Goal: Task Accomplishment & Management: Manage account settings

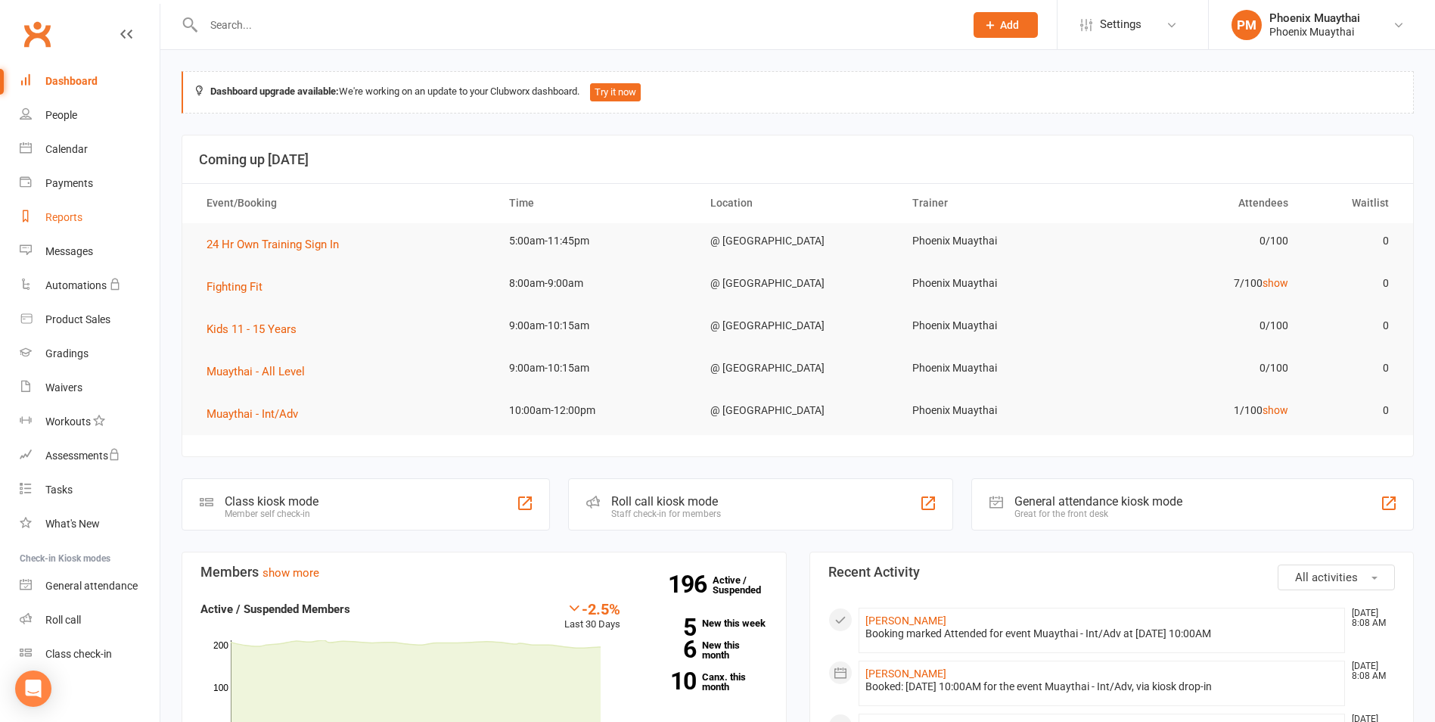
click at [76, 219] on div "Reports" at bounding box center [63, 217] width 37 height 12
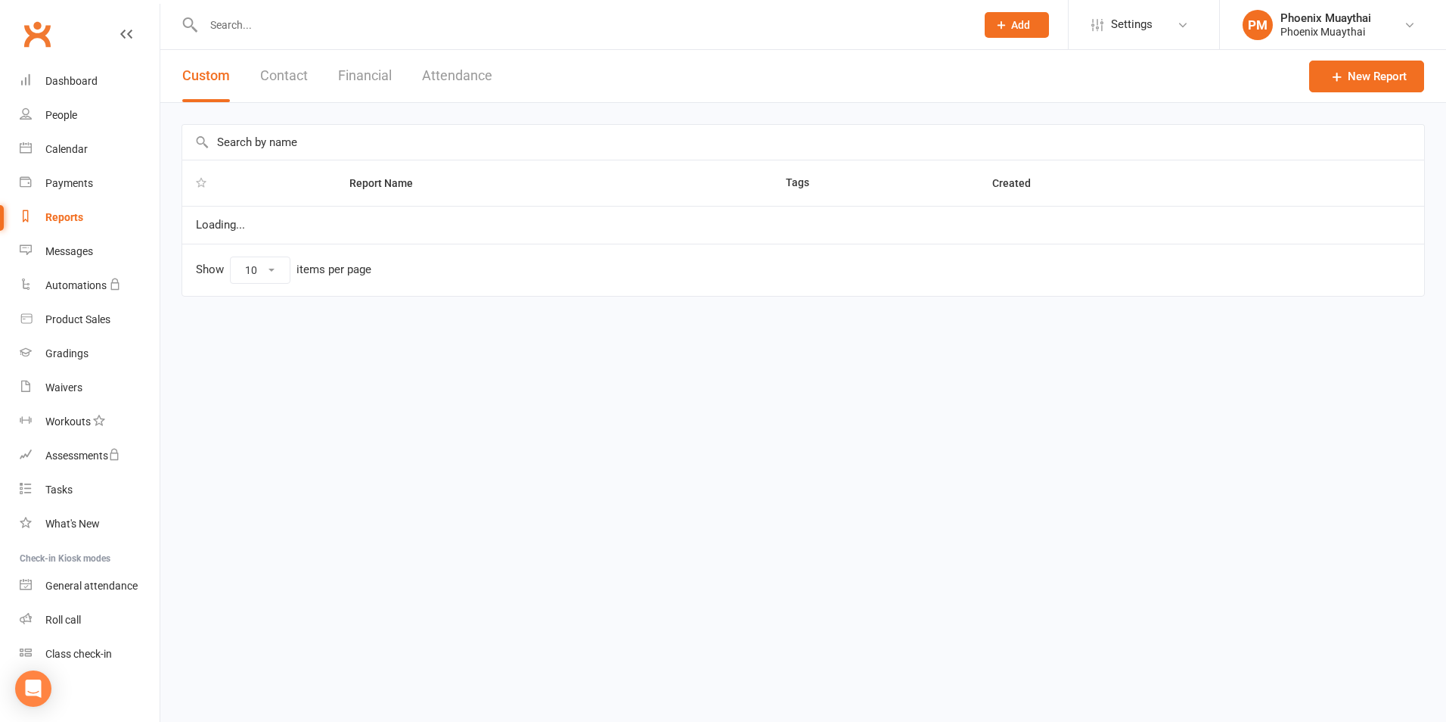
select select "100"
click at [300, 72] on button "Contact" at bounding box center [284, 76] width 48 height 52
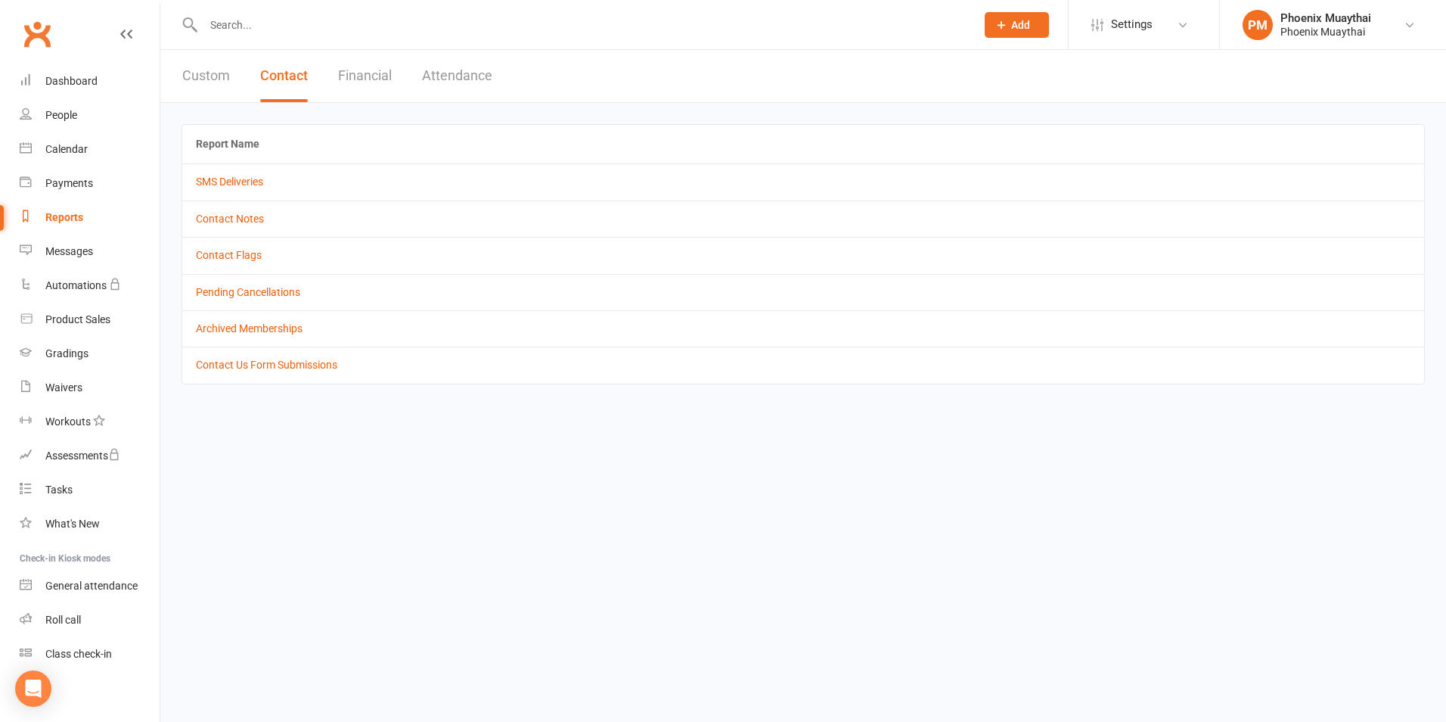
click at [240, 262] on td "Contact Flags" at bounding box center [803, 255] width 1242 height 36
click at [238, 259] on link "Contact Flags" at bounding box center [229, 255] width 66 height 12
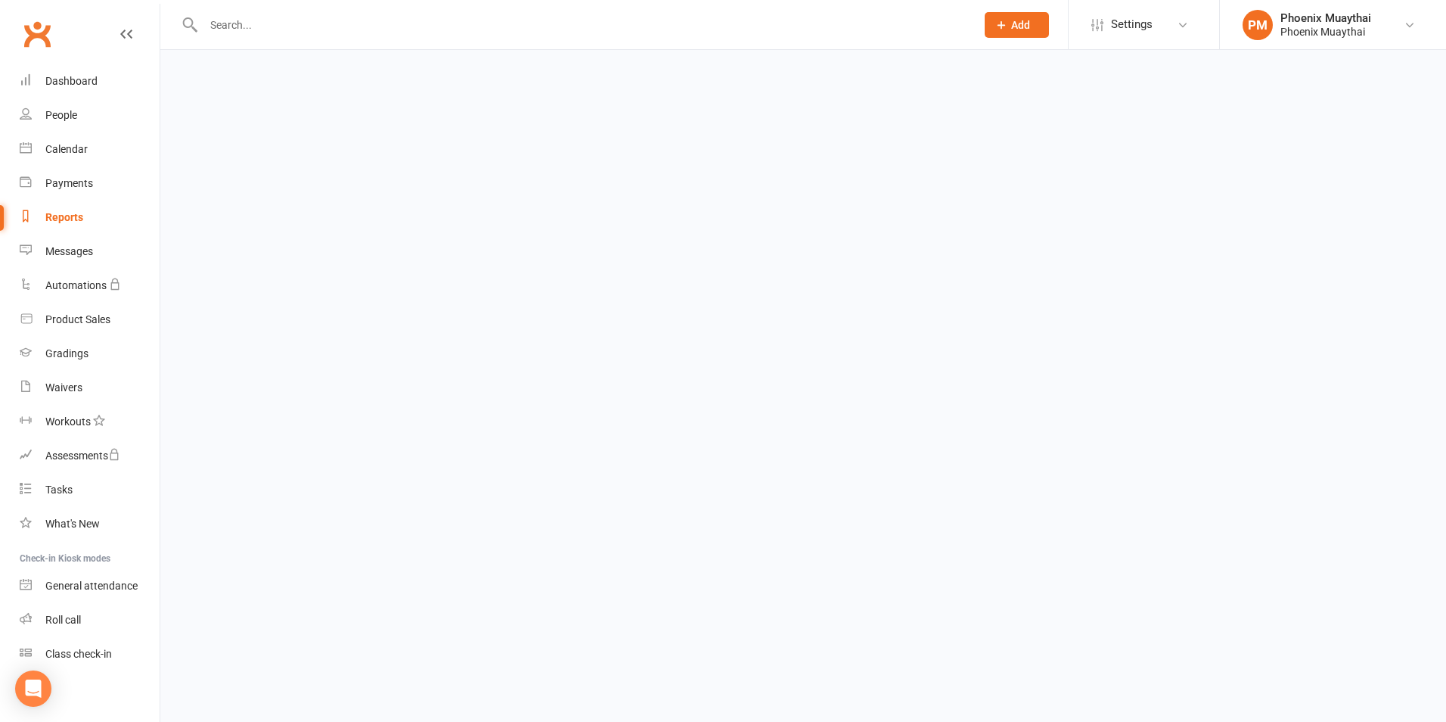
select select "active_only"
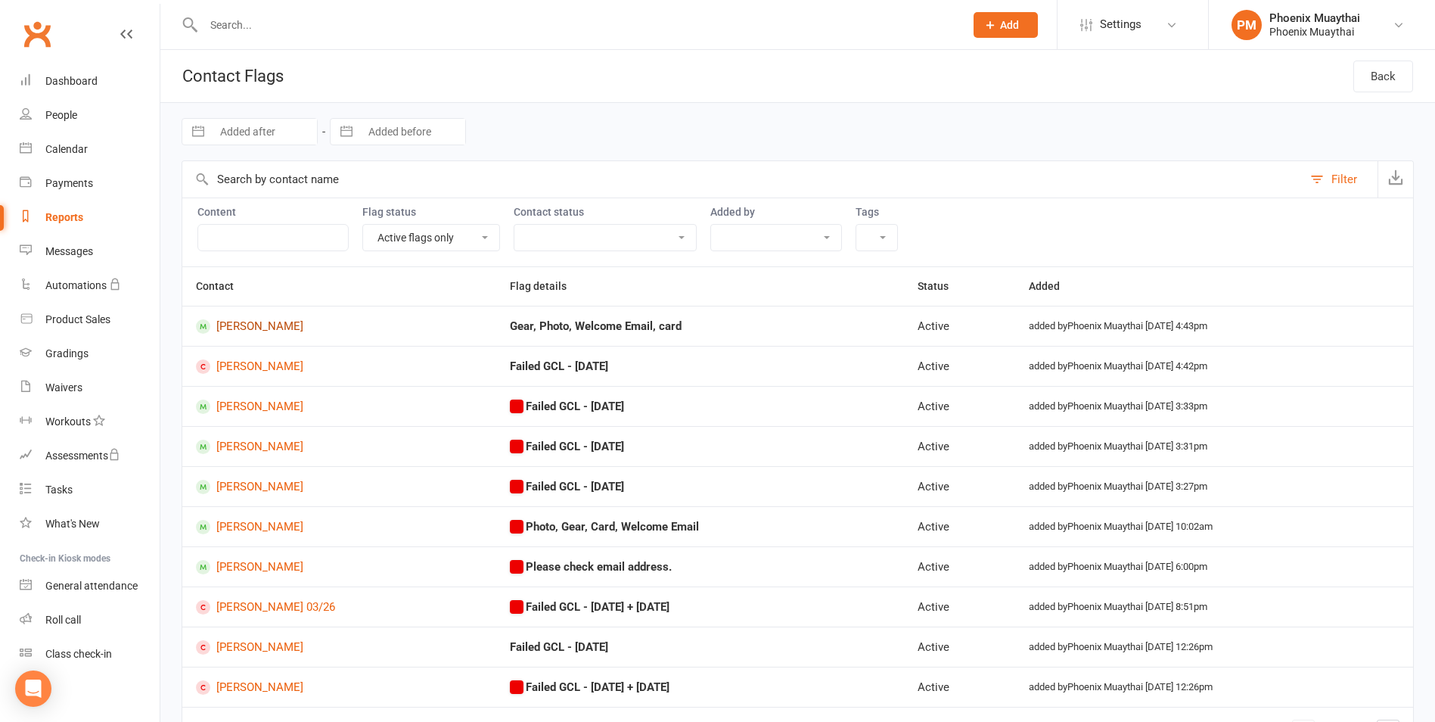
click at [281, 325] on link "Alex Horacek" at bounding box center [339, 326] width 287 height 14
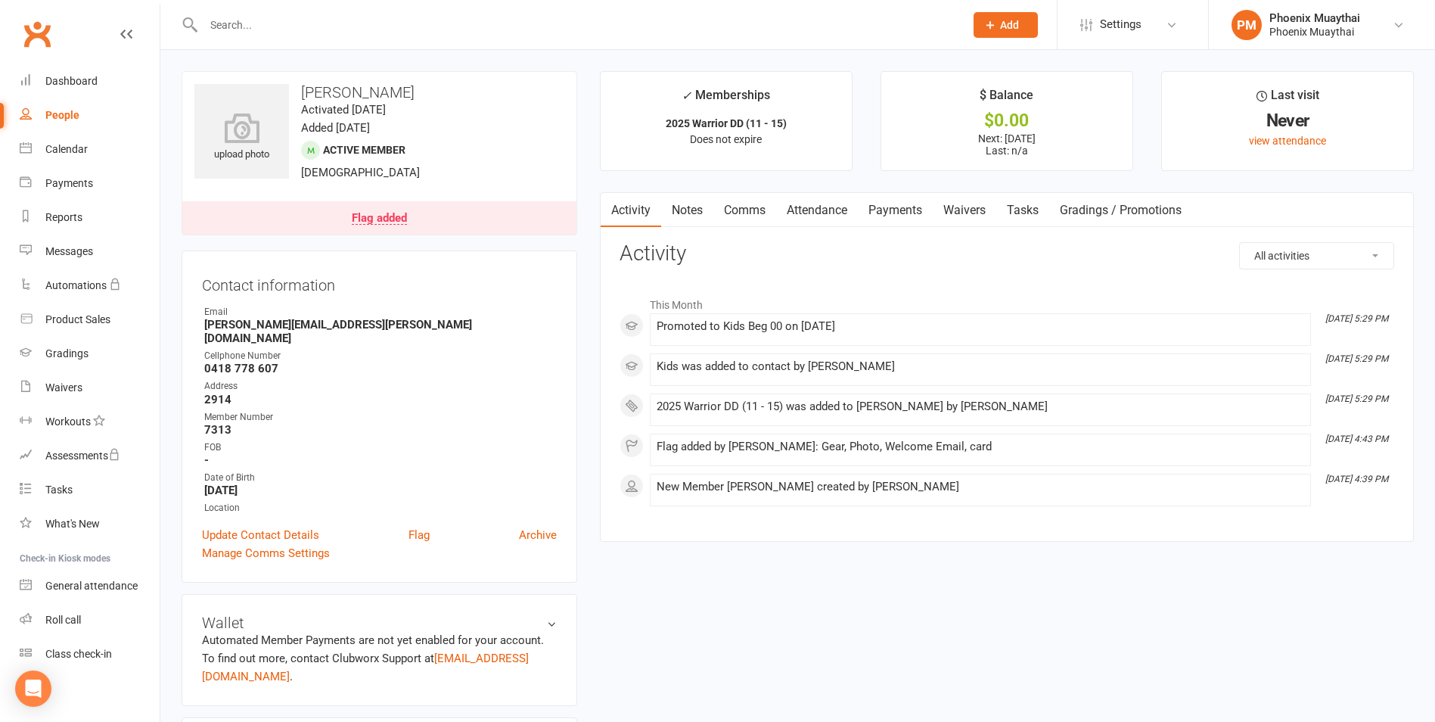
select select "active_only"
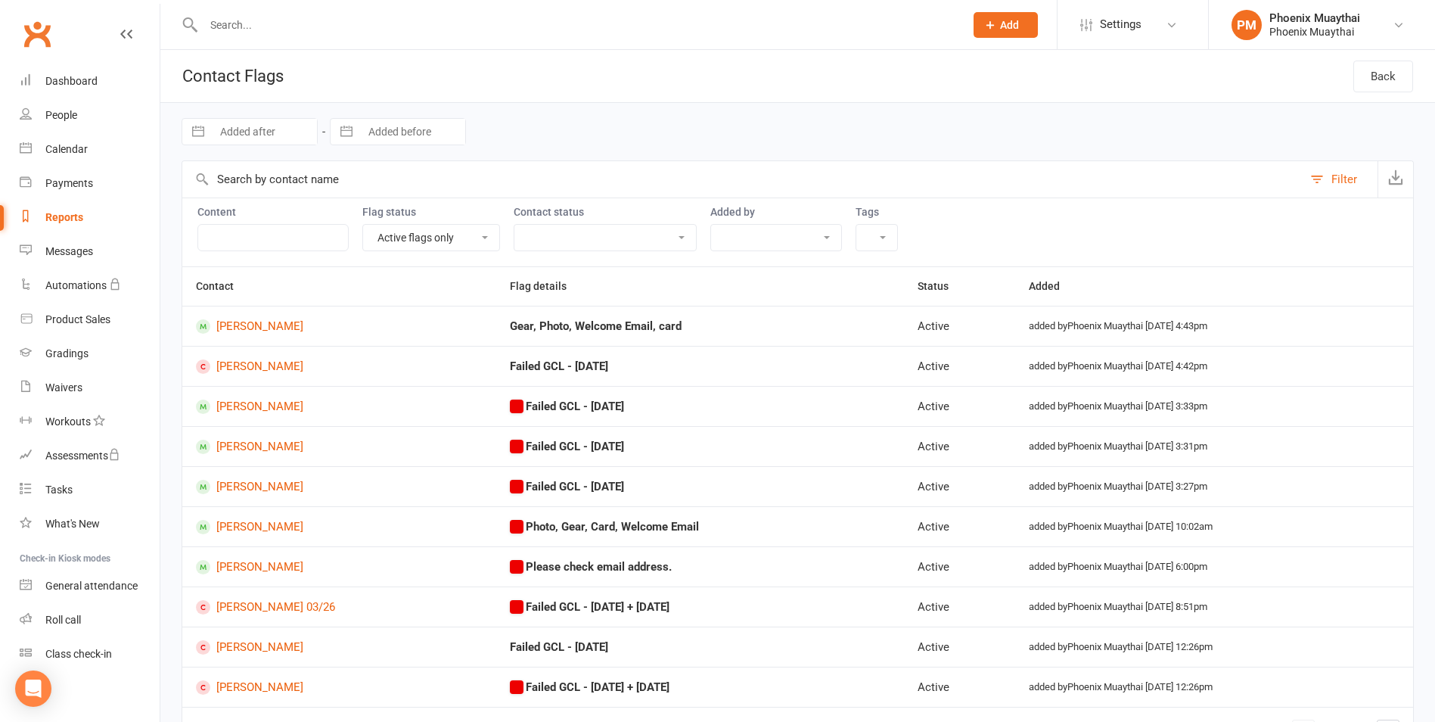
click at [238, 35] on input "text" at bounding box center [576, 24] width 755 height 21
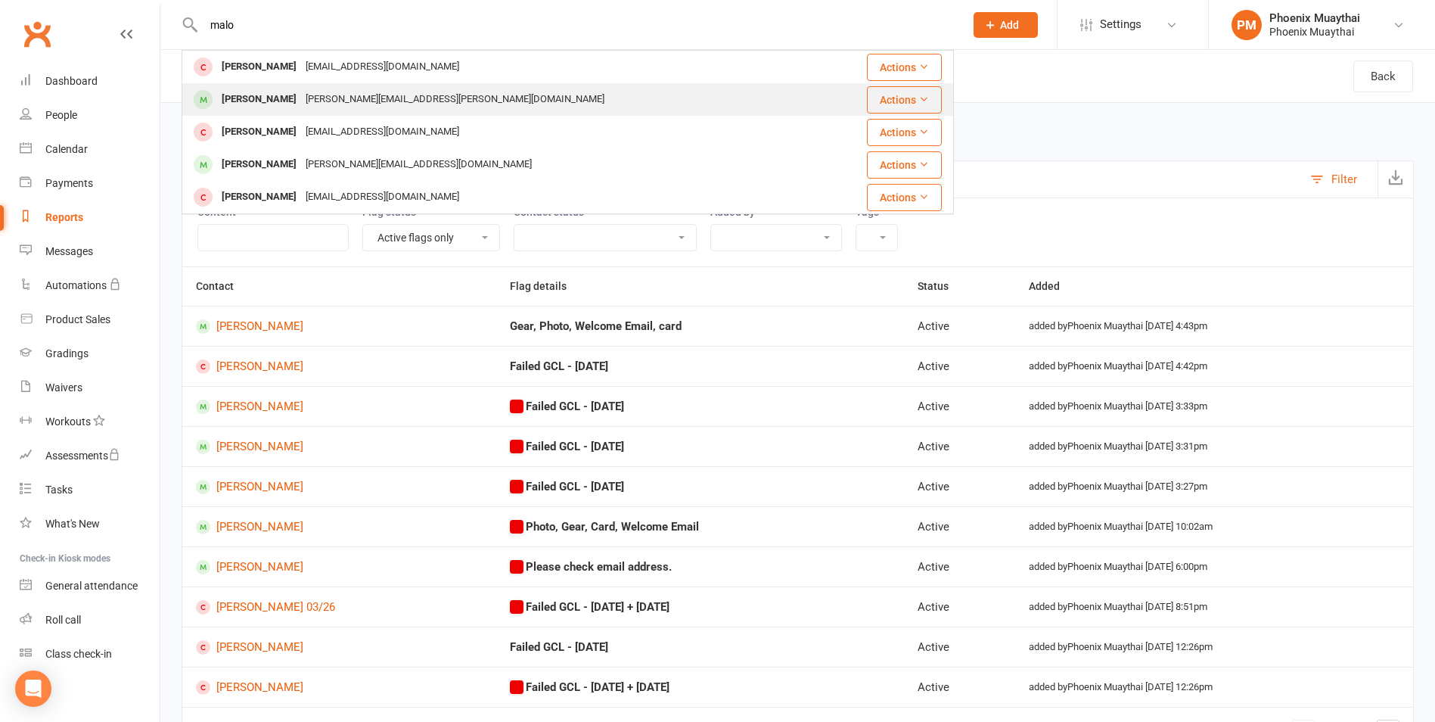
type input "malo"
click at [255, 96] on div "Henry Maloney" at bounding box center [259, 99] width 84 height 22
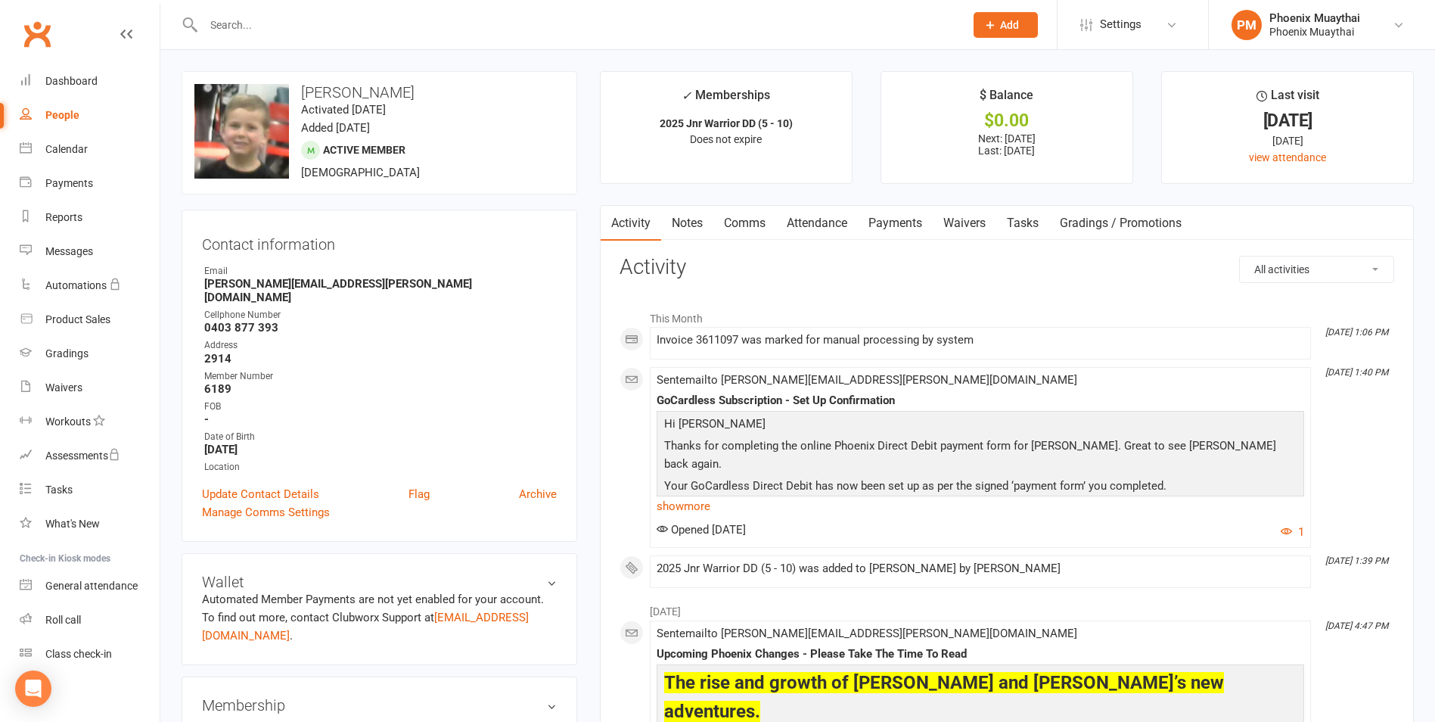
click at [917, 222] on link "Payments" at bounding box center [895, 223] width 75 height 35
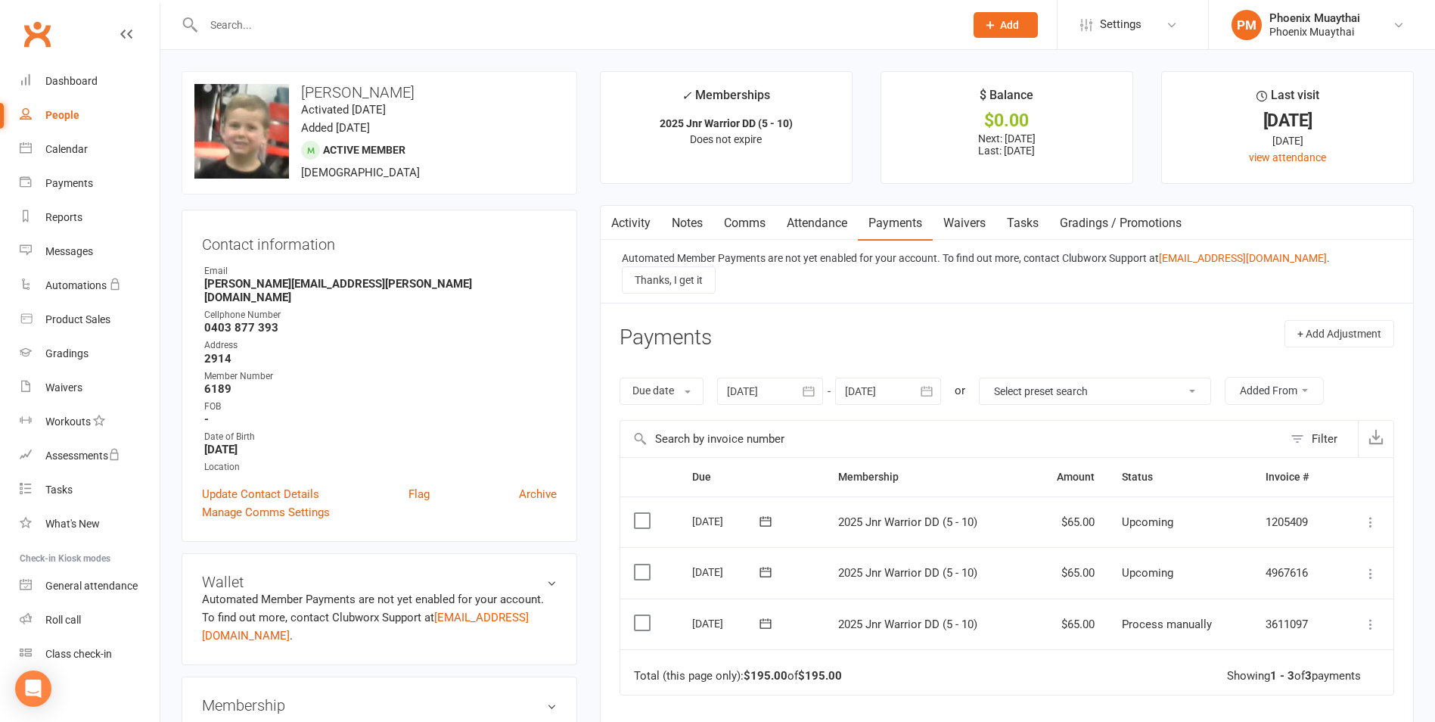
click at [1374, 616] on icon at bounding box center [1370, 623] width 15 height 15
click at [1334, 638] on link "Mark as Paid (Cash)" at bounding box center [1304, 653] width 150 height 30
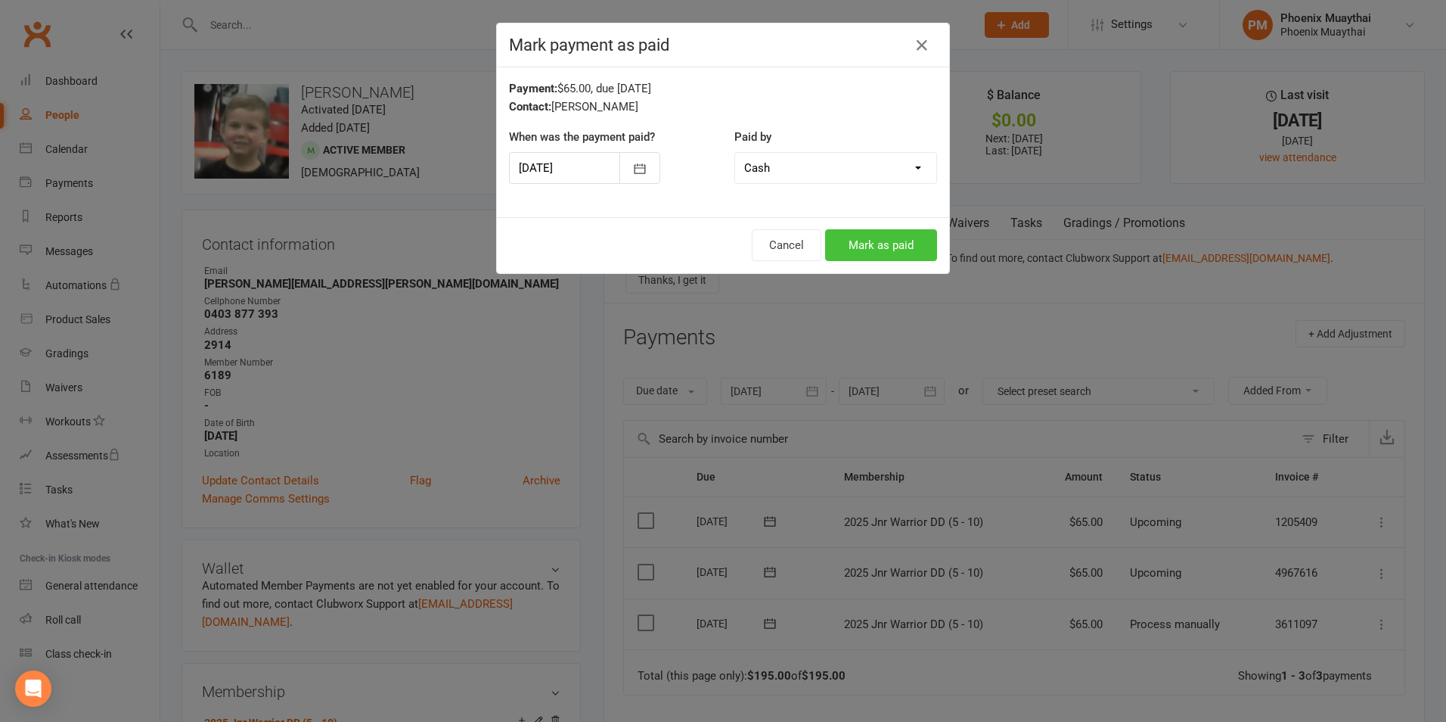
click at [866, 250] on button "Mark as paid" at bounding box center [881, 245] width 112 height 32
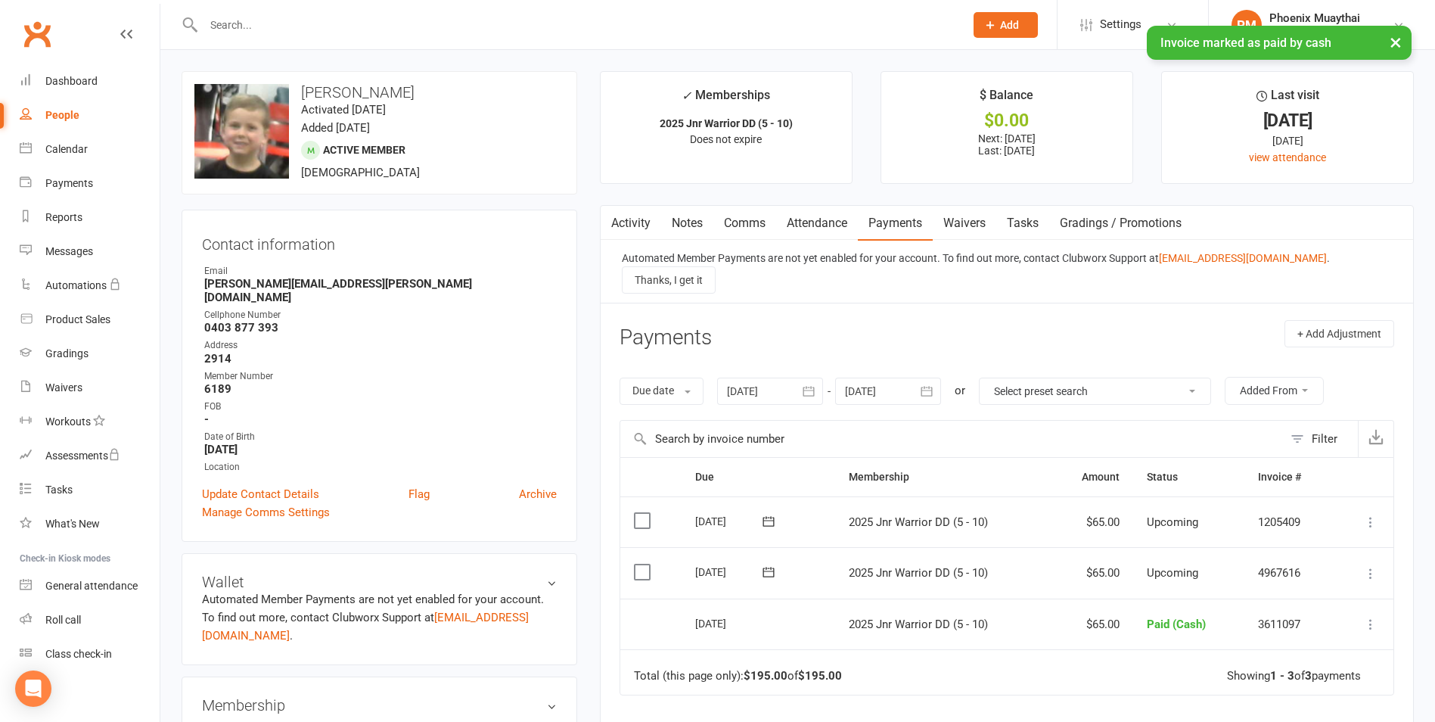
click at [234, 24] on input "text" at bounding box center [576, 24] width 755 height 21
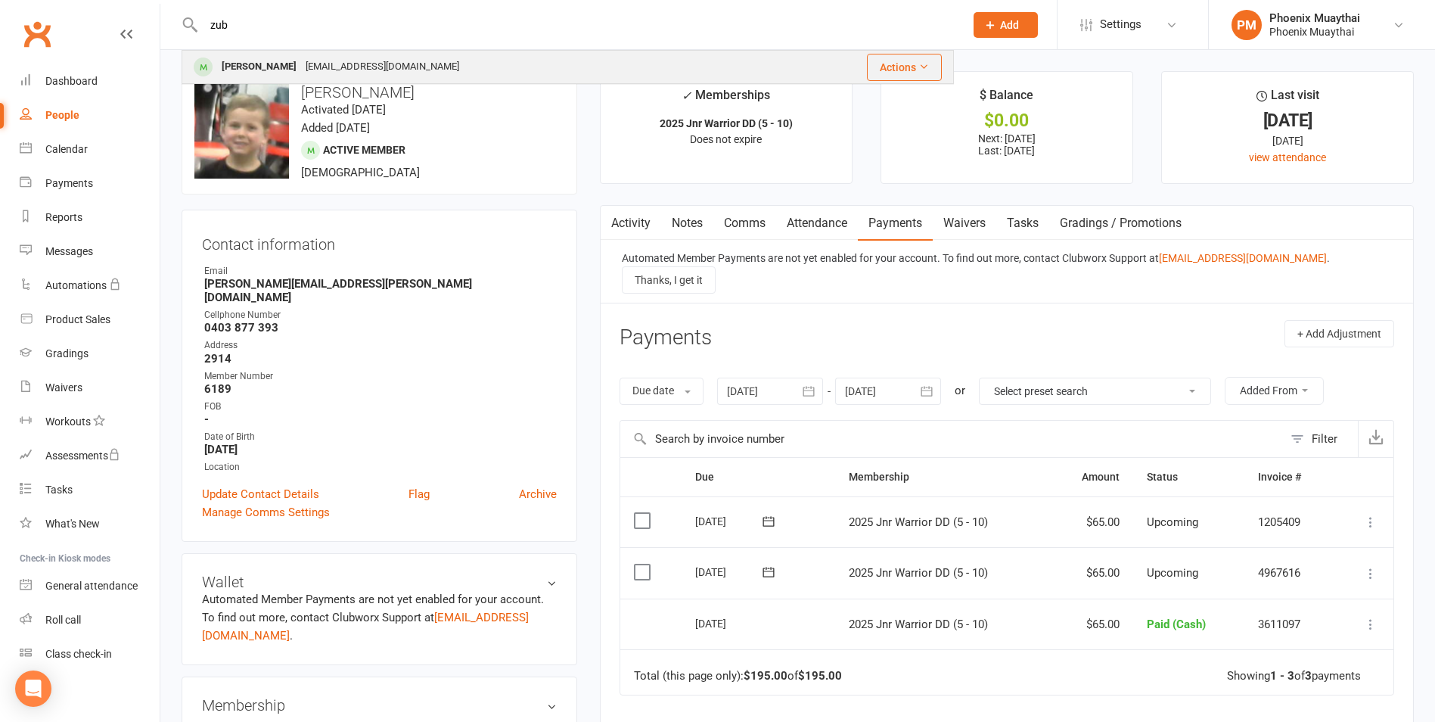
type input "zub"
click at [264, 72] on div "Zubayr Khan" at bounding box center [259, 67] width 84 height 22
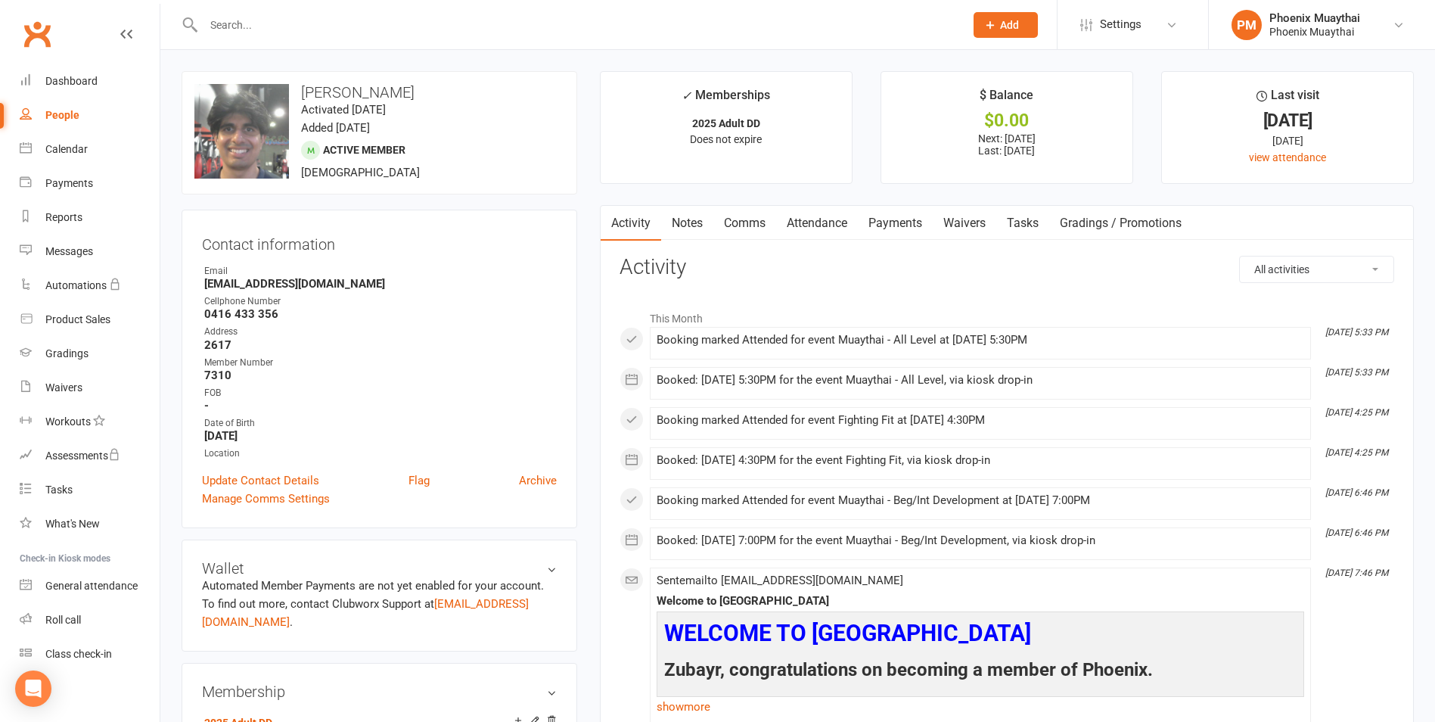
click at [880, 217] on link "Payments" at bounding box center [895, 223] width 75 height 35
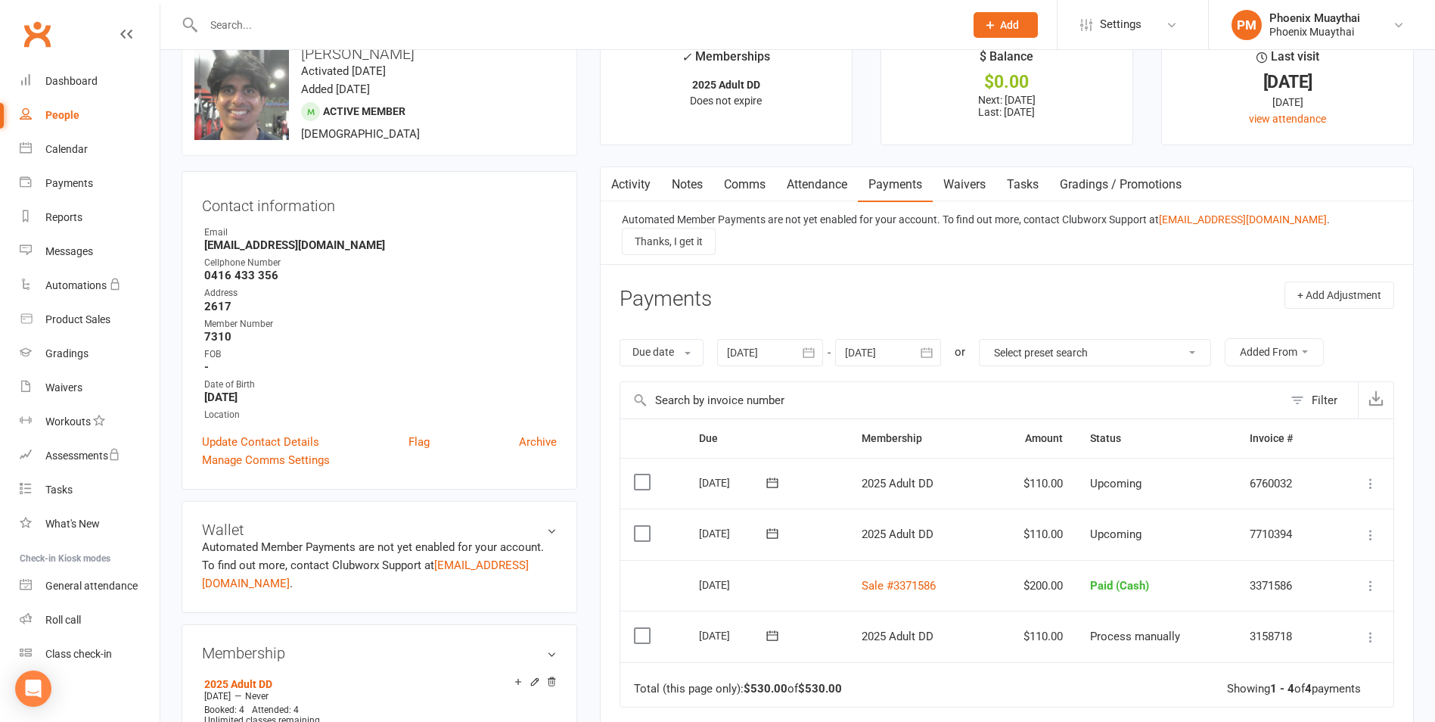
scroll to position [76, 0]
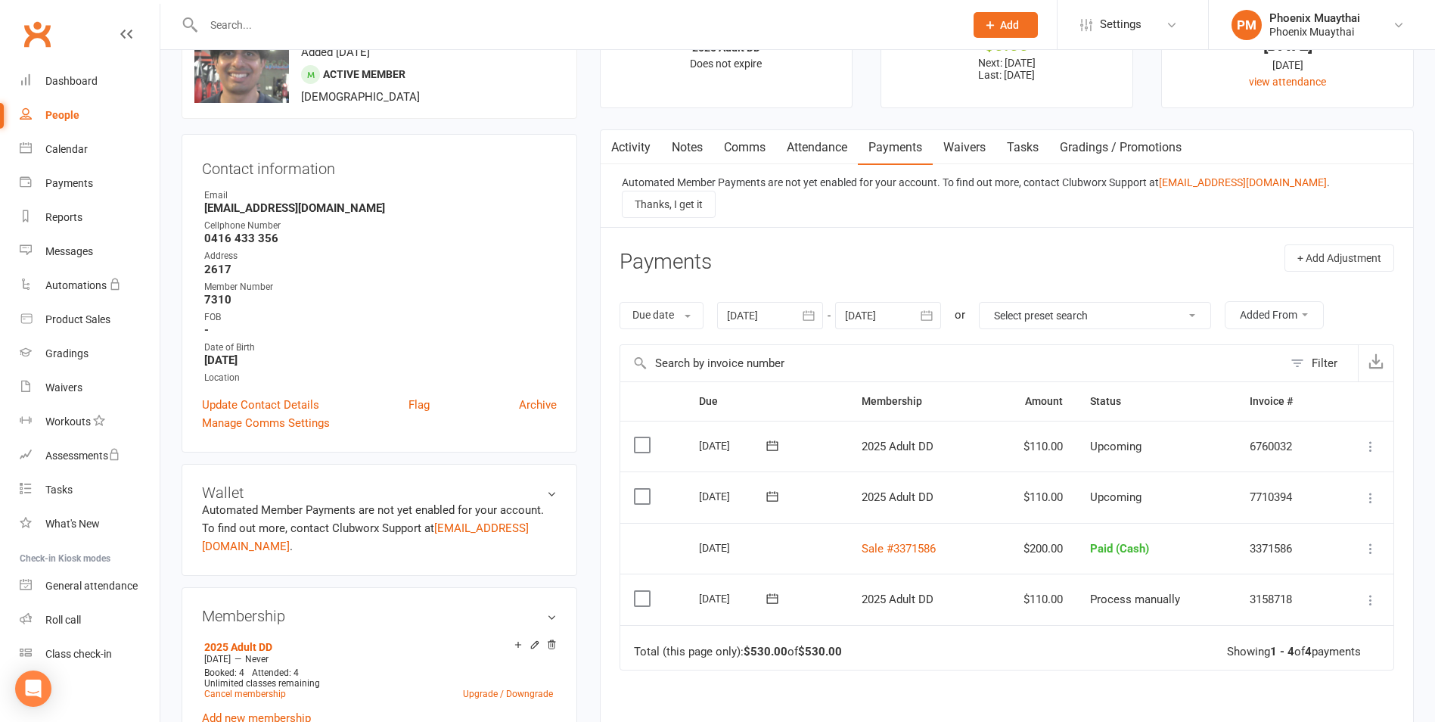
click at [1376, 592] on icon at bounding box center [1370, 599] width 15 height 15
click at [1347, 614] on link "Mark as Paid (Cash)" at bounding box center [1304, 629] width 150 height 30
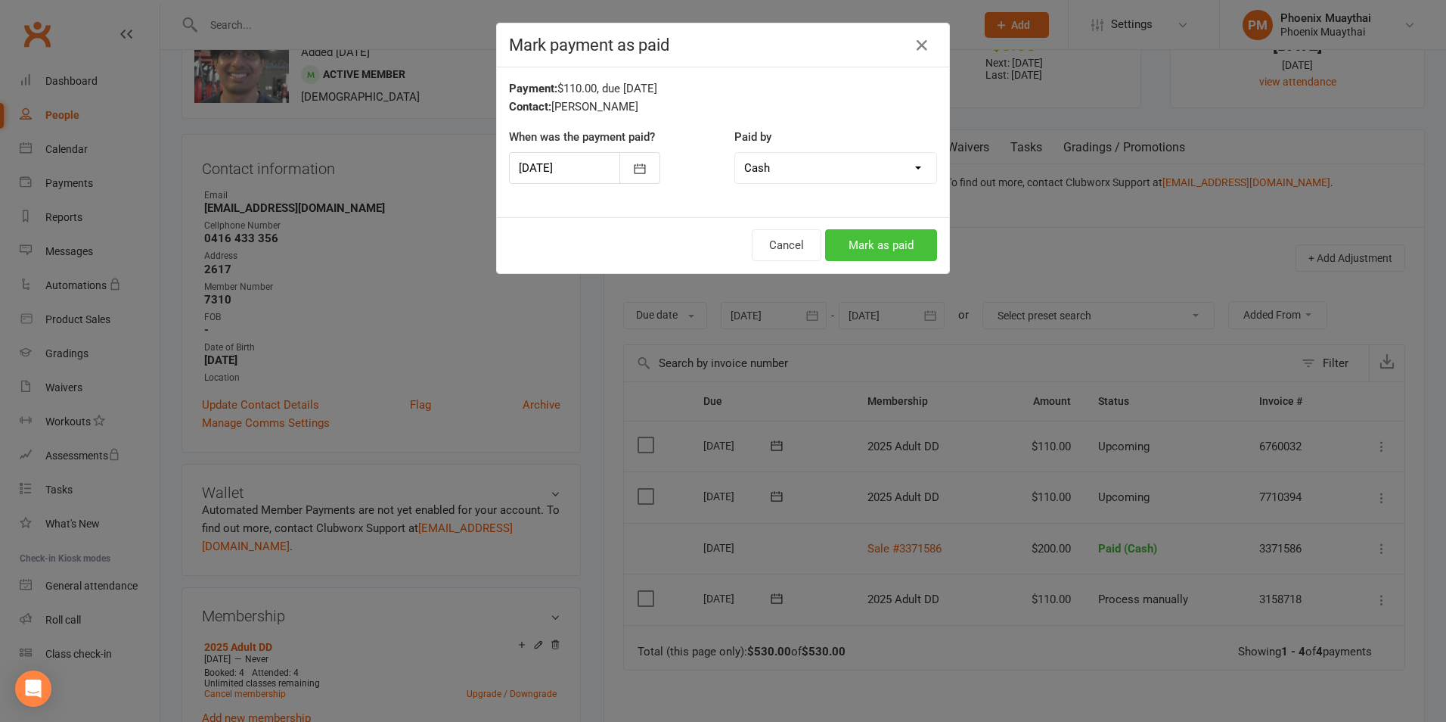
click at [878, 241] on button "Mark as paid" at bounding box center [881, 245] width 112 height 32
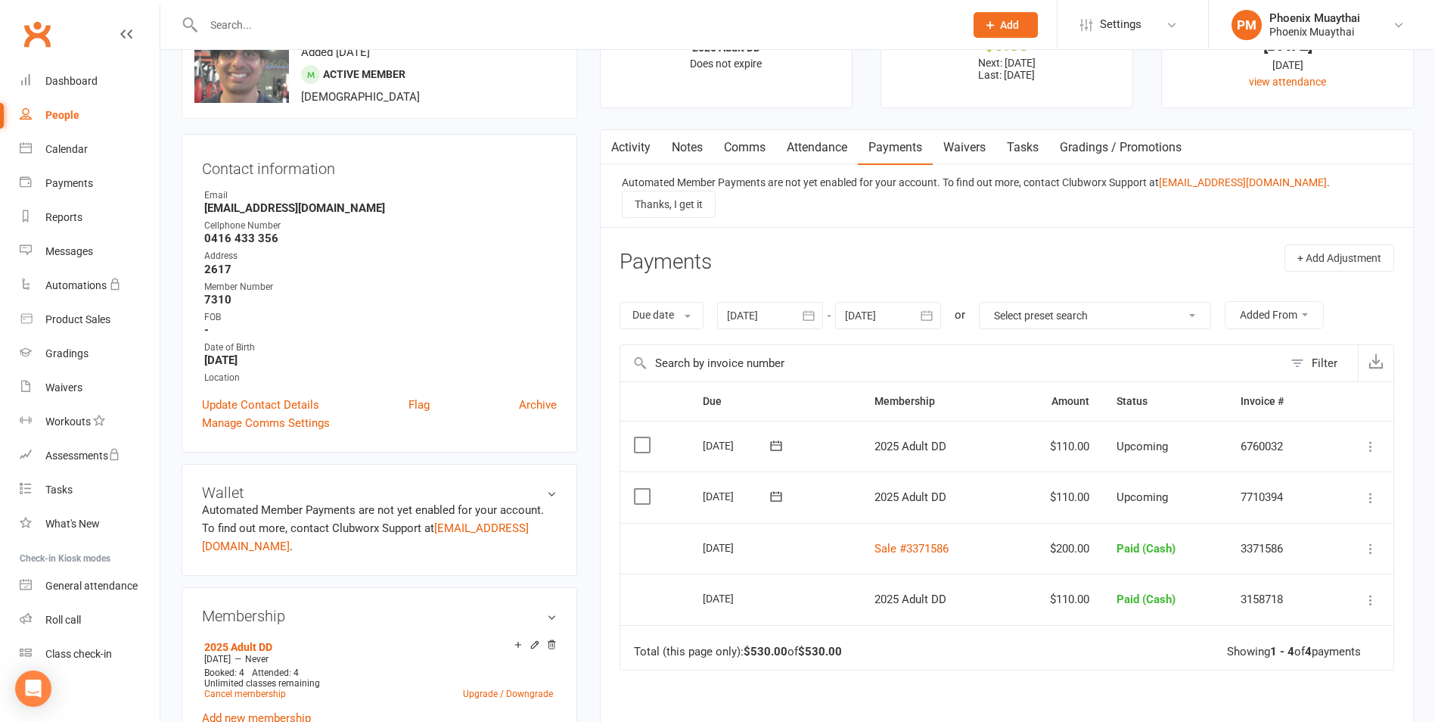
click at [253, 19] on input "text" at bounding box center [576, 24] width 755 height 21
type input "n"
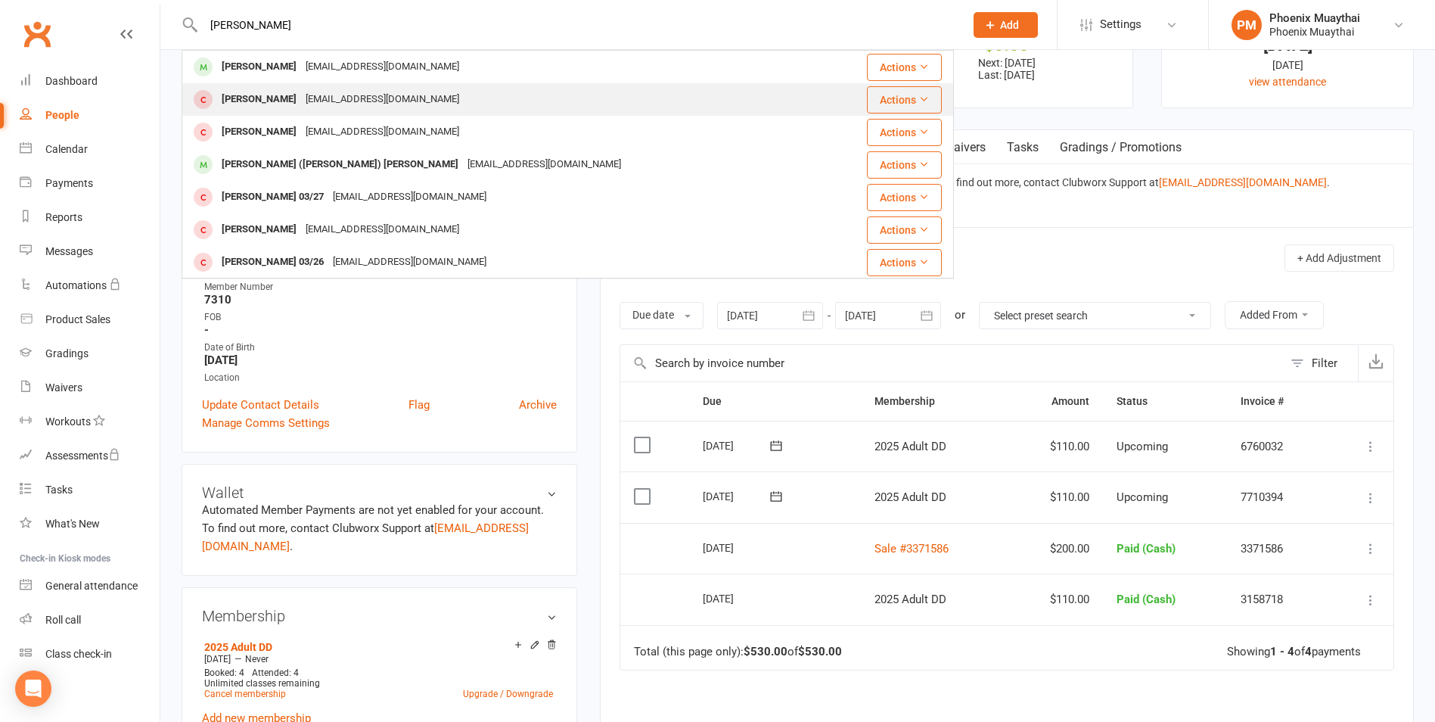
type input "dani"
click at [301, 102] on div "Dcivers.12@gmail.com" at bounding box center [382, 99] width 163 height 22
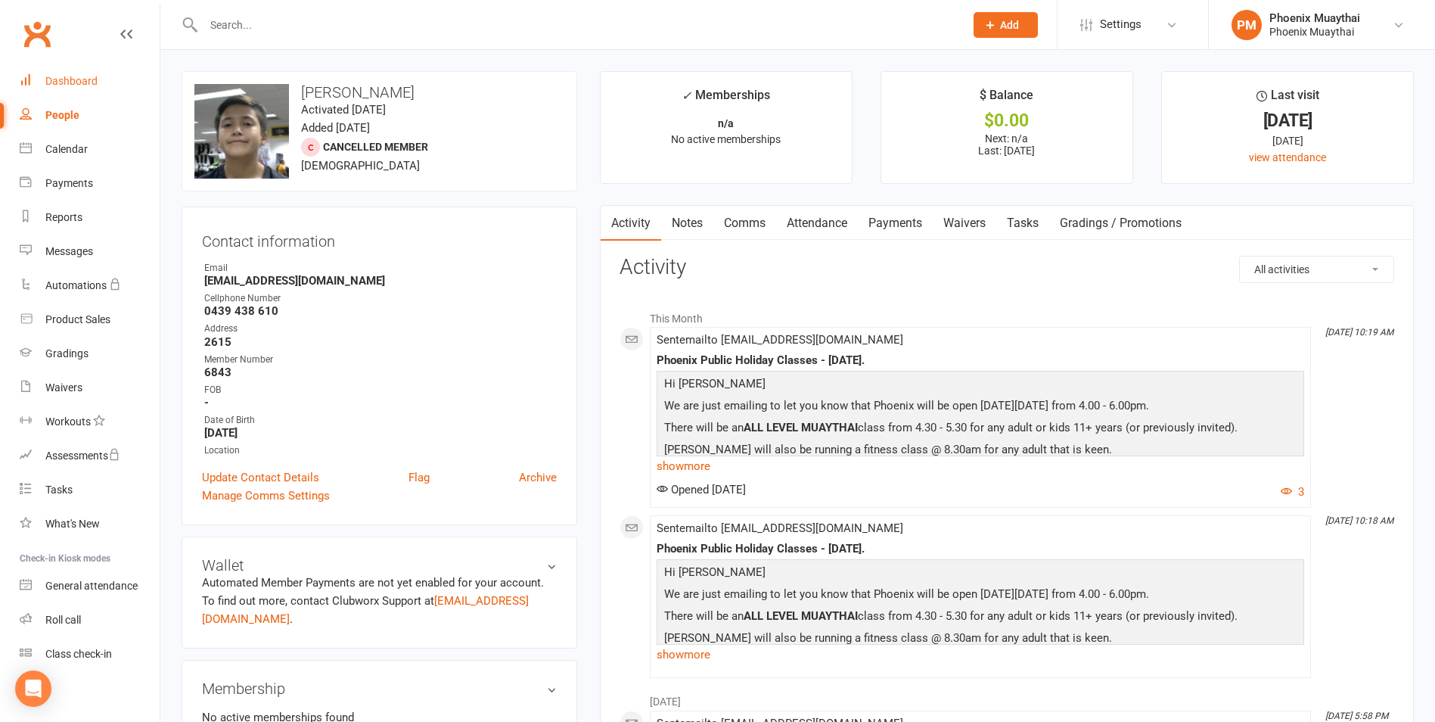
click at [87, 84] on div "Dashboard" at bounding box center [71, 81] width 52 height 12
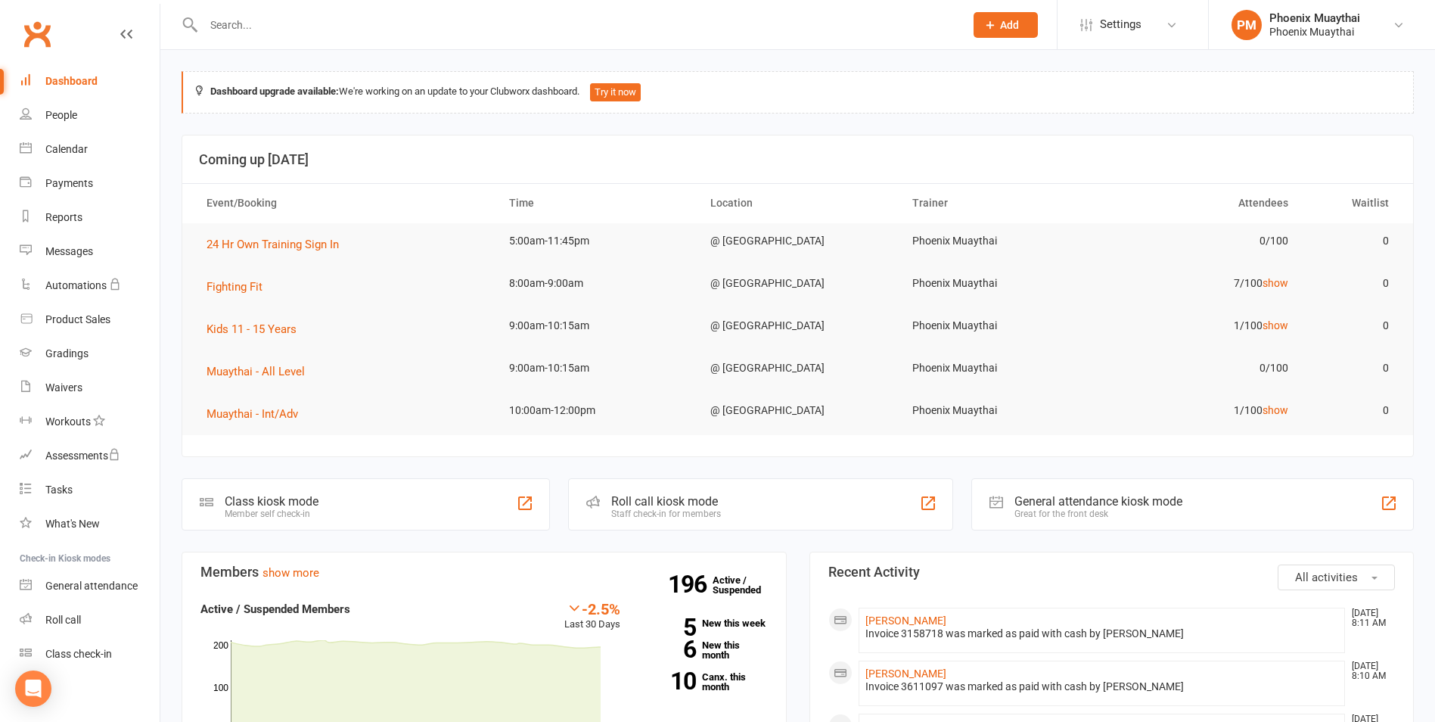
click at [236, 31] on input "text" at bounding box center [576, 24] width 755 height 21
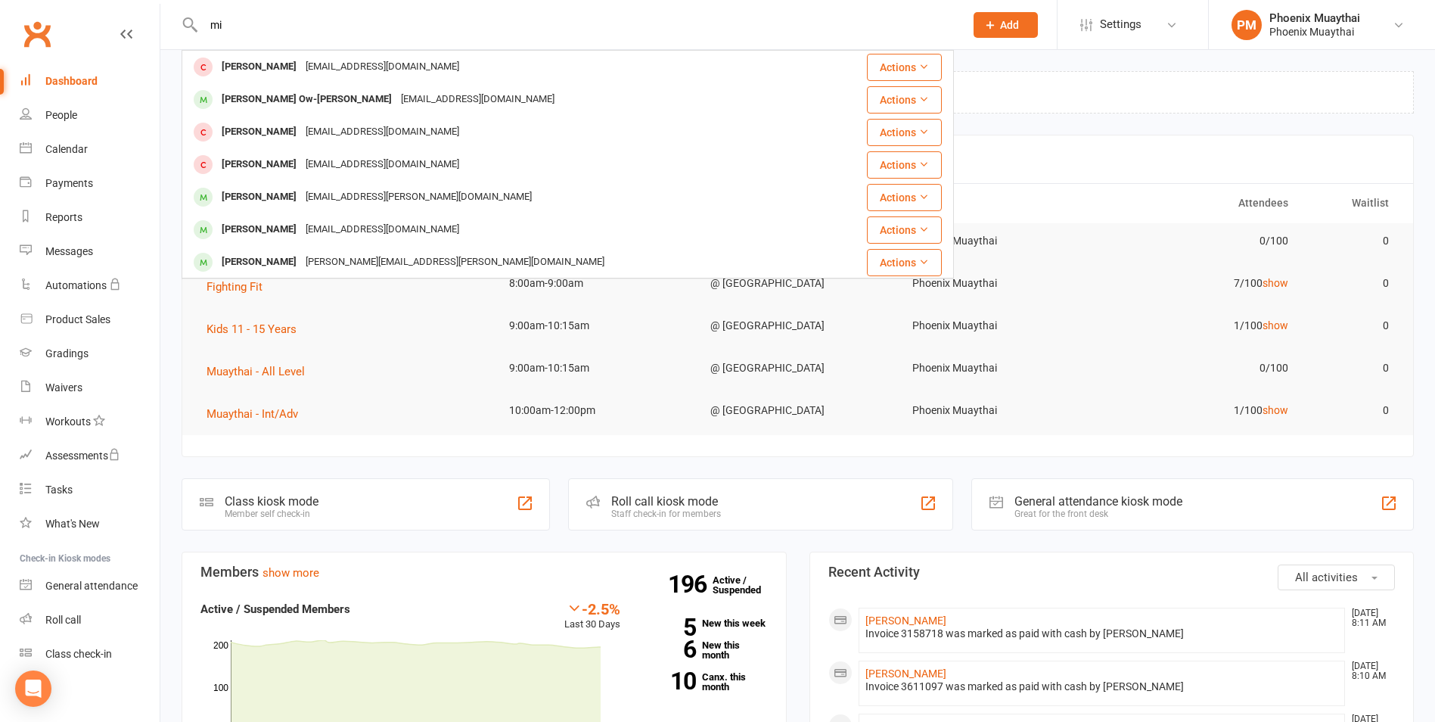
type input "m"
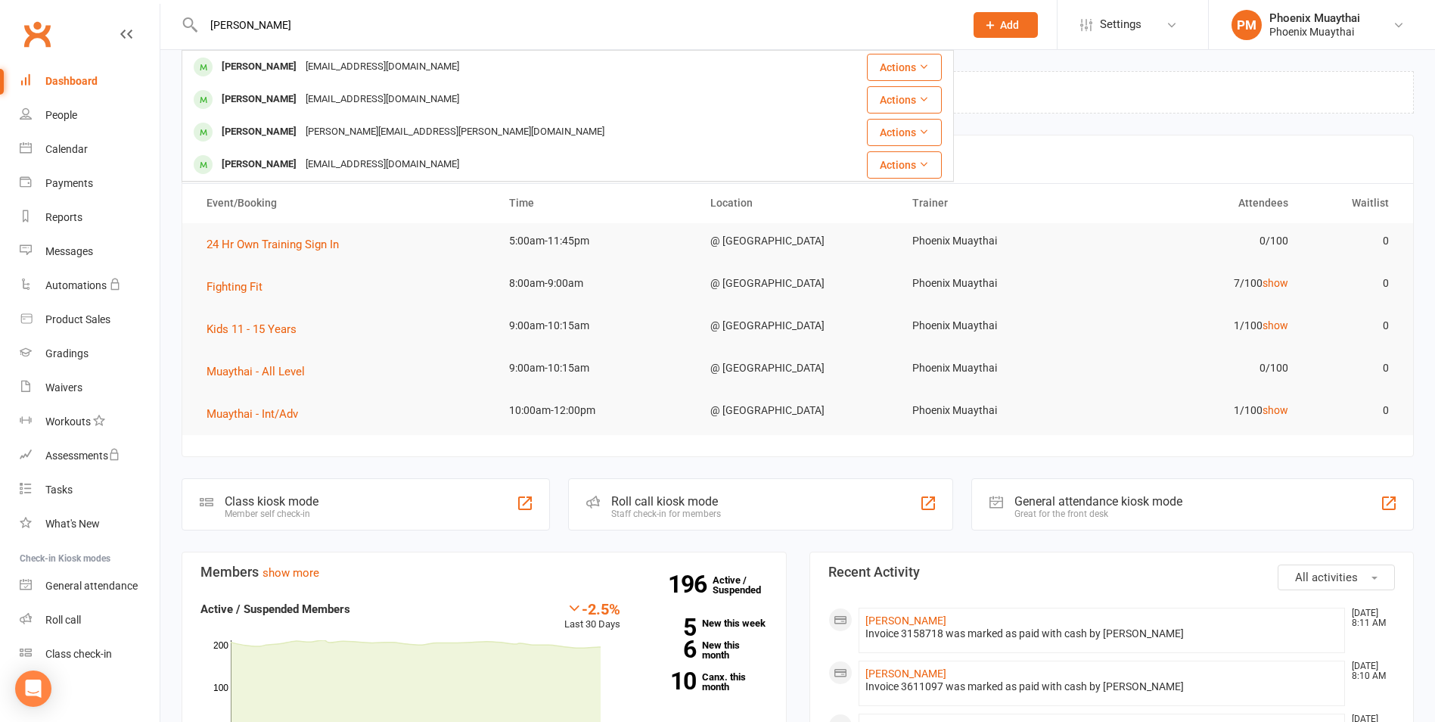
drag, startPoint x: 247, startPoint y: 20, endPoint x: 198, endPoint y: 23, distance: 49.3
click at [198, 23] on div "scott Scott Brennan scottbrennan01@gmail.com Actions Scott Bullock scootsy2@gma…" at bounding box center [568, 24] width 772 height 49
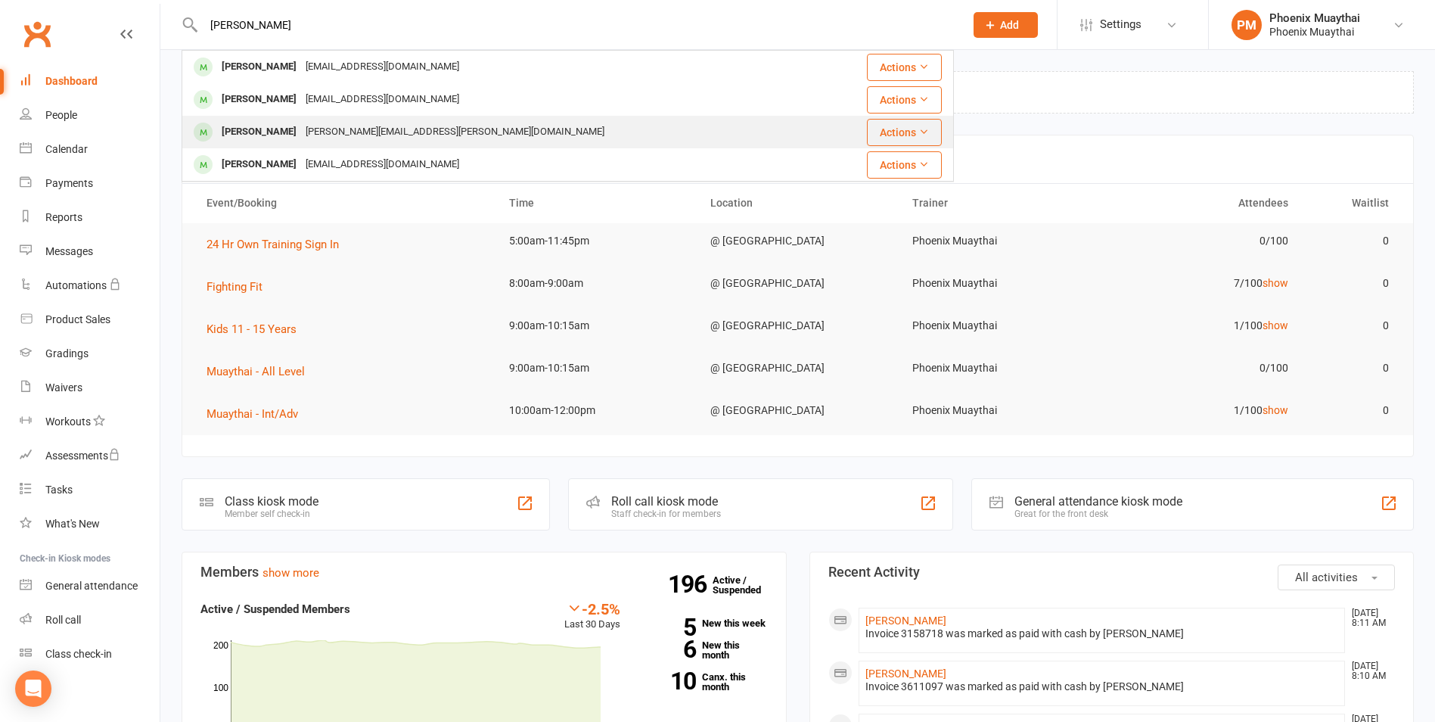
type input "scott"
click at [398, 128] on div "[PERSON_NAME][EMAIL_ADDRESS][PERSON_NAME][DOMAIN_NAME]" at bounding box center [455, 132] width 308 height 22
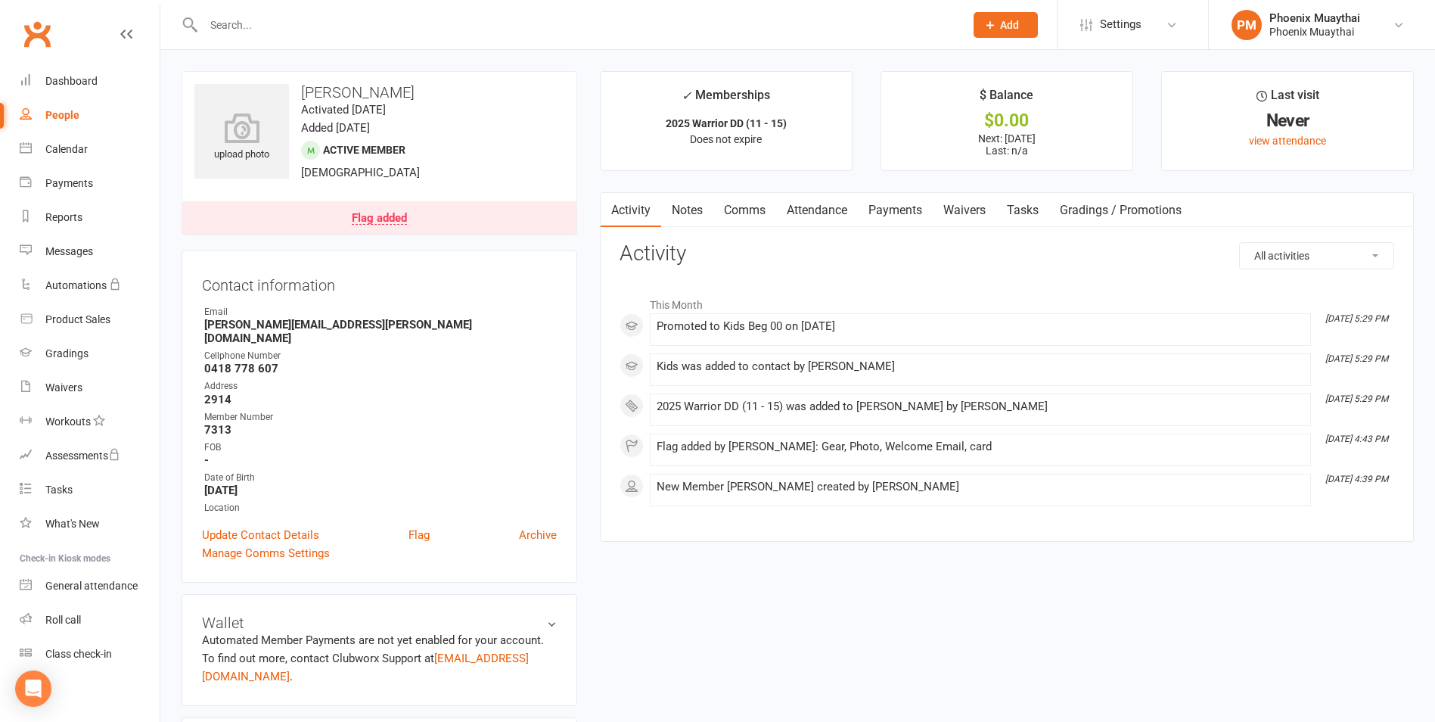
click at [226, 26] on input "text" at bounding box center [576, 24] width 755 height 21
type input "g"
click at [83, 215] on link "Reports" at bounding box center [90, 217] width 140 height 34
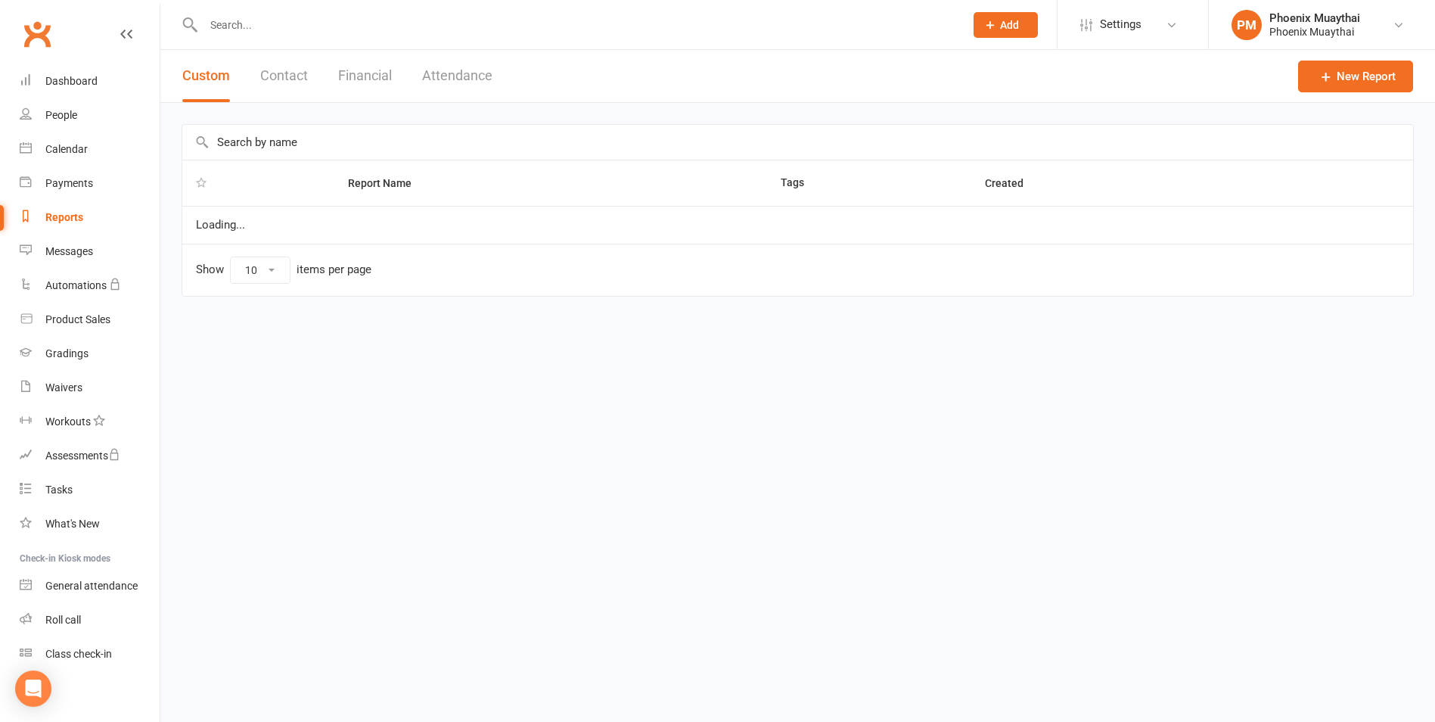
select select "100"
click at [293, 84] on button "Contact" at bounding box center [284, 76] width 48 height 52
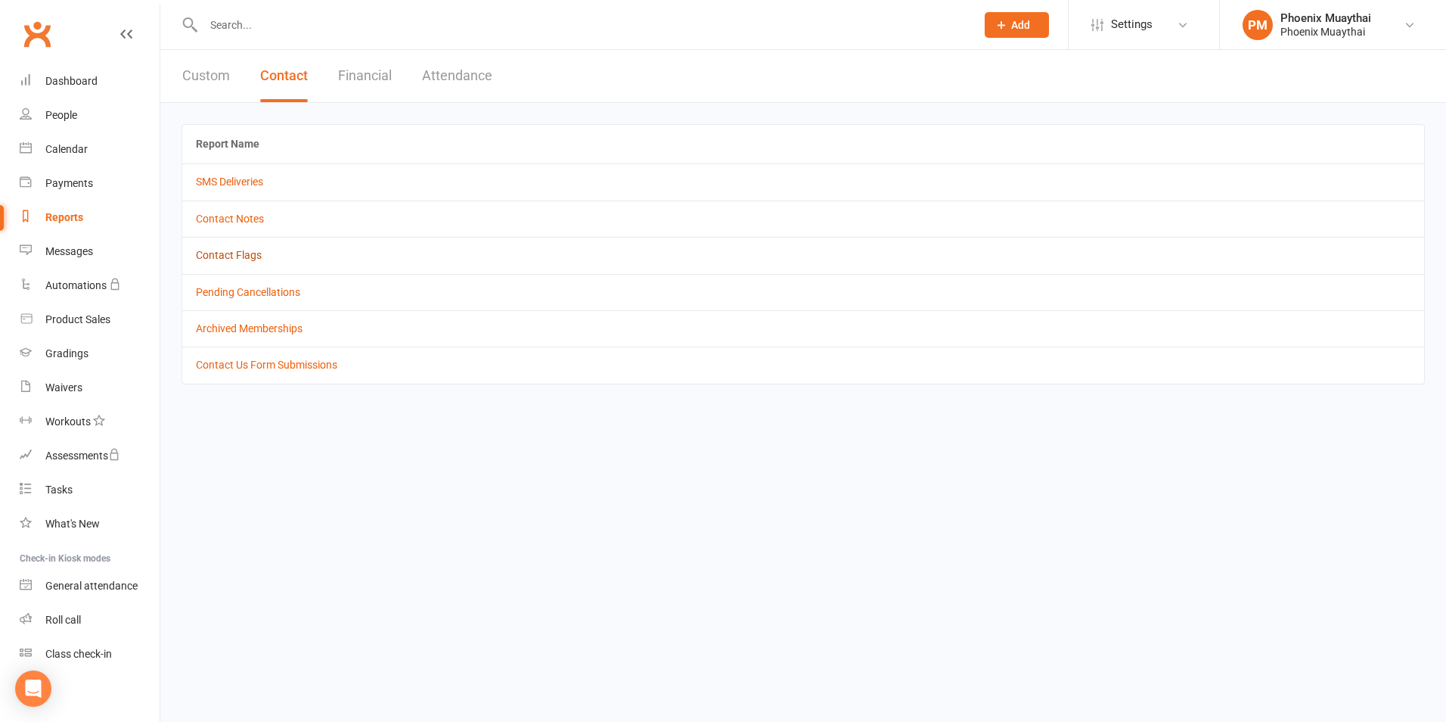
click at [253, 256] on link "Contact Flags" at bounding box center [229, 255] width 66 height 12
select select "active_only"
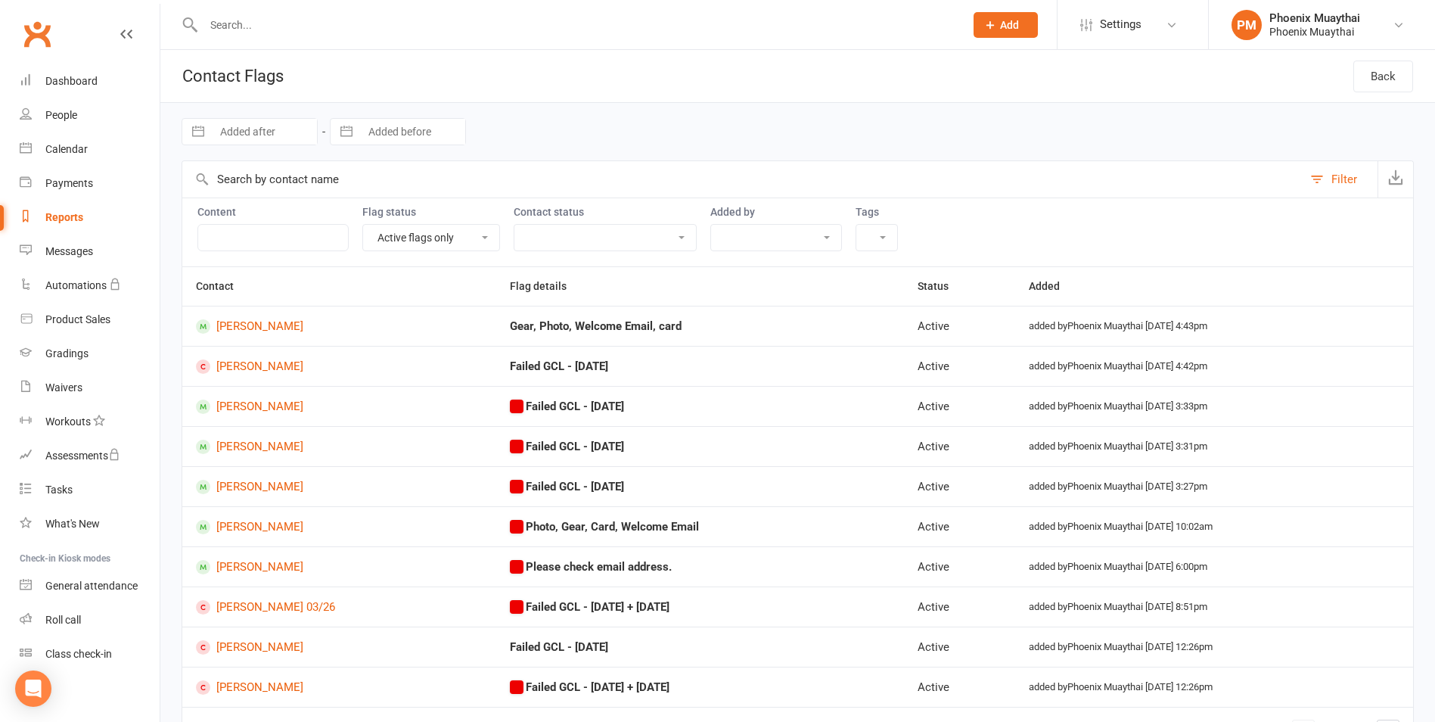
click at [228, 17] on input "text" at bounding box center [576, 24] width 755 height 21
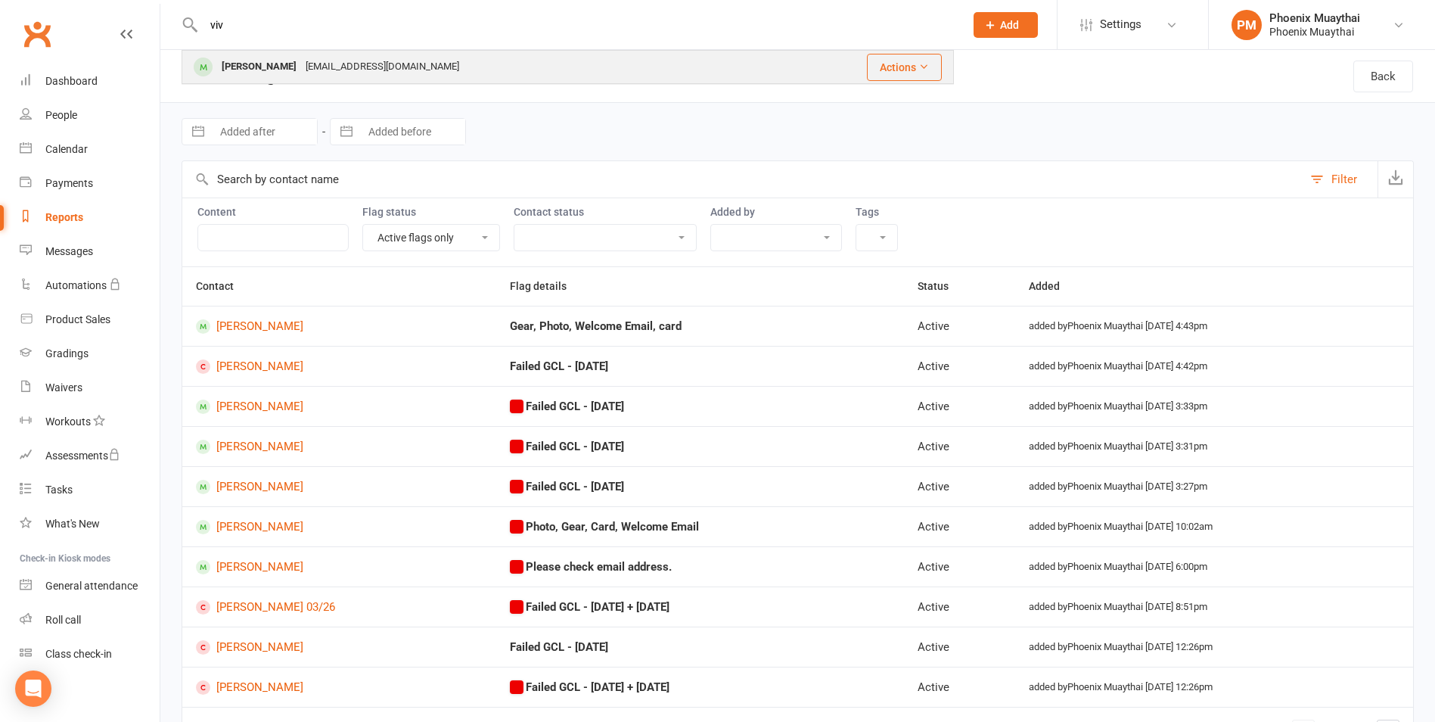
type input "viv"
click at [278, 64] on div "Vivaan Vandale" at bounding box center [259, 67] width 84 height 22
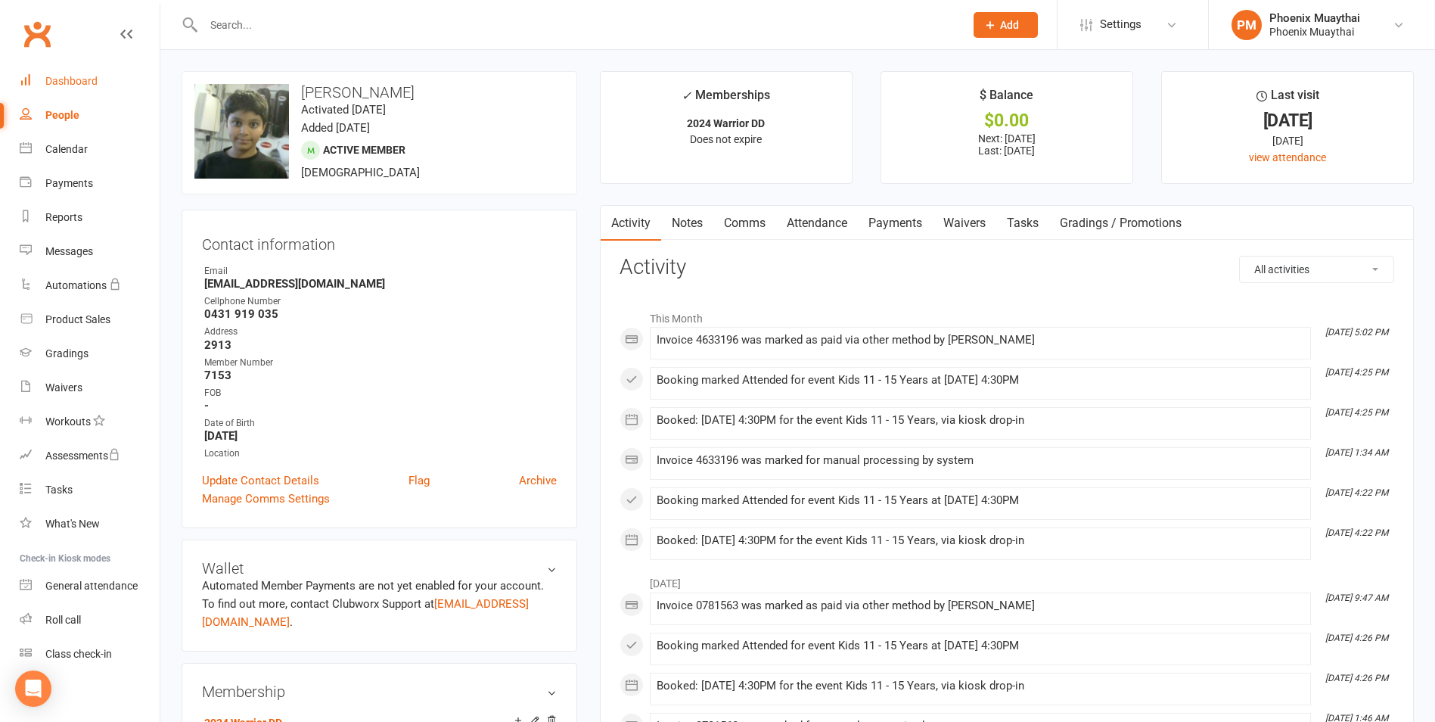
click at [77, 76] on div "Dashboard" at bounding box center [71, 81] width 52 height 12
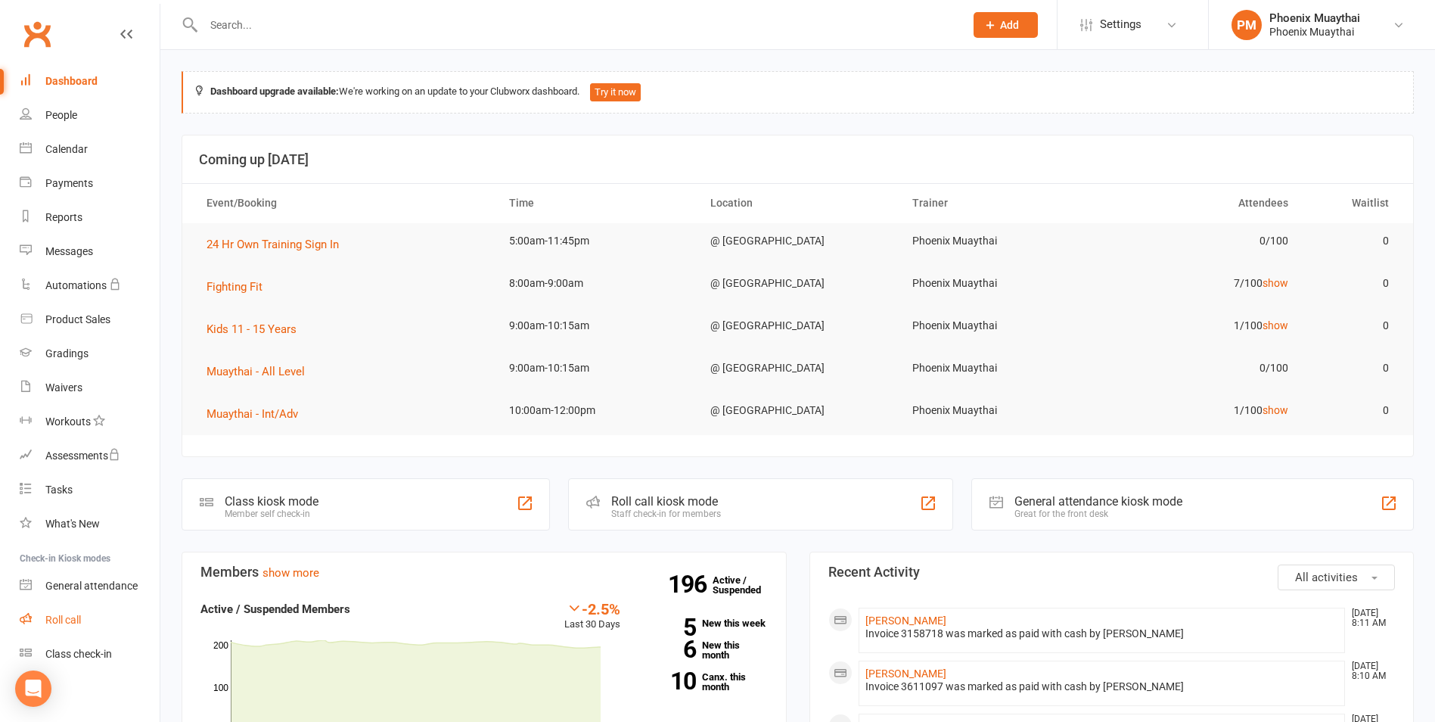
click at [80, 629] on link "Roll call" at bounding box center [90, 620] width 140 height 34
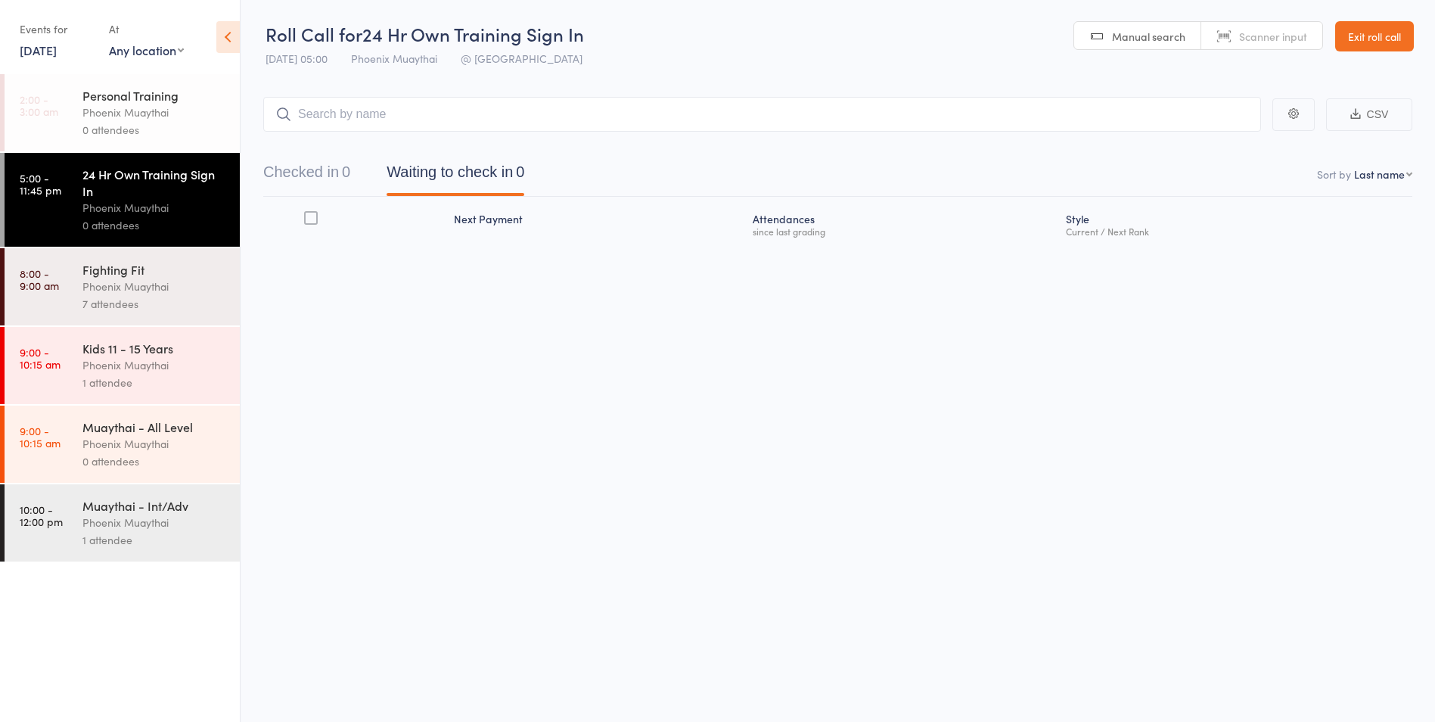
click at [174, 304] on div "7 attendees" at bounding box center [154, 303] width 144 height 17
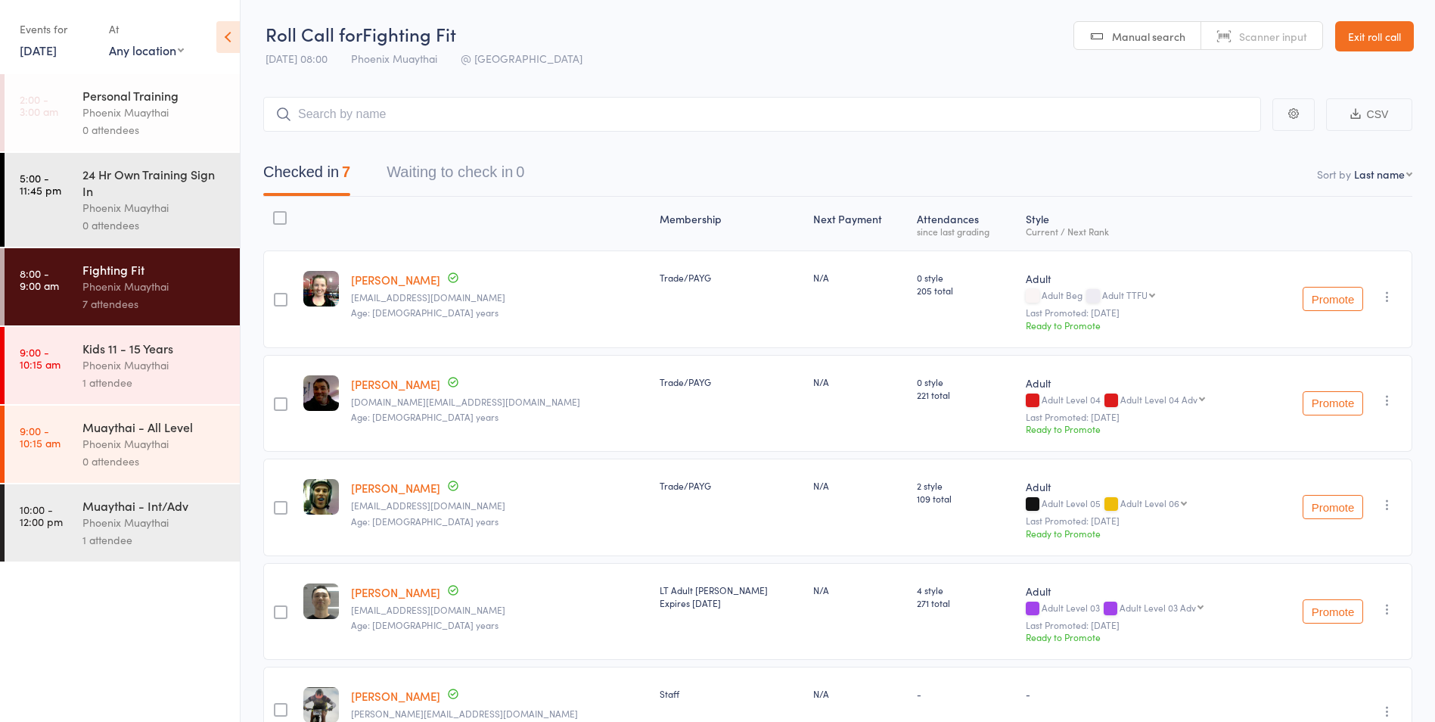
click at [185, 357] on div "Phoenix Muaythai" at bounding box center [154, 364] width 144 height 17
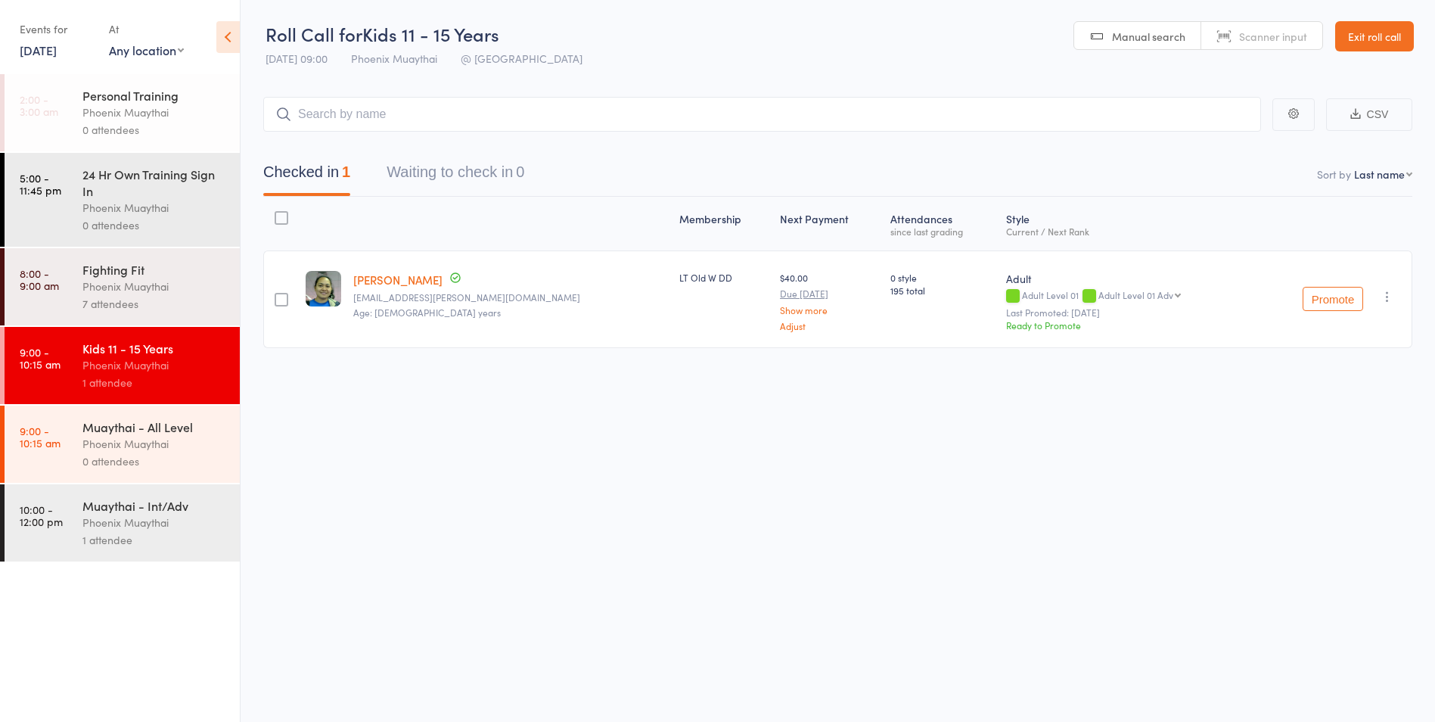
click at [158, 288] on div "Phoenix Muaythai" at bounding box center [154, 286] width 144 height 17
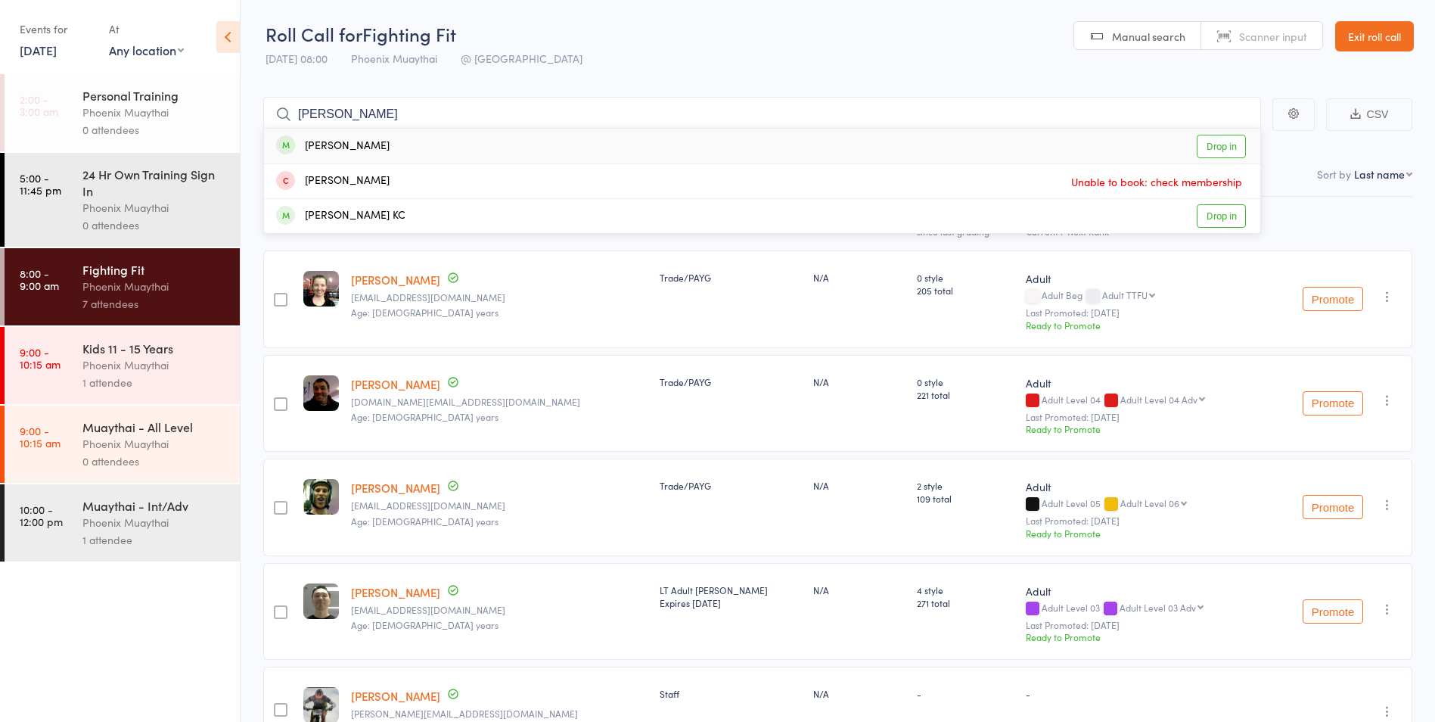
type input "[PERSON_NAME]"
click at [349, 150] on div "[PERSON_NAME]" at bounding box center [332, 146] width 113 height 17
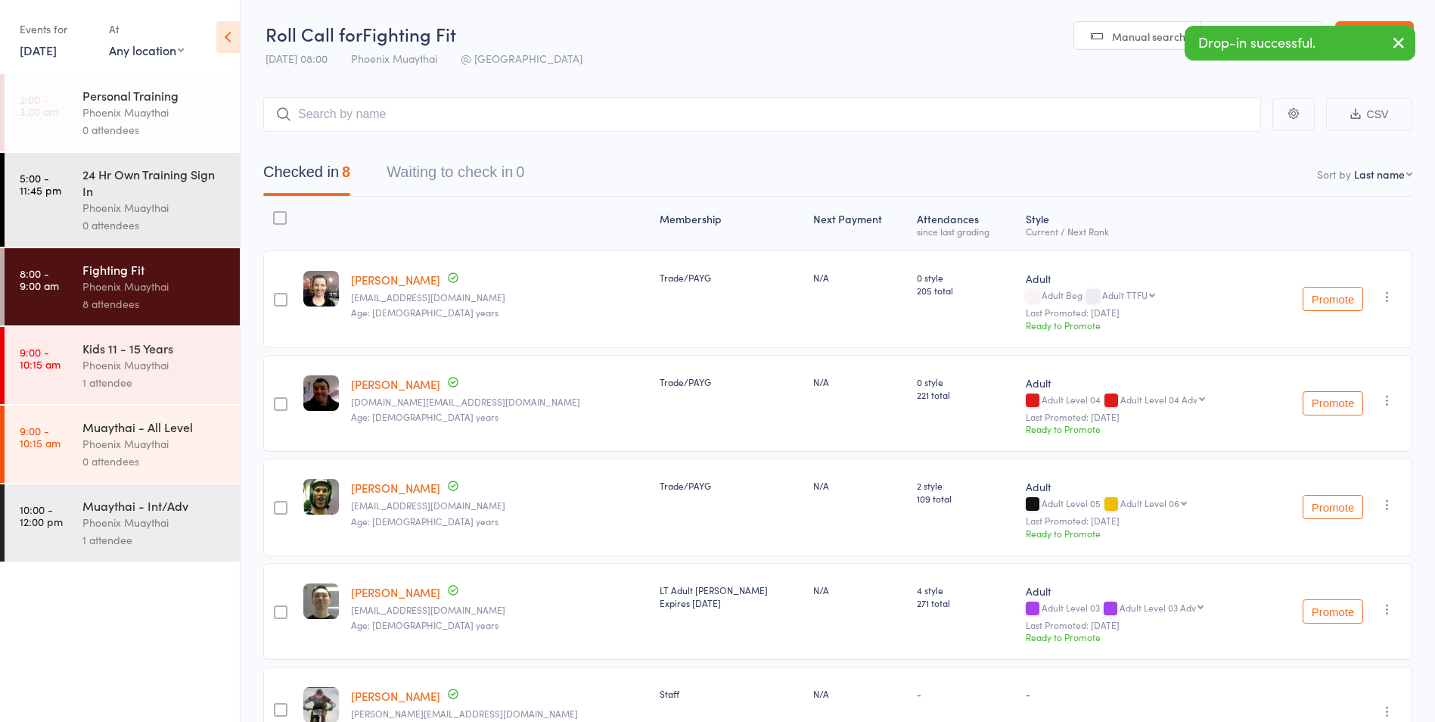
click at [196, 388] on div "1 attendee" at bounding box center [154, 382] width 144 height 17
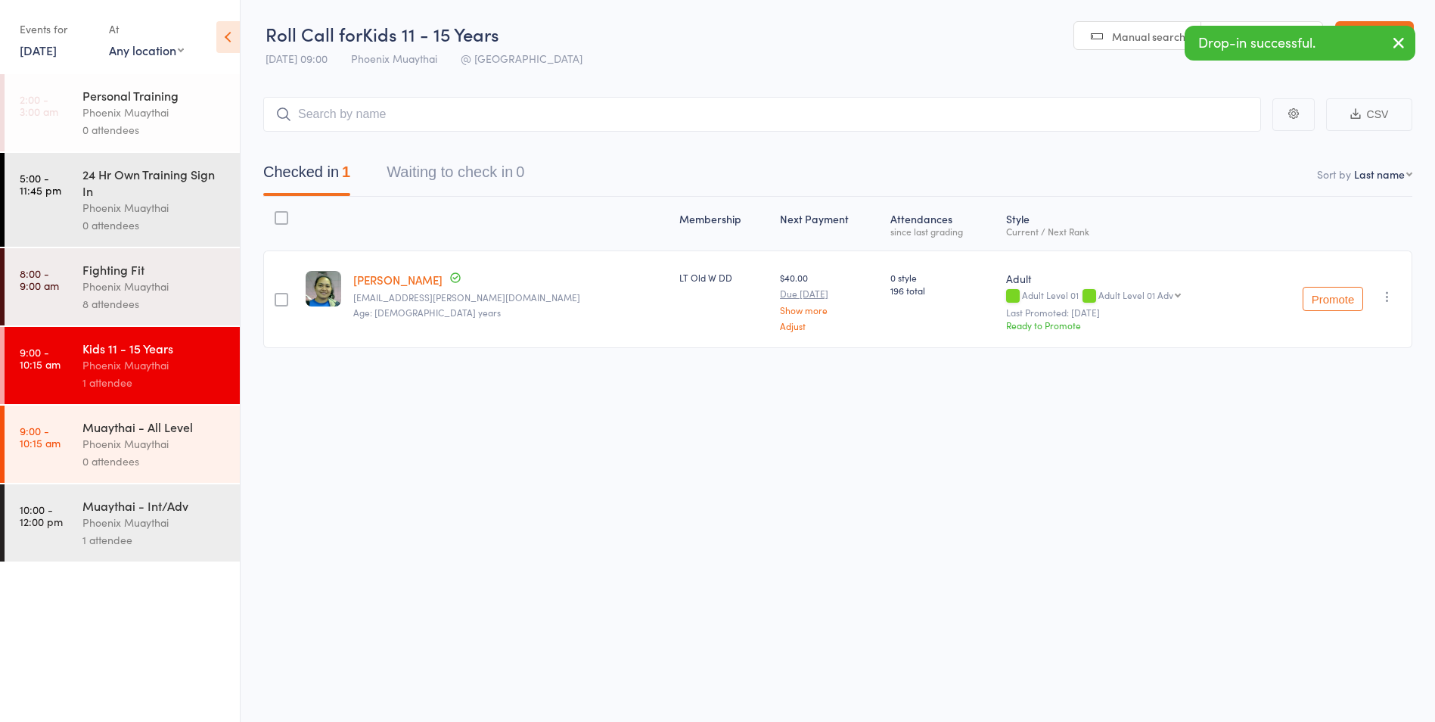
click at [1391, 296] on icon "button" at bounding box center [1387, 296] width 15 height 15
click at [1344, 449] on li "Remove" at bounding box center [1333, 448] width 125 height 20
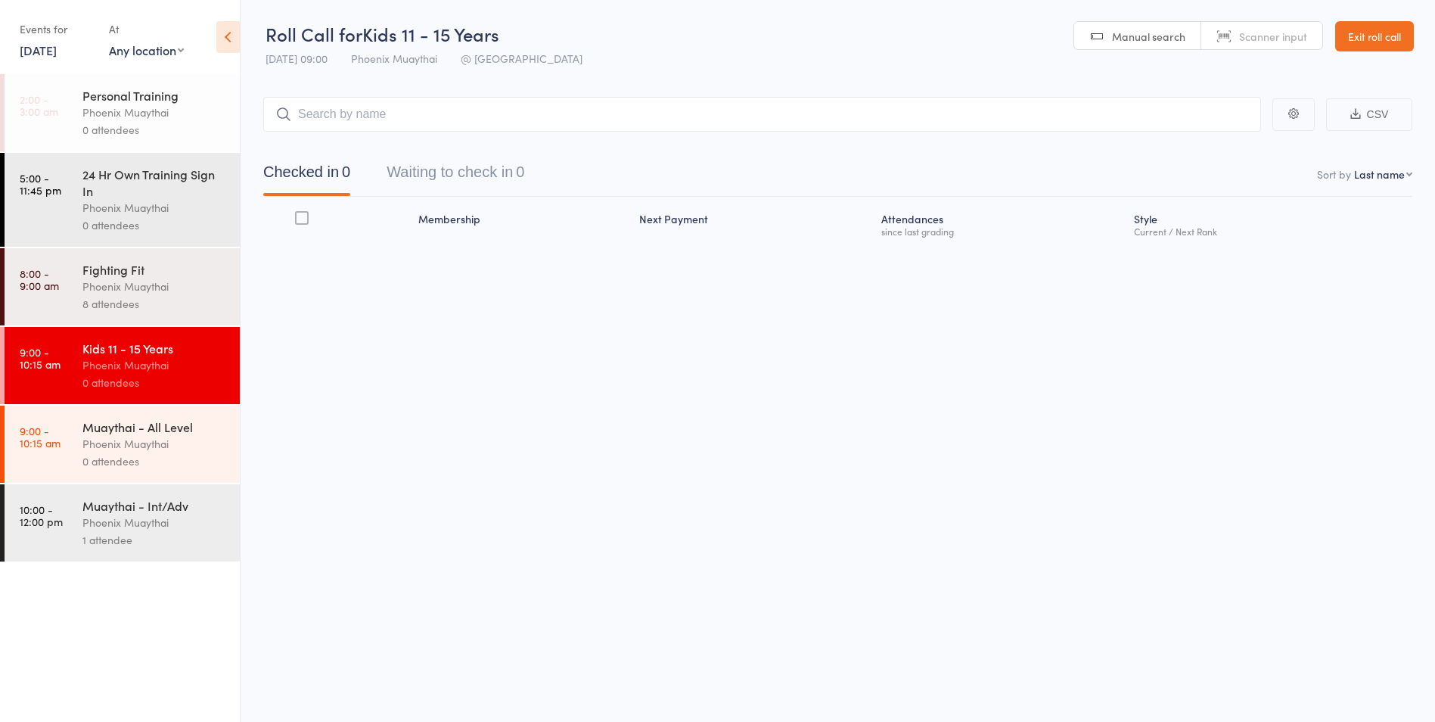
click at [156, 302] on div "8 attendees" at bounding box center [154, 303] width 144 height 17
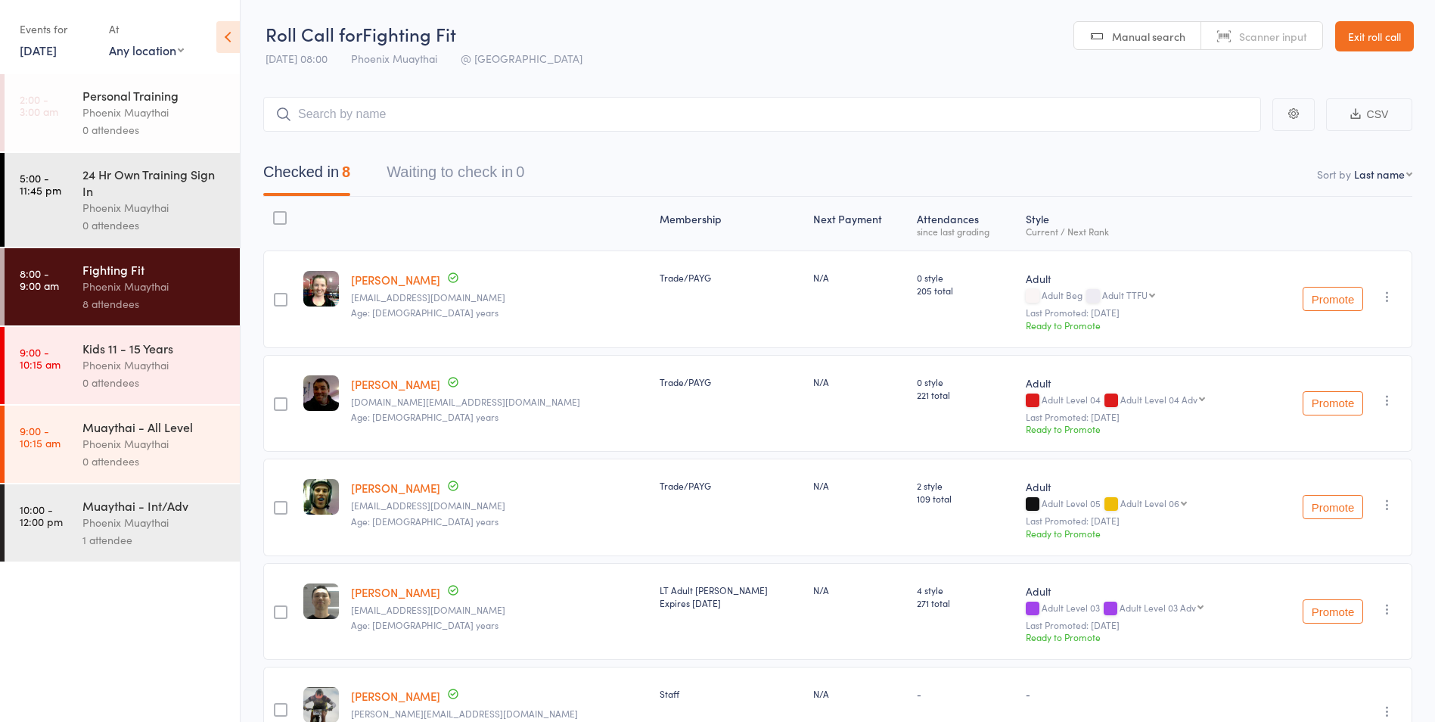
click at [140, 489] on div "Muaythai - Int/Adv Phoenix Muaythai 1 attendee" at bounding box center [160, 522] width 157 height 77
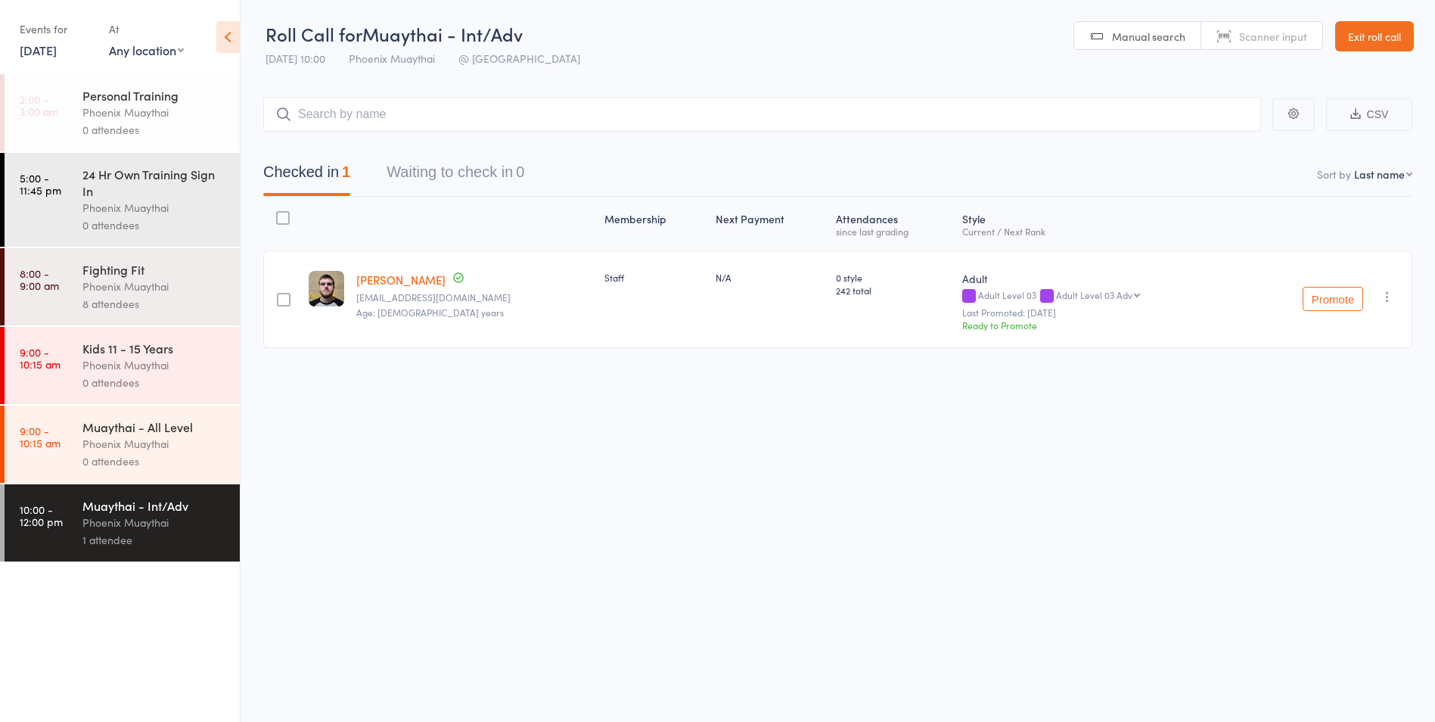
click at [1370, 51] on link "Exit roll call" at bounding box center [1374, 36] width 79 height 30
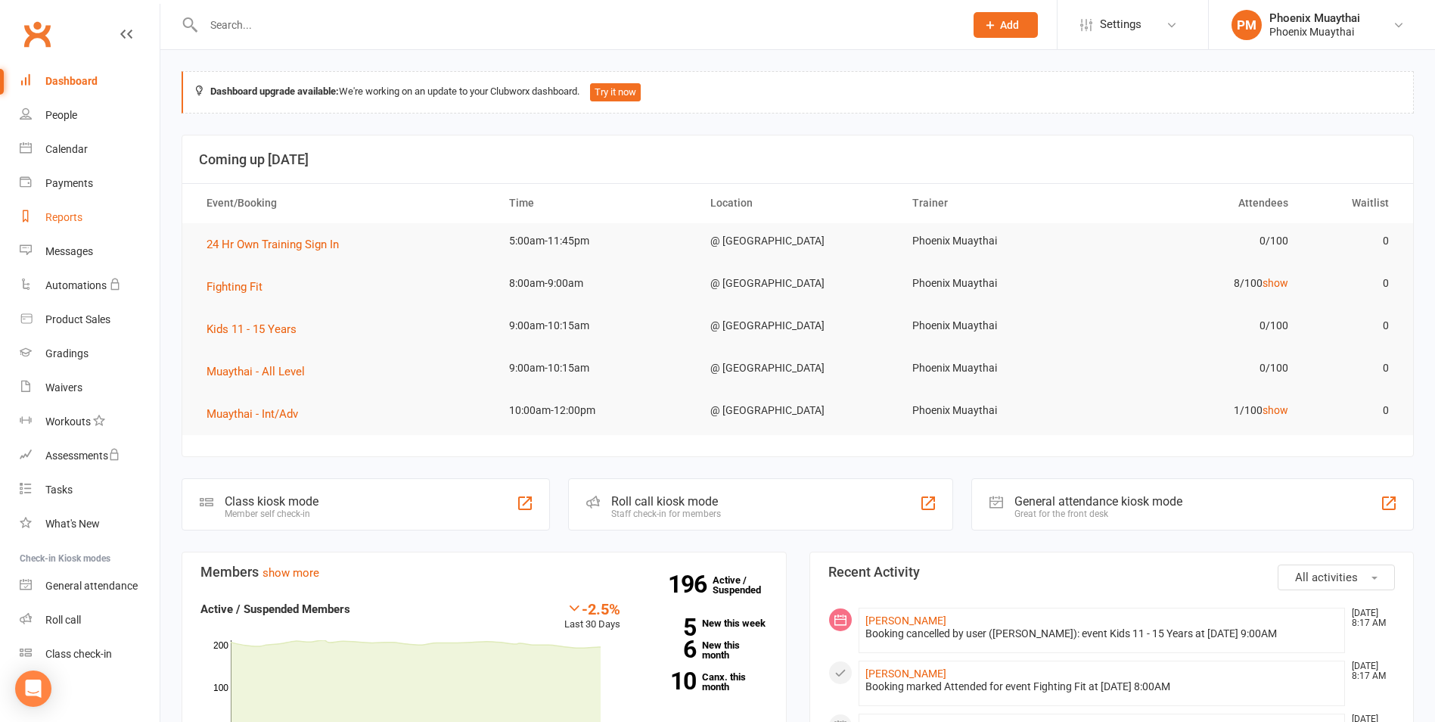
click at [77, 219] on div "Reports" at bounding box center [63, 217] width 37 height 12
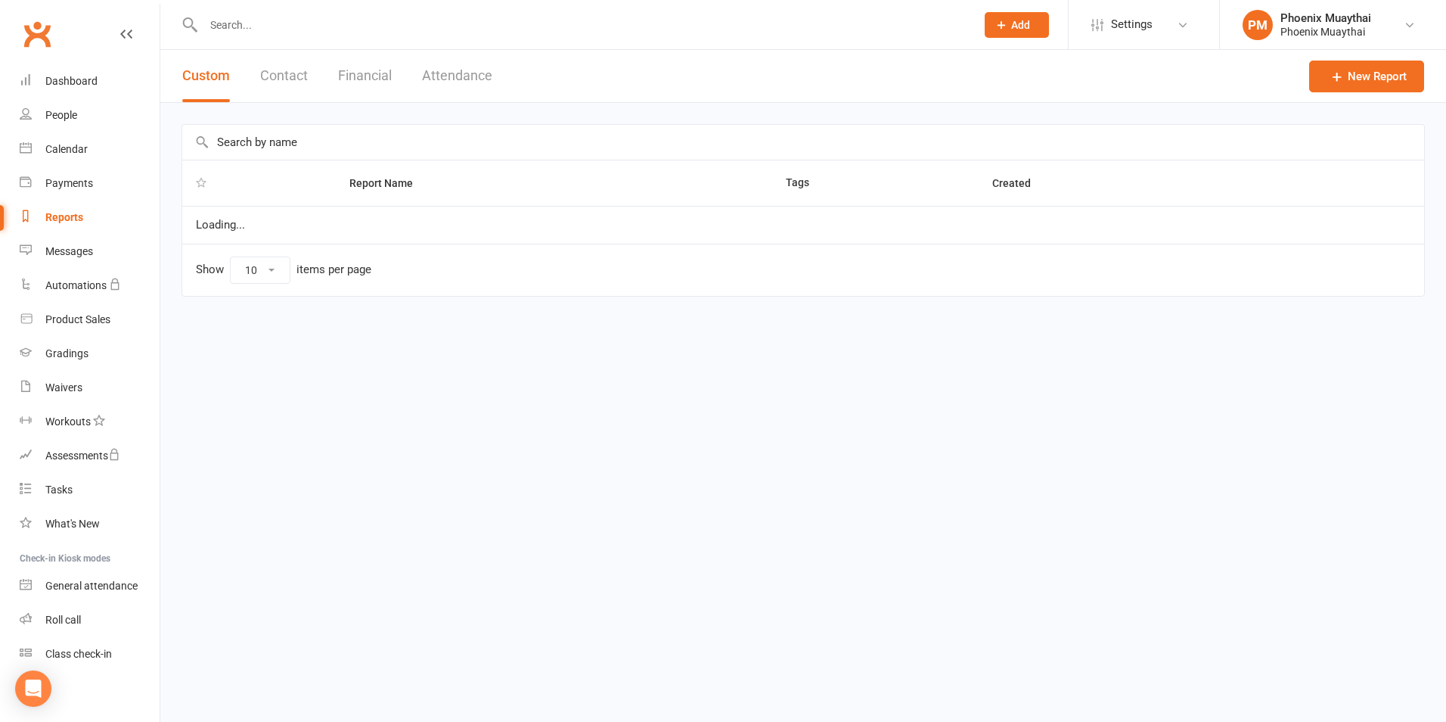
select select "100"
click at [283, 82] on button "Contact" at bounding box center [284, 76] width 48 height 52
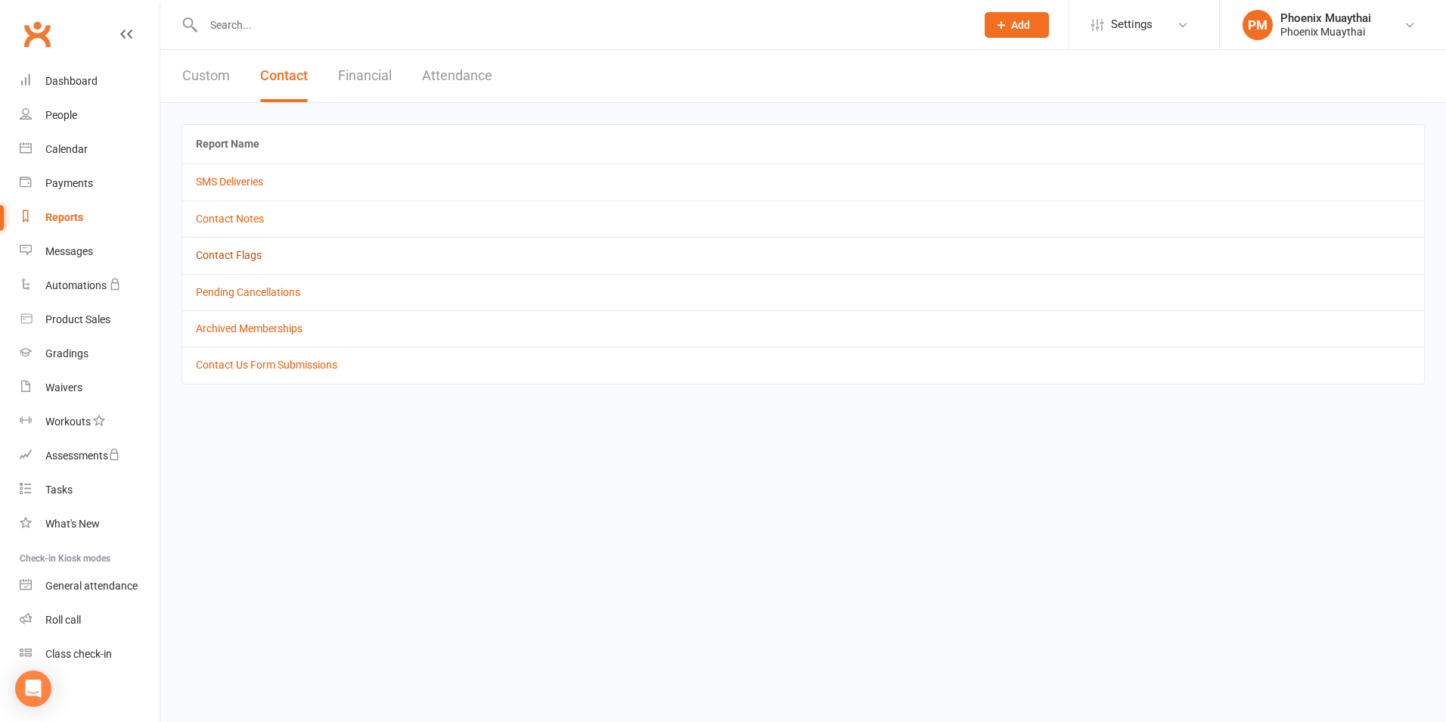
click at [253, 250] on link "Contact Flags" at bounding box center [229, 255] width 66 height 12
select select "active_only"
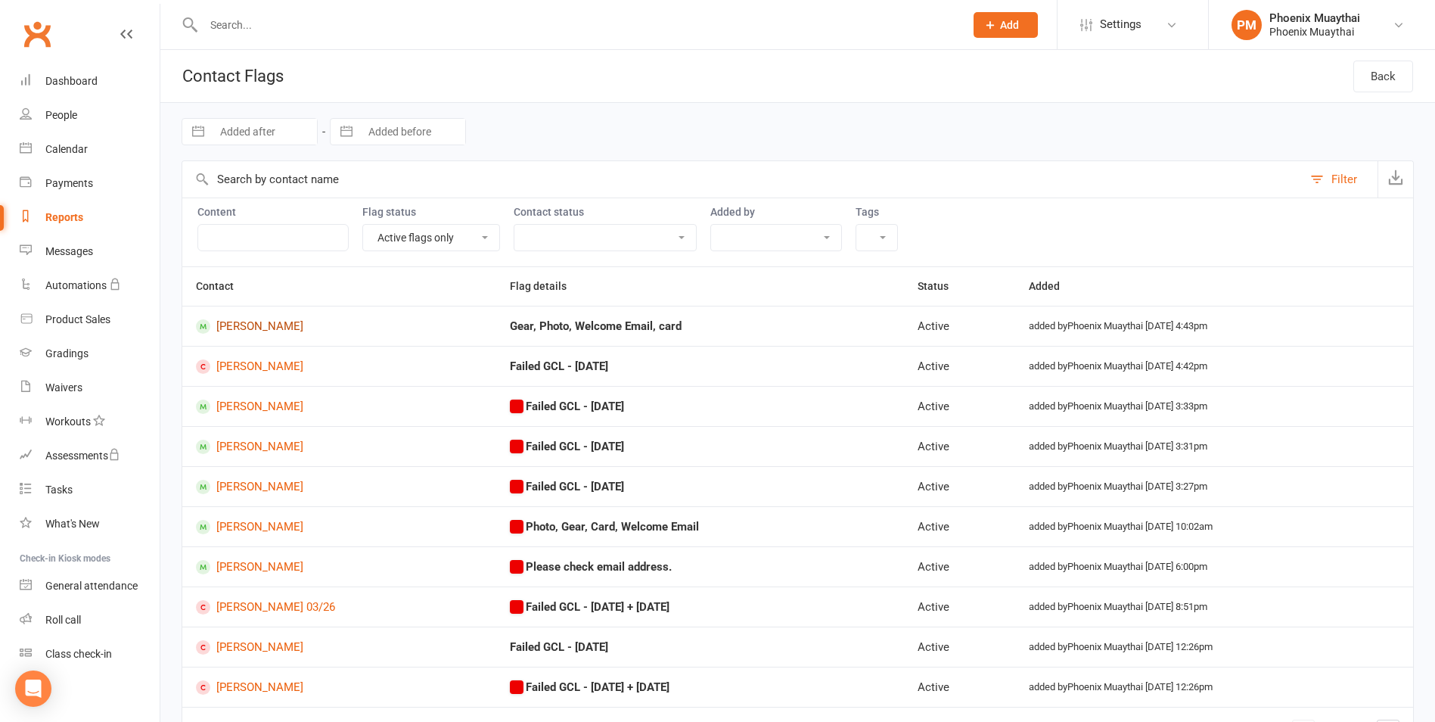
click at [255, 328] on link "Alex Horacek" at bounding box center [339, 326] width 287 height 14
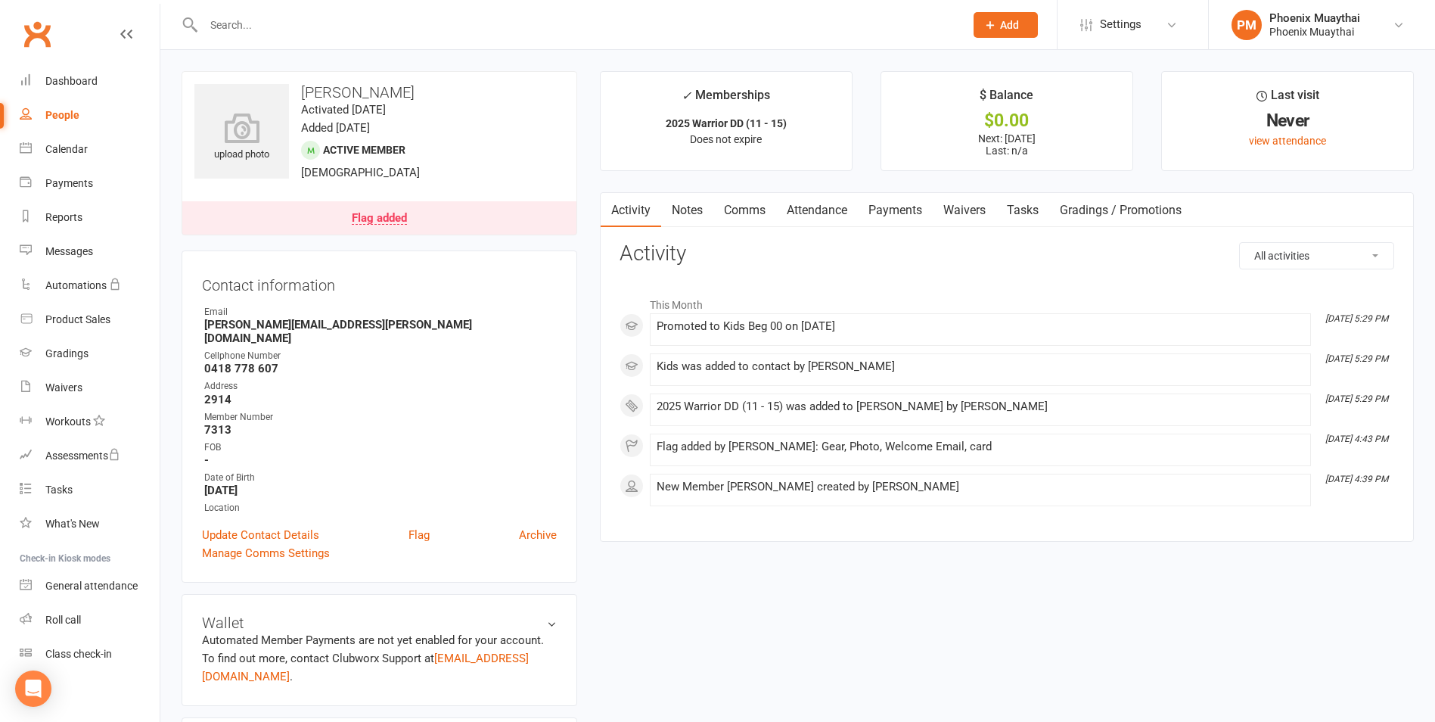
click at [408, 203] on link "Flag added" at bounding box center [379, 217] width 394 height 33
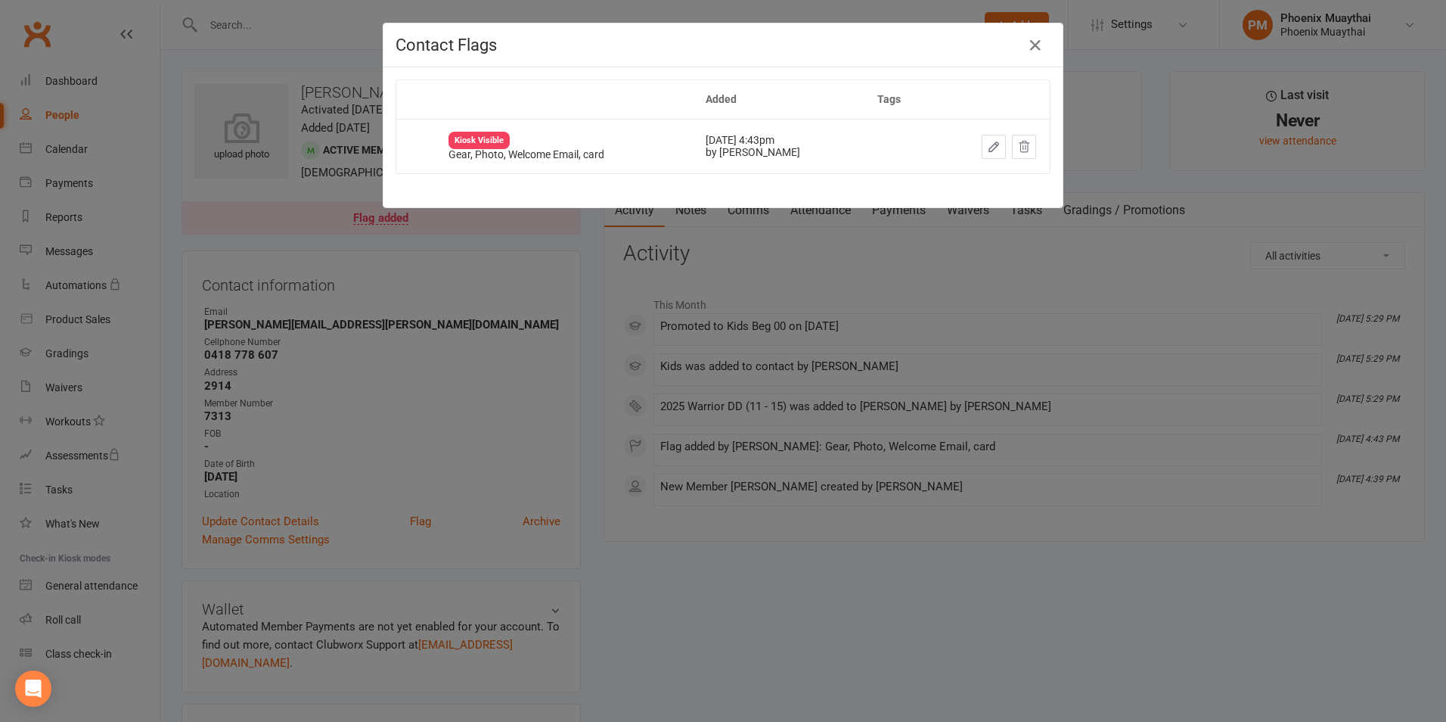
click at [523, 293] on div "Contact Flags Added Tags Kiosk Visible Gear, Photo, Welcome Email, card Oct 10,…" at bounding box center [723, 361] width 1446 height 722
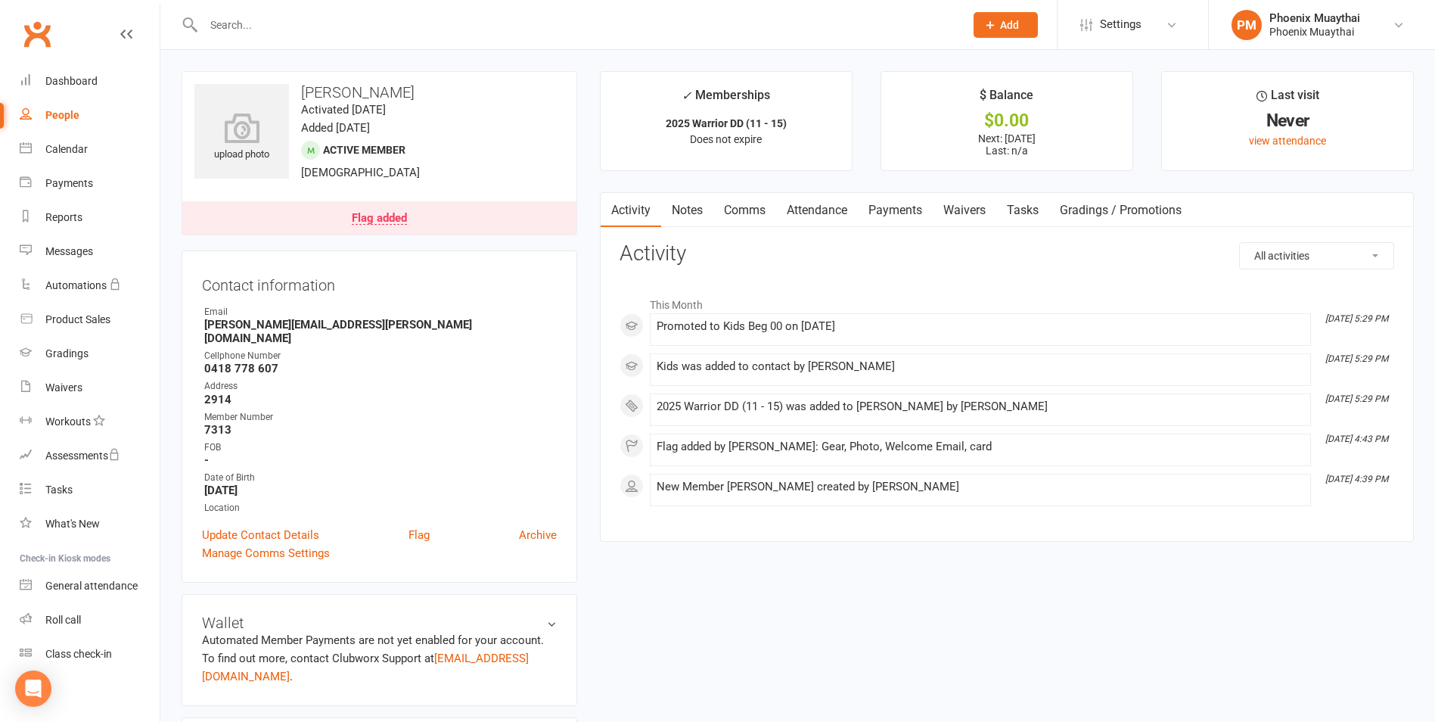
click at [910, 215] on link "Payments" at bounding box center [895, 210] width 75 height 35
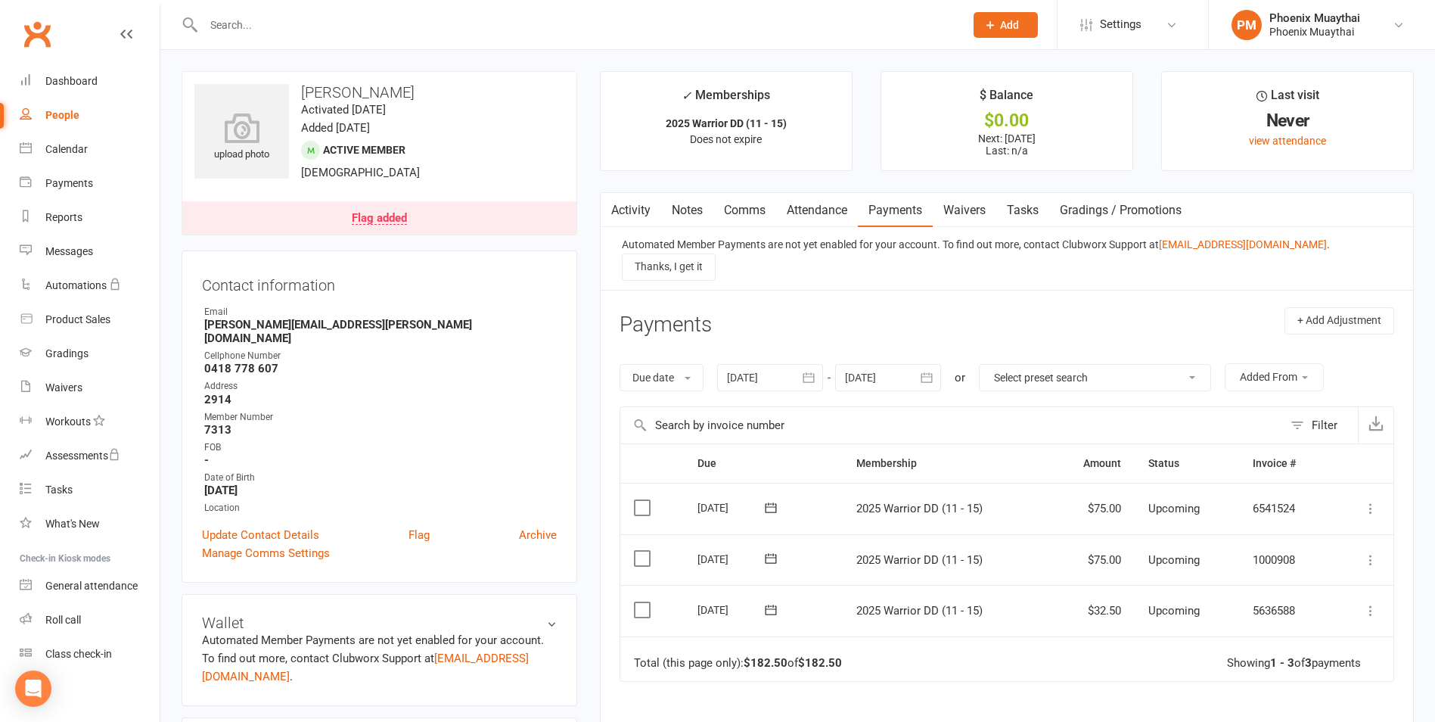
click at [383, 214] on div "Flag added" at bounding box center [379, 219] width 55 height 12
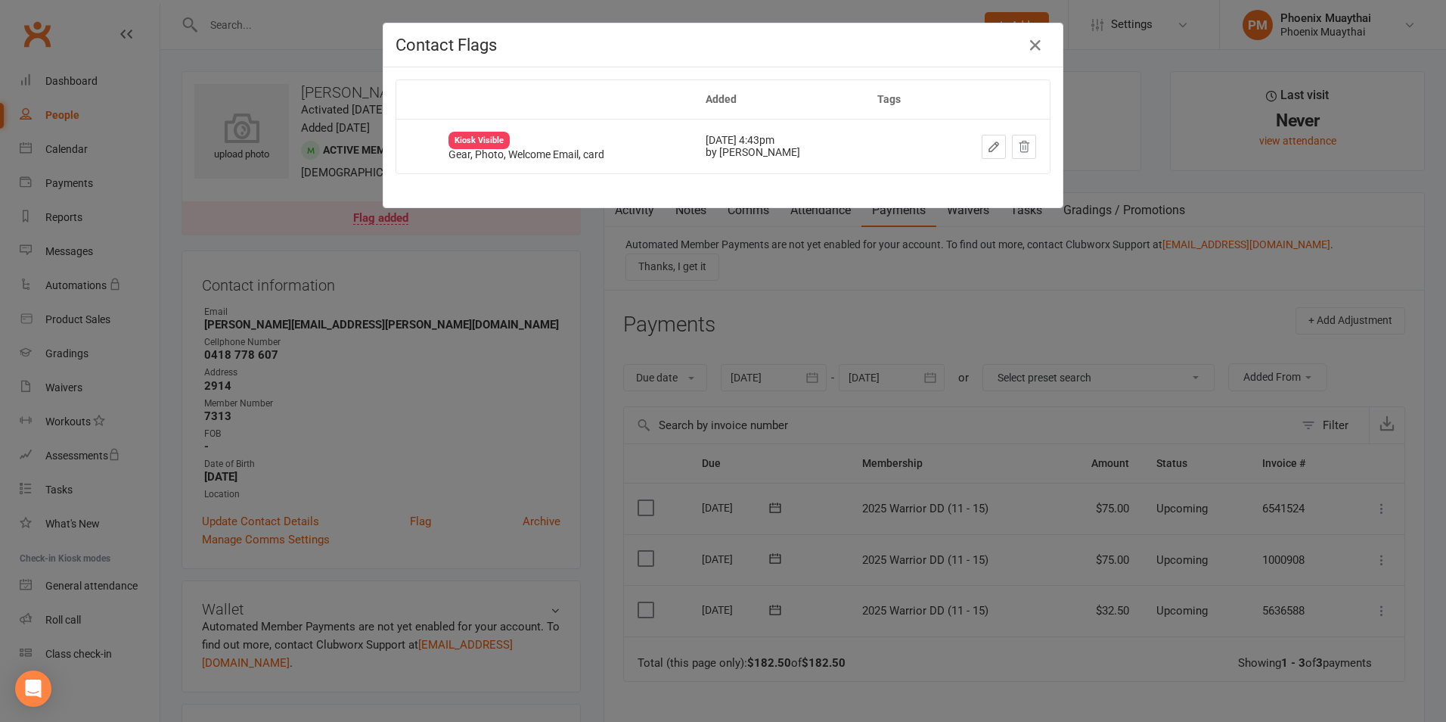
click at [292, 297] on div "Contact Flags Added Tags Kiosk Visible Gear, Photo, Welcome Email, card Oct 10,…" at bounding box center [723, 361] width 1446 height 722
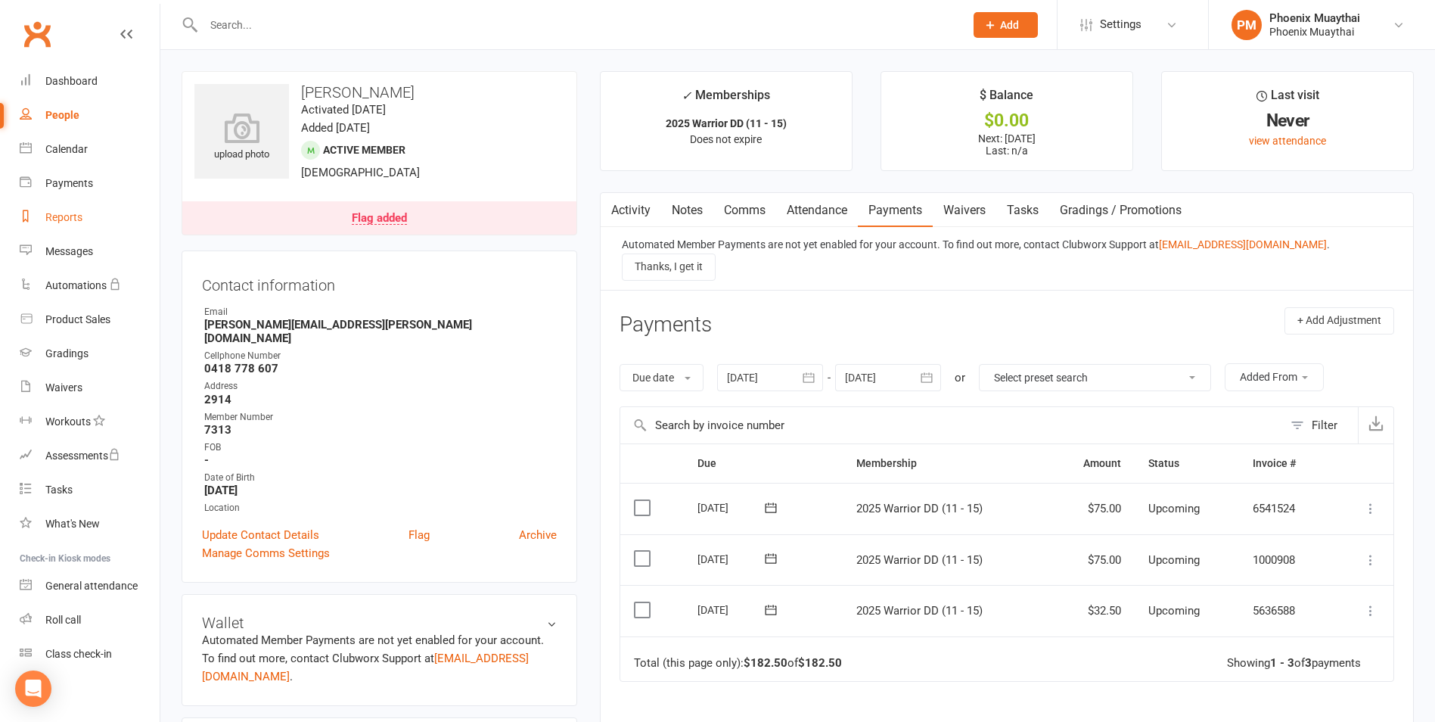
click at [111, 216] on link "Reports" at bounding box center [90, 217] width 140 height 34
select select "100"
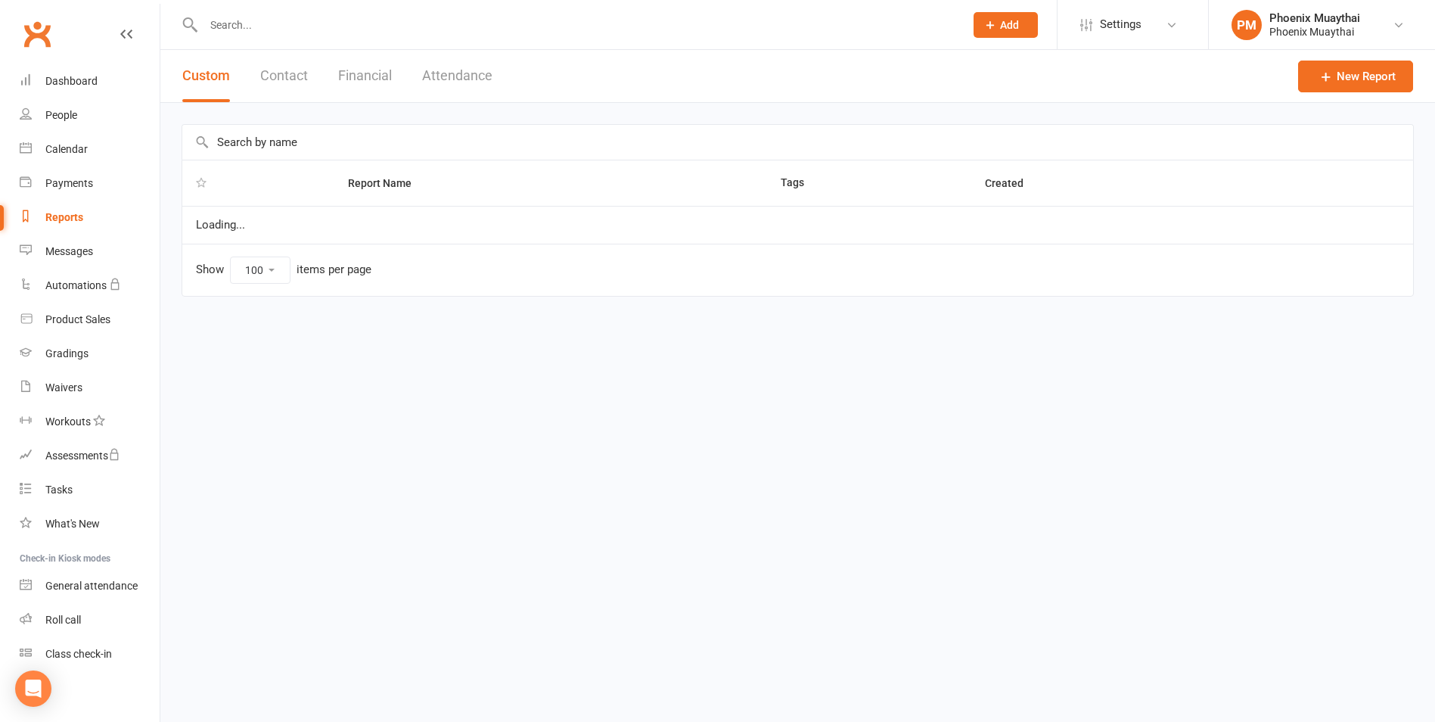
click at [278, 88] on button "Contact" at bounding box center [284, 76] width 48 height 52
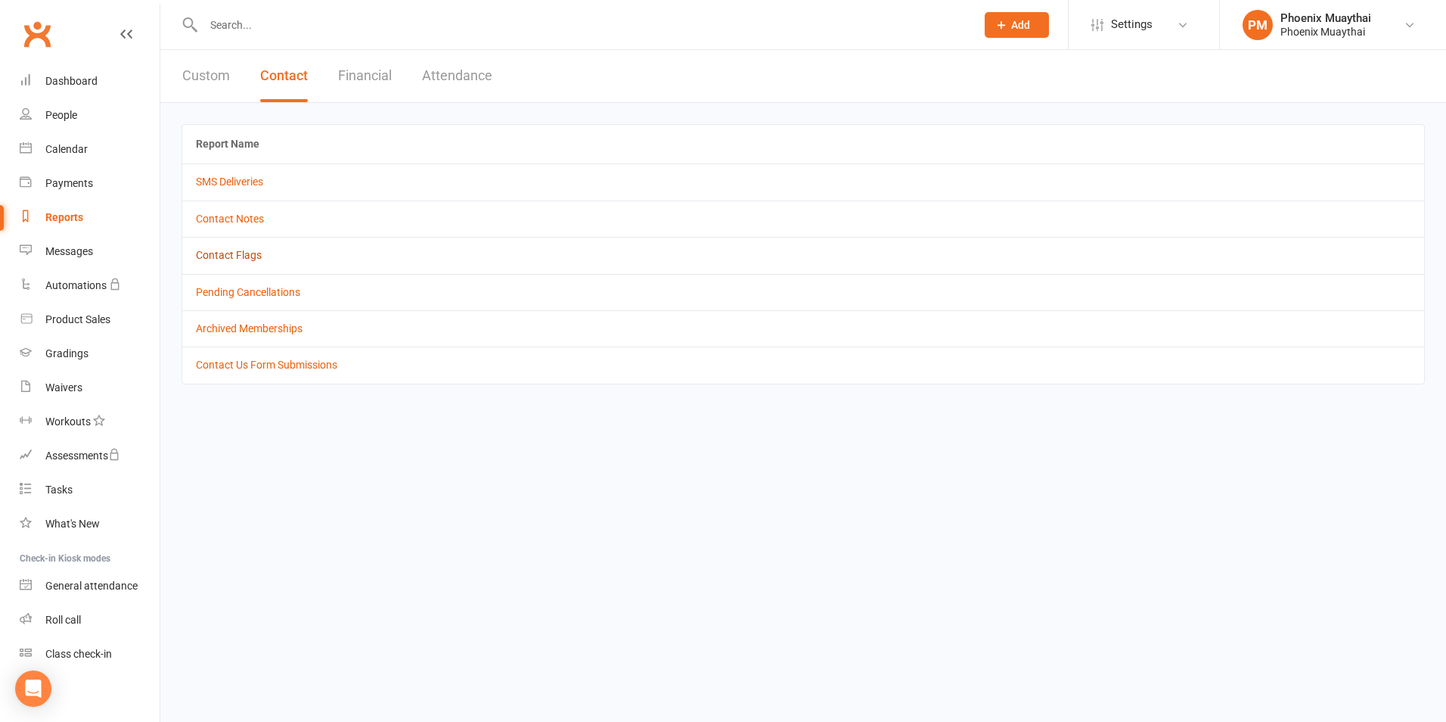
click at [250, 251] on link "Contact Flags" at bounding box center [229, 255] width 66 height 12
select select "active_only"
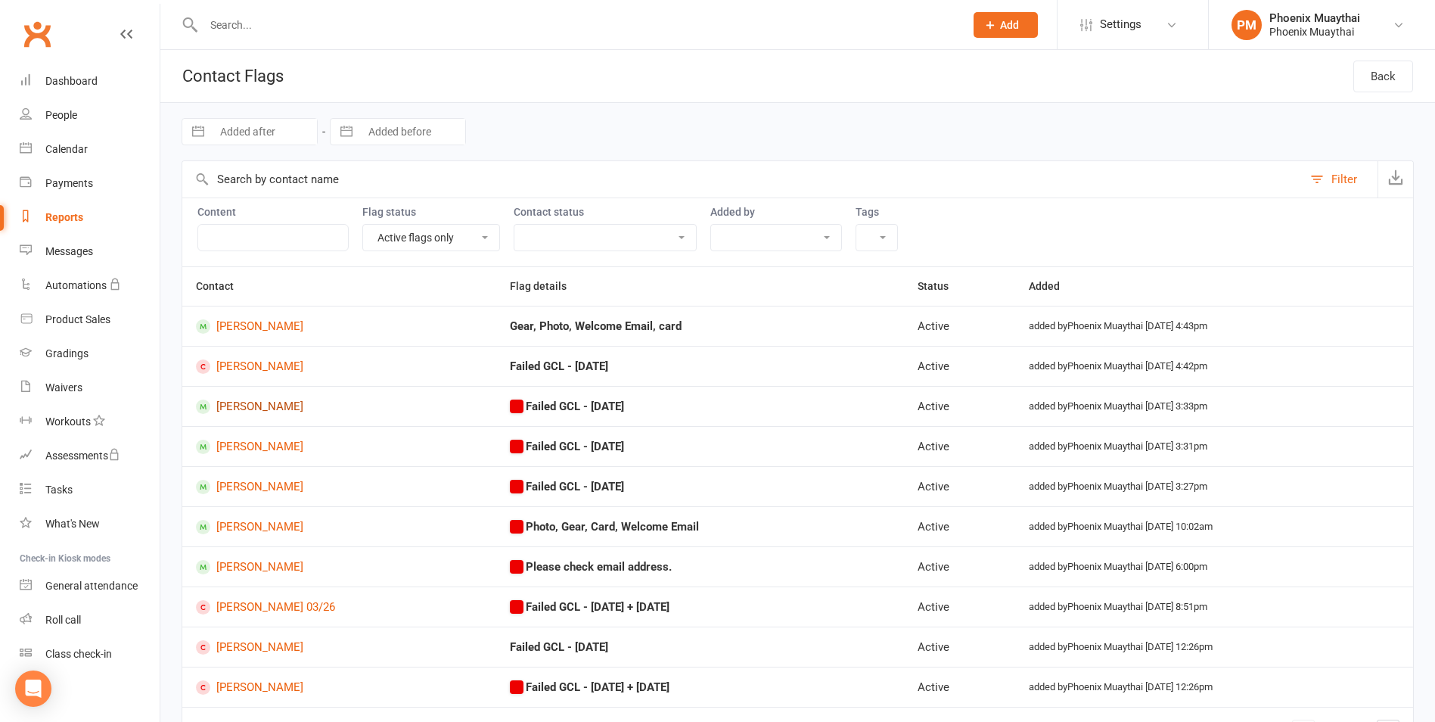
click at [261, 405] on link "Kirsty Warren" at bounding box center [339, 406] width 287 height 14
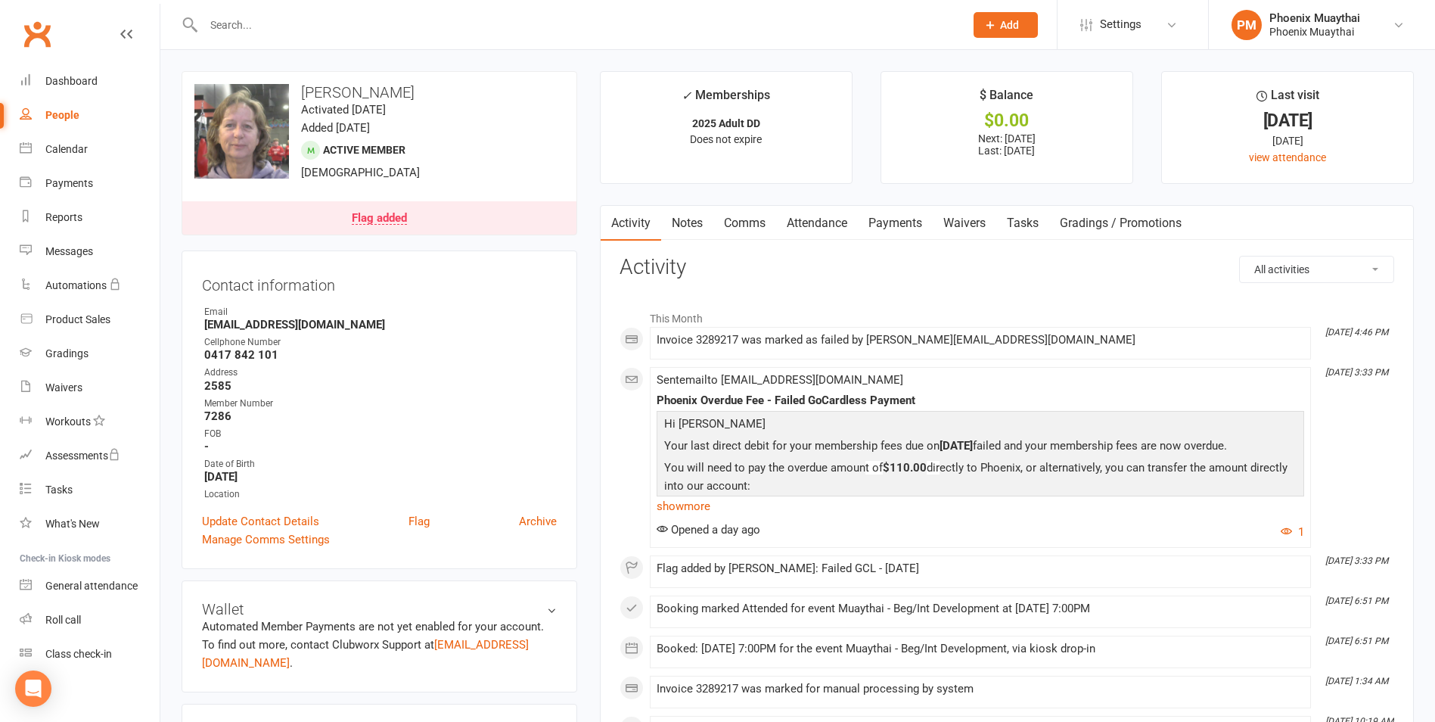
drag, startPoint x: 883, startPoint y: 233, endPoint x: 871, endPoint y: 281, distance: 49.2
click at [883, 233] on link "Payments" at bounding box center [895, 223] width 75 height 35
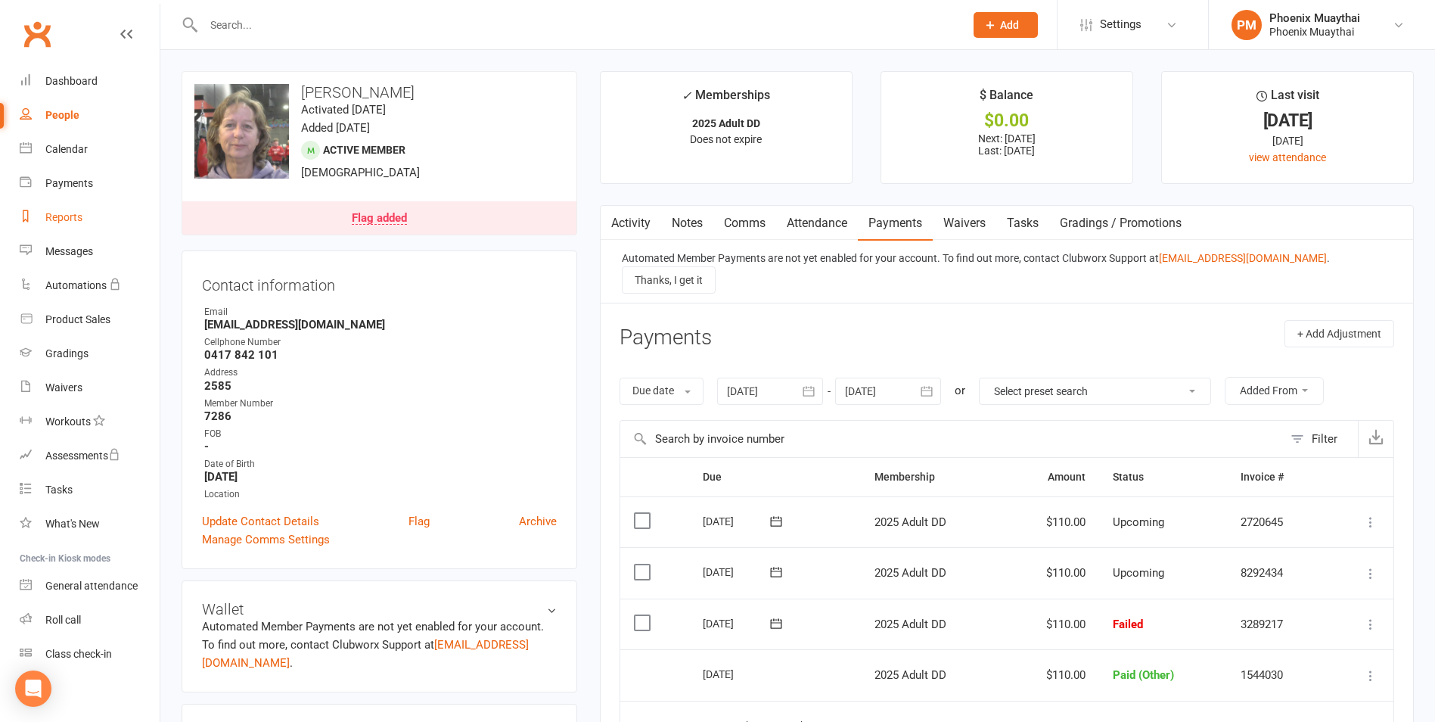
click at [82, 219] on div "Reports" at bounding box center [63, 217] width 37 height 12
select select "100"
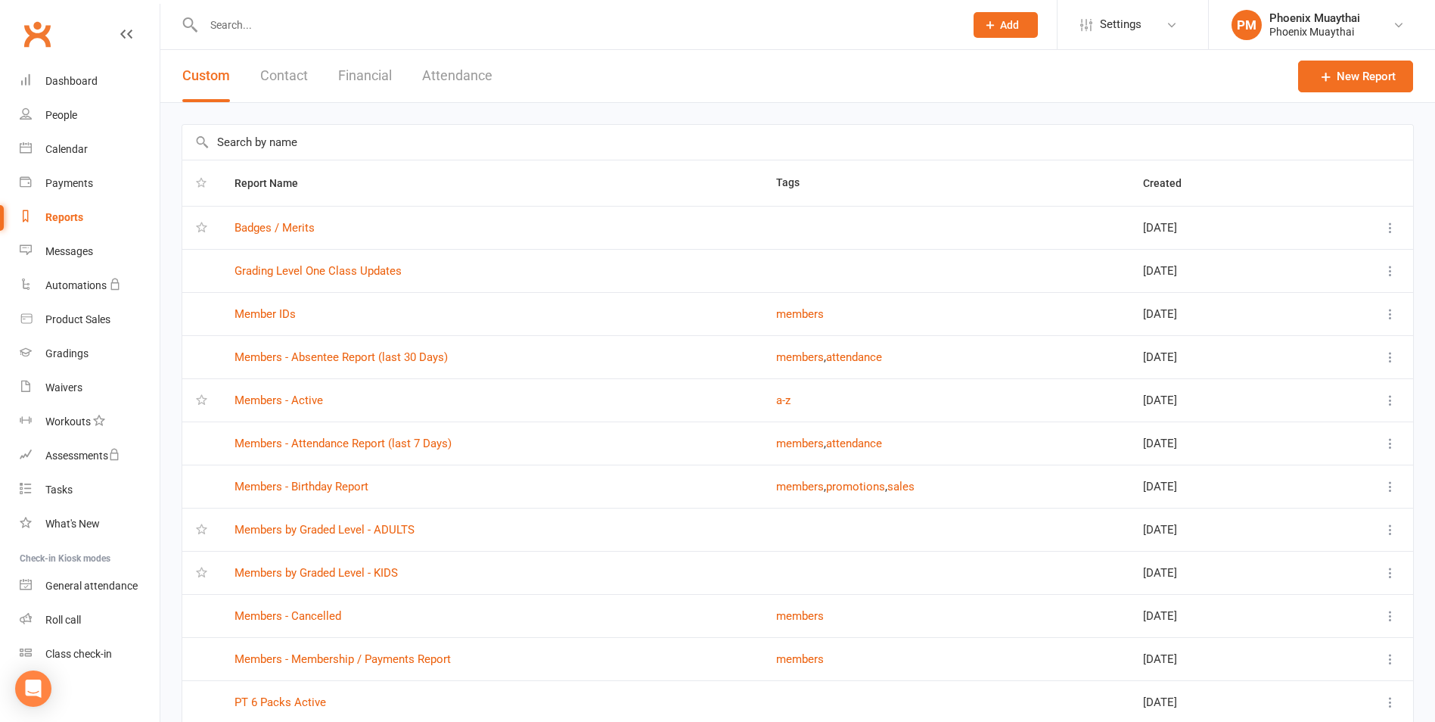
click at [265, 82] on button "Contact" at bounding box center [284, 76] width 48 height 52
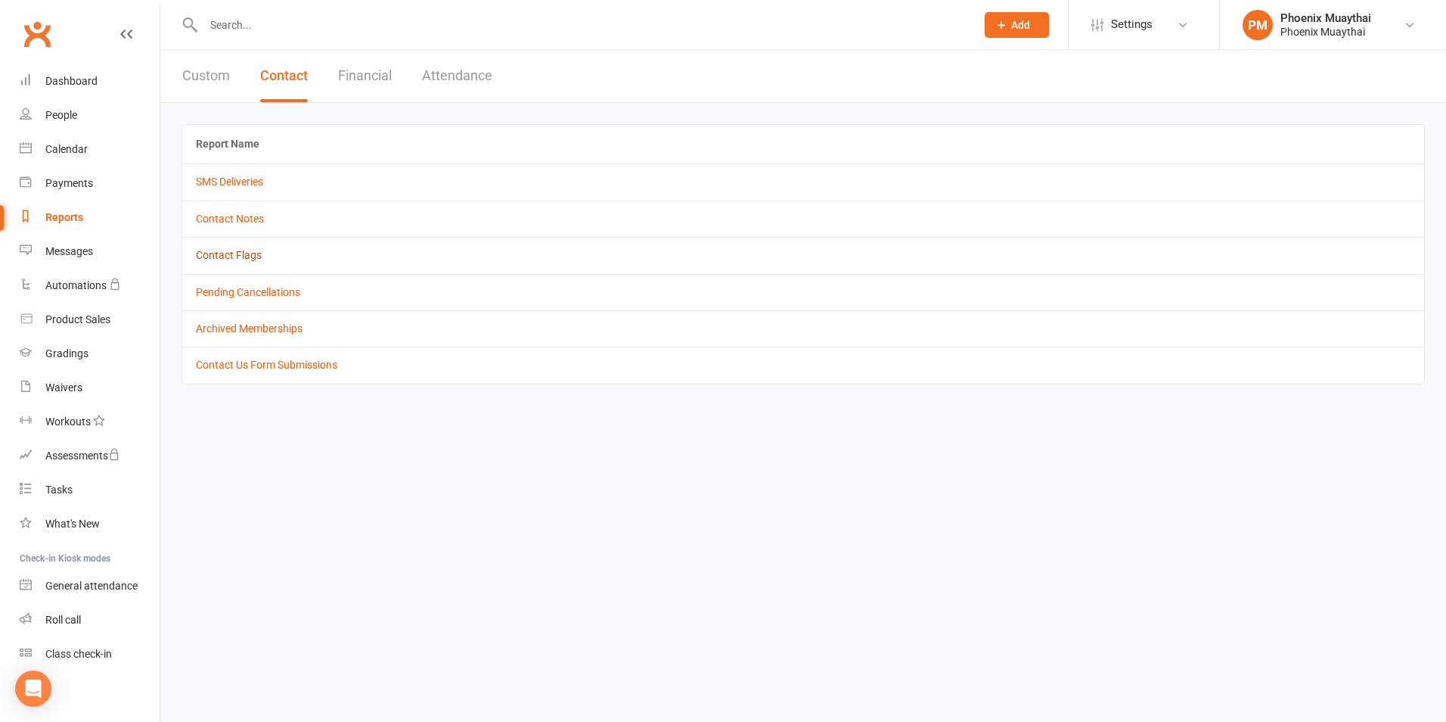
click at [243, 257] on link "Contact Flags" at bounding box center [229, 255] width 66 height 12
select select "active_only"
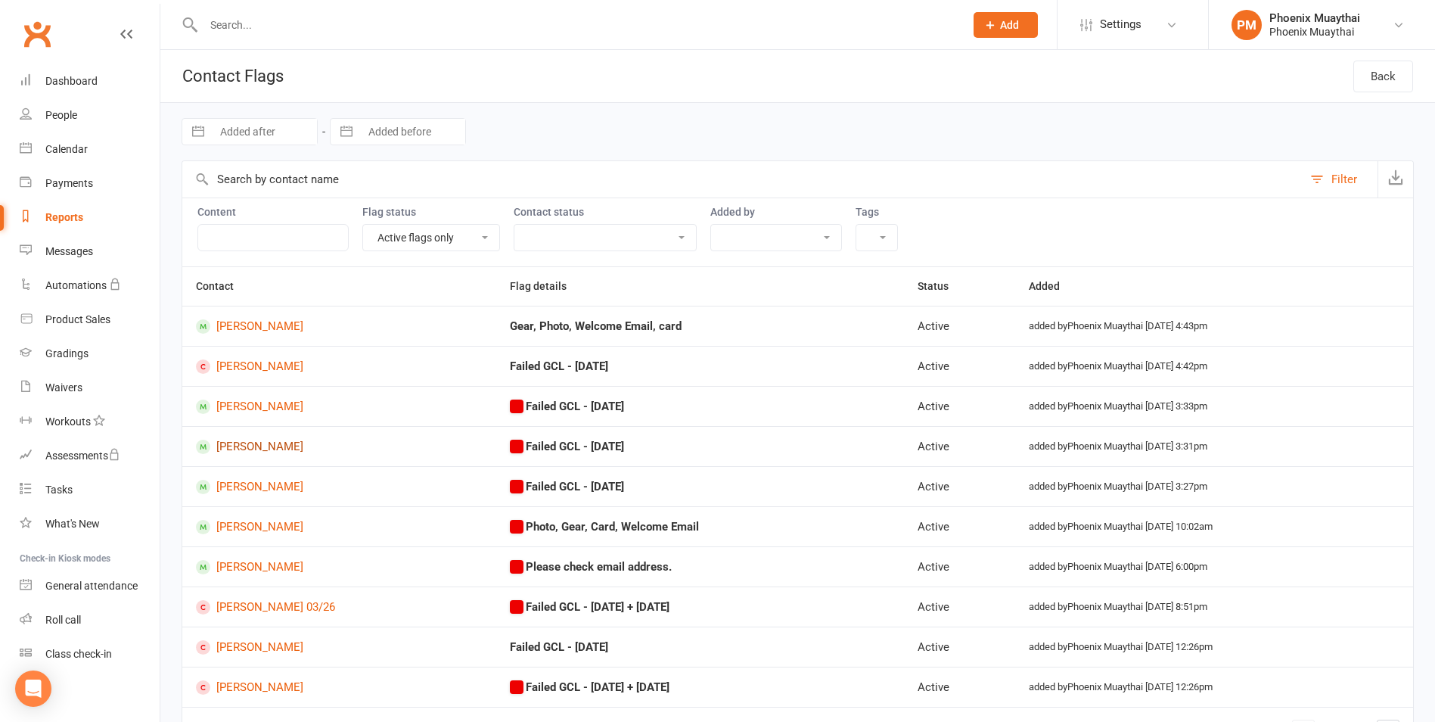
click at [281, 442] on link "Seth McDermott" at bounding box center [339, 446] width 287 height 14
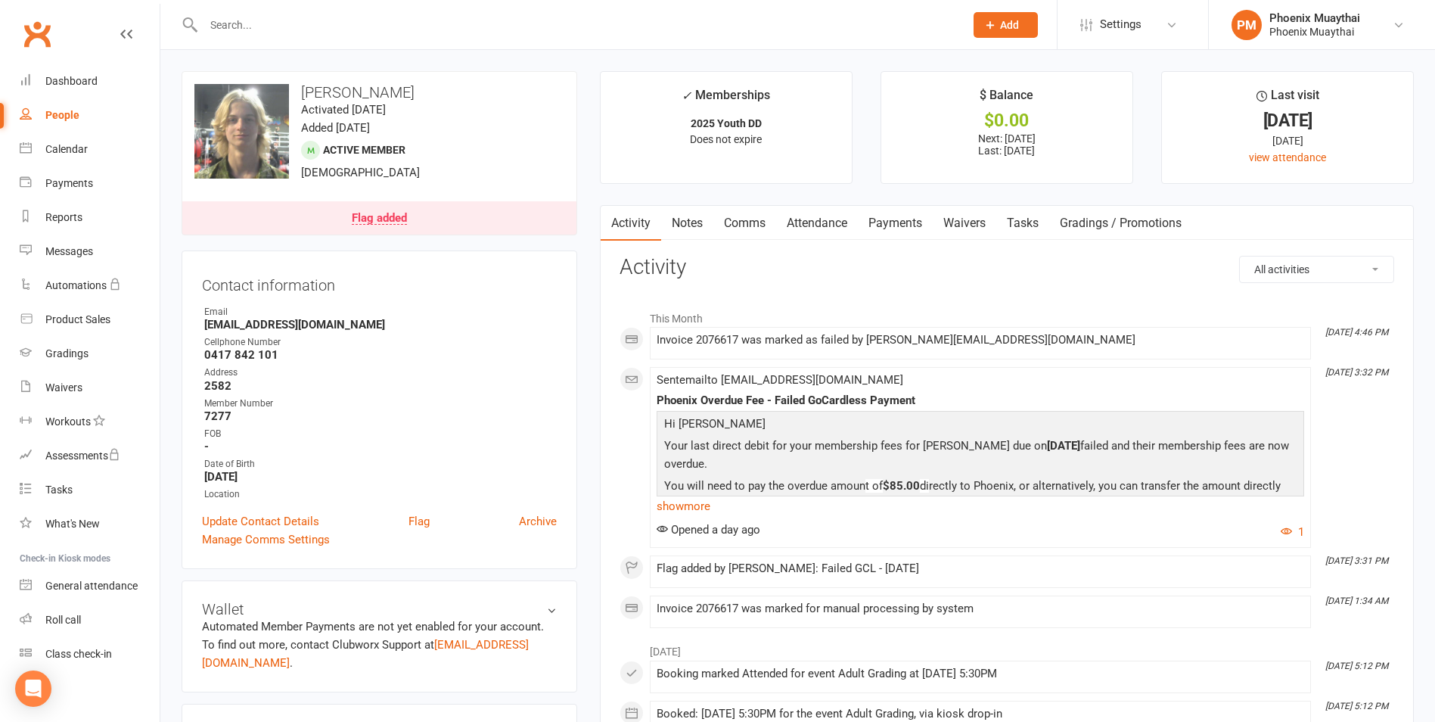
click at [871, 225] on link "Payments" at bounding box center [895, 223] width 75 height 35
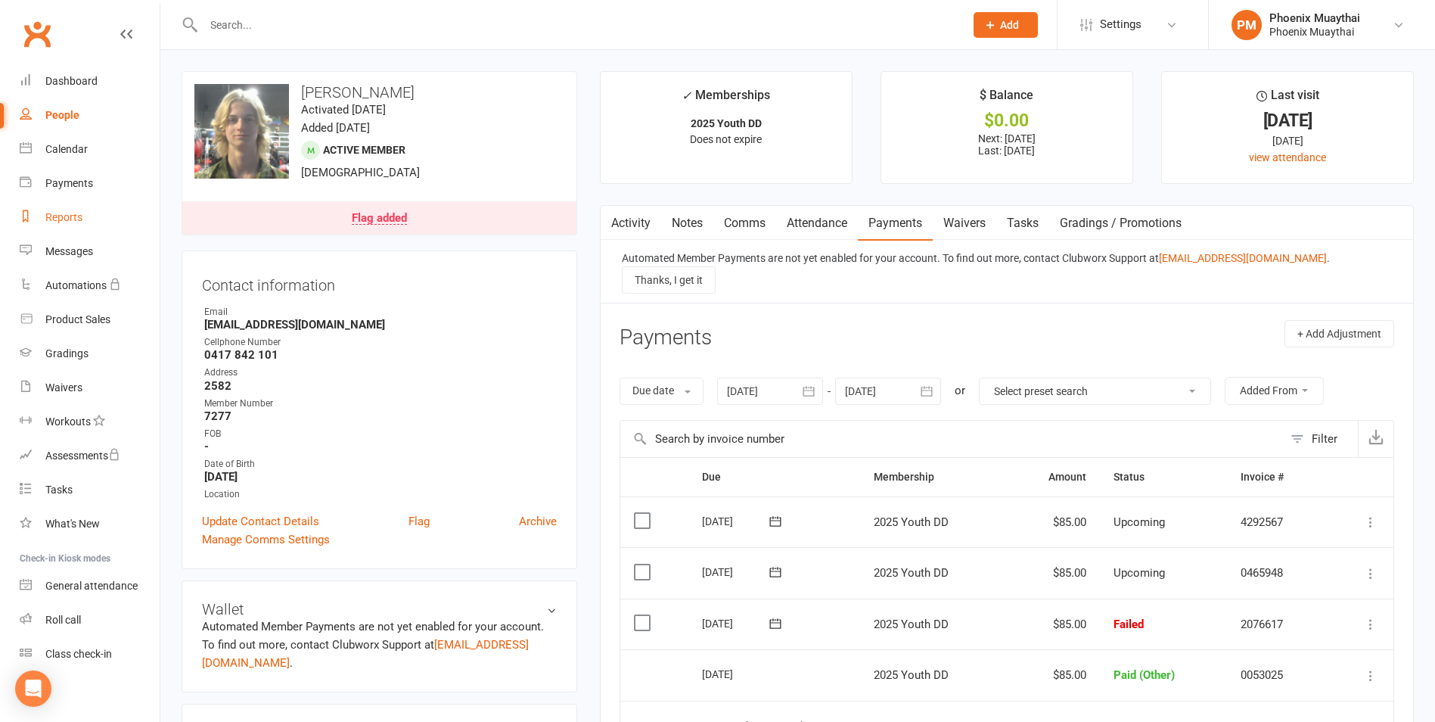
click at [81, 216] on div "Reports" at bounding box center [63, 217] width 37 height 12
select select "100"
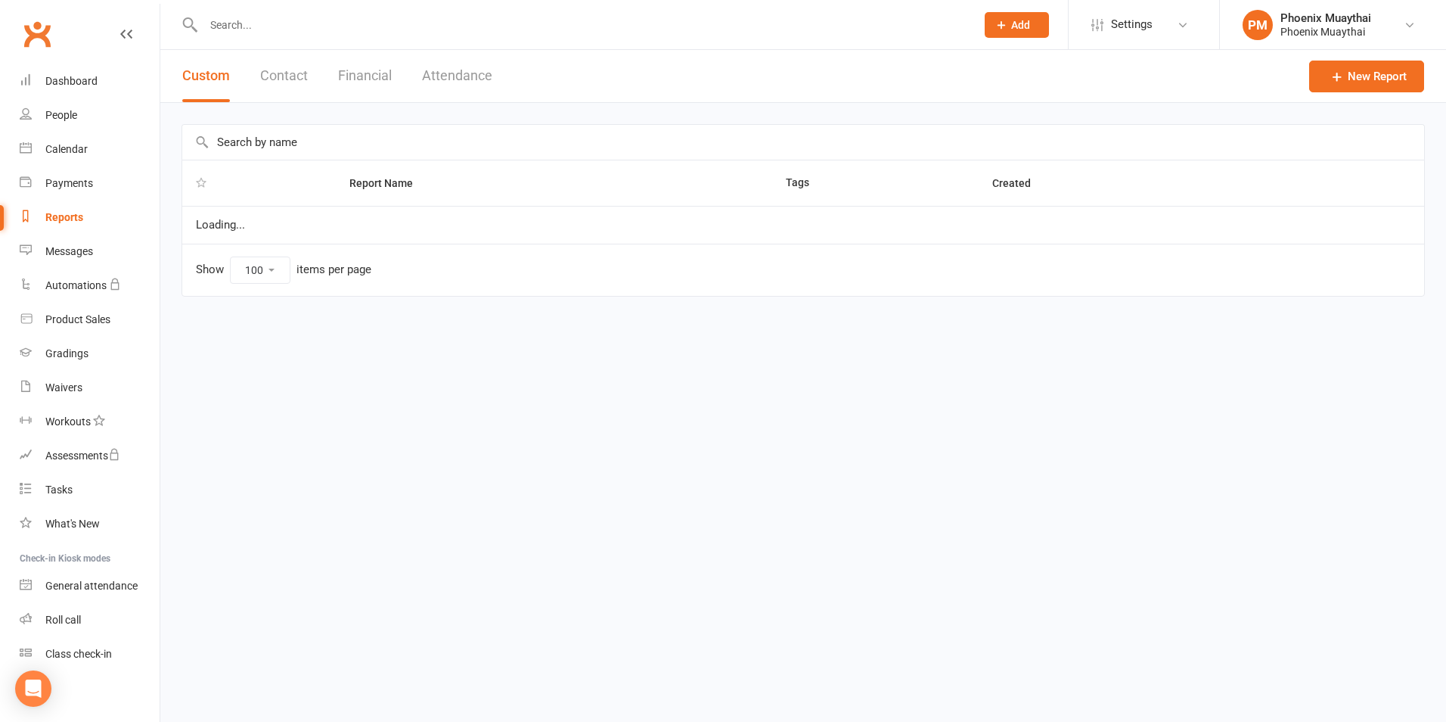
click at [281, 79] on button "Contact" at bounding box center [284, 76] width 48 height 52
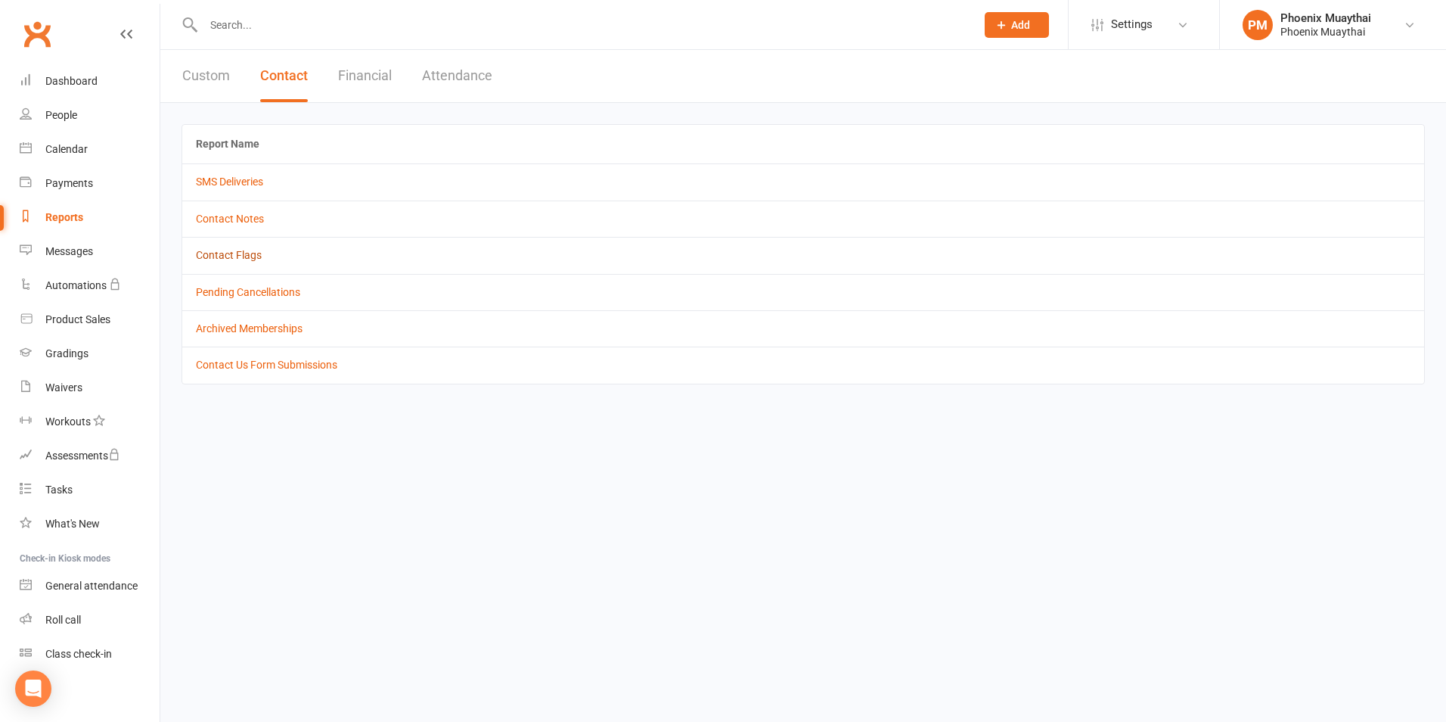
click at [250, 255] on link "Contact Flags" at bounding box center [229, 255] width 66 height 12
select select "active_only"
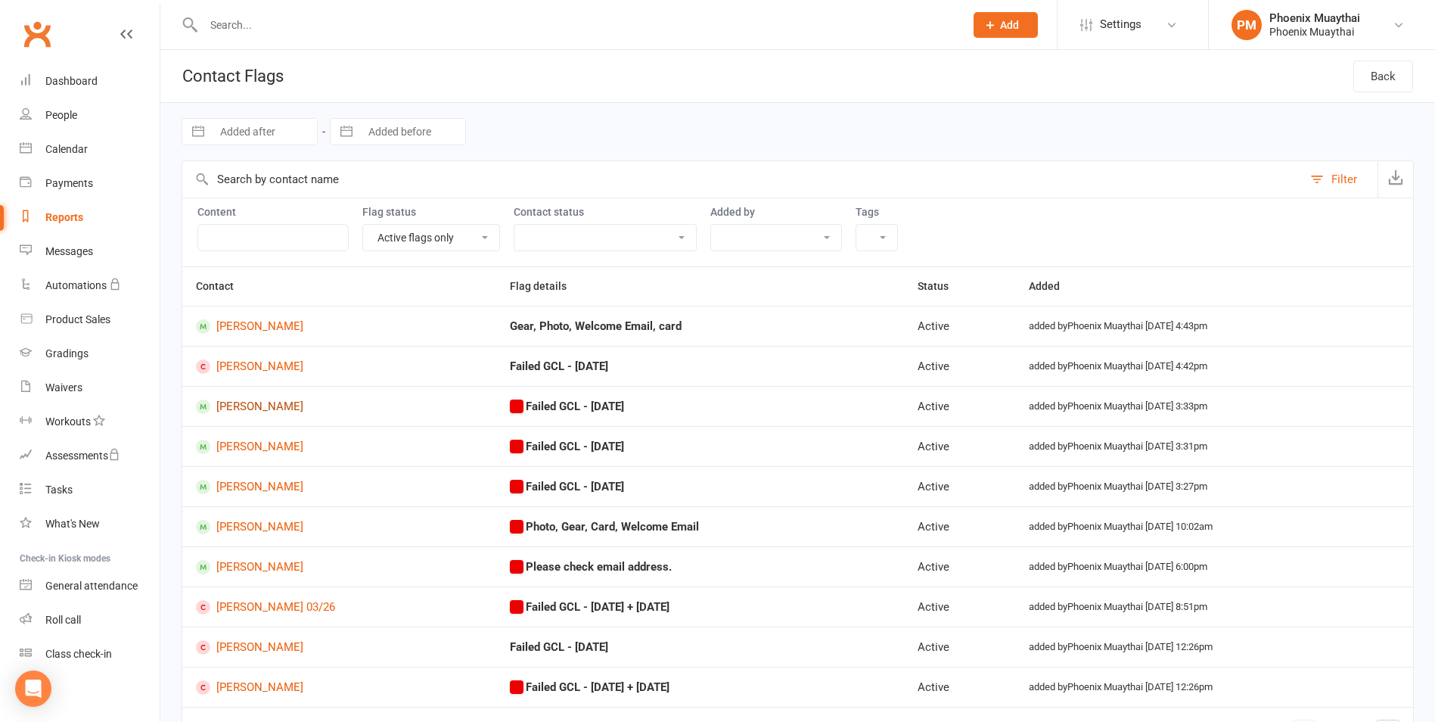
click at [269, 402] on link "Kirsty Warren" at bounding box center [339, 406] width 287 height 14
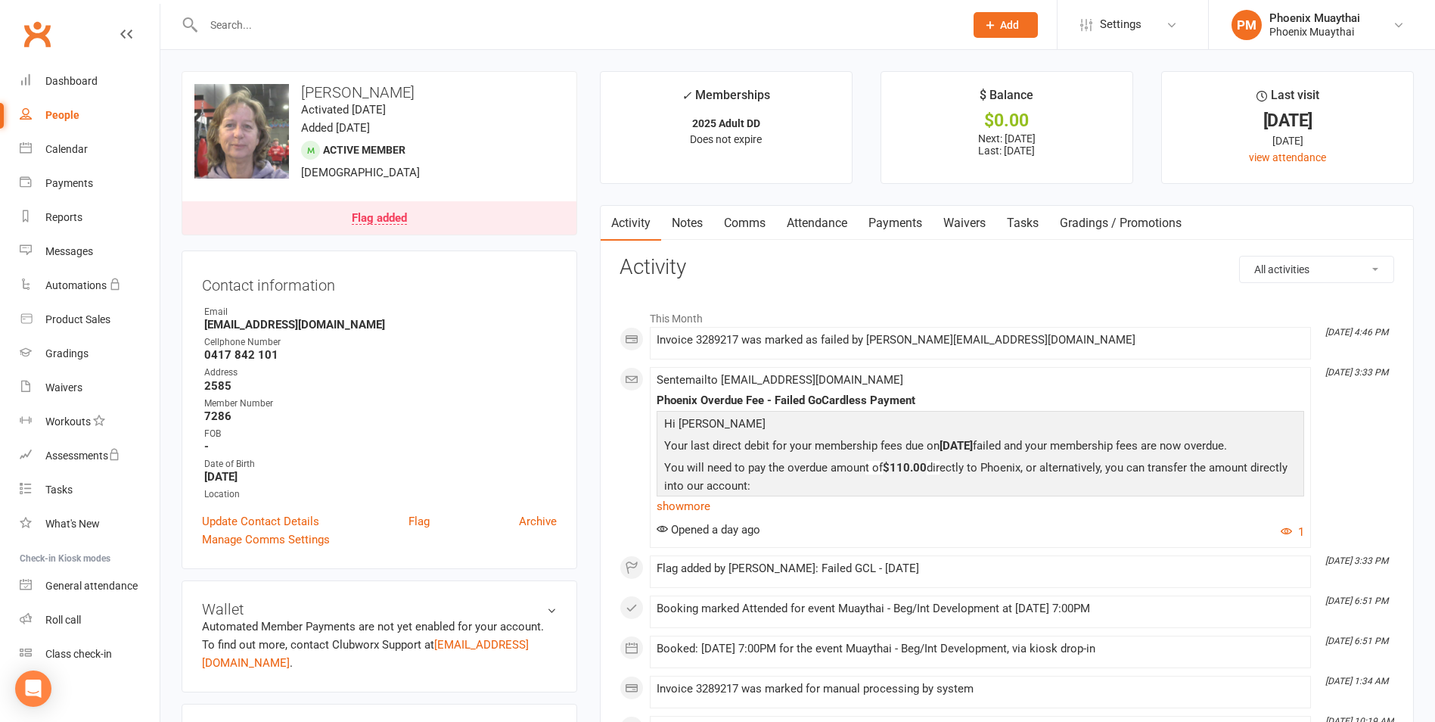
click at [877, 220] on link "Payments" at bounding box center [895, 223] width 75 height 35
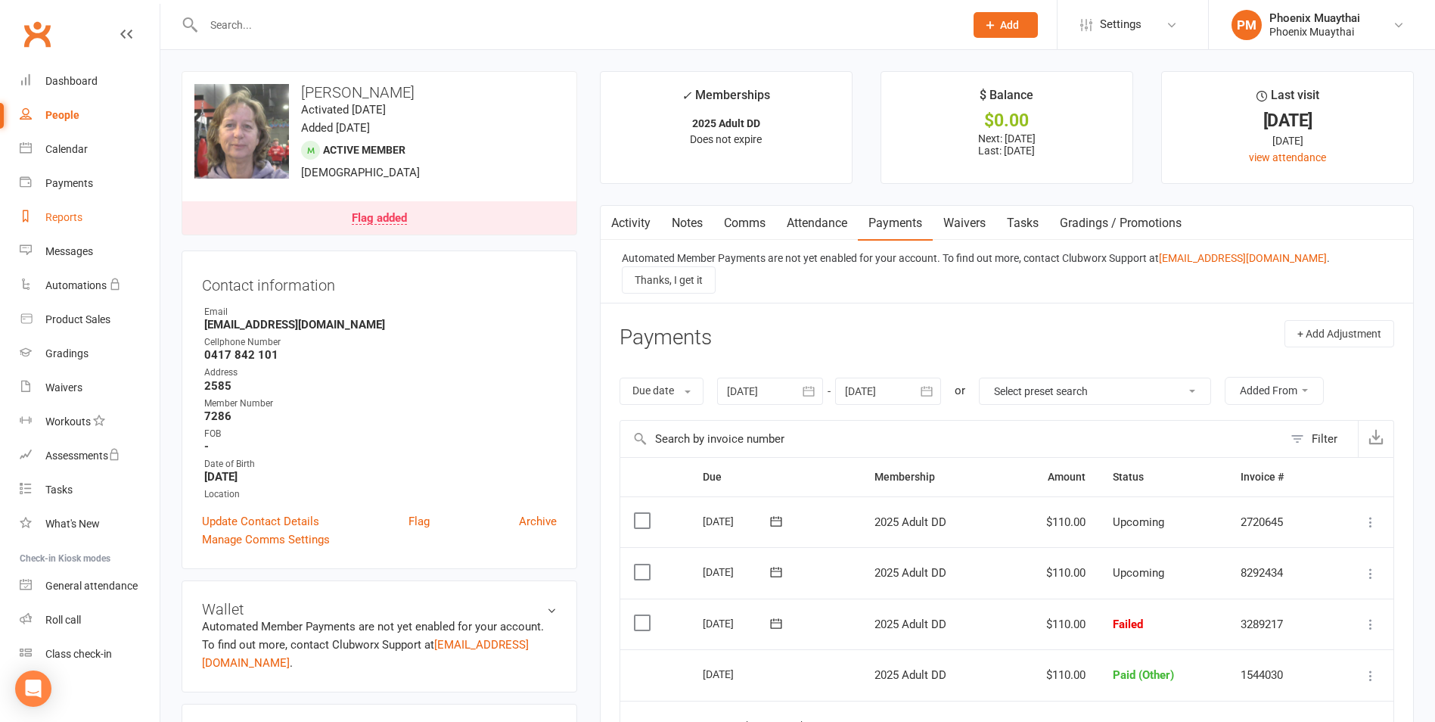
click at [70, 209] on link "Reports" at bounding box center [90, 217] width 140 height 34
select select "100"
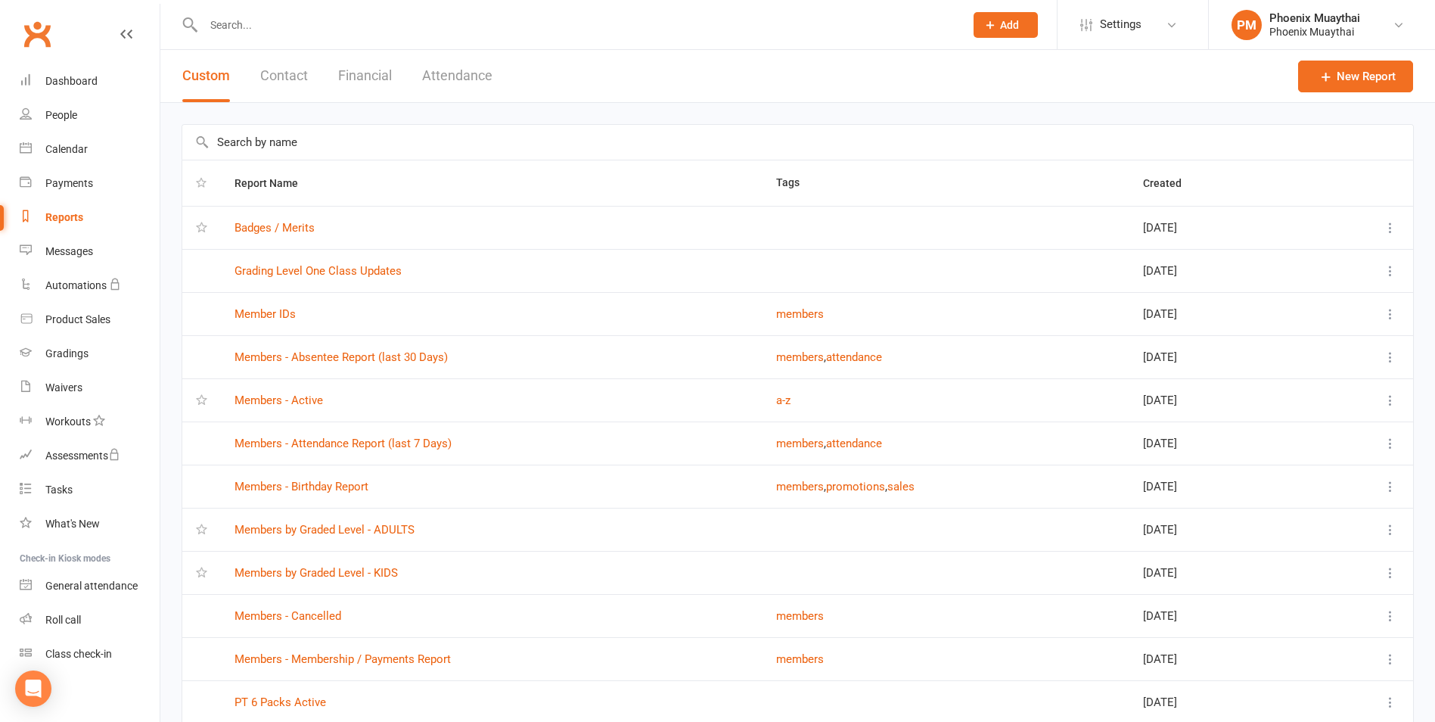
click at [299, 90] on button "Contact" at bounding box center [284, 76] width 48 height 52
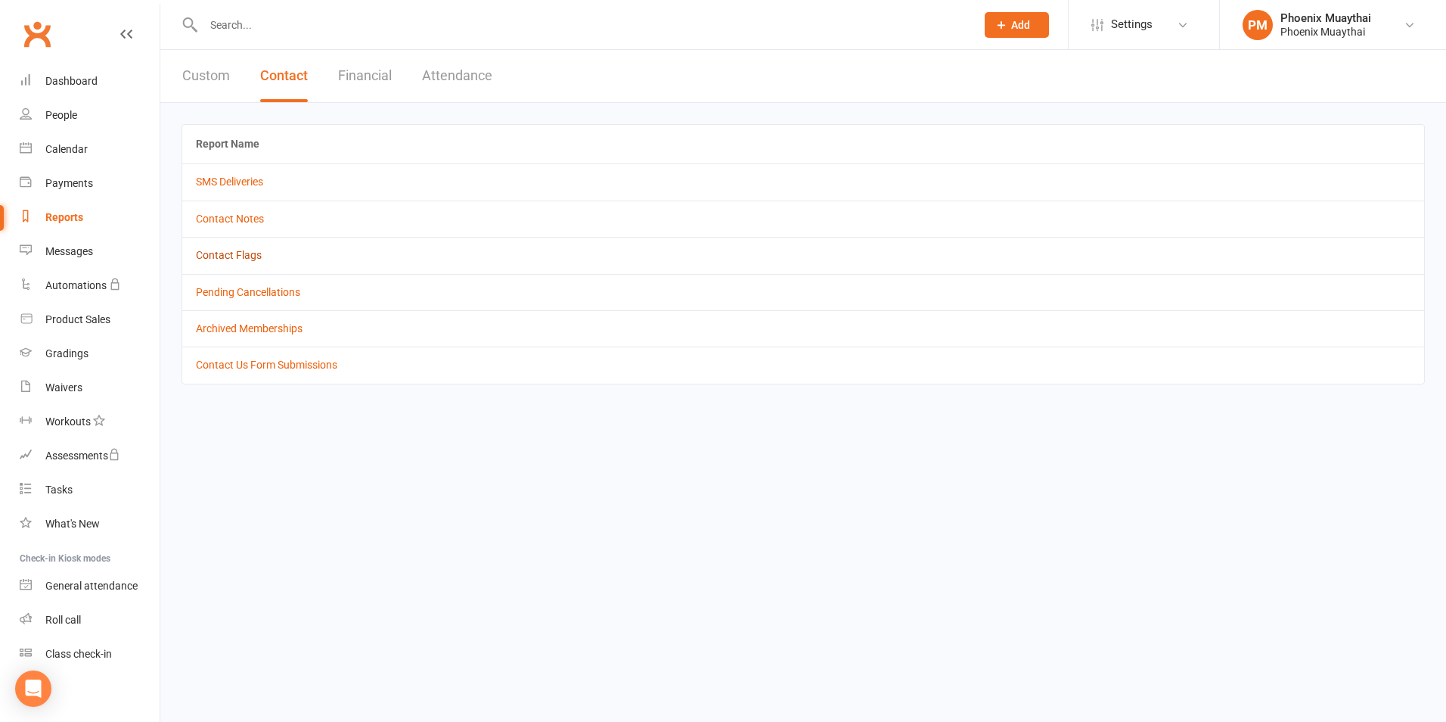
click at [240, 257] on link "Contact Flags" at bounding box center [229, 255] width 66 height 12
select select "active_only"
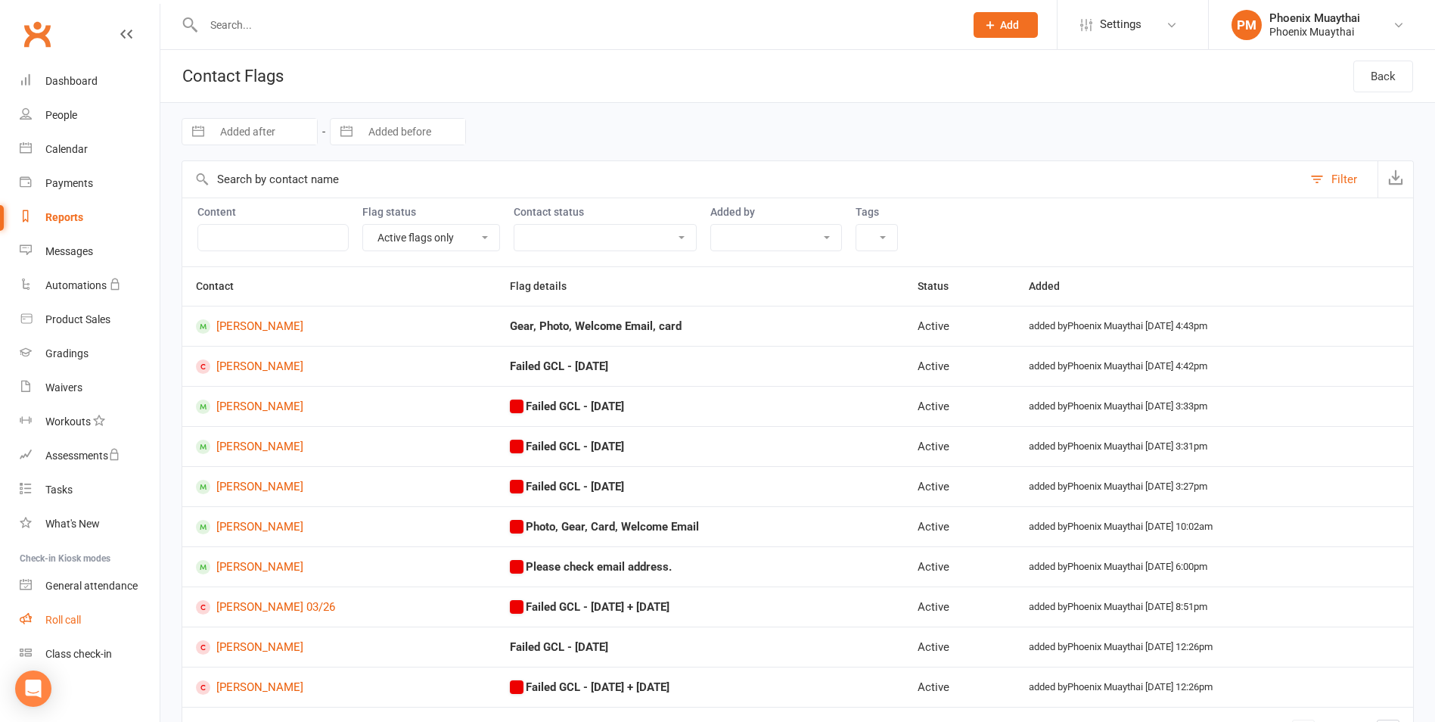
click at [89, 628] on link "Roll call" at bounding box center [90, 620] width 140 height 34
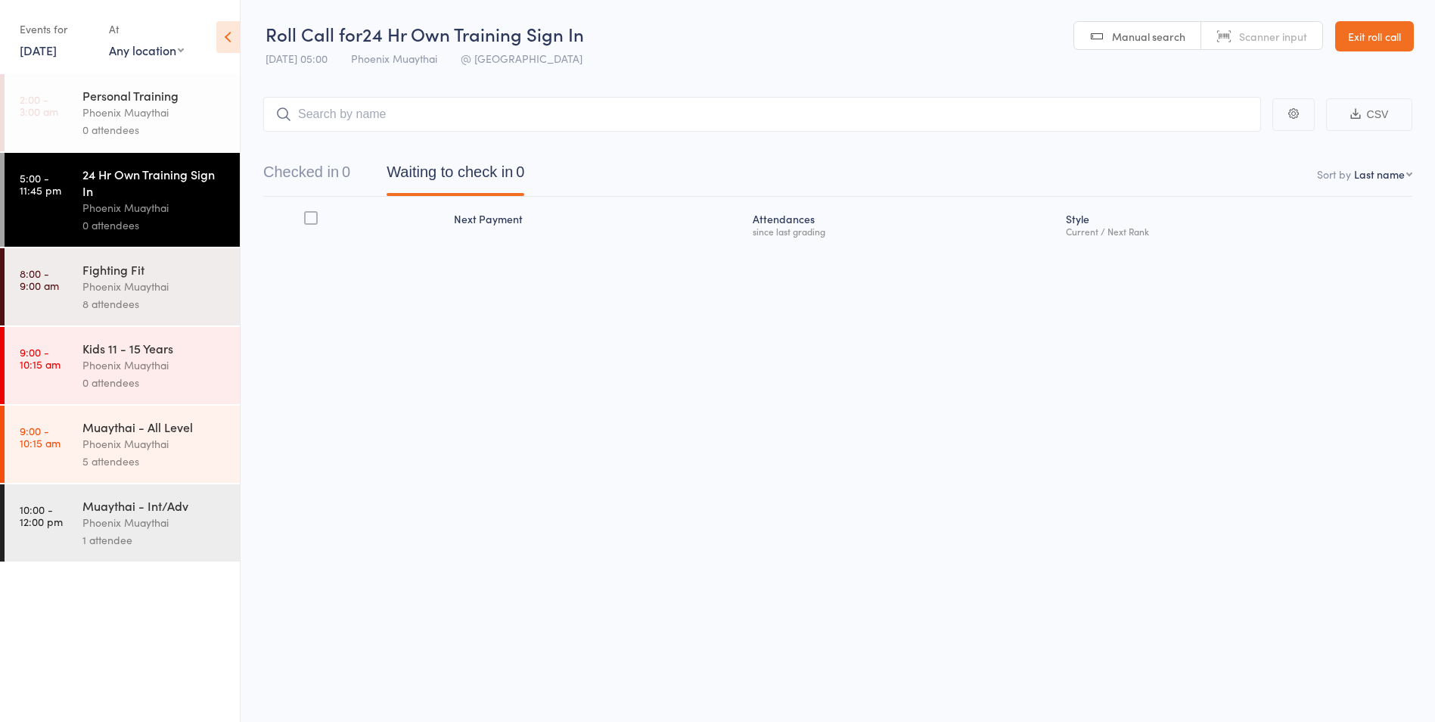
click at [219, 358] on div "Phoenix Muaythai" at bounding box center [154, 364] width 144 height 17
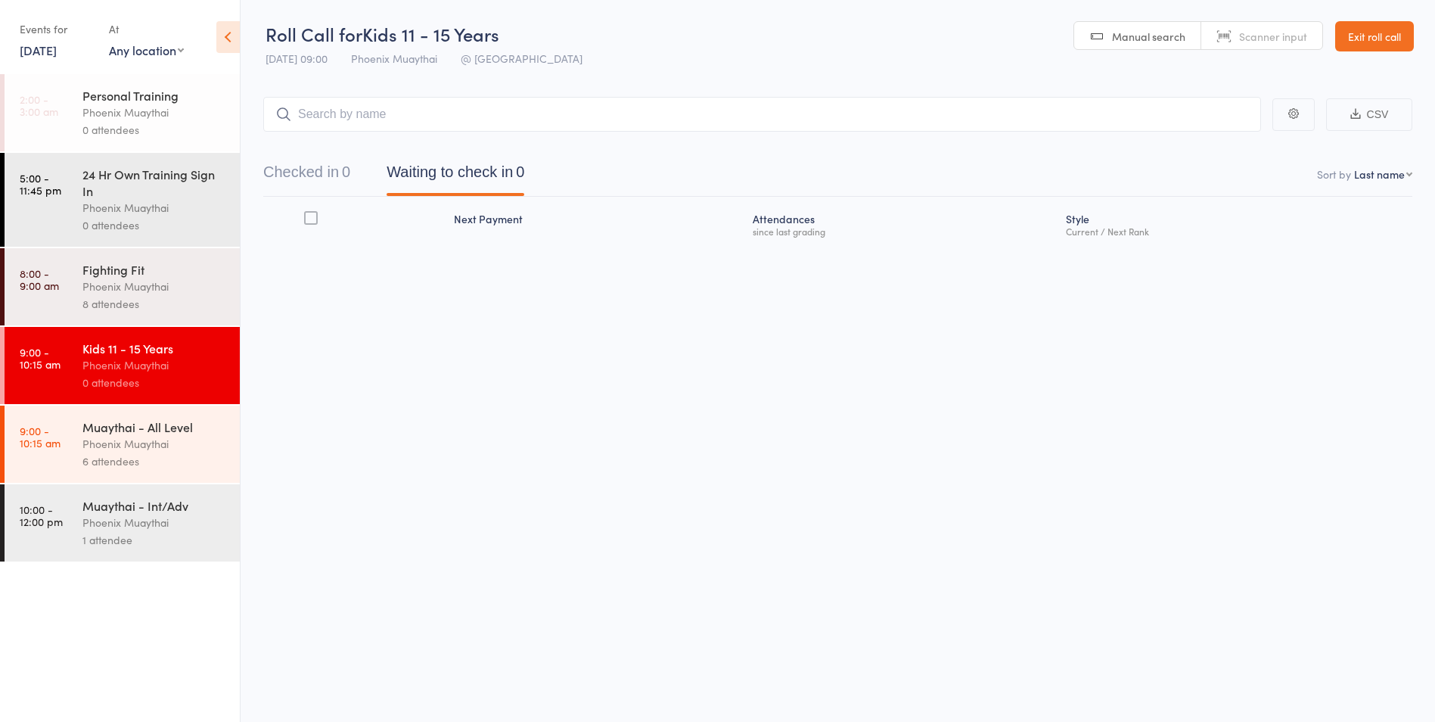
click at [210, 439] on div "Phoenix Muaythai" at bounding box center [154, 443] width 144 height 17
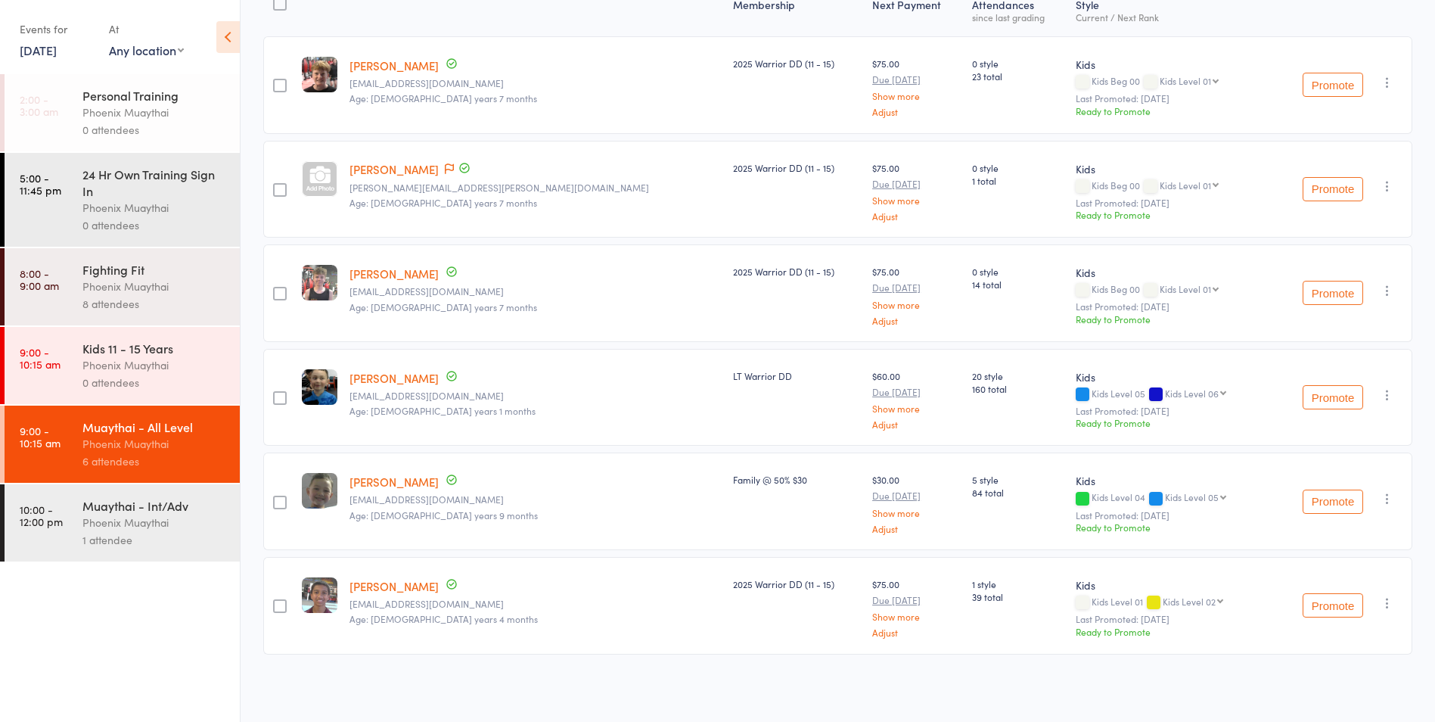
scroll to position [138, 0]
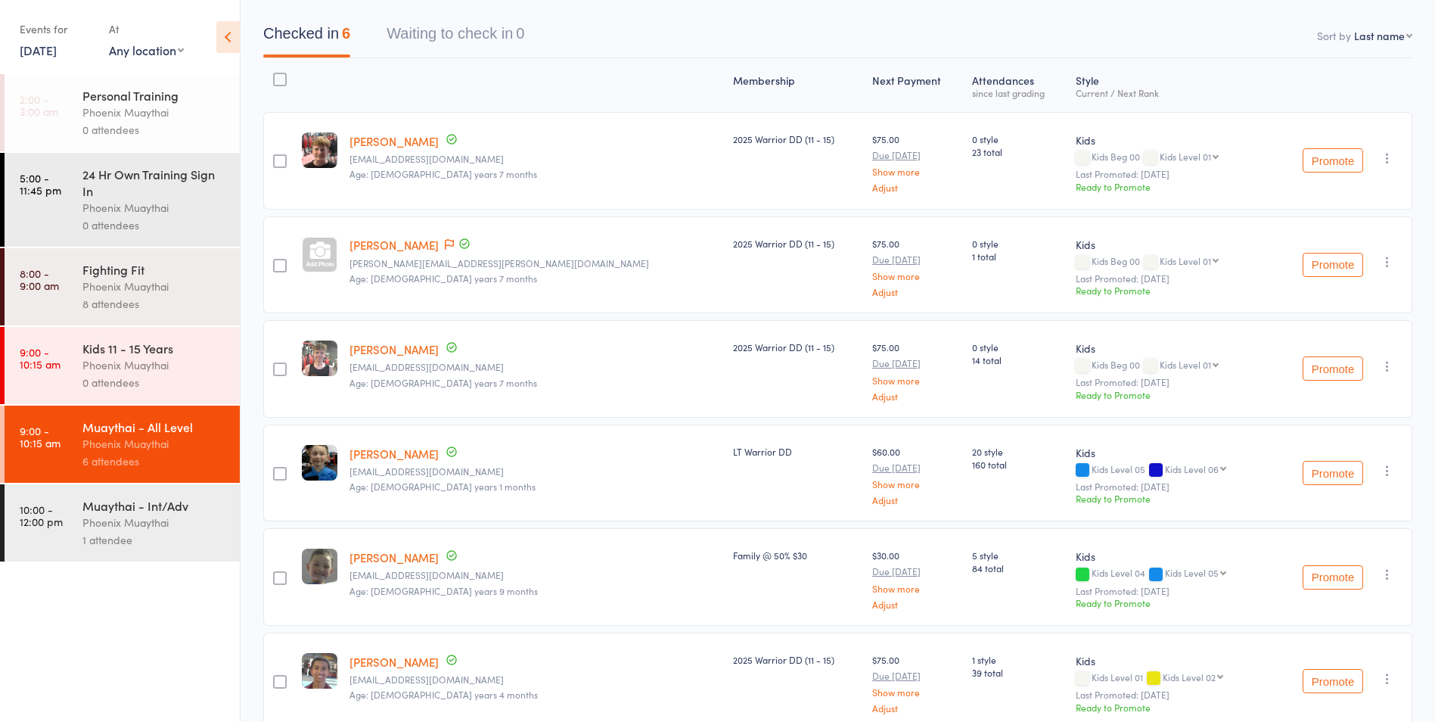
click at [157, 384] on div "0 attendees" at bounding box center [154, 382] width 144 height 17
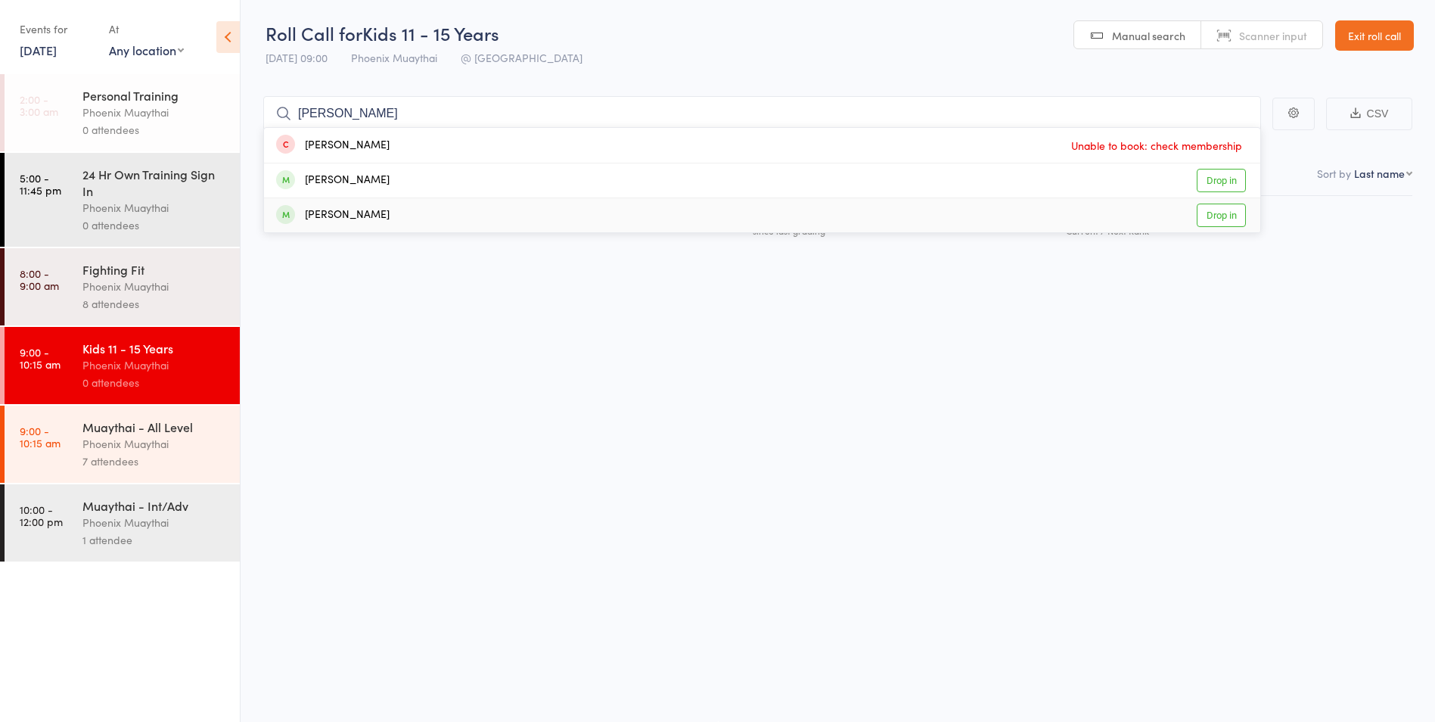
type input "dunn"
click at [1204, 213] on link "Drop in" at bounding box center [1221, 214] width 49 height 23
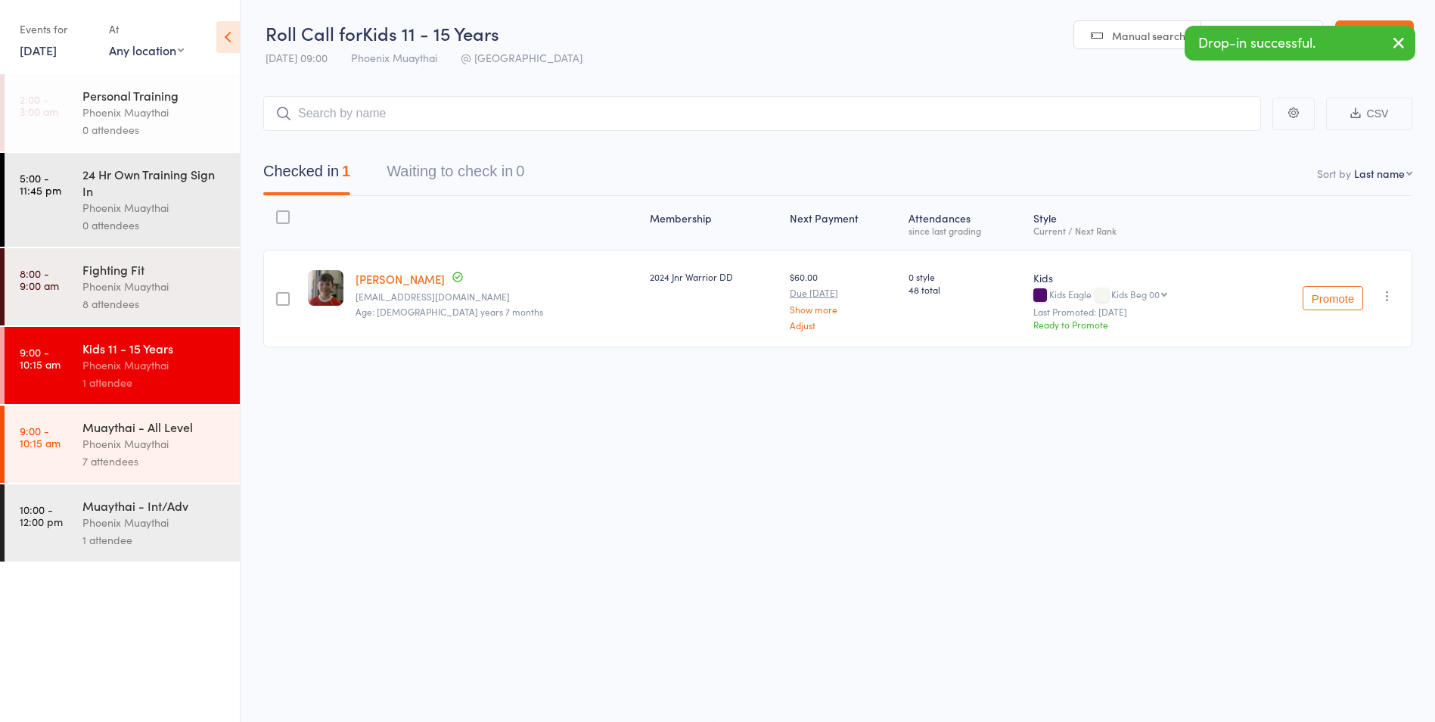
click at [198, 462] on div "7 attendees" at bounding box center [154, 460] width 144 height 17
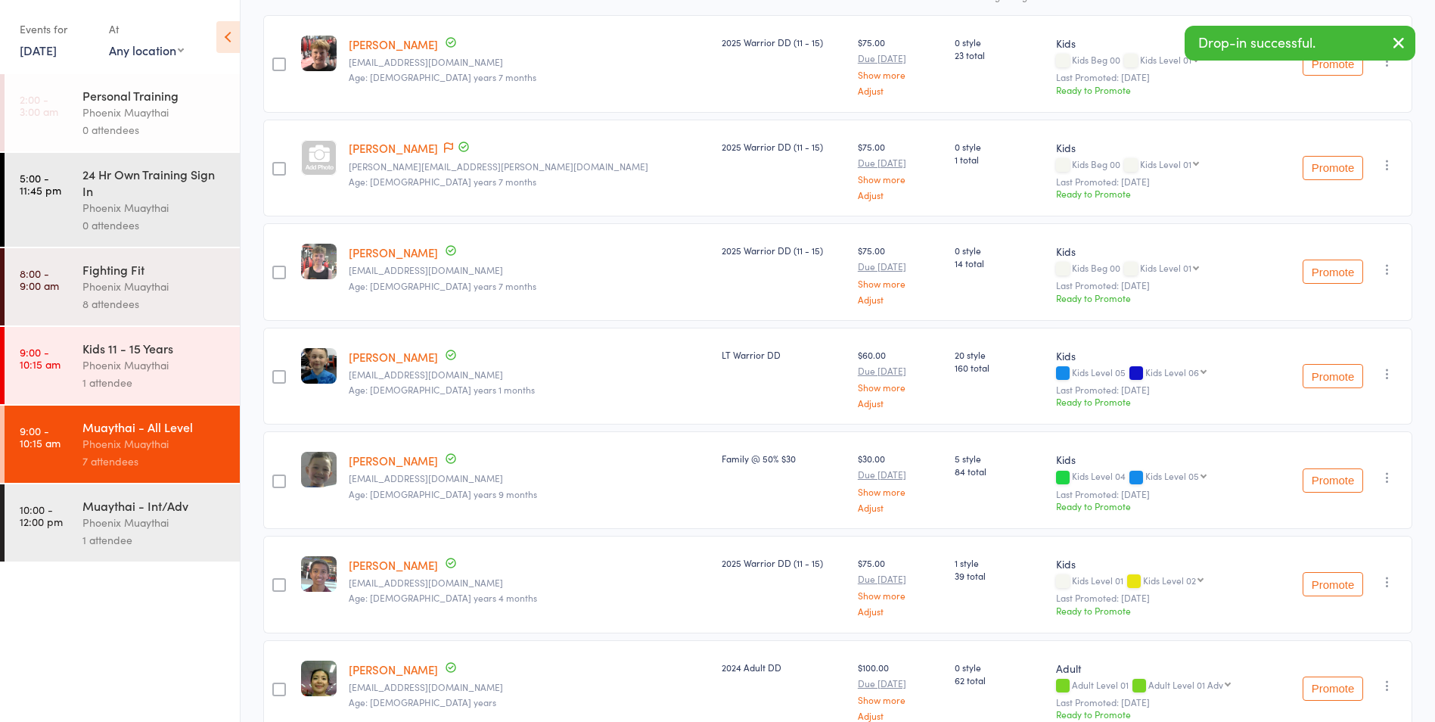
scroll to position [318, 0]
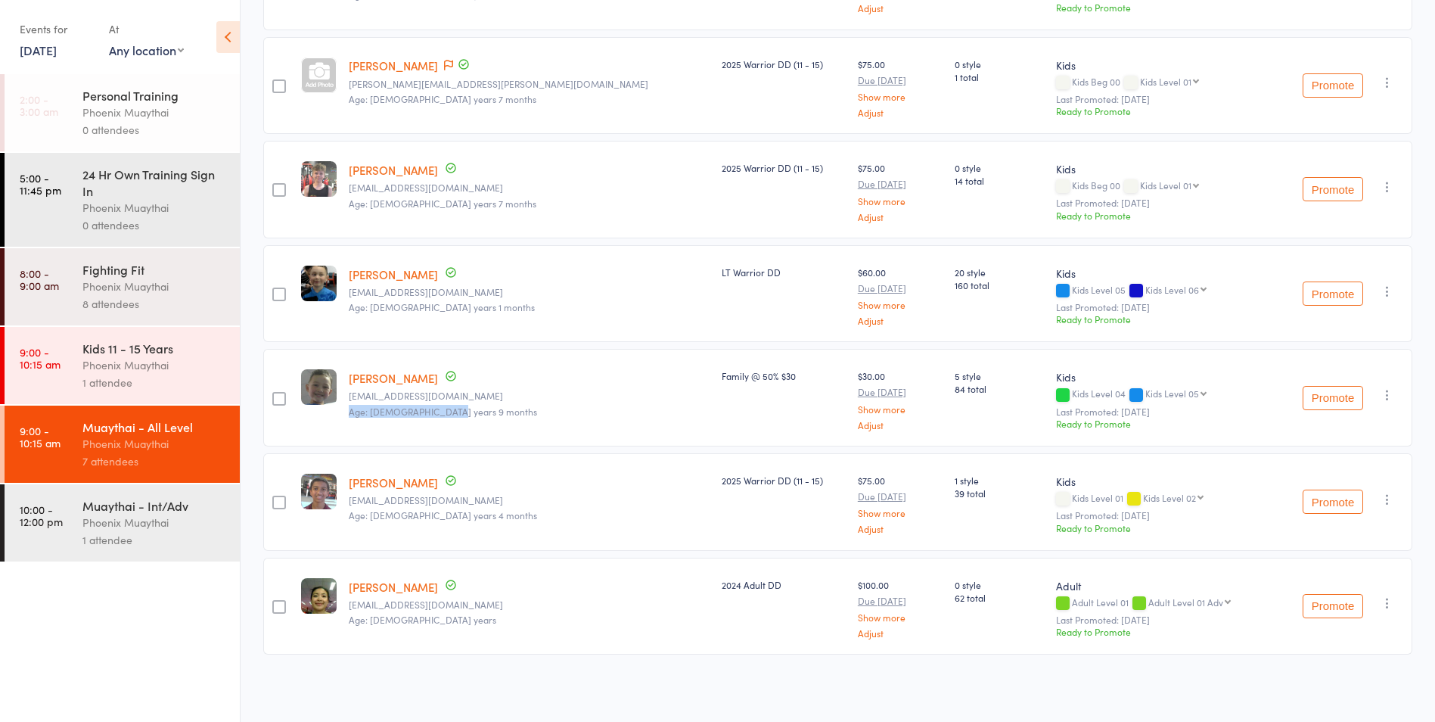
drag, startPoint x: 477, startPoint y: 416, endPoint x: 352, endPoint y: 405, distance: 124.6
click at [352, 405] on div "Adam Smith j.smith1984@gmail.com Age: 10 years 9 months" at bounding box center [529, 398] width 373 height 98
drag, startPoint x: 352, startPoint y: 405, endPoint x: 394, endPoint y: 418, distance: 43.5
copy span "Age: 10 years 9 months"
click at [1391, 396] on icon "button" at bounding box center [1387, 394] width 15 height 15
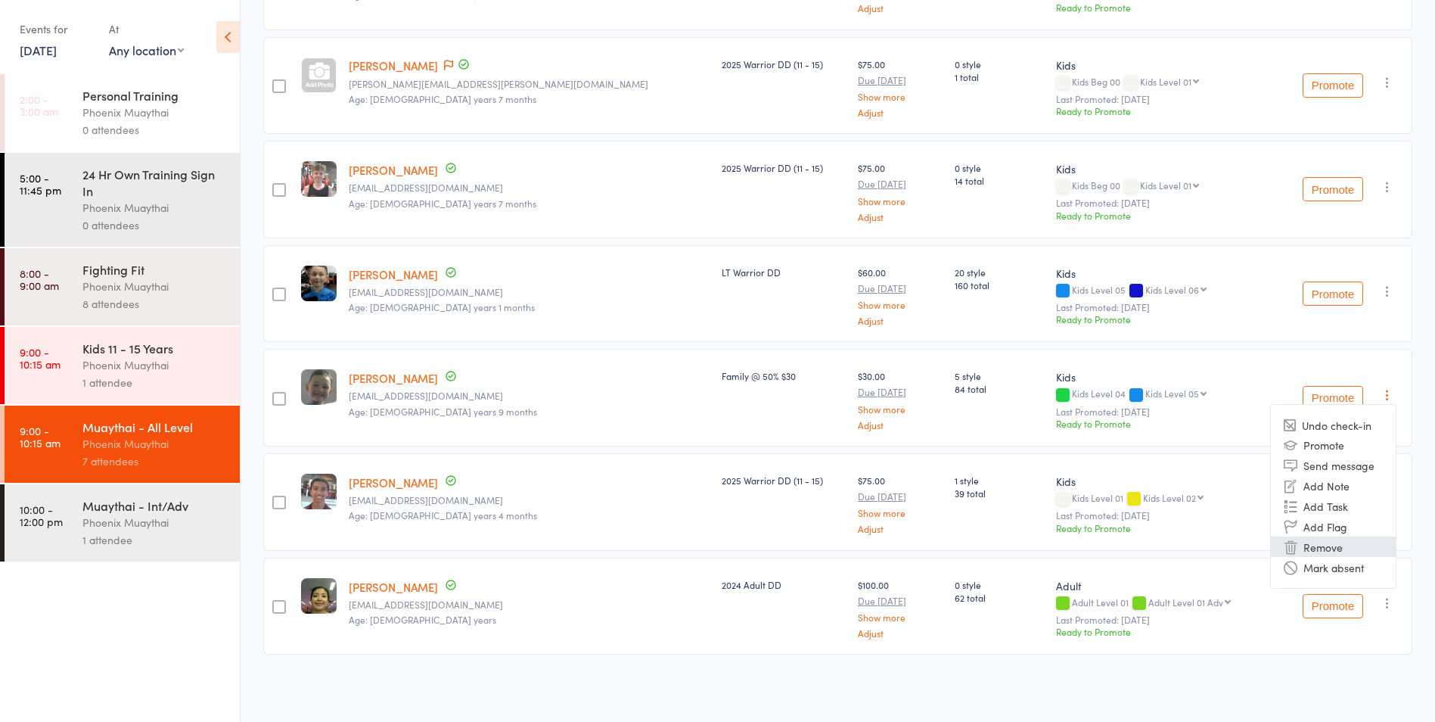
drag, startPoint x: 1353, startPoint y: 538, endPoint x: 806, endPoint y: 73, distance: 717.9
click at [1353, 537] on li "Remove" at bounding box center [1333, 546] width 125 height 20
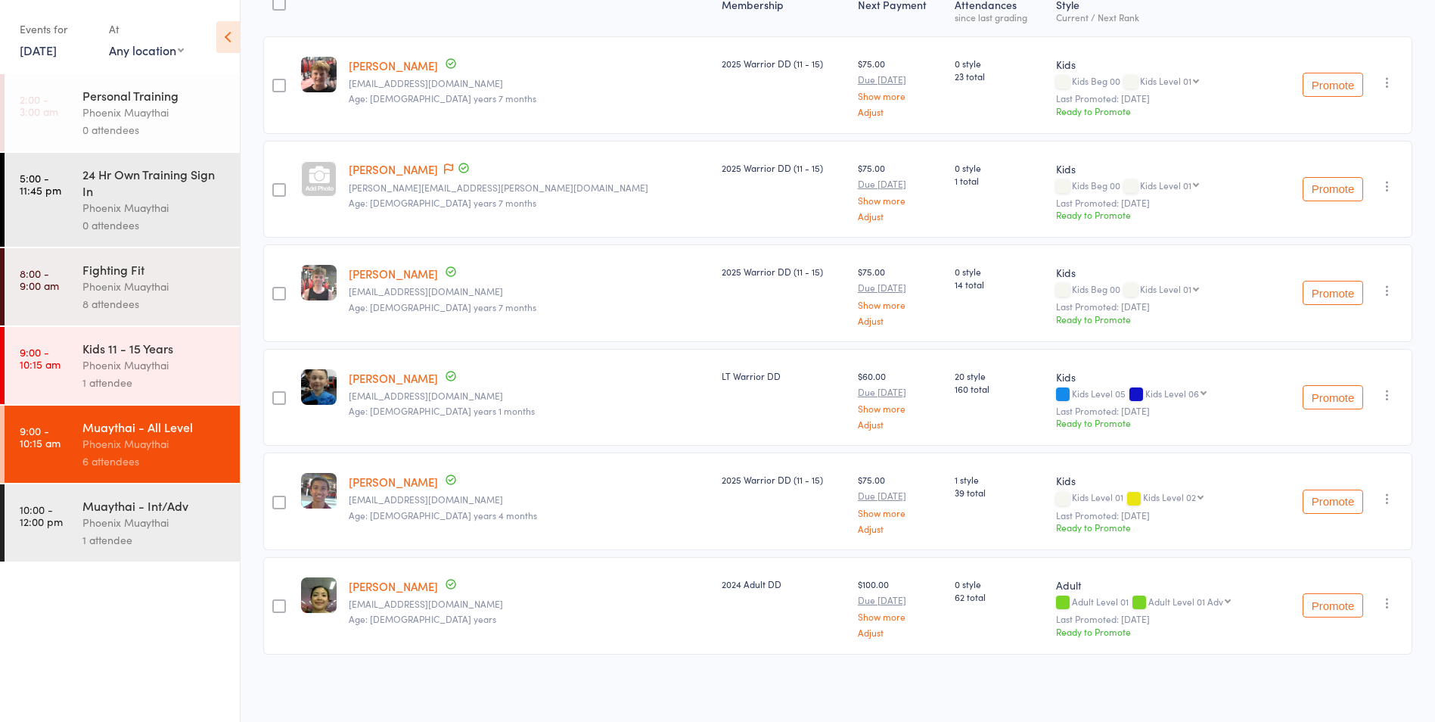
click at [197, 381] on div "1 attendee" at bounding box center [154, 382] width 144 height 17
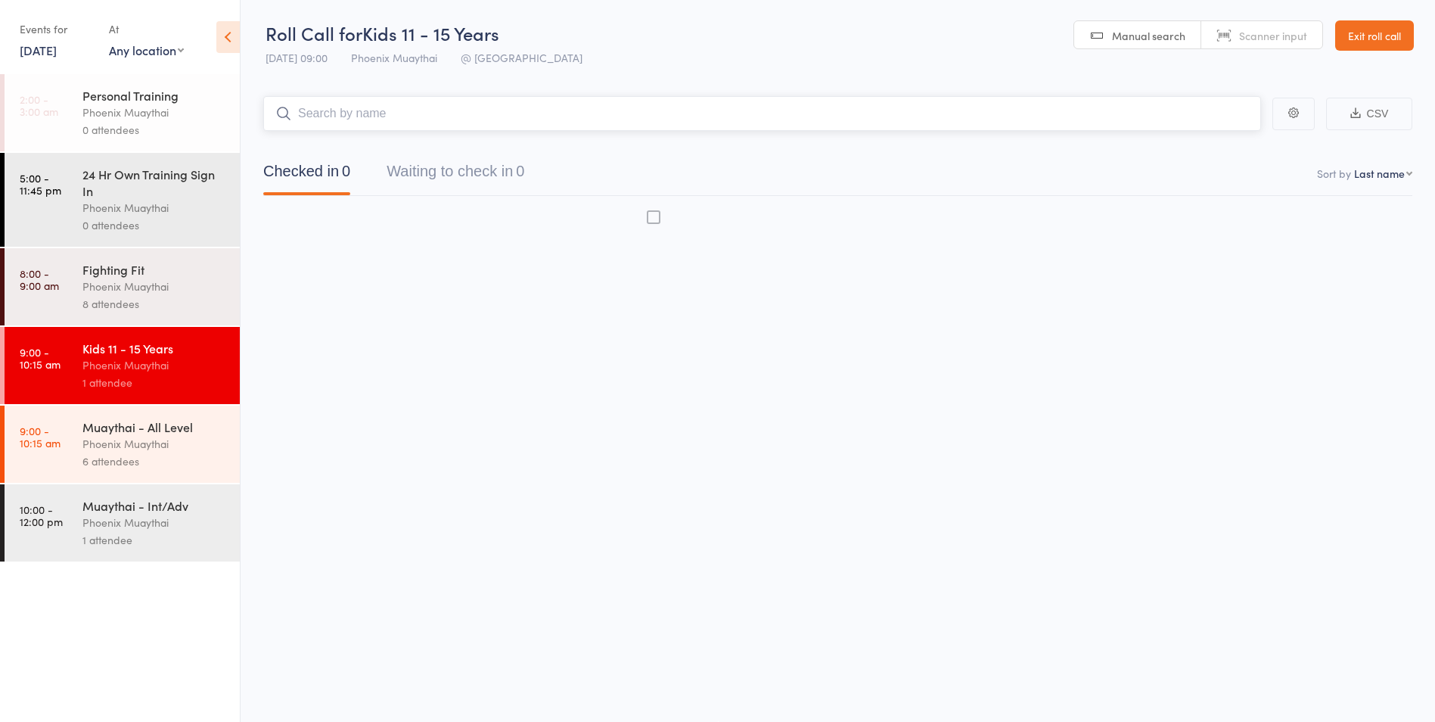
scroll to position [1, 0]
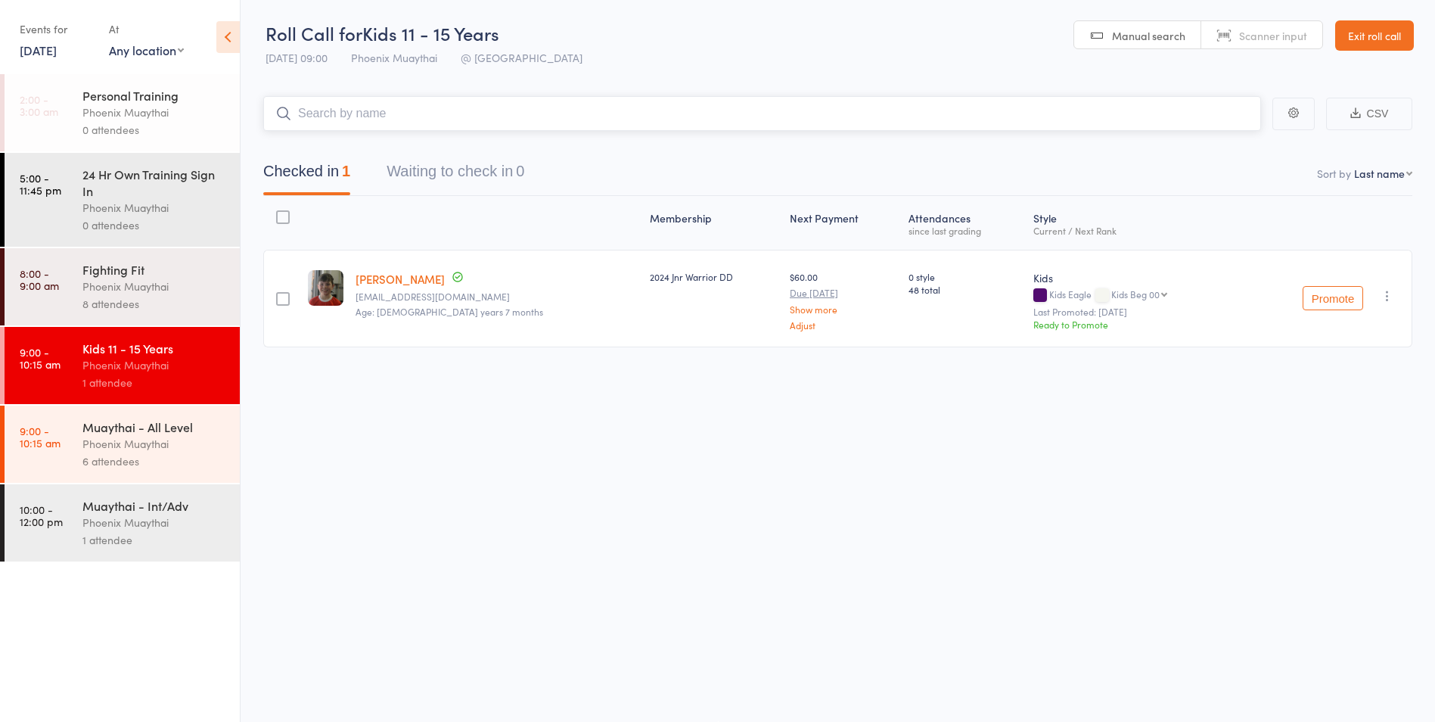
paste input "Age: 10 years 9 months"
type input "Age: 10 years 9 months"
drag, startPoint x: 470, startPoint y: 113, endPoint x: 267, endPoint y: 116, distance: 203.5
click at [267, 116] on input "Age: 10 years 9 months" at bounding box center [762, 113] width 998 height 35
click at [201, 418] on div "Muaythai - All Level Phoenix Muaythai 6 attendees" at bounding box center [160, 443] width 157 height 77
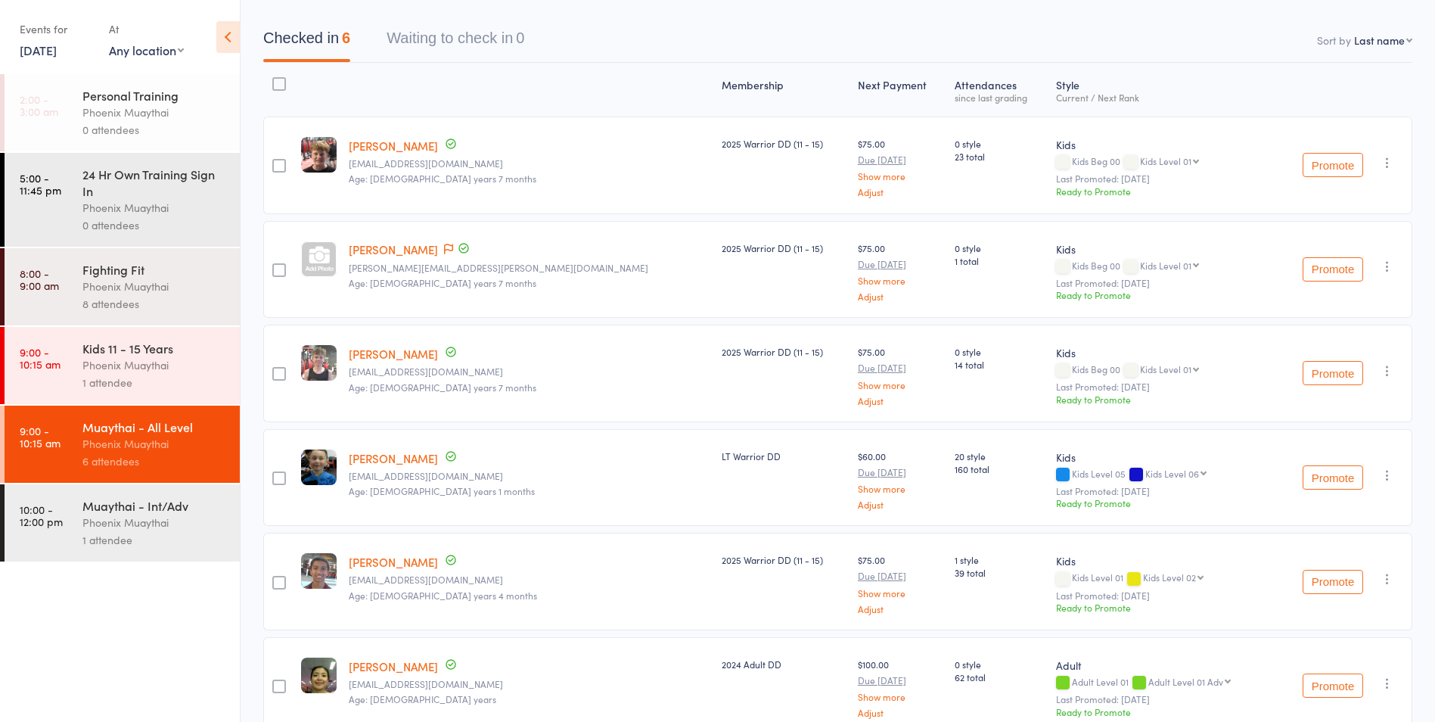
scroll to position [214, 0]
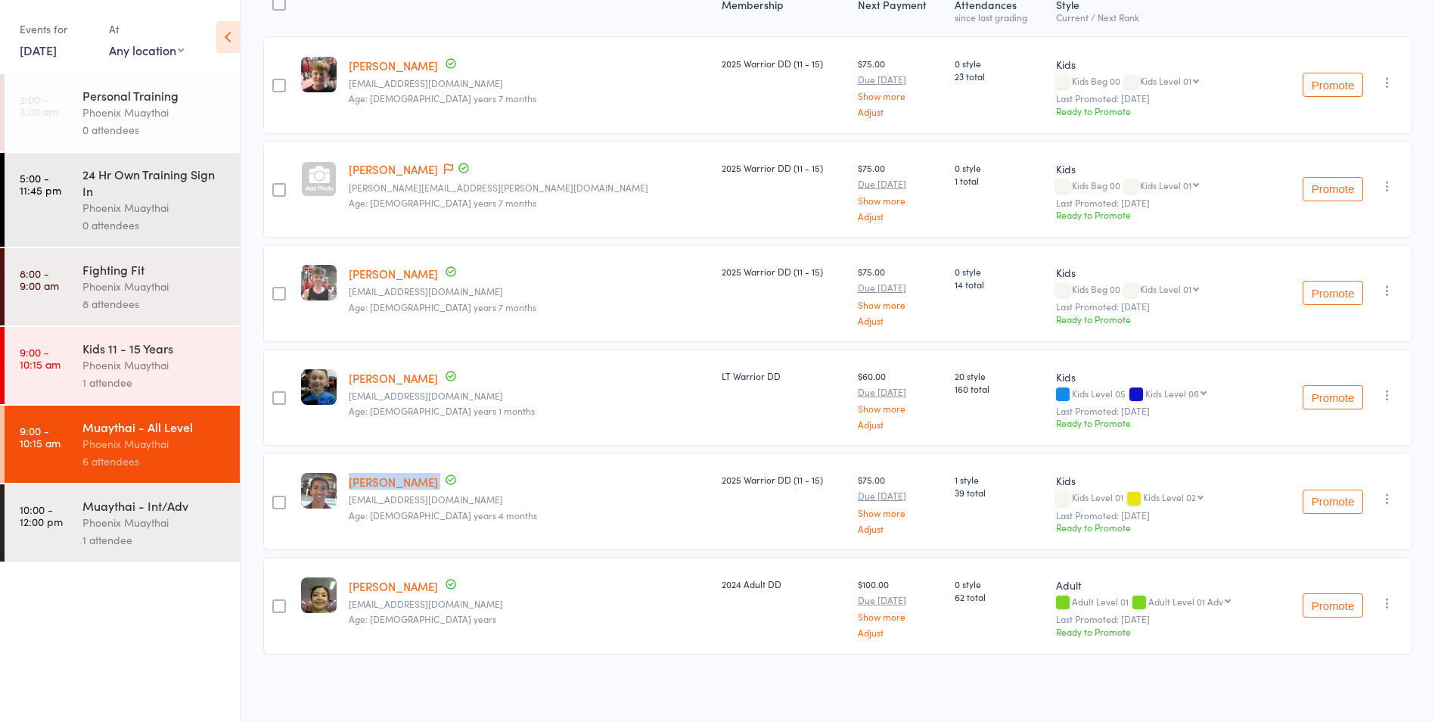
drag, startPoint x: 477, startPoint y: 481, endPoint x: 349, endPoint y: 473, distance: 128.1
click at [349, 473] on div "Archit Timalsina Up to date prasup25@gmail.com Age: 15 years 4 months" at bounding box center [529, 501] width 373 height 98
drag, startPoint x: 349, startPoint y: 473, endPoint x: 414, endPoint y: 477, distance: 65.9
copy div "Archit Timalsina Up to date"
click at [175, 355] on div "Kids 11 - 15 Years" at bounding box center [154, 348] width 144 height 17
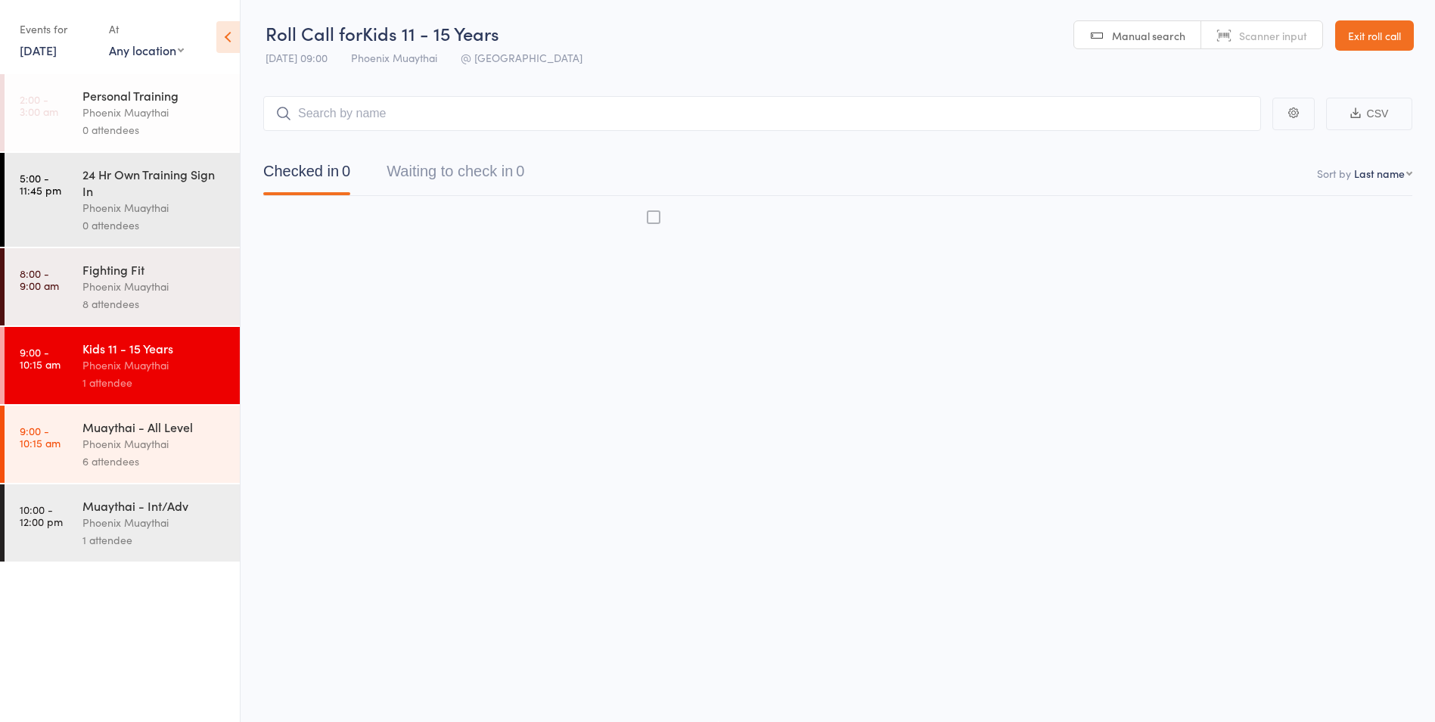
scroll to position [1, 0]
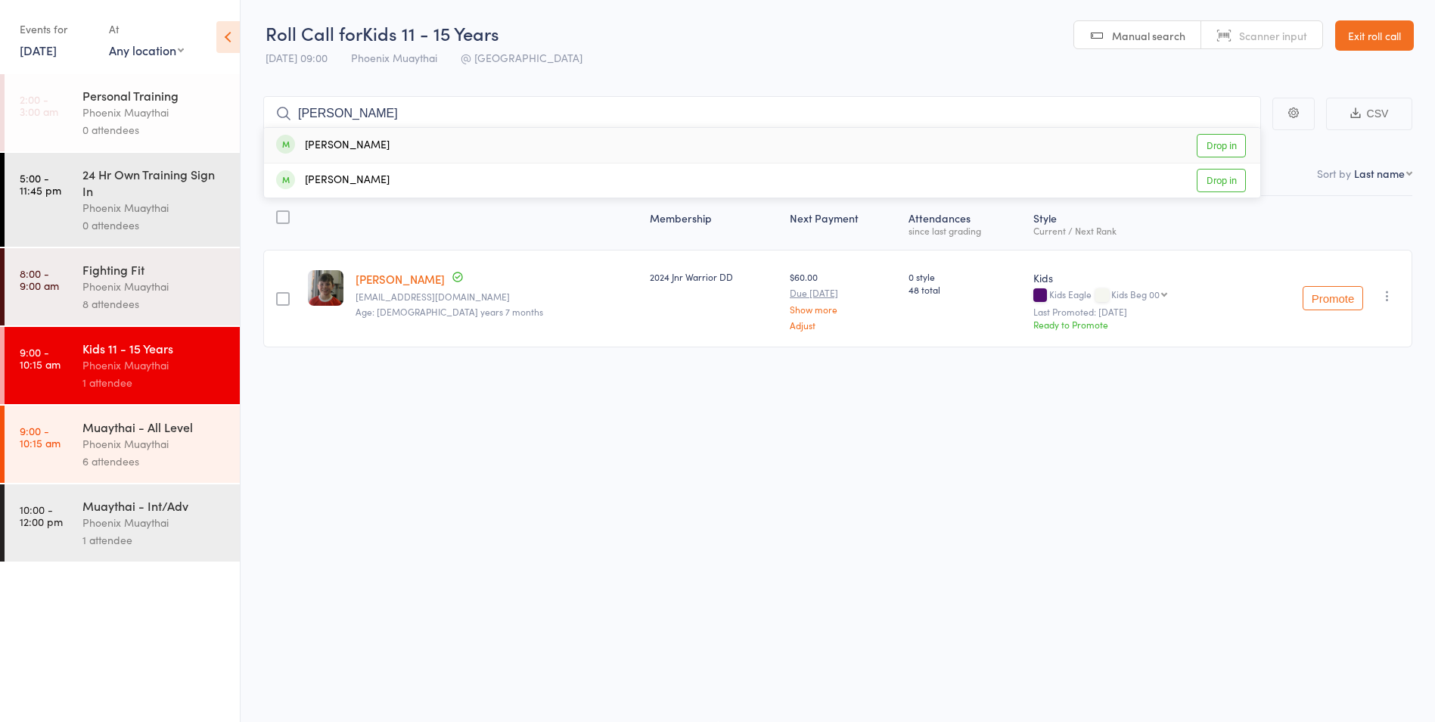
type input "[PERSON_NAME]"
click at [1214, 144] on link "Drop in" at bounding box center [1221, 145] width 49 height 23
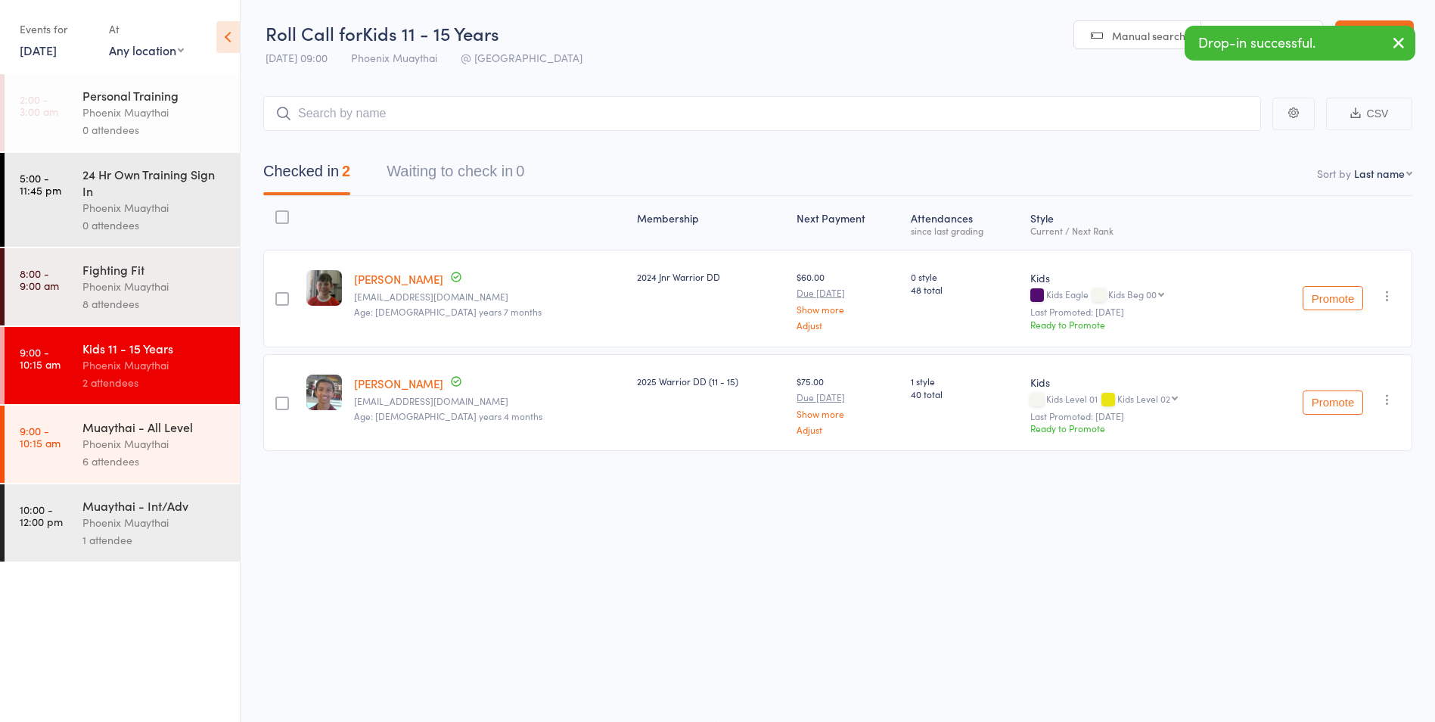
click at [223, 449] on div "Phoenix Muaythai" at bounding box center [154, 443] width 144 height 17
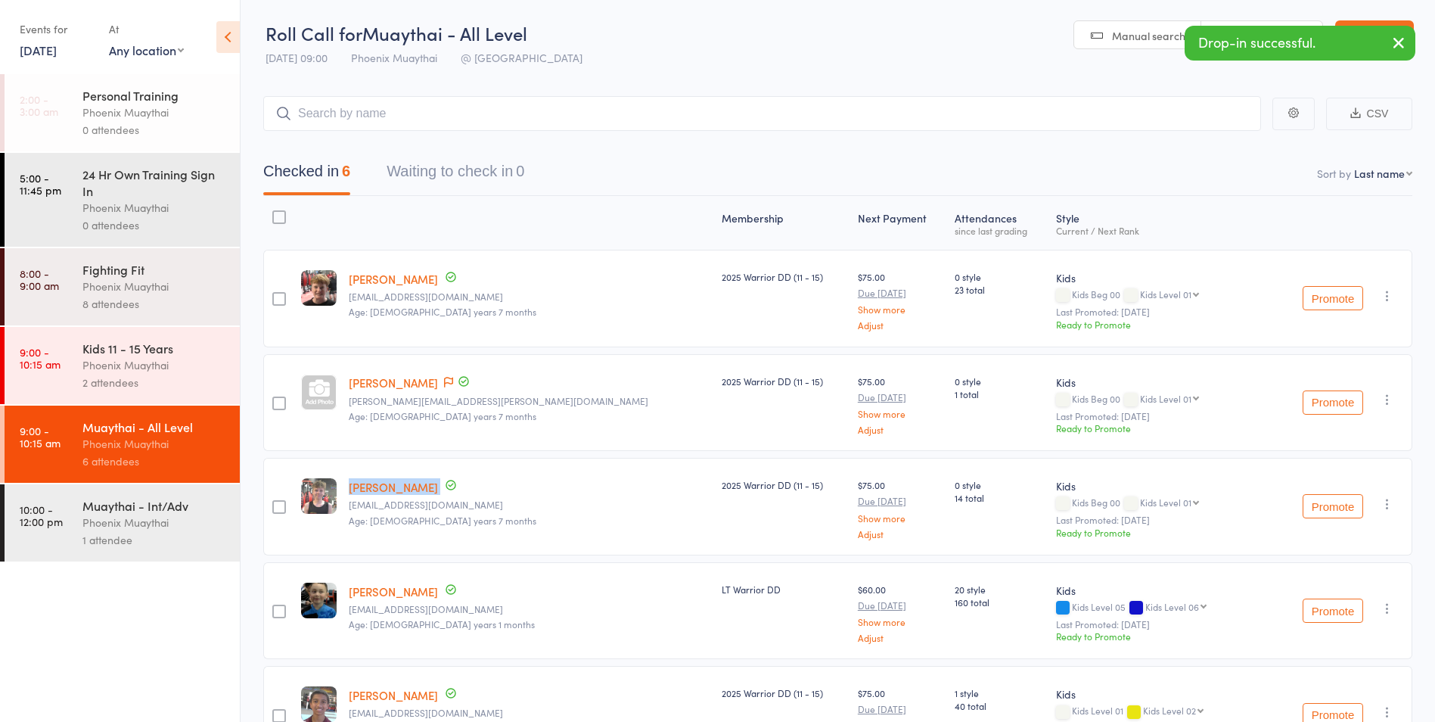
drag, startPoint x: 509, startPoint y: 485, endPoint x: 353, endPoint y: 479, distance: 155.9
click at [353, 479] on div "Cillian Needham-Dunn spneedham@gmail.com Age: 13 years 7 months" at bounding box center [529, 507] width 373 height 98
drag, startPoint x: 353, startPoint y: 479, endPoint x: 417, endPoint y: 486, distance: 64.0
copy div "[PERSON_NAME]"
click at [1381, 511] on icon "button" at bounding box center [1387, 503] width 15 height 15
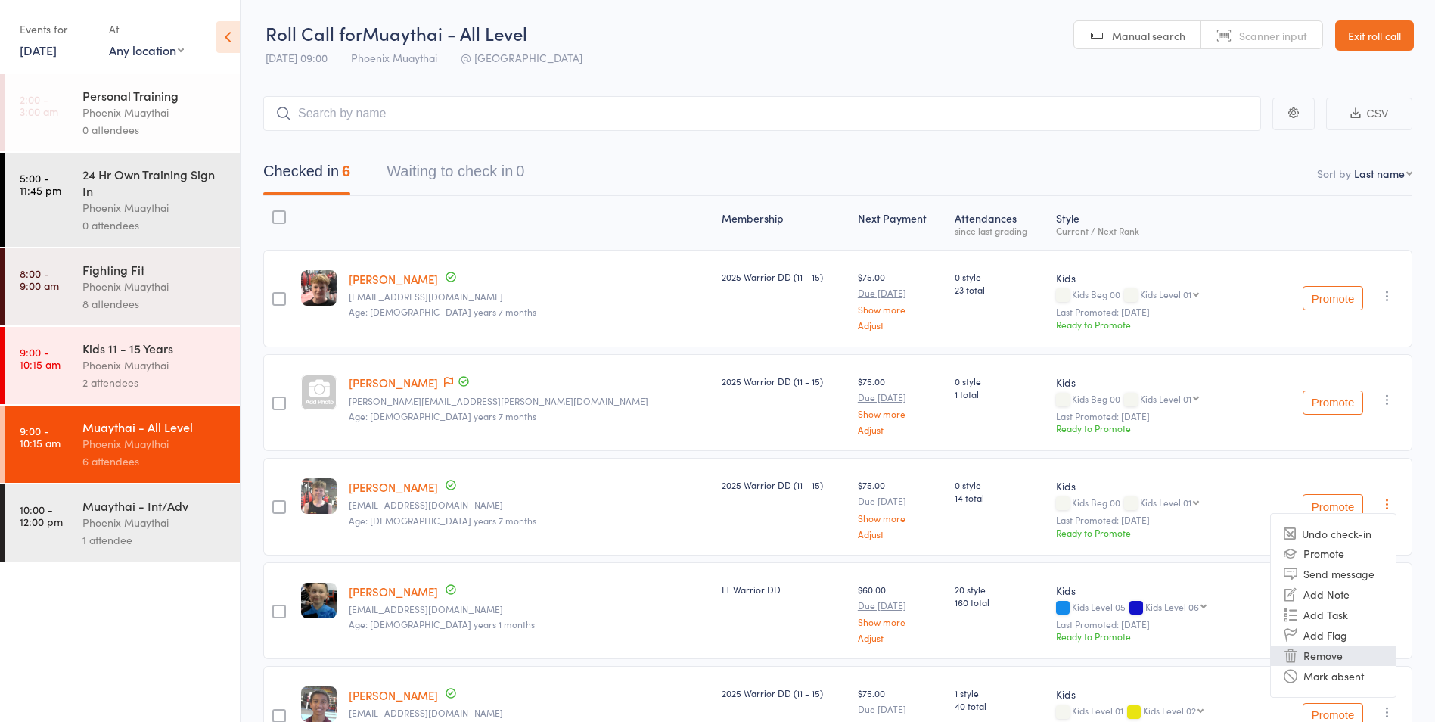
click at [1348, 655] on li "Remove" at bounding box center [1333, 655] width 125 height 20
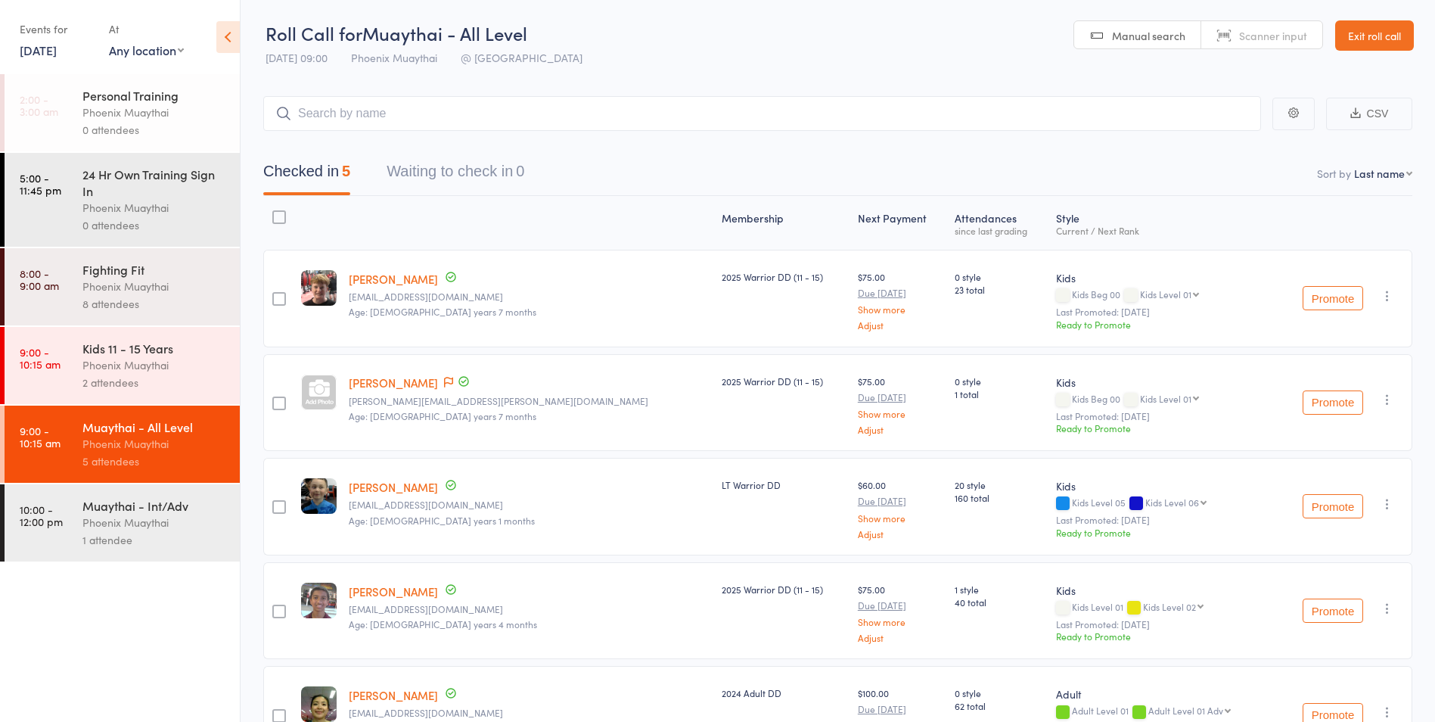
click at [200, 380] on div "2 attendees" at bounding box center [154, 382] width 144 height 17
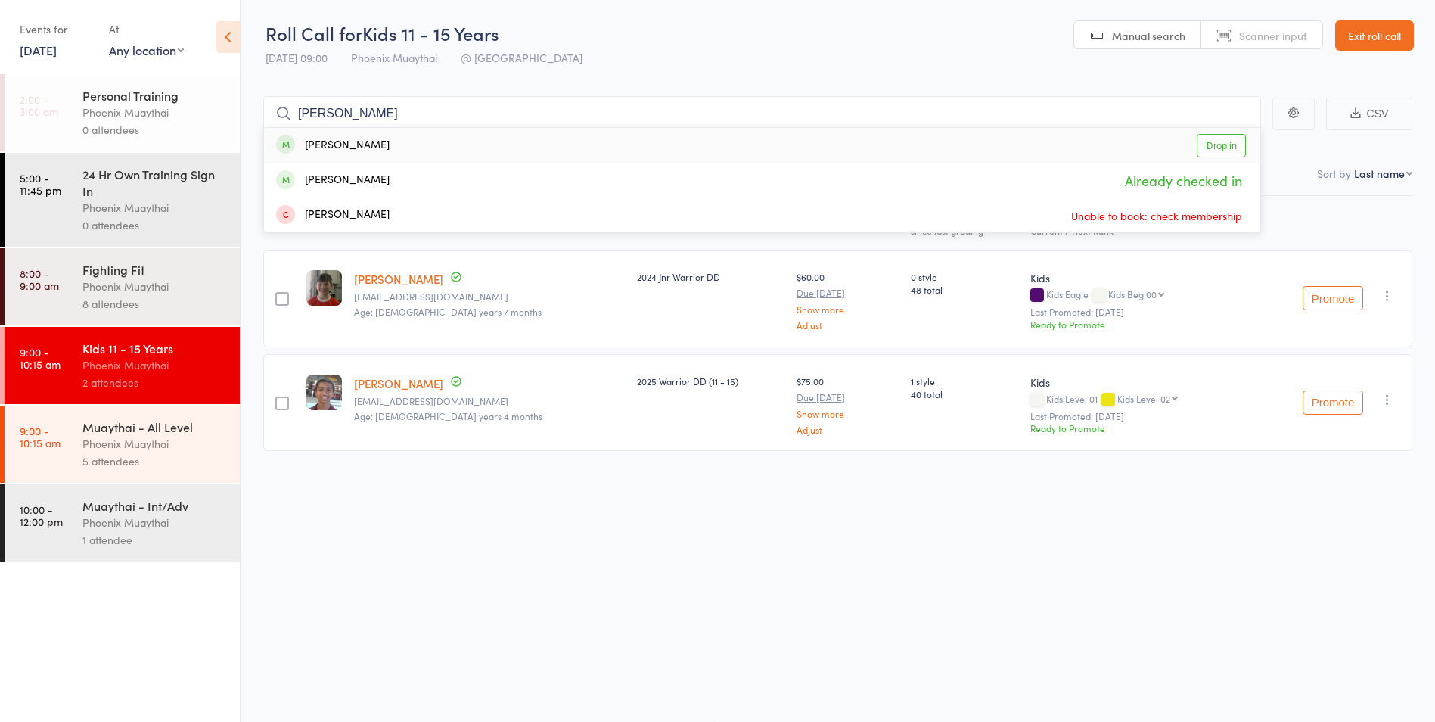
type input "[PERSON_NAME]"
click at [1238, 144] on link "Drop in" at bounding box center [1221, 145] width 49 height 23
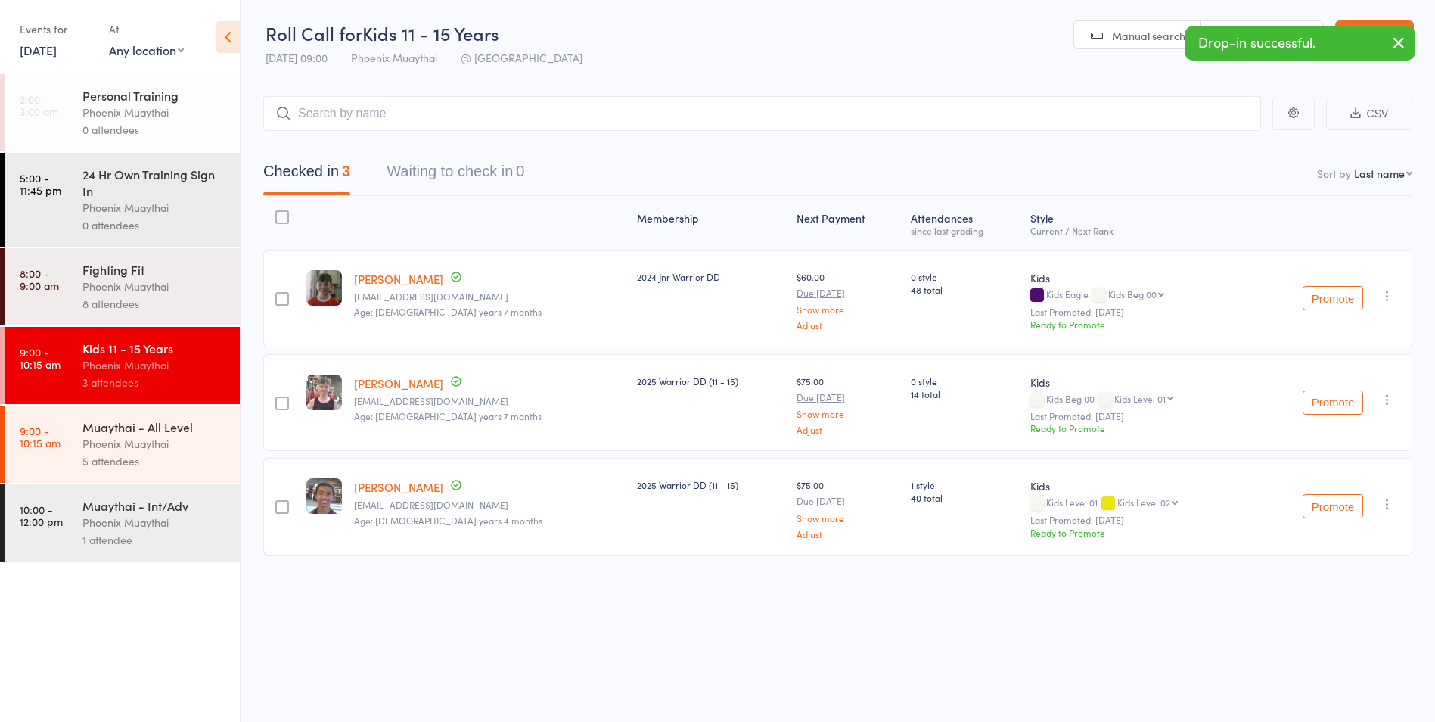
click at [185, 442] on div "Phoenix Muaythai" at bounding box center [154, 443] width 144 height 17
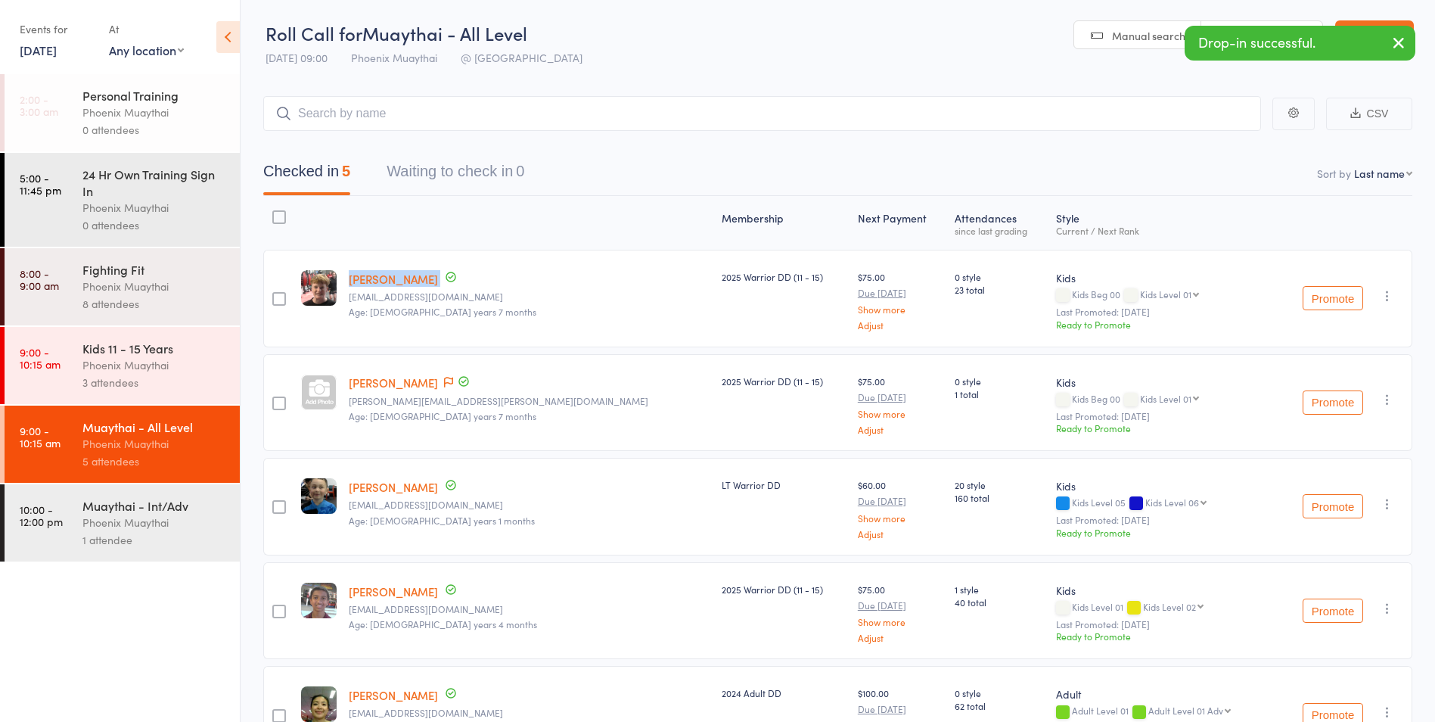
drag, startPoint x: 521, startPoint y: 273, endPoint x: 357, endPoint y: 278, distance: 164.2
click at [357, 278] on div "Charlie Akeroyd-Smith dwarrensmith@yahoo.co.uk Age: 13 years 7 months" at bounding box center [529, 299] width 373 height 98
drag, startPoint x: 357, startPoint y: 278, endPoint x: 408, endPoint y: 281, distance: 50.8
copy div "[PERSON_NAME]"
click at [1379, 297] on button "button" at bounding box center [1387, 296] width 18 height 18
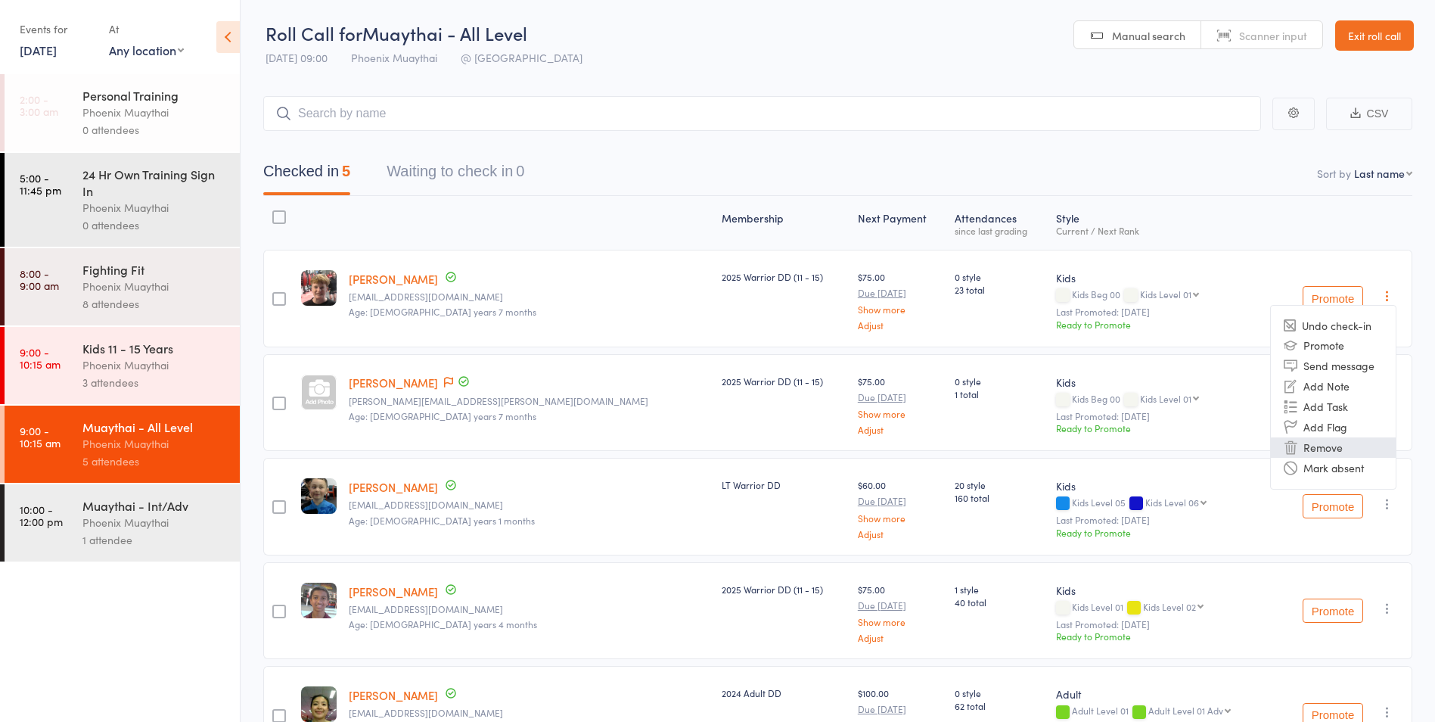
click at [1334, 442] on li "Remove" at bounding box center [1333, 447] width 125 height 20
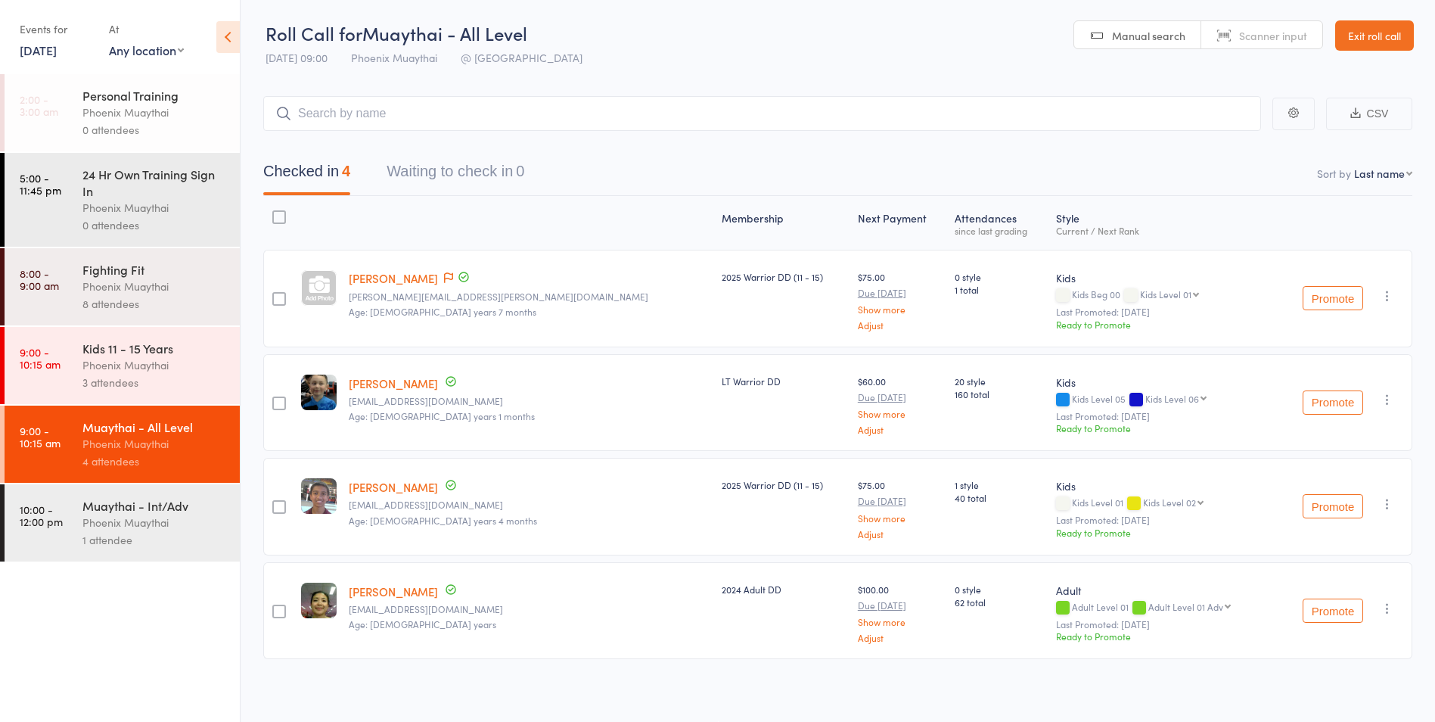
click at [188, 377] on div "3 attendees" at bounding box center [154, 382] width 144 height 17
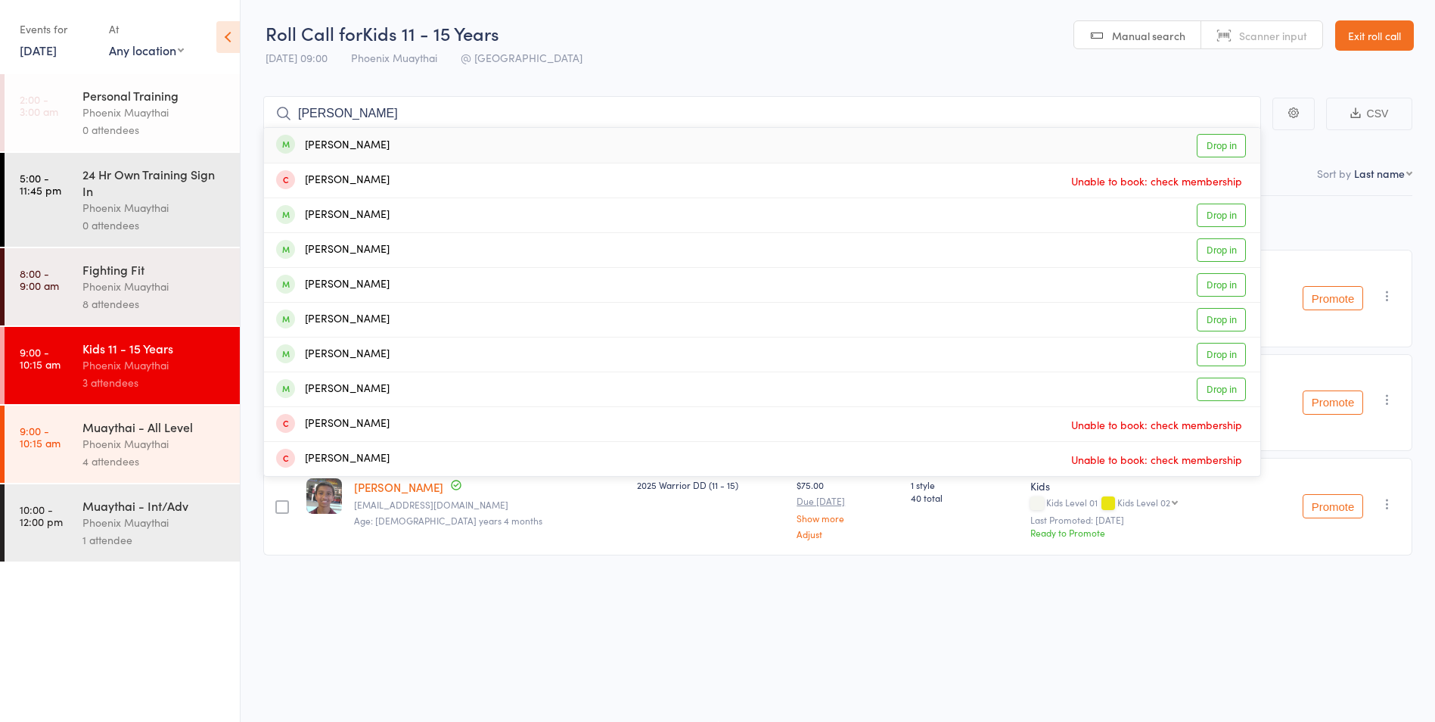
type input "[PERSON_NAME]"
click at [1212, 148] on link "Drop in" at bounding box center [1221, 145] width 49 height 23
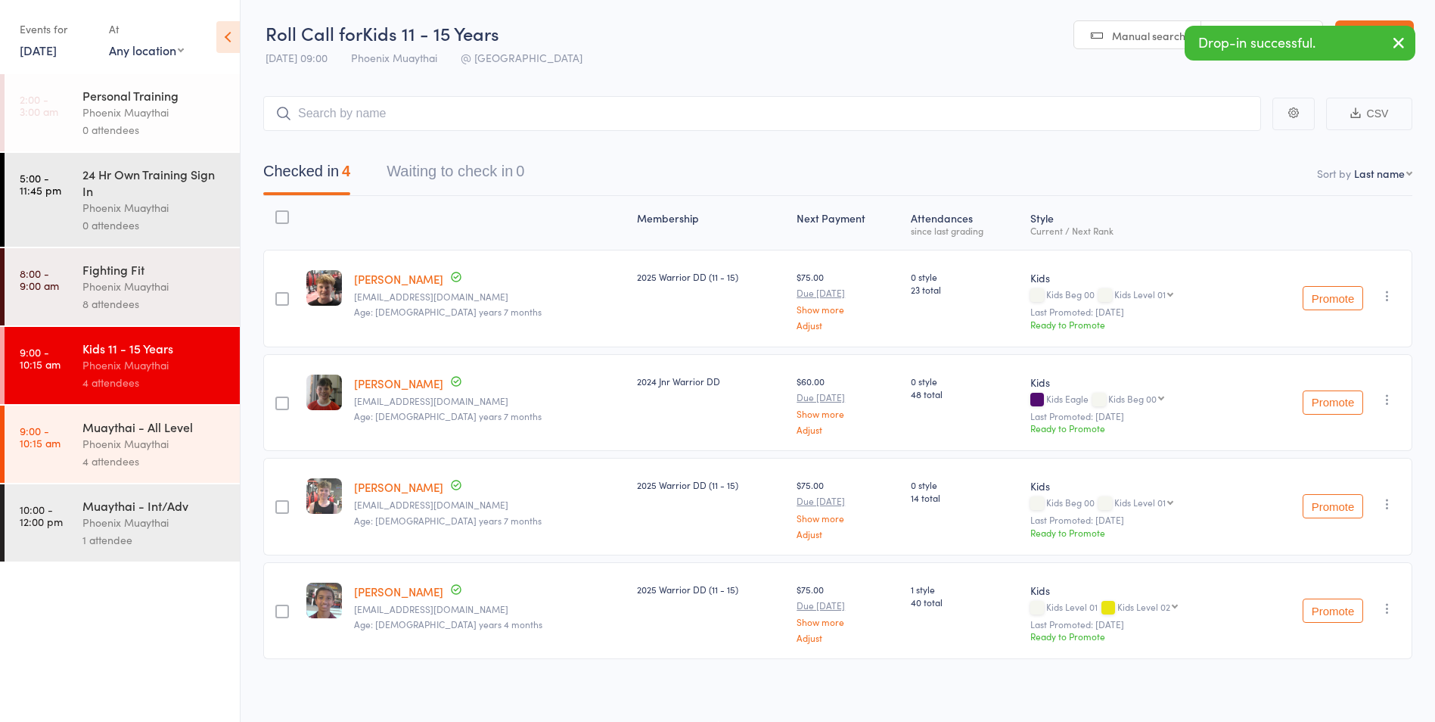
click at [207, 444] on div "Phoenix Muaythai" at bounding box center [154, 443] width 144 height 17
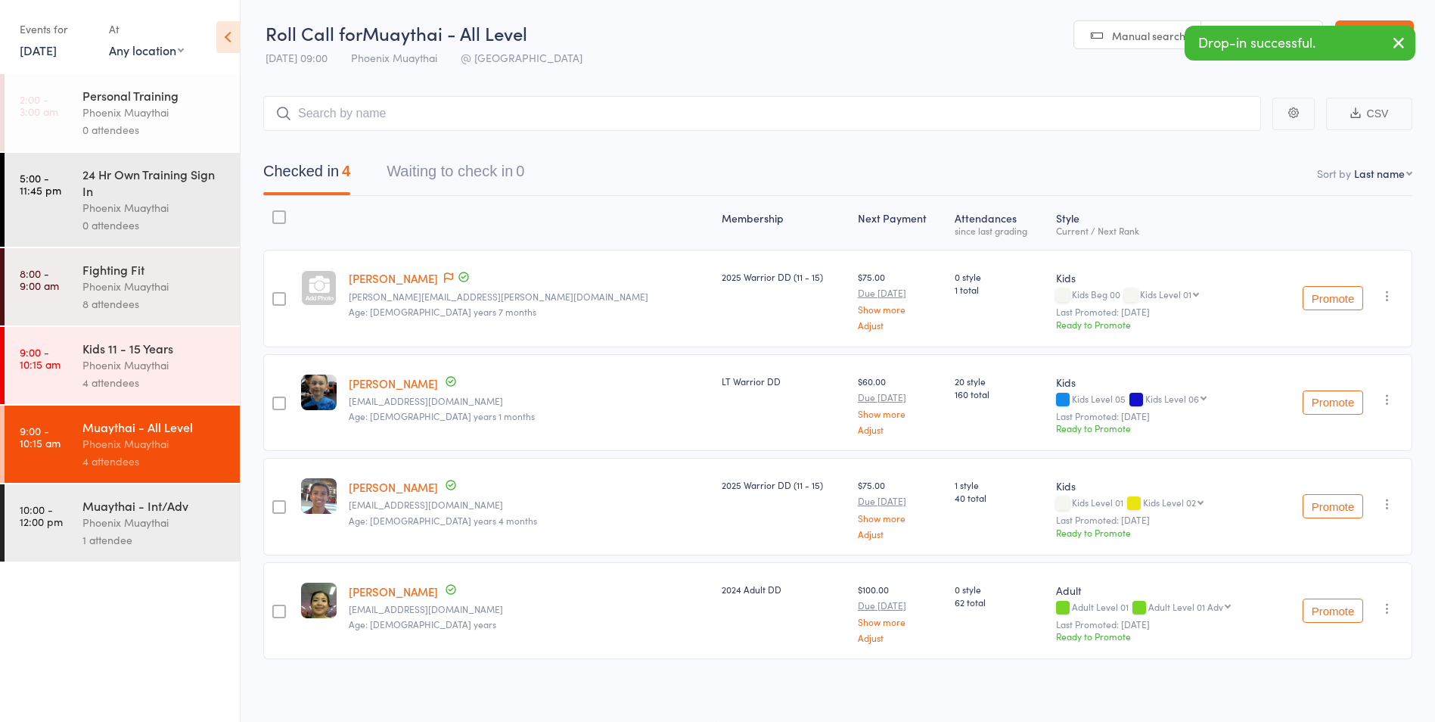
scroll to position [5, 0]
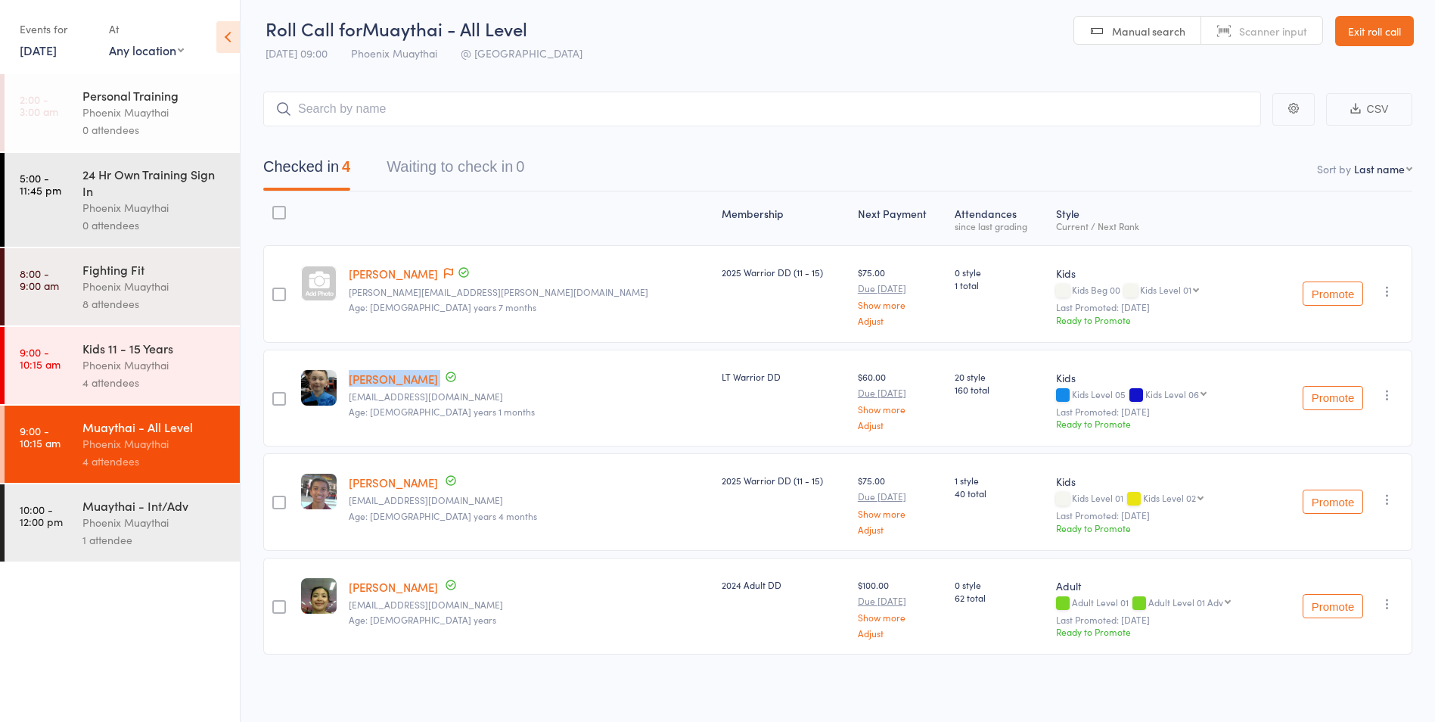
drag, startPoint x: 474, startPoint y: 377, endPoint x: 359, endPoint y: 378, distance: 115.7
click at [359, 378] on div "Kevin Smith j.smith1984@gmail.com Age: 13 years 1 months" at bounding box center [529, 398] width 373 height 98
drag, startPoint x: 359, startPoint y: 378, endPoint x: 368, endPoint y: 379, distance: 9.9
copy div "[PERSON_NAME]"
click at [1382, 391] on icon "button" at bounding box center [1387, 394] width 15 height 15
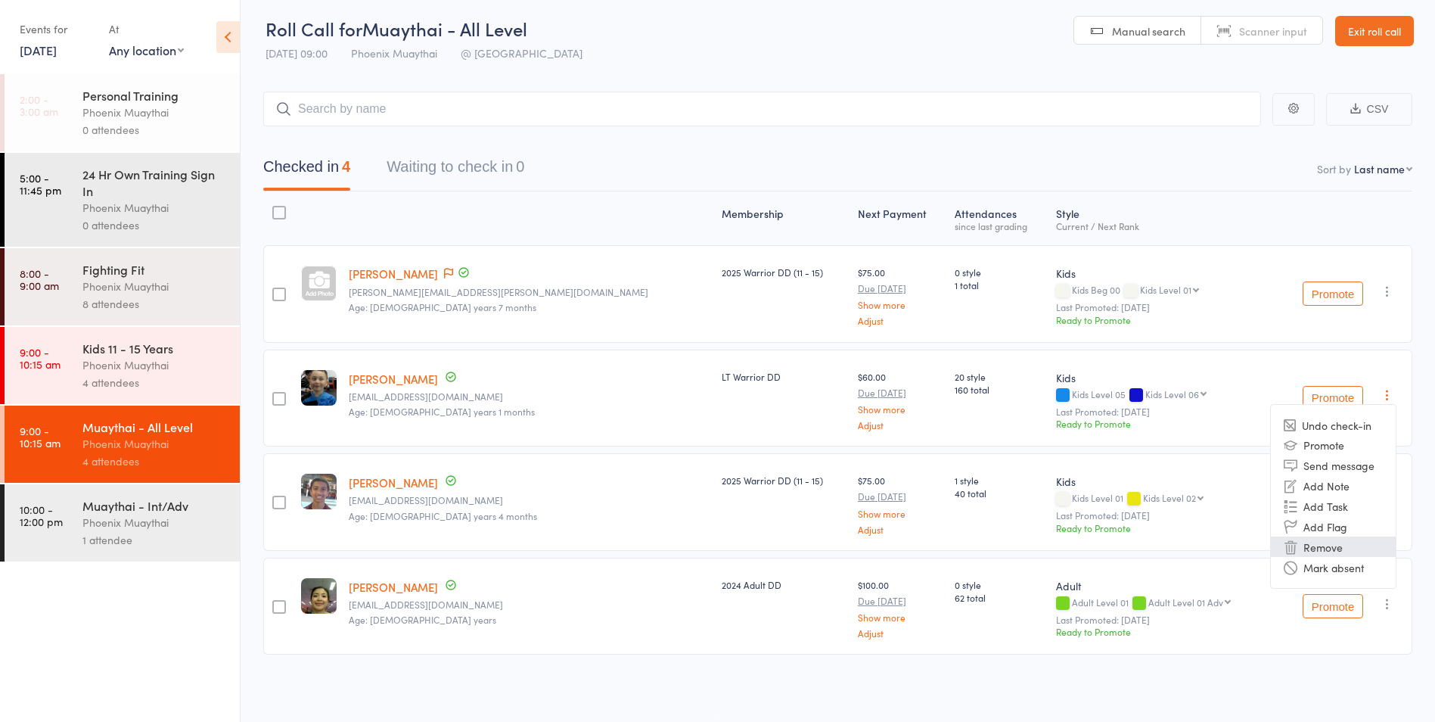
click at [1302, 542] on li "Remove" at bounding box center [1333, 546] width 125 height 20
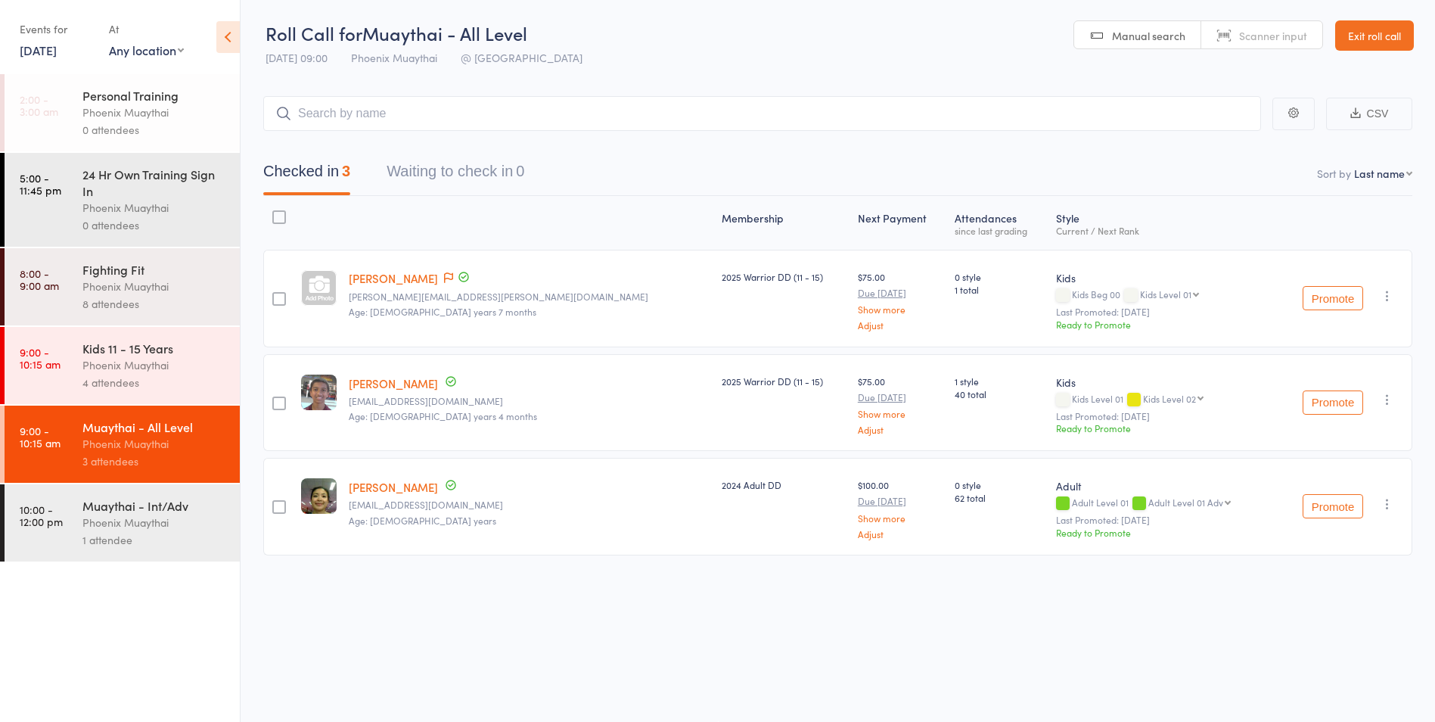
click at [172, 377] on div "4 attendees" at bounding box center [154, 382] width 144 height 17
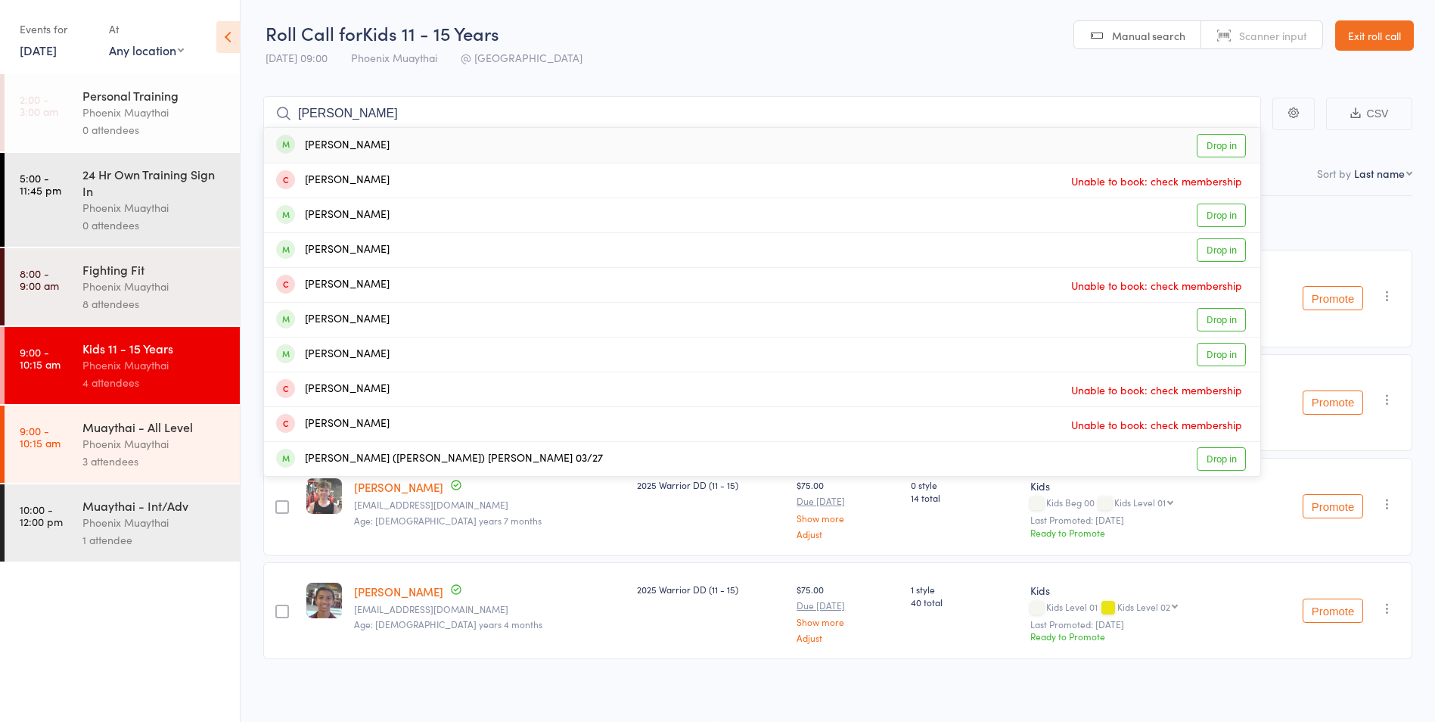
type input "[PERSON_NAME]"
click at [1206, 141] on link "Drop in" at bounding box center [1221, 145] width 49 height 23
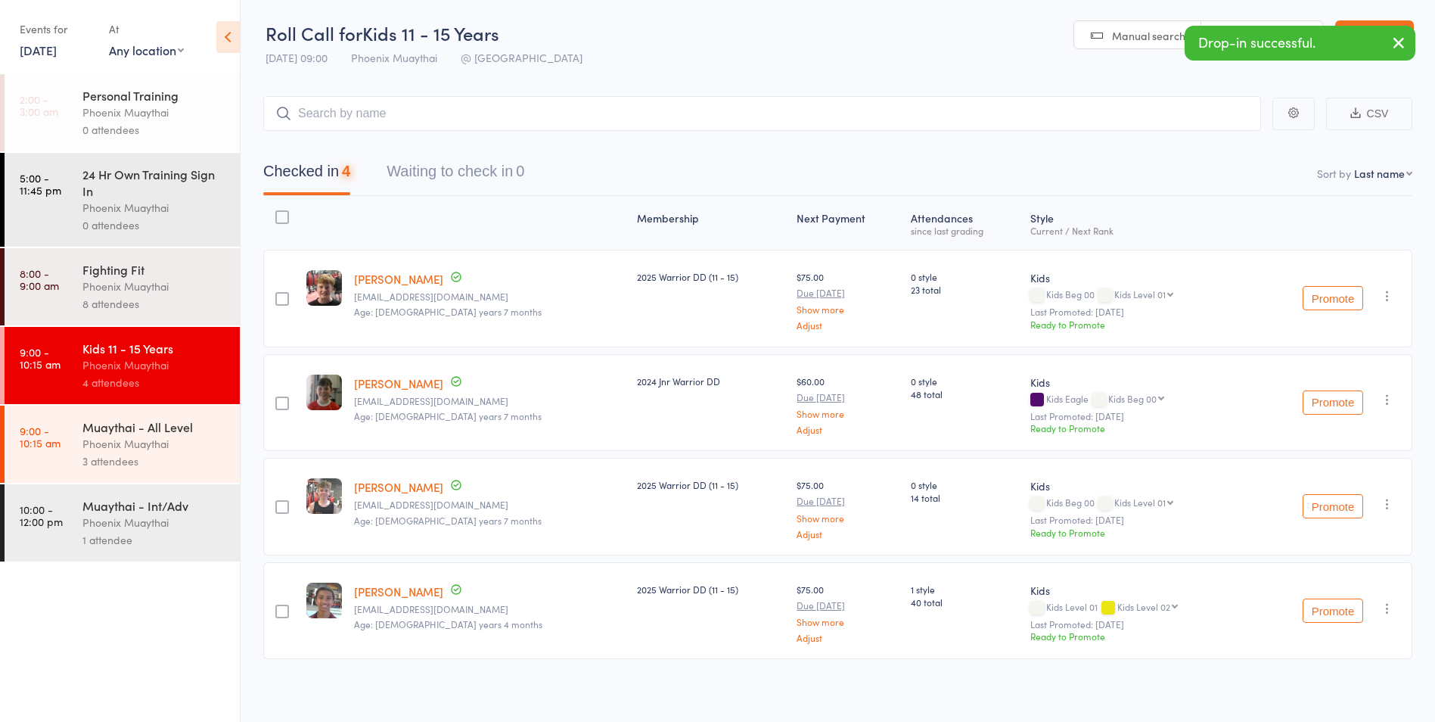
click at [151, 446] on div "Phoenix Muaythai" at bounding box center [154, 443] width 144 height 17
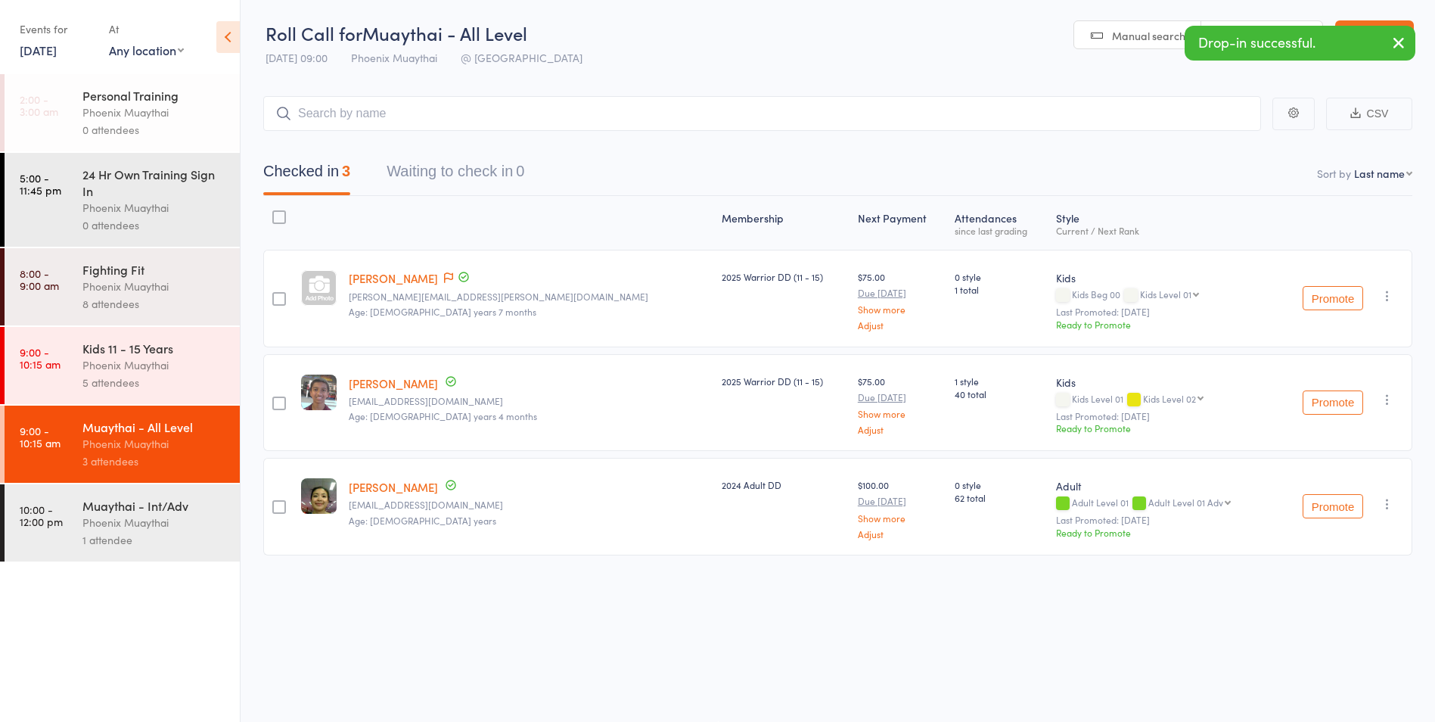
click at [201, 364] on div "Phoenix Muaythai" at bounding box center [154, 364] width 144 height 17
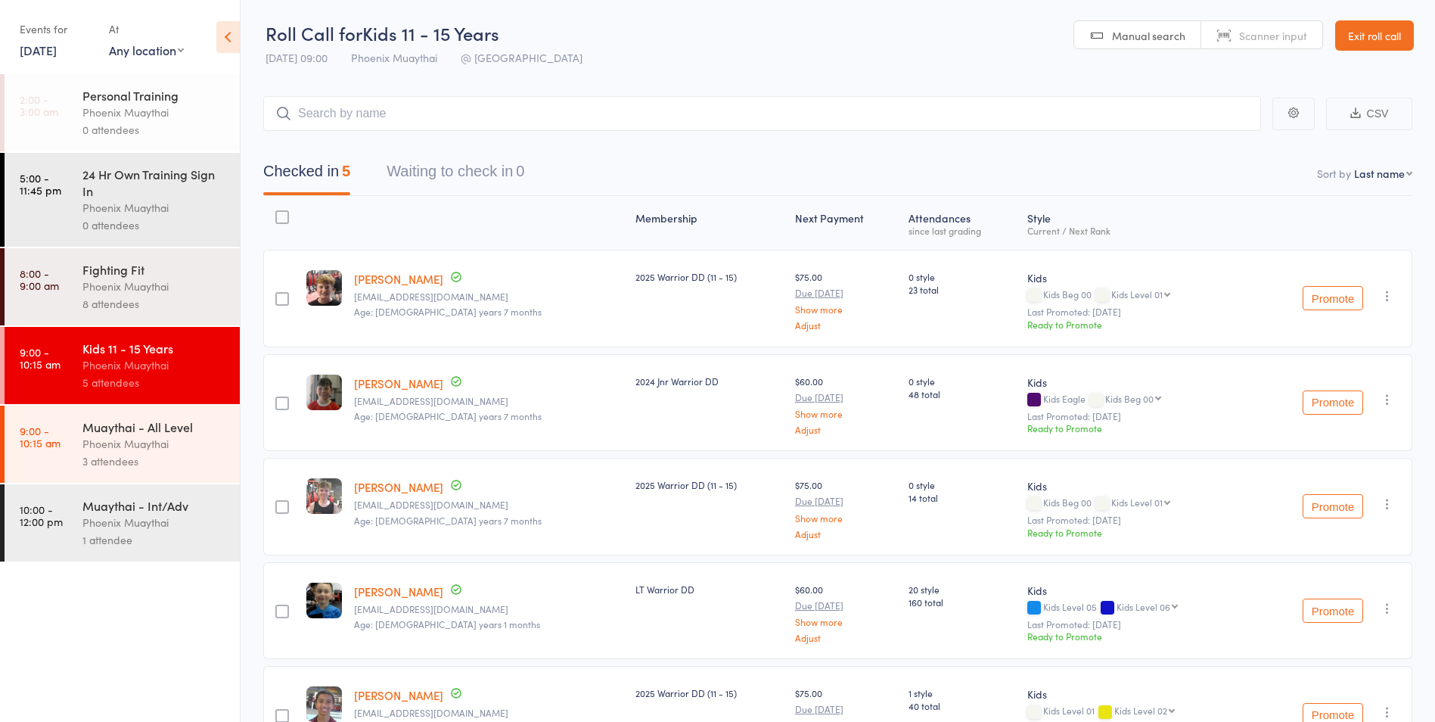
scroll to position [110, 0]
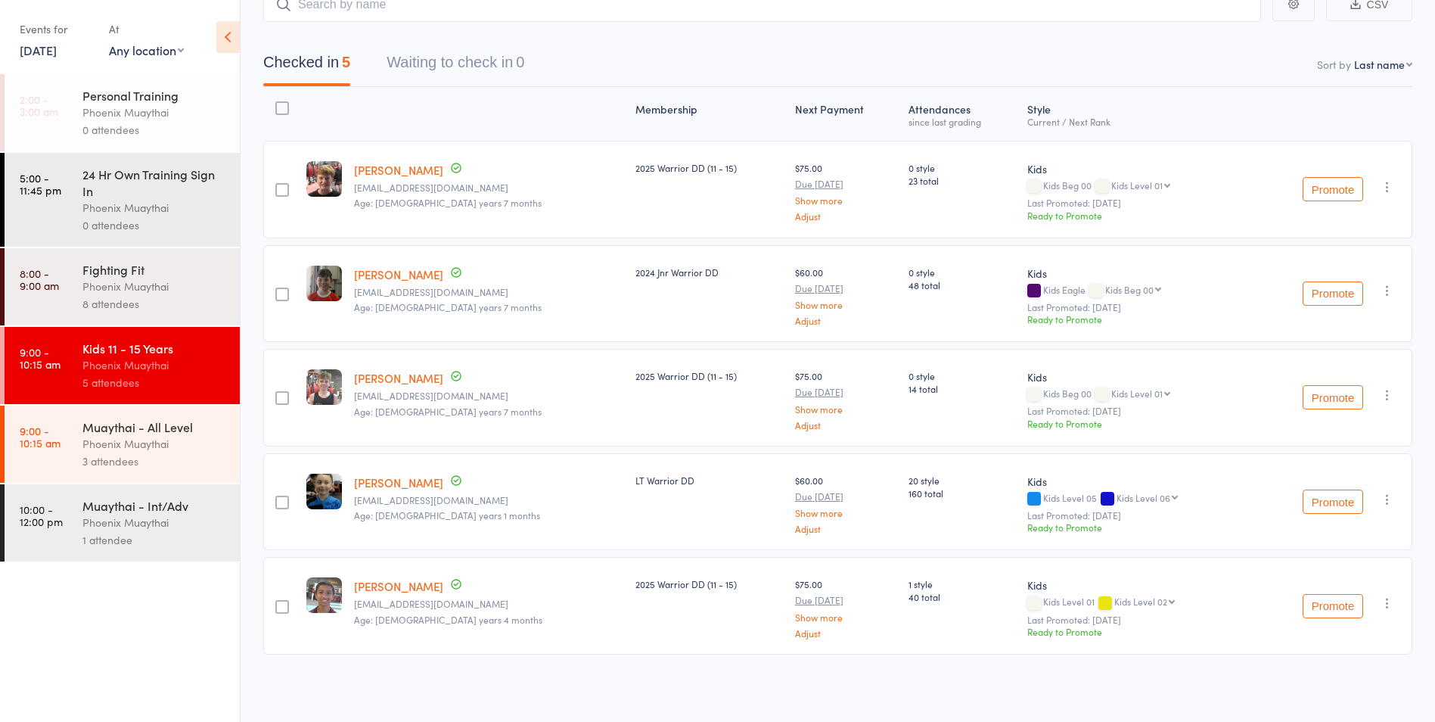
click at [185, 439] on div "Phoenix Muaythai" at bounding box center [154, 443] width 144 height 17
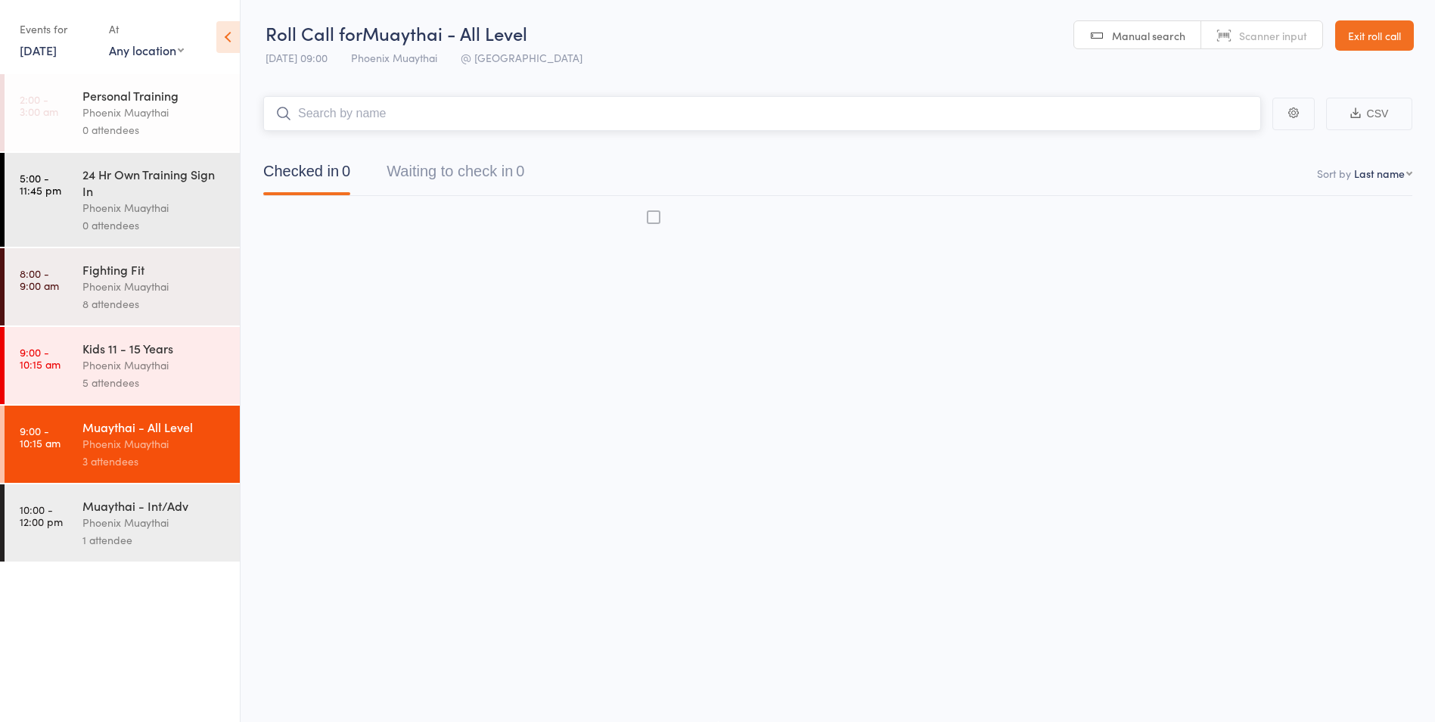
scroll to position [1, 0]
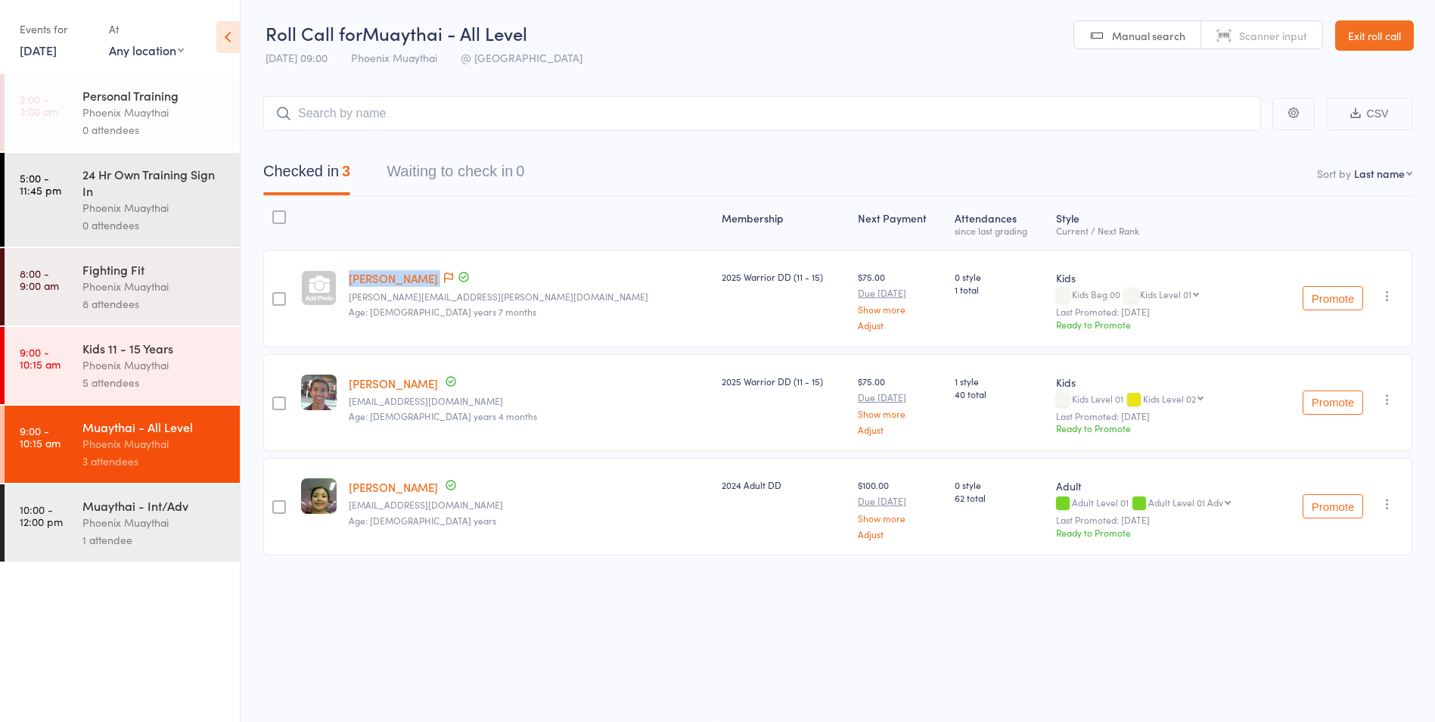
drag, startPoint x: 510, startPoint y: 273, endPoint x: 357, endPoint y: 278, distance: 152.9
click at [357, 278] on div "Alex Horacek michelle.g.scott@hotmail.com Age: 13 years 7 months" at bounding box center [529, 299] width 373 height 98
drag, startPoint x: 357, startPoint y: 278, endPoint x: 388, endPoint y: 282, distance: 31.2
copy div "[PERSON_NAME]"
click at [1383, 301] on icon "button" at bounding box center [1387, 295] width 15 height 15
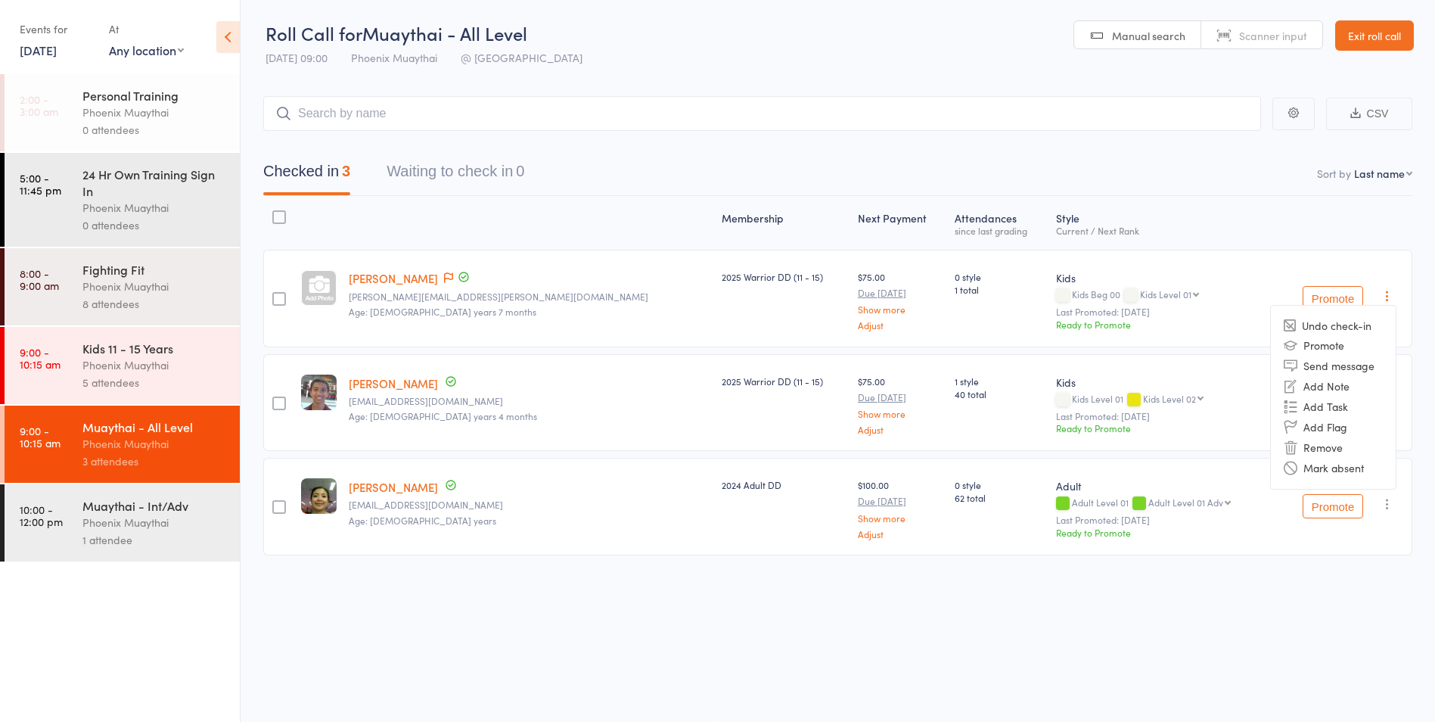
drag, startPoint x: 1330, startPoint y: 445, endPoint x: 792, endPoint y: 79, distance: 651.2
click at [1330, 445] on li "Remove" at bounding box center [1333, 447] width 125 height 20
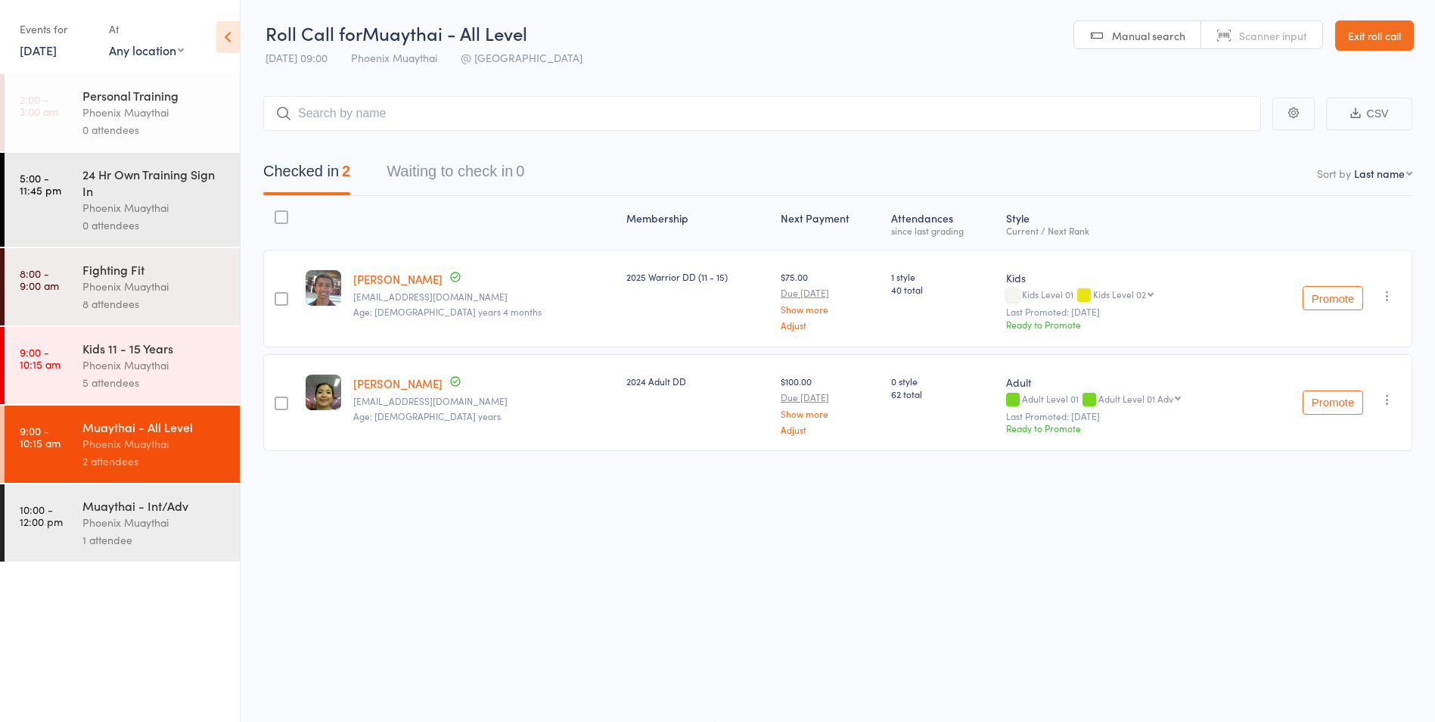
click at [160, 378] on div "5 attendees" at bounding box center [154, 382] width 144 height 17
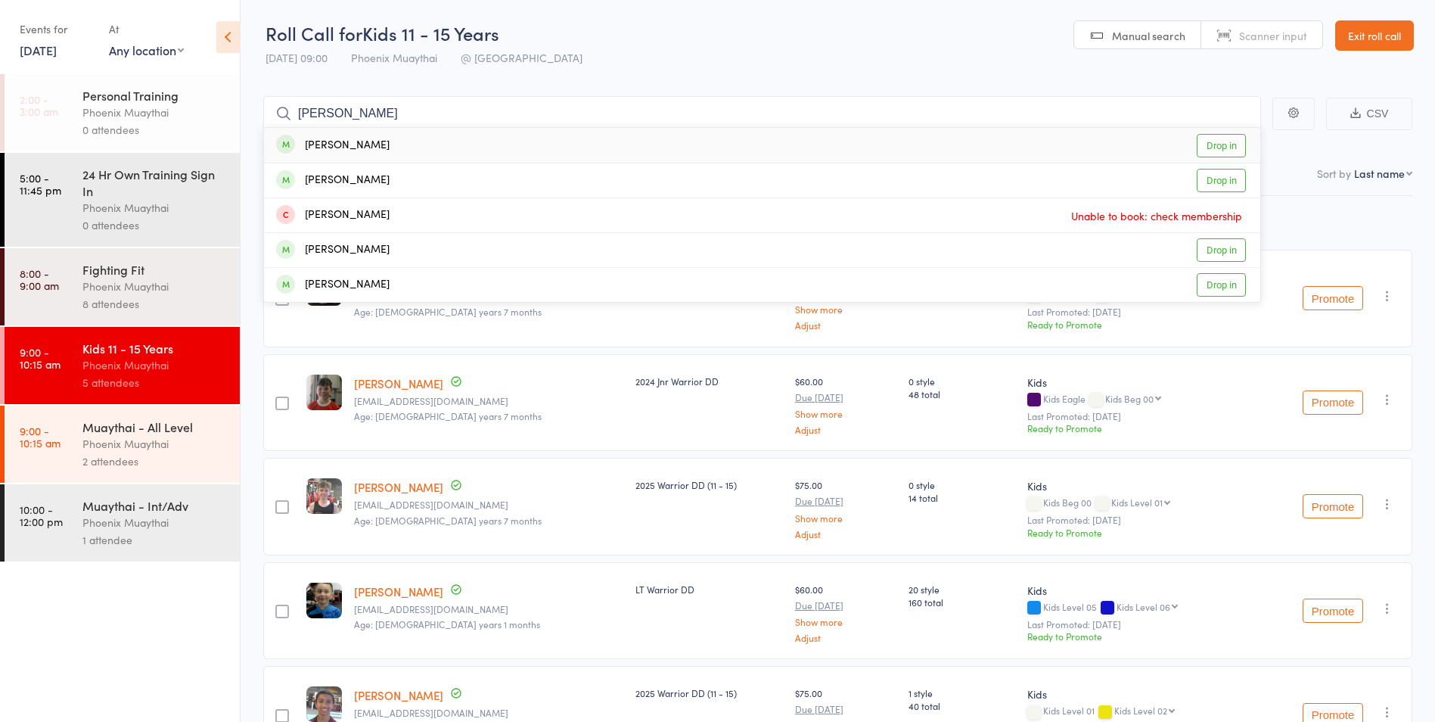
type input "[PERSON_NAME]"
click at [1206, 152] on link "Drop in" at bounding box center [1221, 145] width 49 height 23
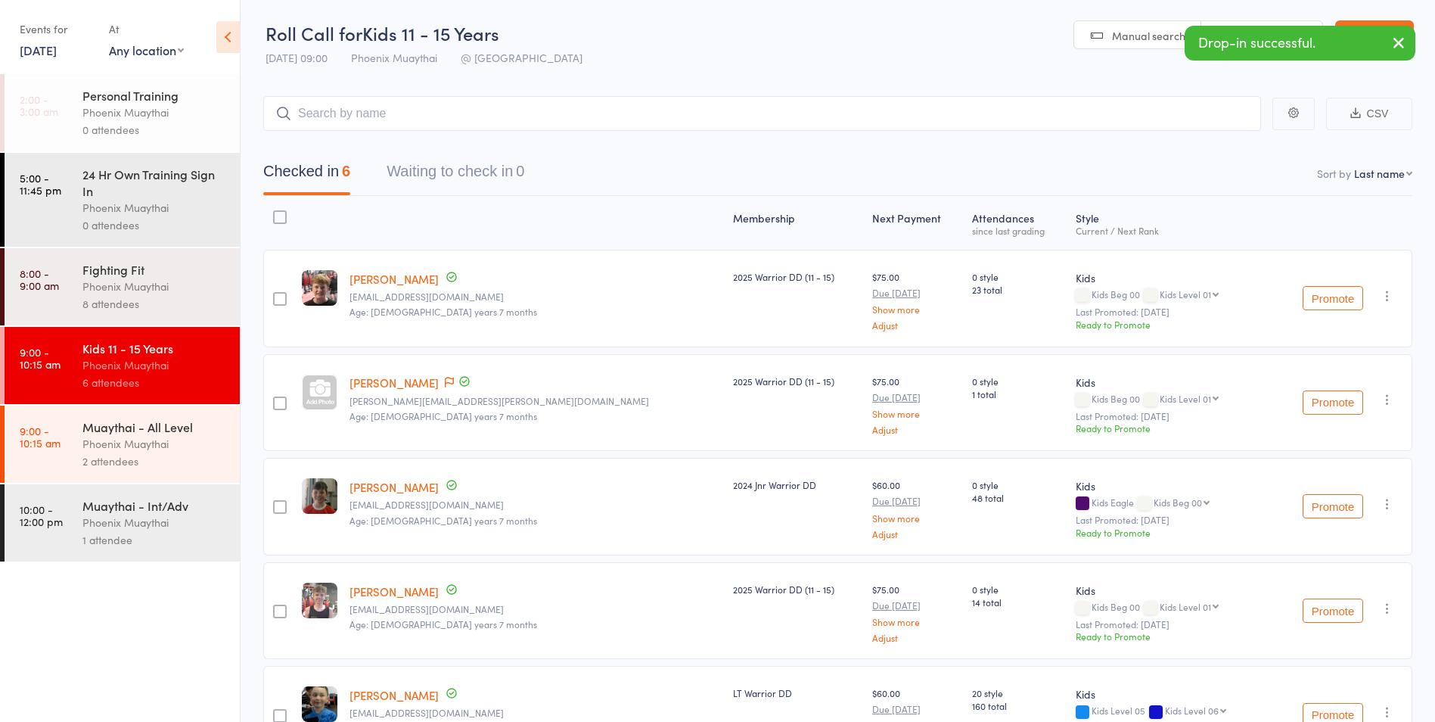
click at [95, 387] on div "6 attendees" at bounding box center [154, 382] width 144 height 17
click at [125, 433] on div "Muaythai - All Level" at bounding box center [154, 426] width 144 height 17
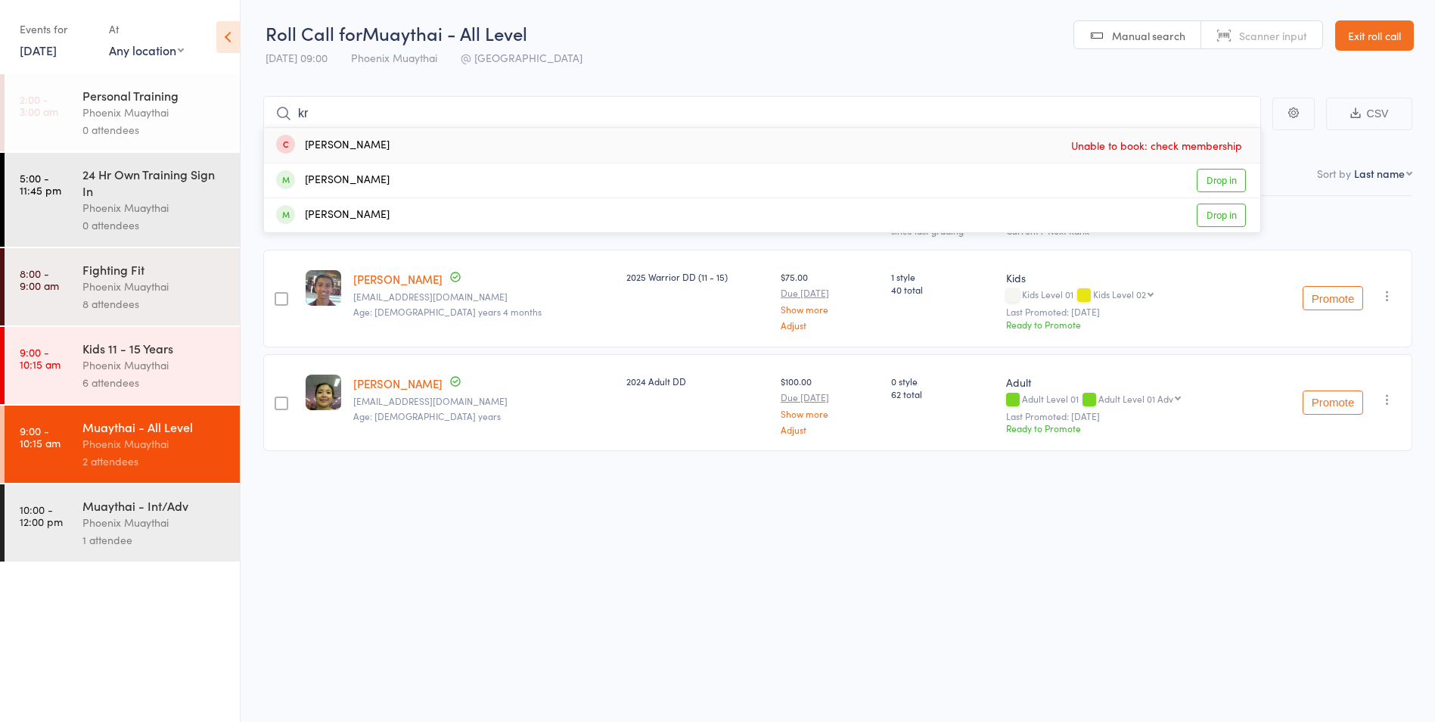
type input "k"
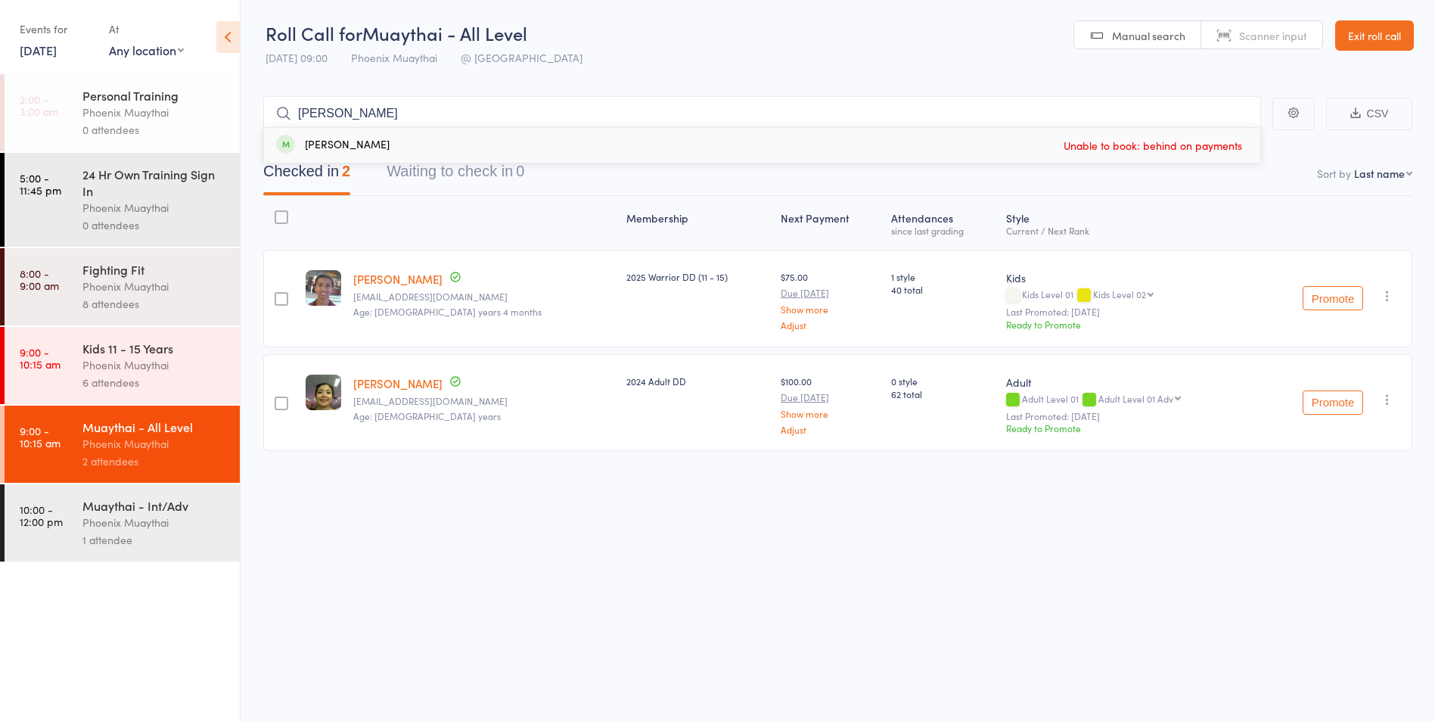
type input "warren"
click at [1187, 147] on span "Unable to book: behind on payments" at bounding box center [1153, 145] width 186 height 23
click at [131, 368] on div "Phoenix Muaythai" at bounding box center [154, 364] width 144 height 17
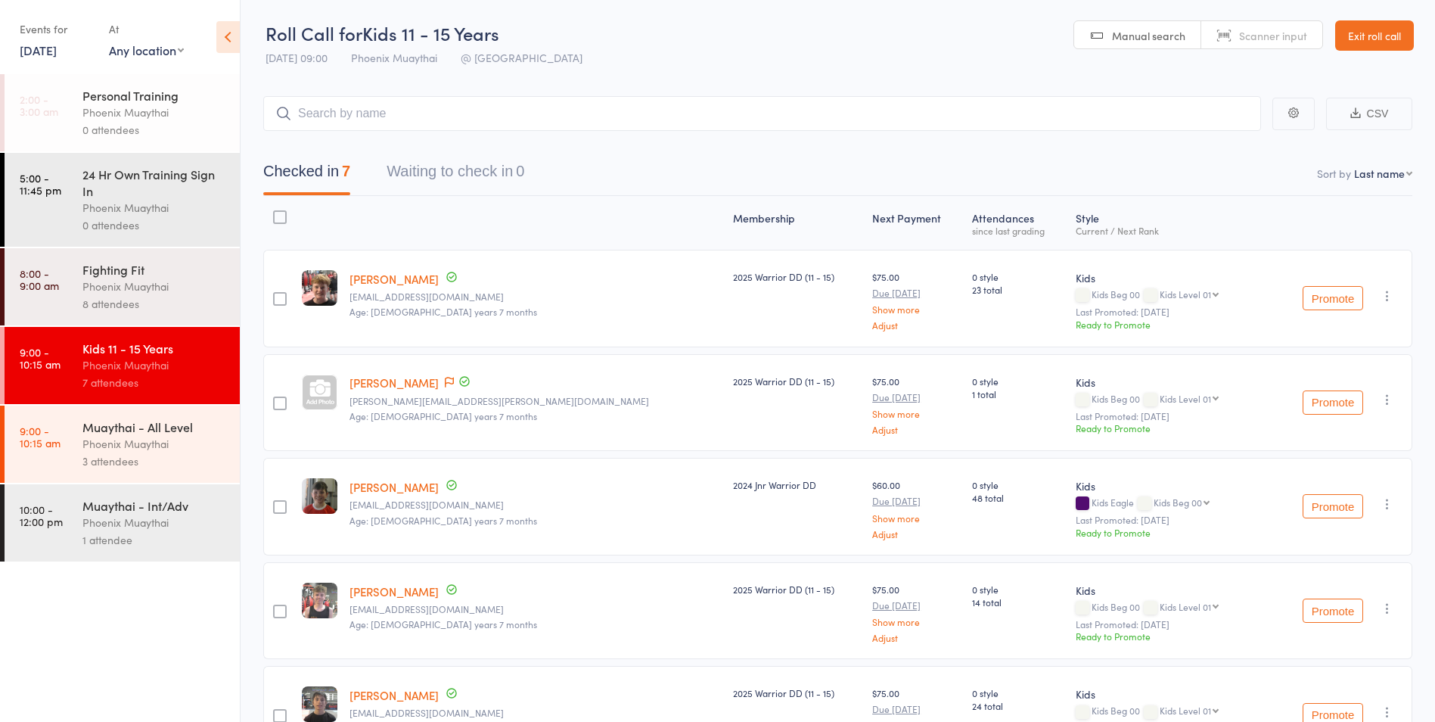
click at [200, 460] on div "3 attendees" at bounding box center [154, 460] width 144 height 17
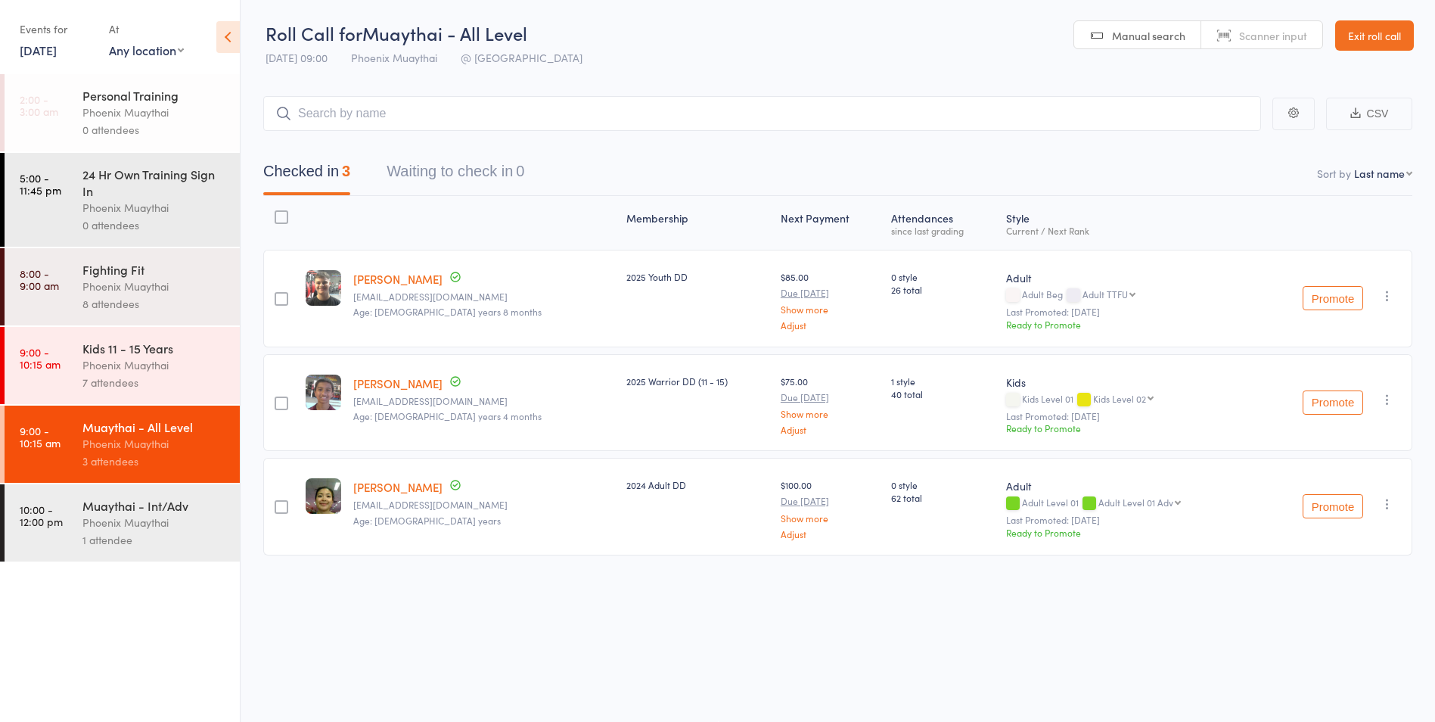
click at [169, 361] on div "Phoenix Muaythai" at bounding box center [154, 364] width 144 height 17
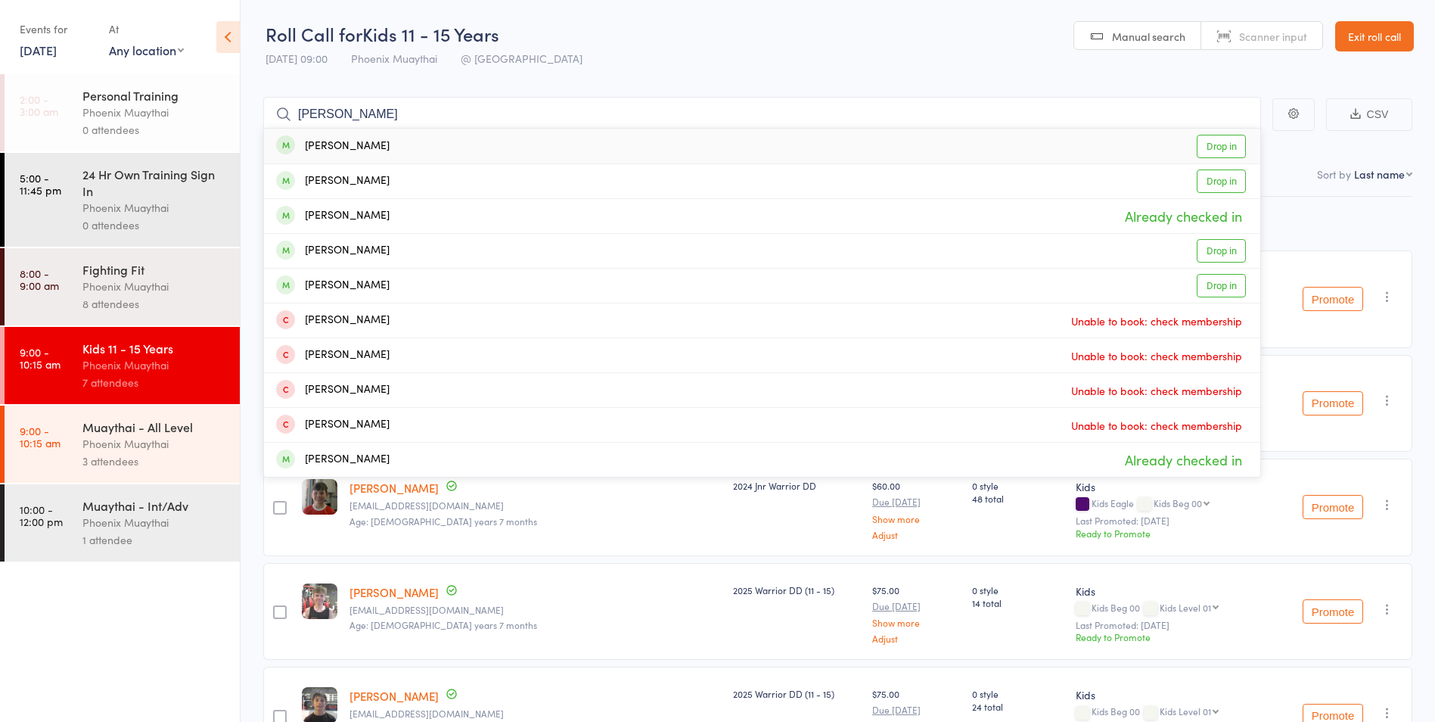
type input "smith"
click at [1234, 136] on link "Drop in" at bounding box center [1221, 146] width 49 height 23
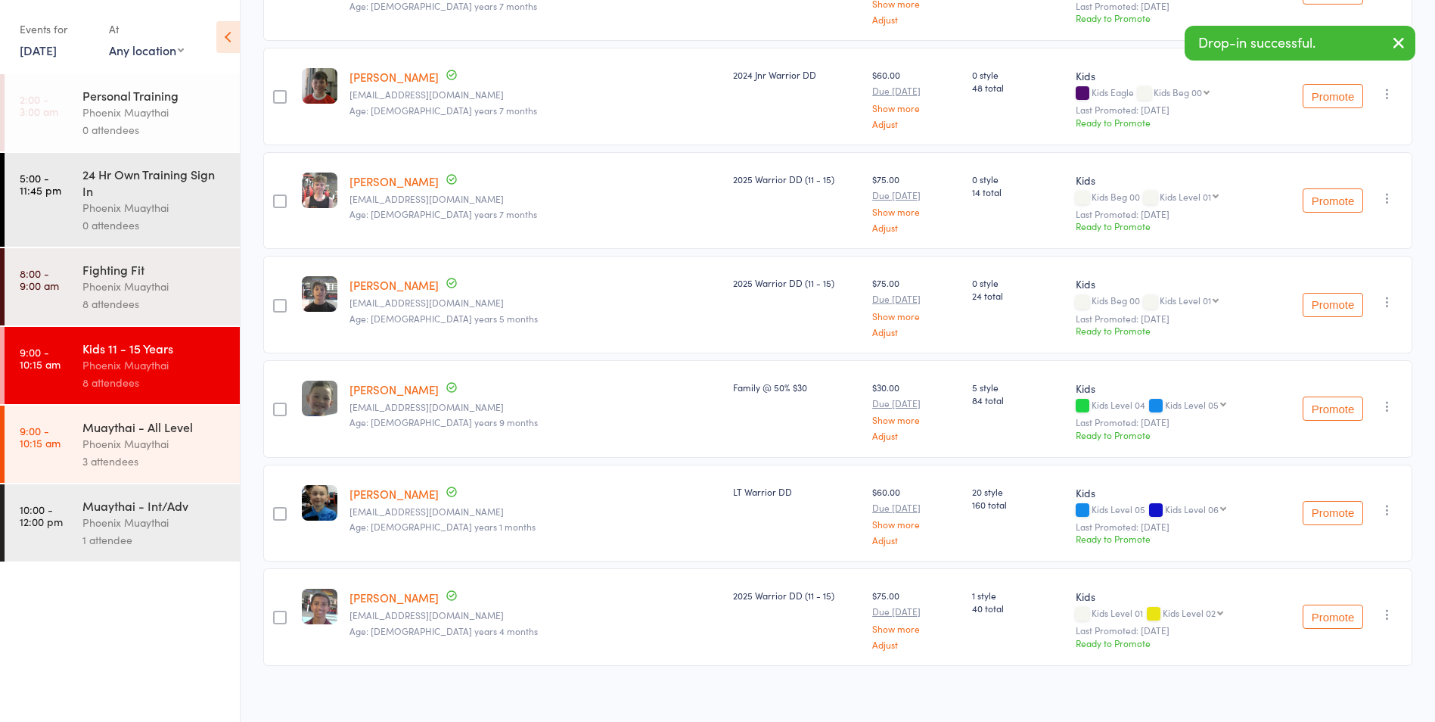
scroll to position [422, 0]
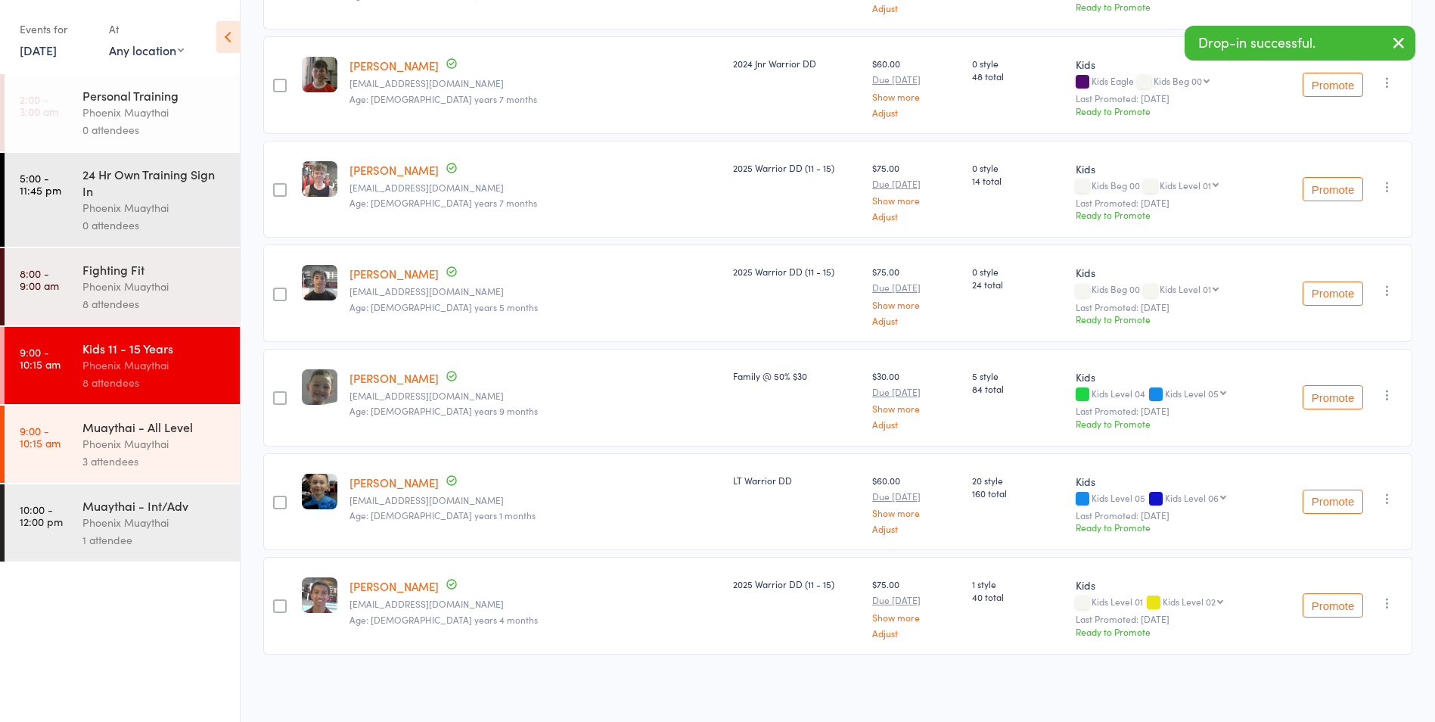
click at [110, 434] on div "Muaythai - All Level" at bounding box center [154, 426] width 144 height 17
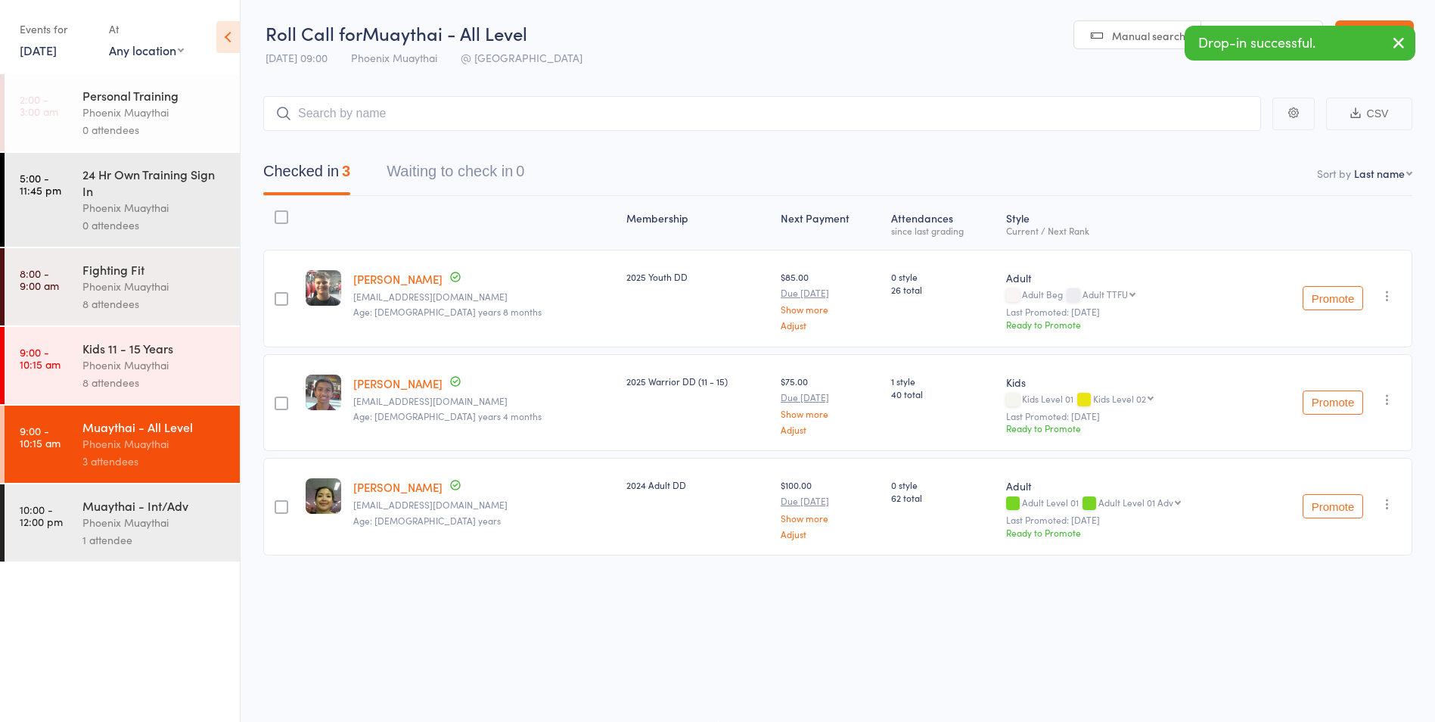
click at [149, 518] on div "Phoenix Muaythai" at bounding box center [154, 522] width 144 height 17
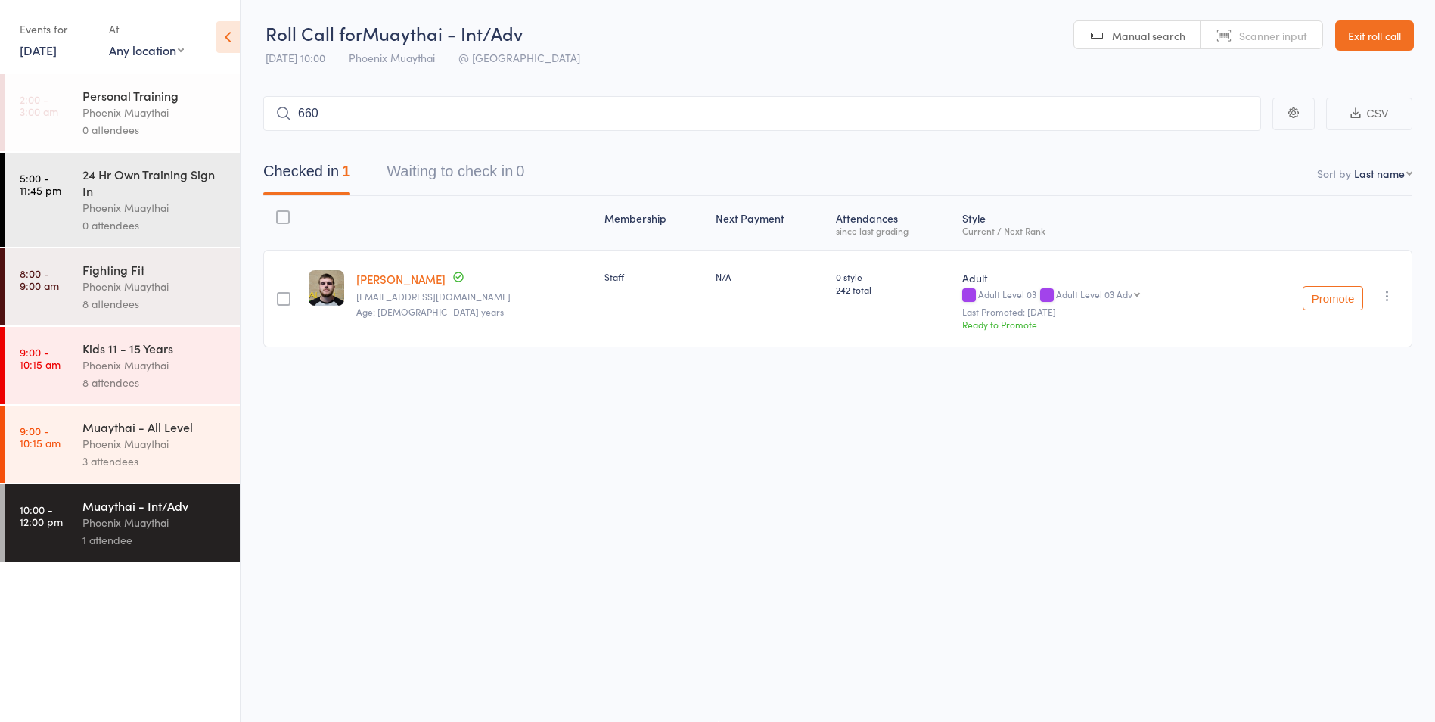
type input "6607"
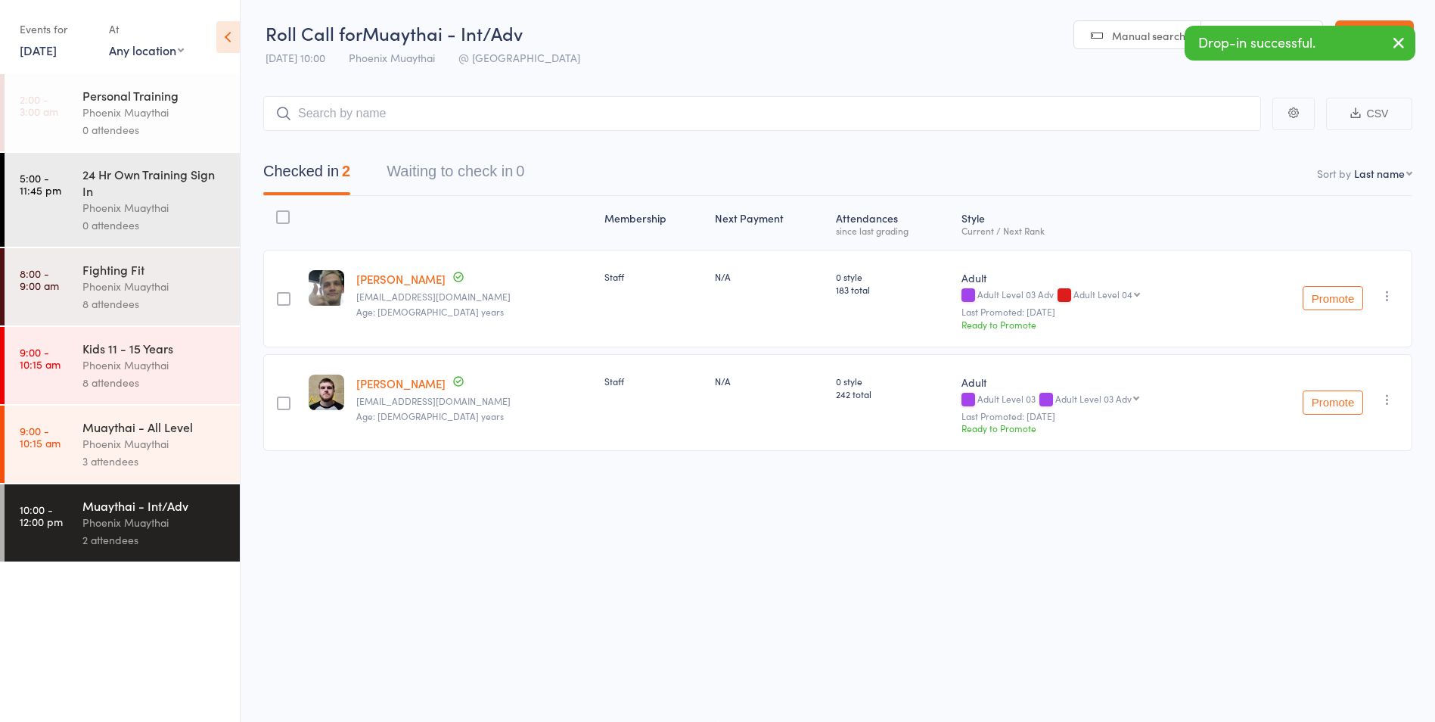
click at [188, 365] on div "Phoenix Muaythai" at bounding box center [154, 364] width 144 height 17
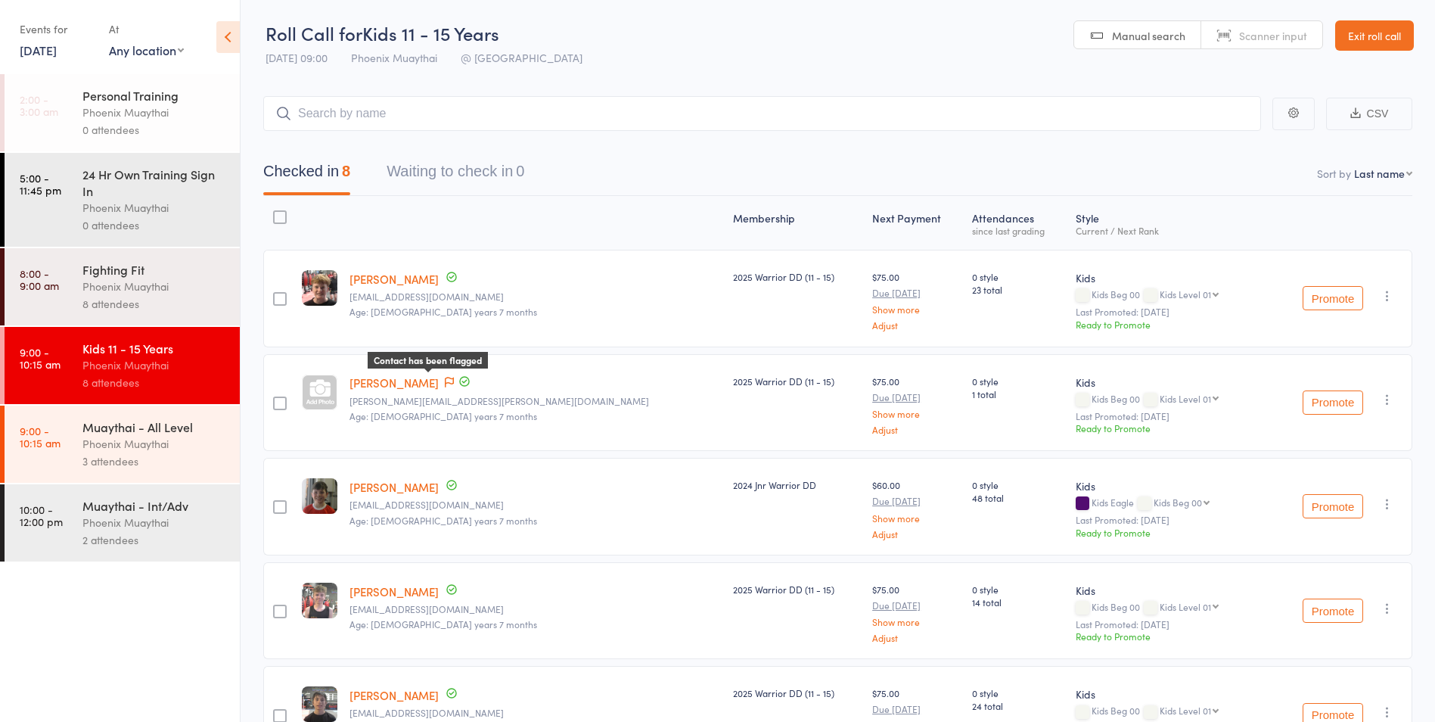
click at [445, 380] on icon at bounding box center [449, 382] width 9 height 11
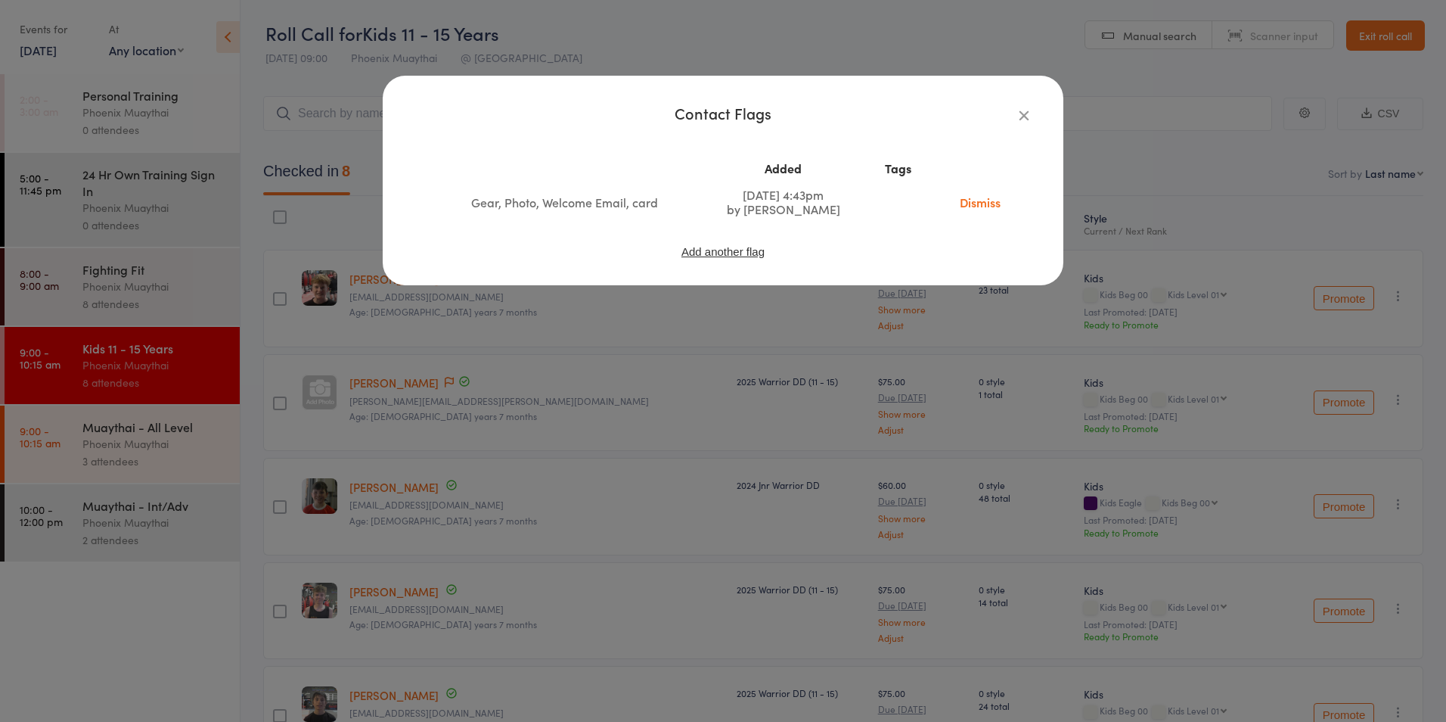
click at [556, 358] on div "Contact Flags Added Tags Gear, Photo, Welcome Email, card Oct 10, 2025 4:43pm b…" at bounding box center [723, 361] width 1446 height 722
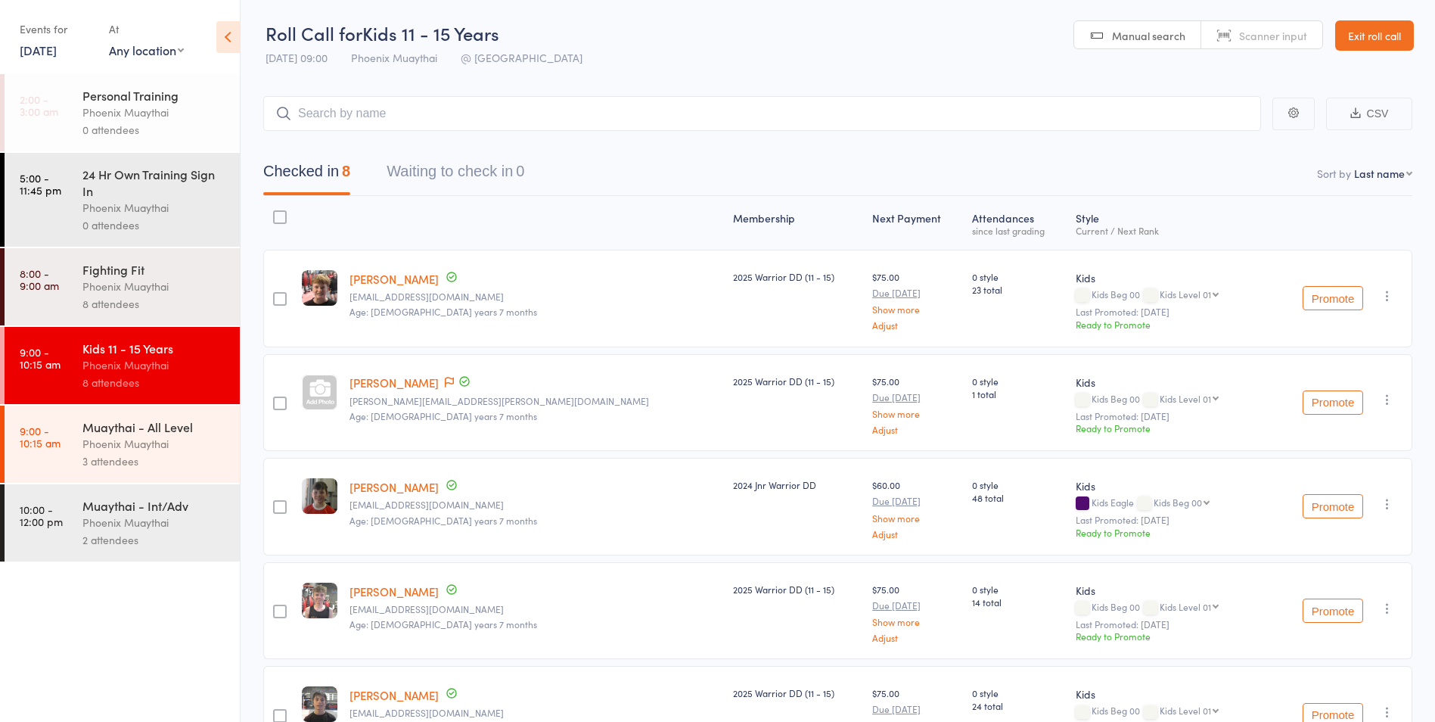
click at [1394, 48] on link "Exit roll call" at bounding box center [1374, 35] width 79 height 30
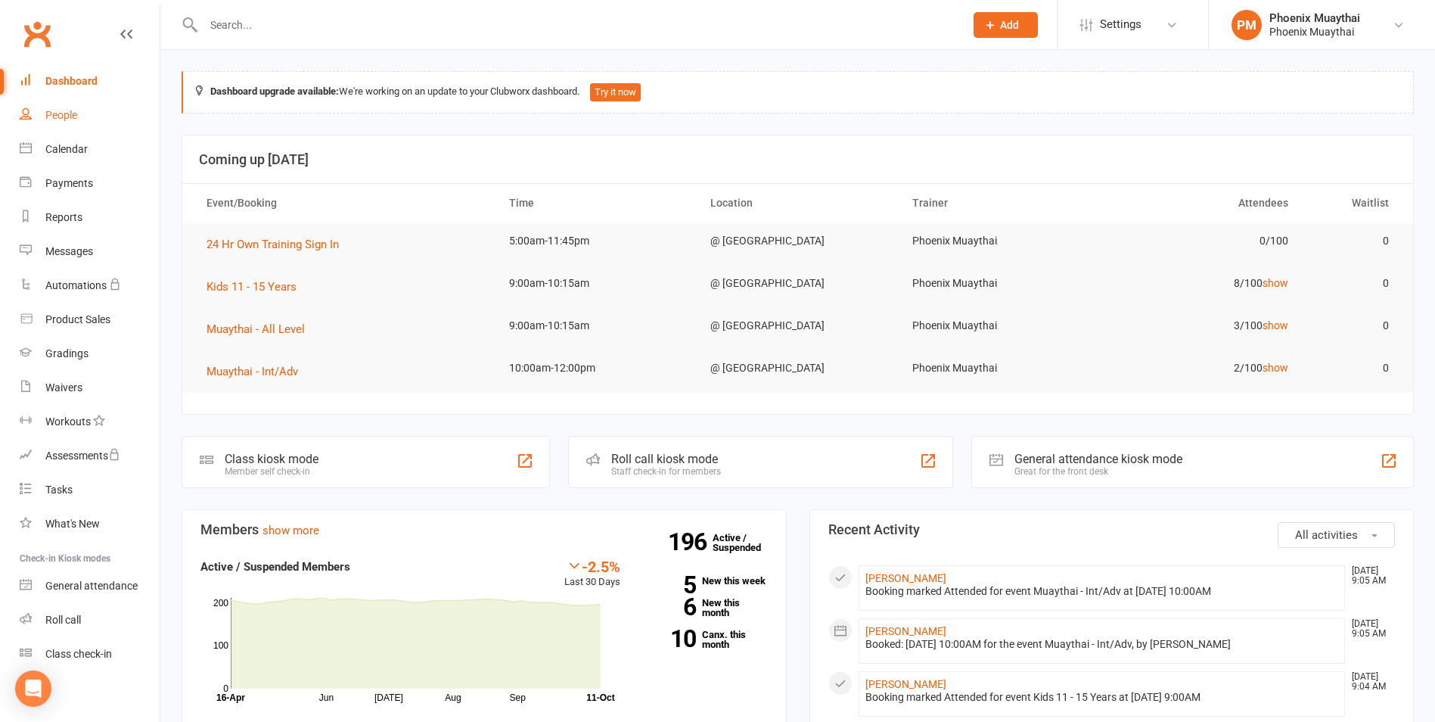
click at [52, 114] on div "People" at bounding box center [61, 115] width 32 height 12
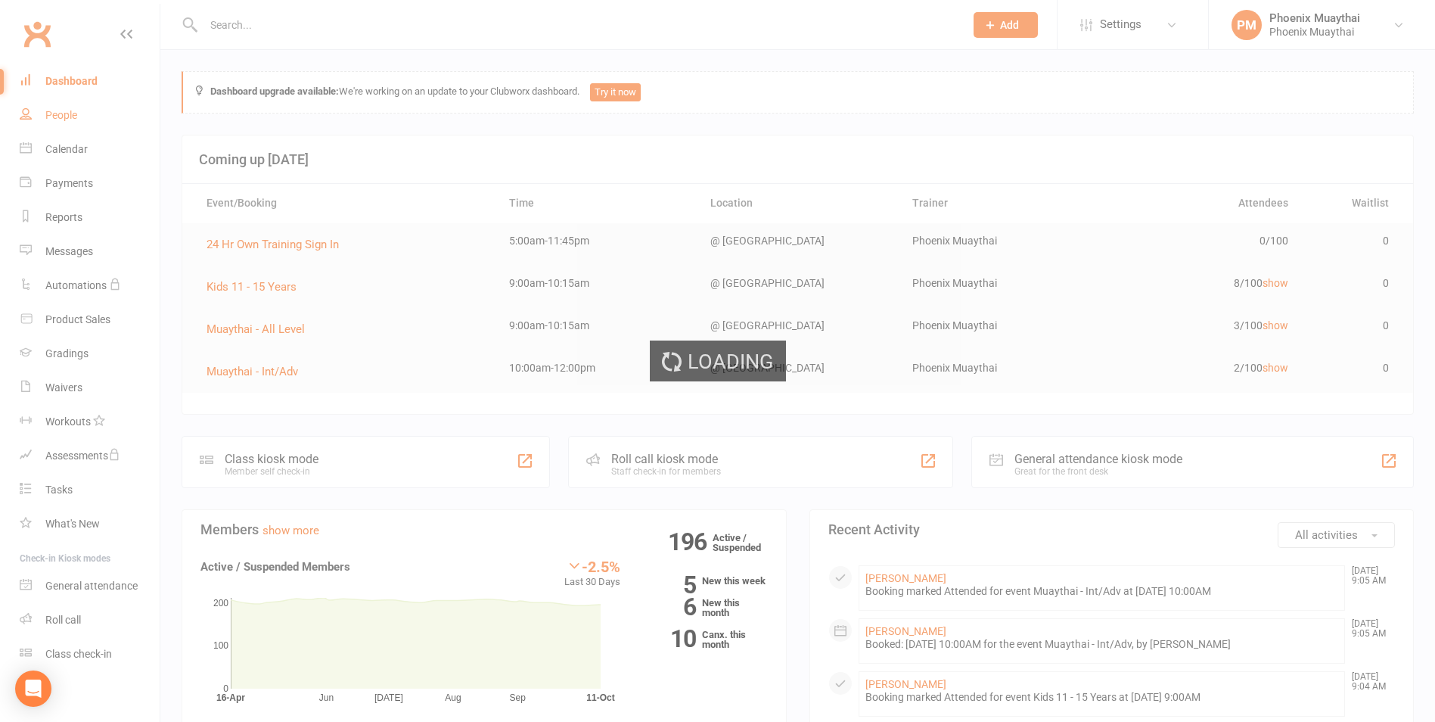
select select "100"
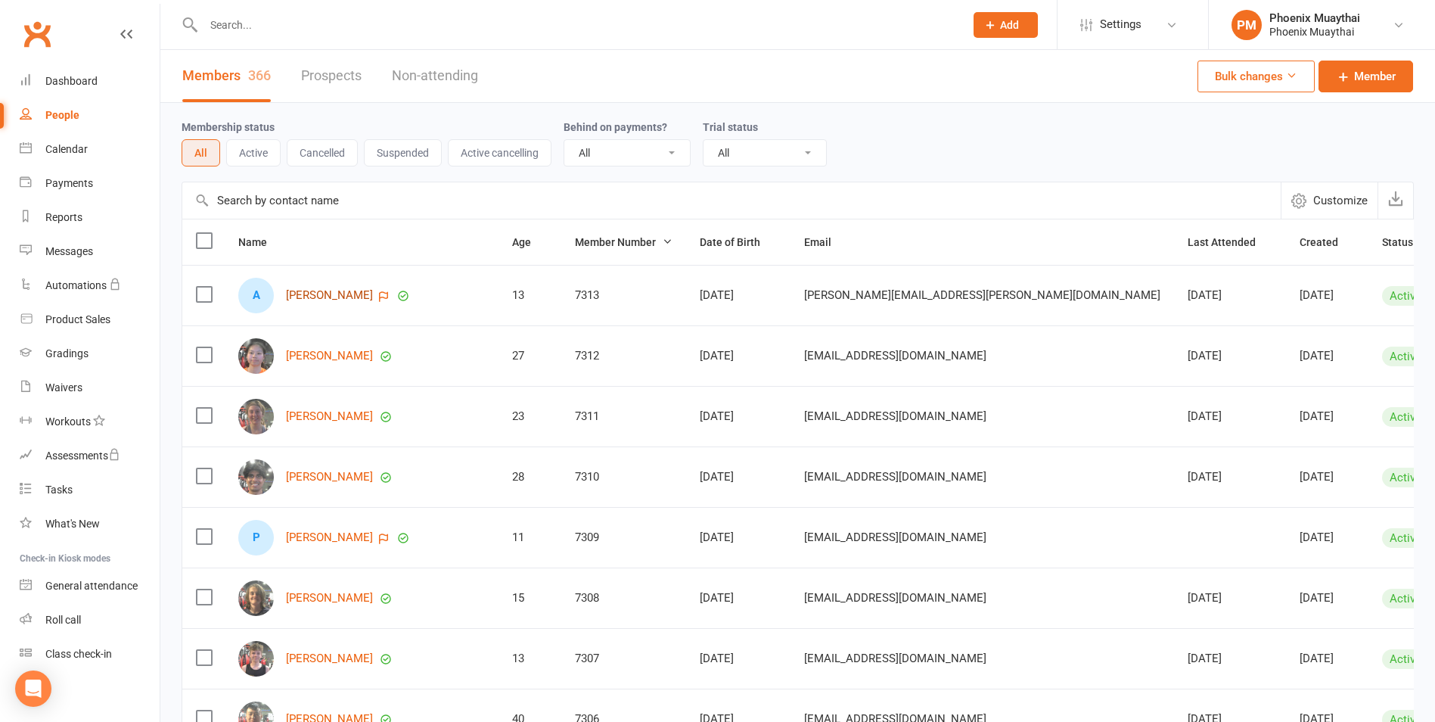
click at [335, 293] on link "[PERSON_NAME]" at bounding box center [329, 295] width 87 height 13
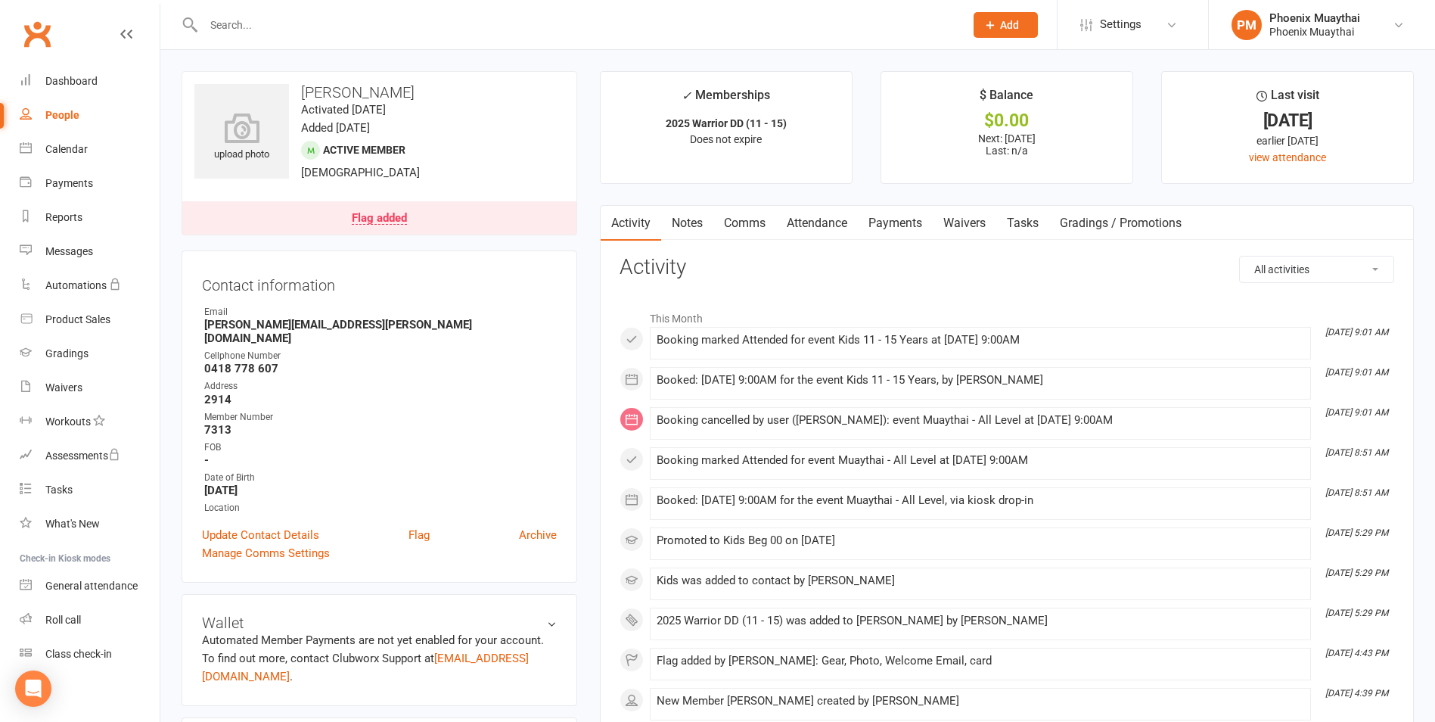
click at [365, 210] on link "Flag added" at bounding box center [379, 217] width 394 height 33
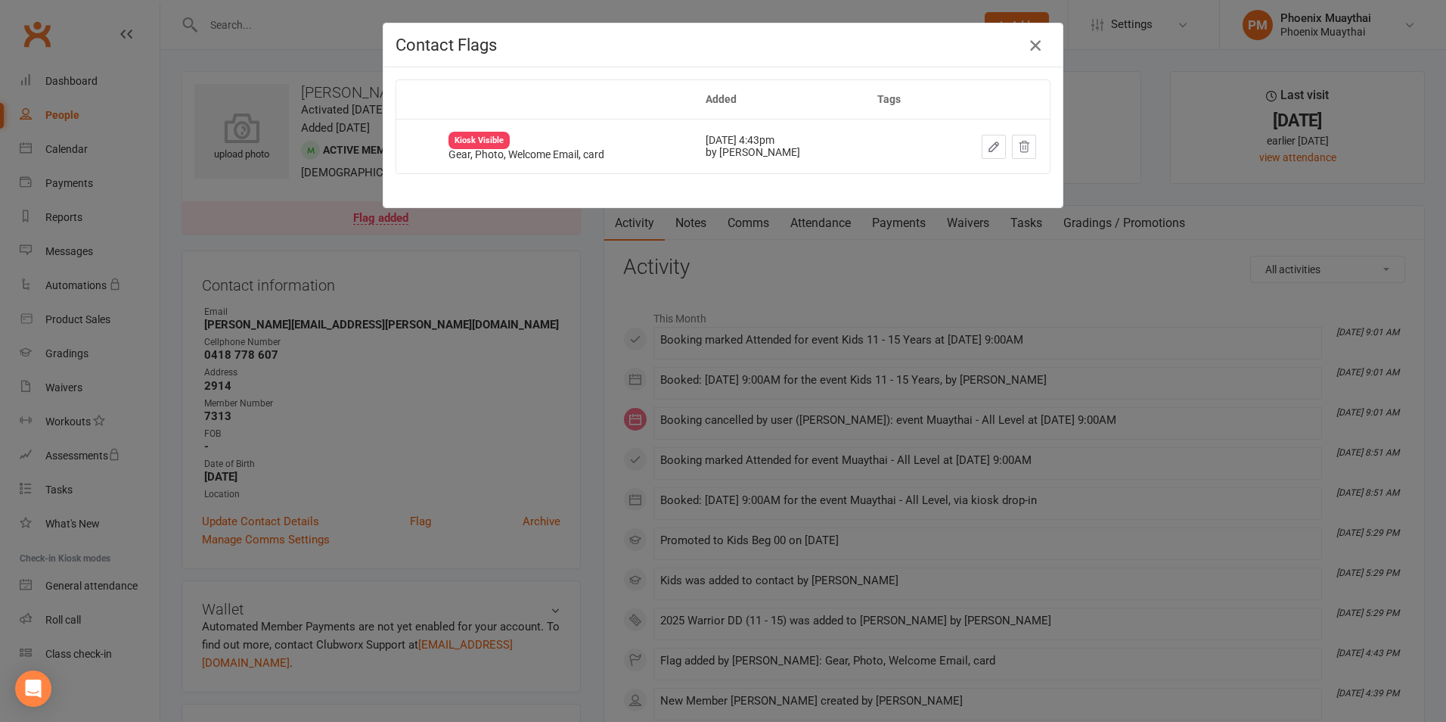
click at [1030, 50] on icon "button" at bounding box center [1035, 45] width 18 height 18
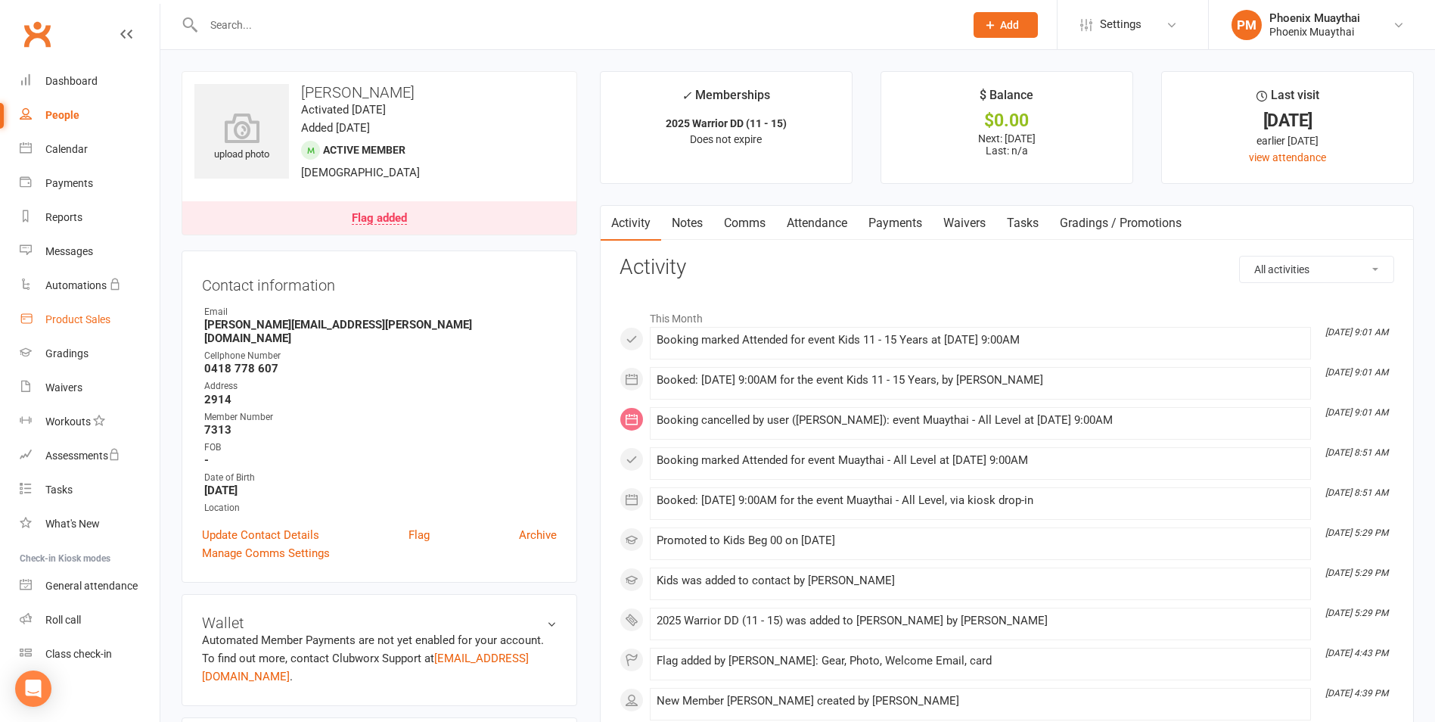
click at [102, 328] on link "Product Sales" at bounding box center [90, 320] width 140 height 34
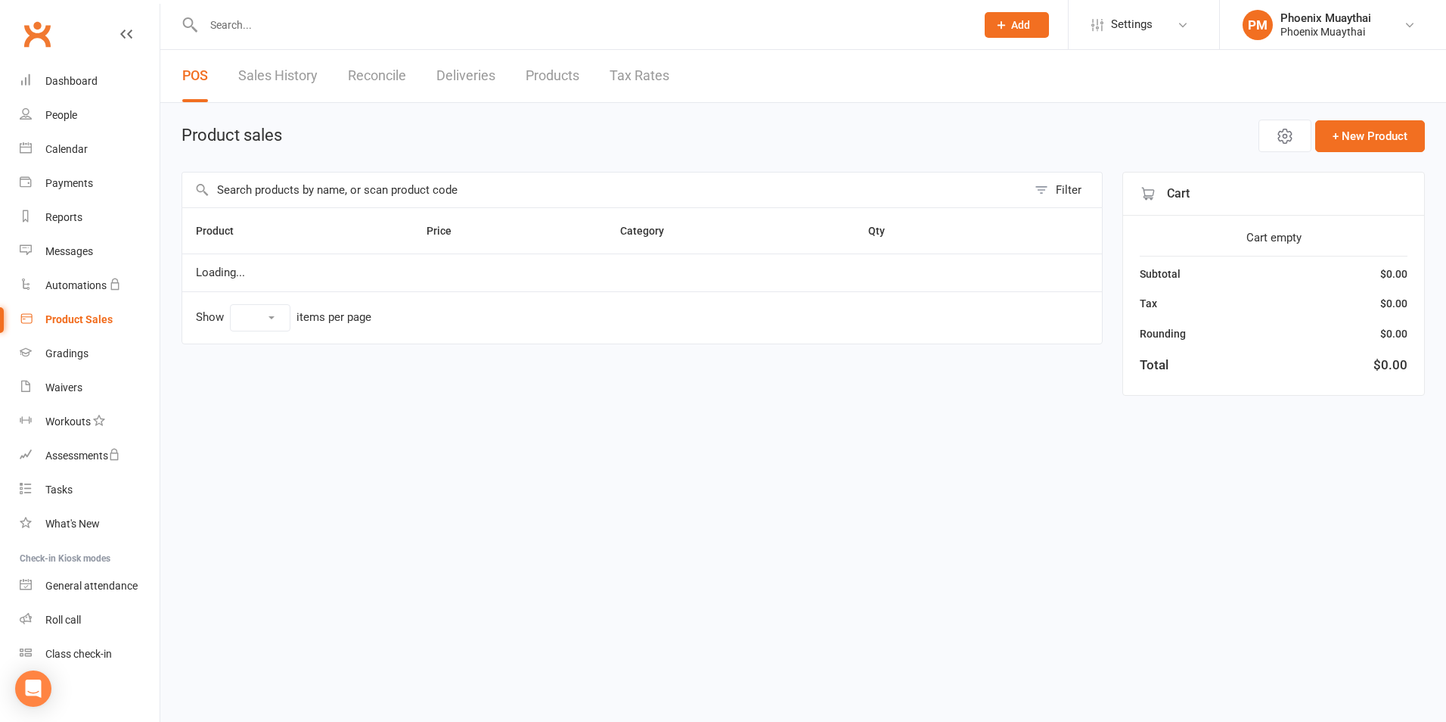
select select "100"
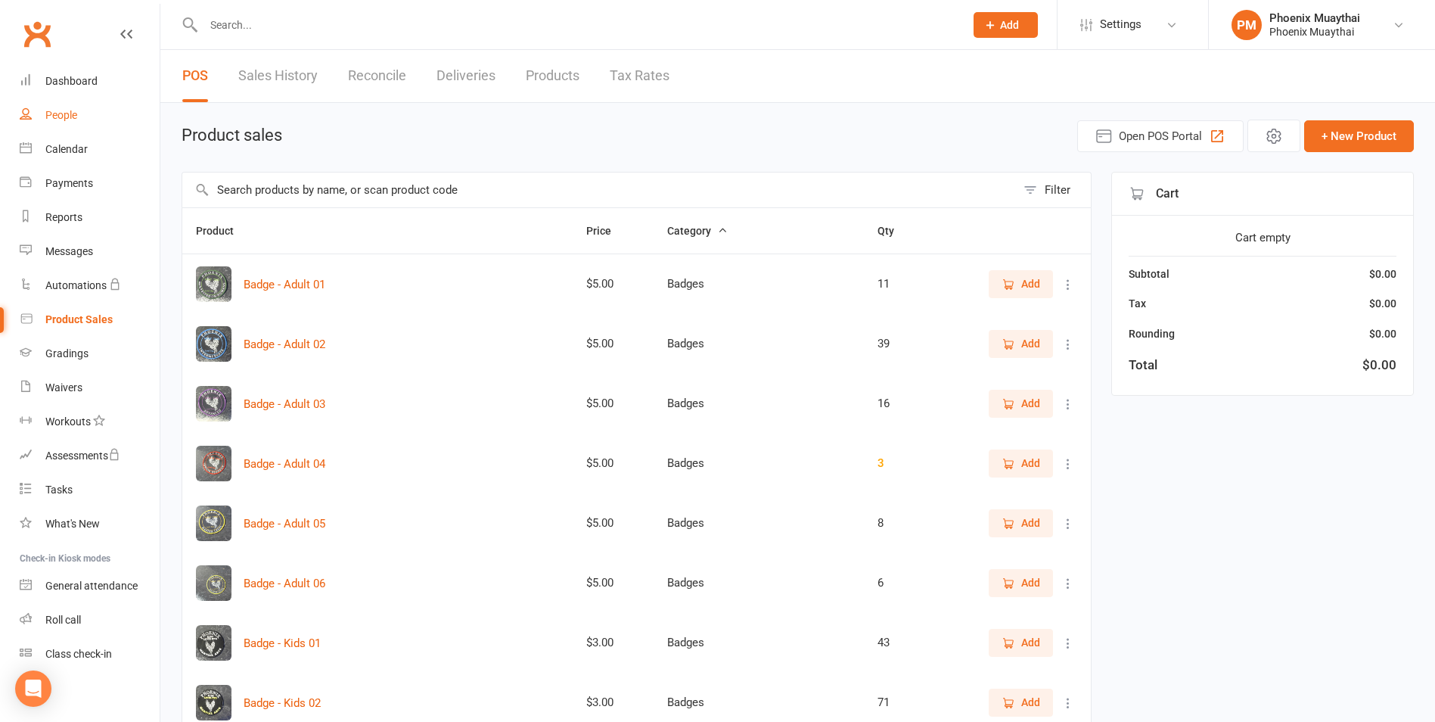
click at [70, 108] on link "People" at bounding box center [90, 115] width 140 height 34
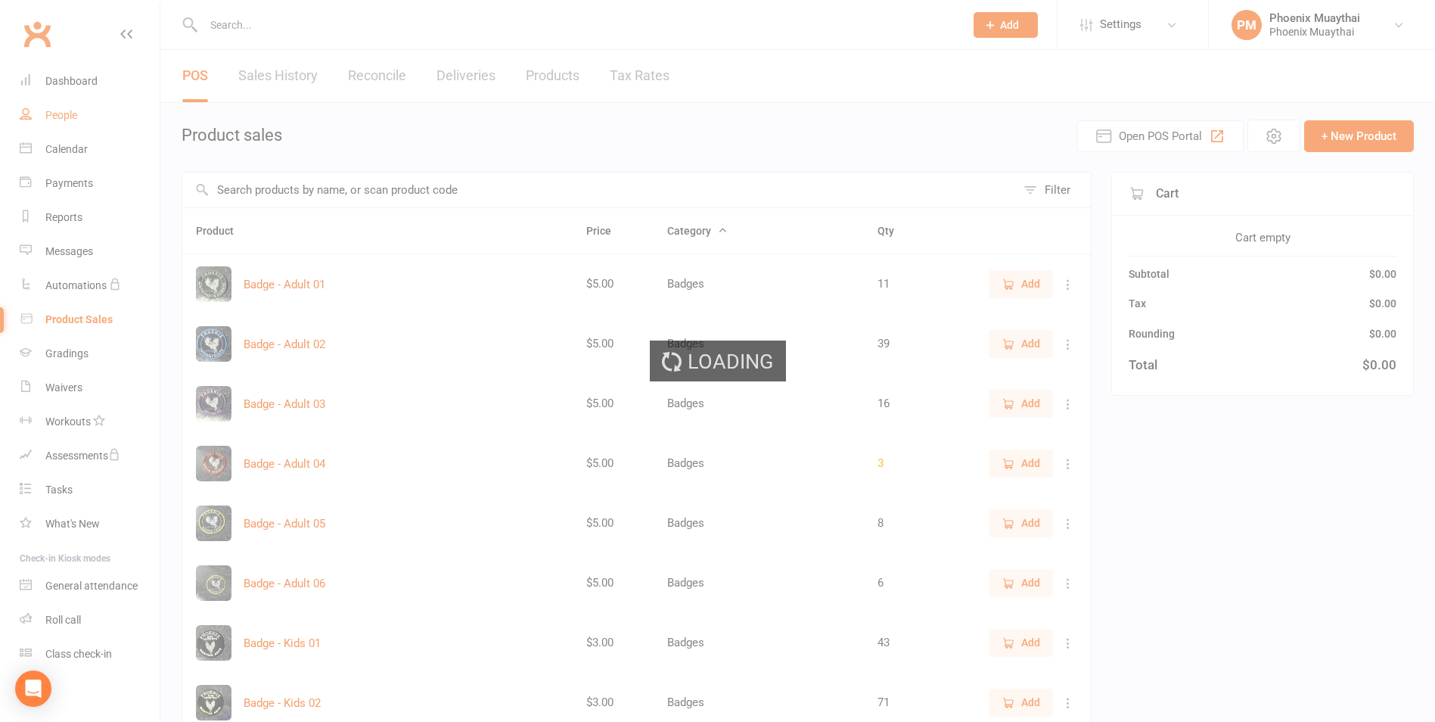
select select "100"
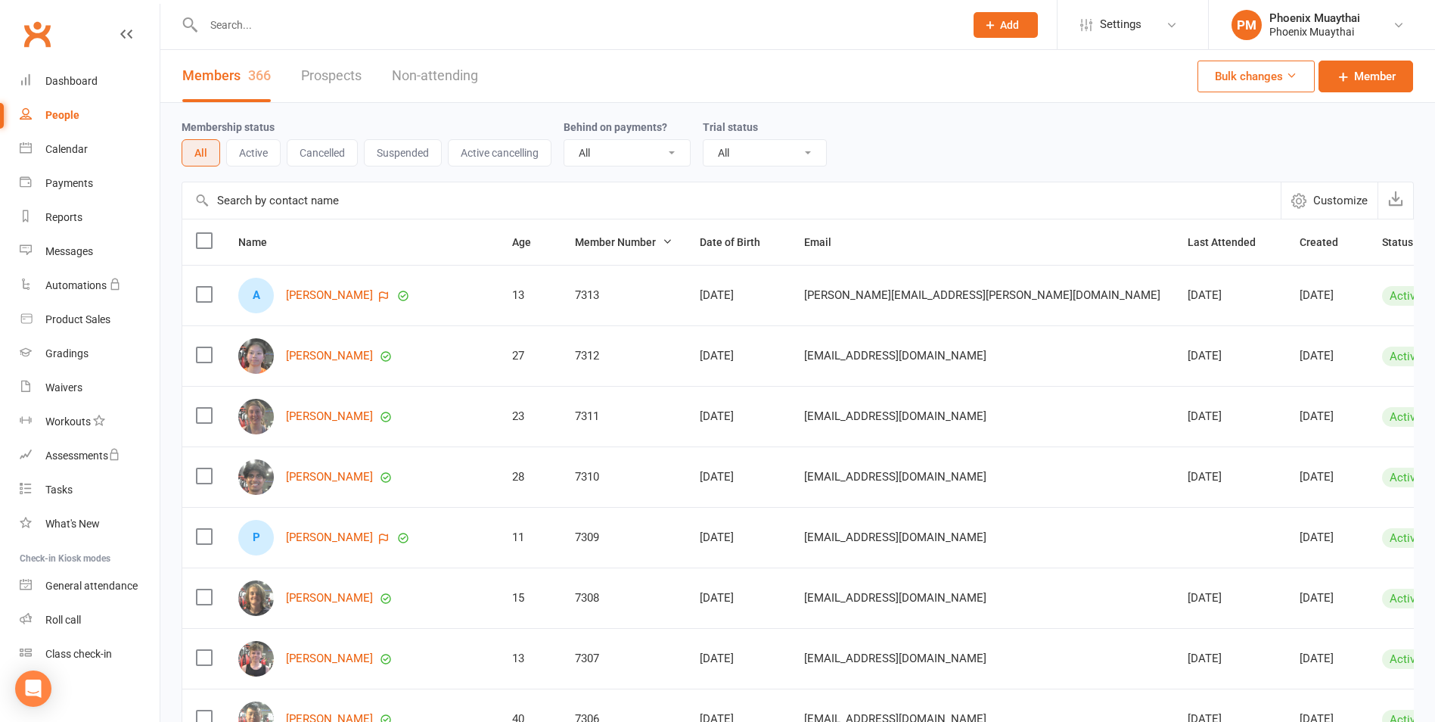
click at [337, 211] on input "text" at bounding box center [731, 200] width 1098 height 36
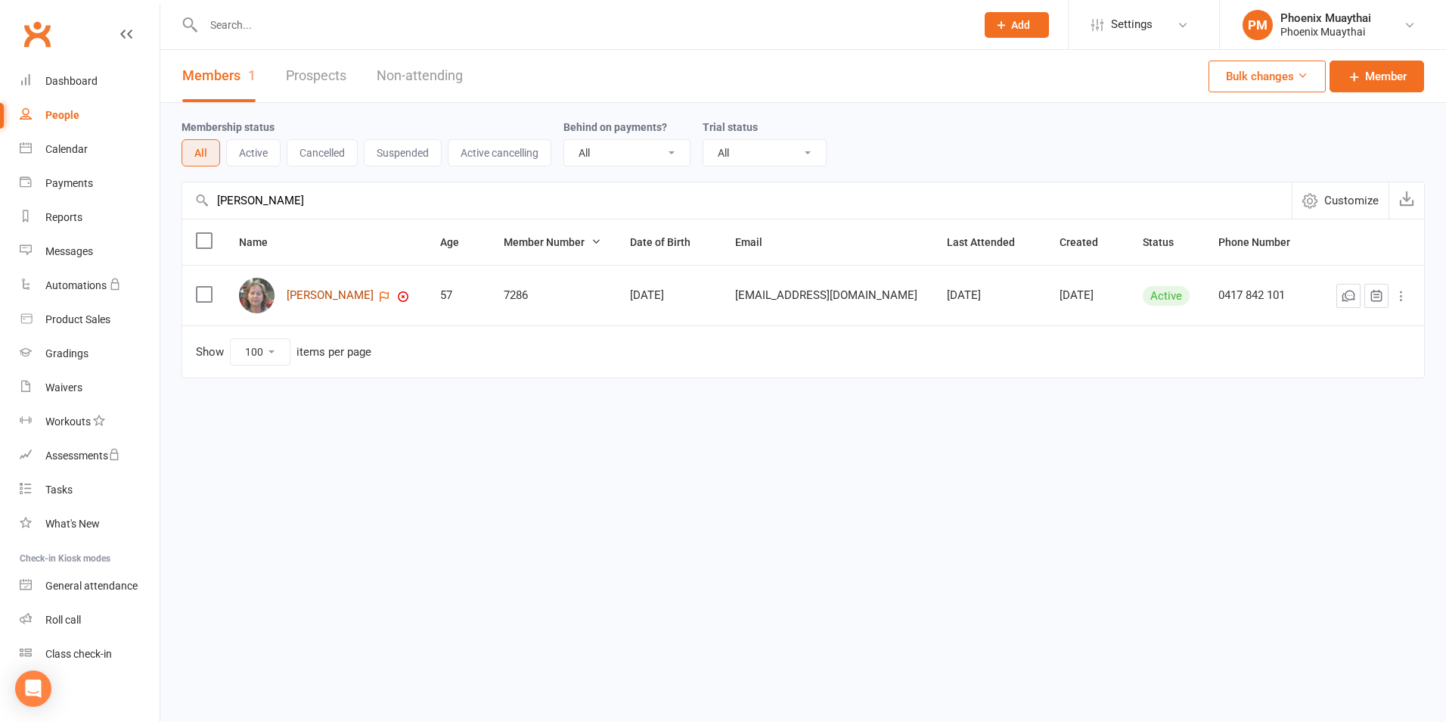
type input "warren"
click at [335, 294] on link "[PERSON_NAME]" at bounding box center [330, 295] width 87 height 13
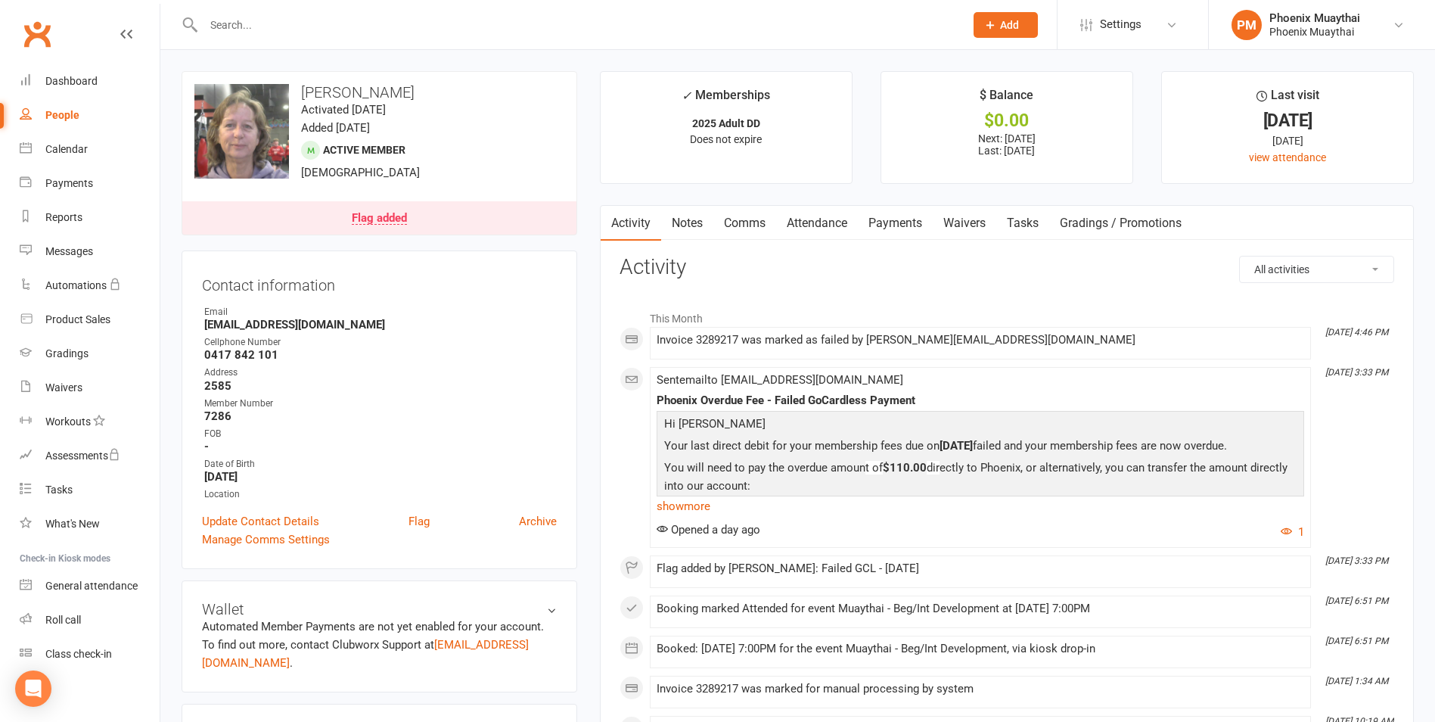
click at [902, 226] on link "Payments" at bounding box center [895, 223] width 75 height 35
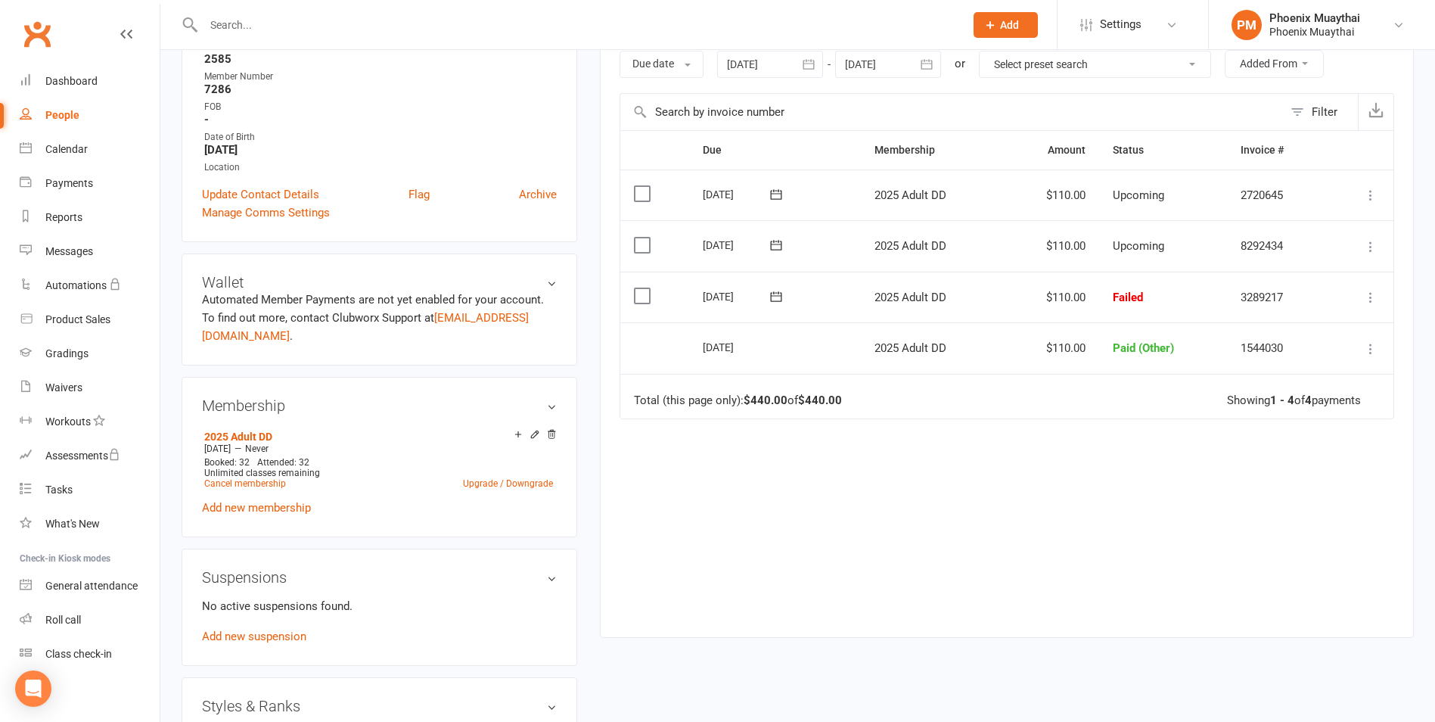
scroll to position [378, 0]
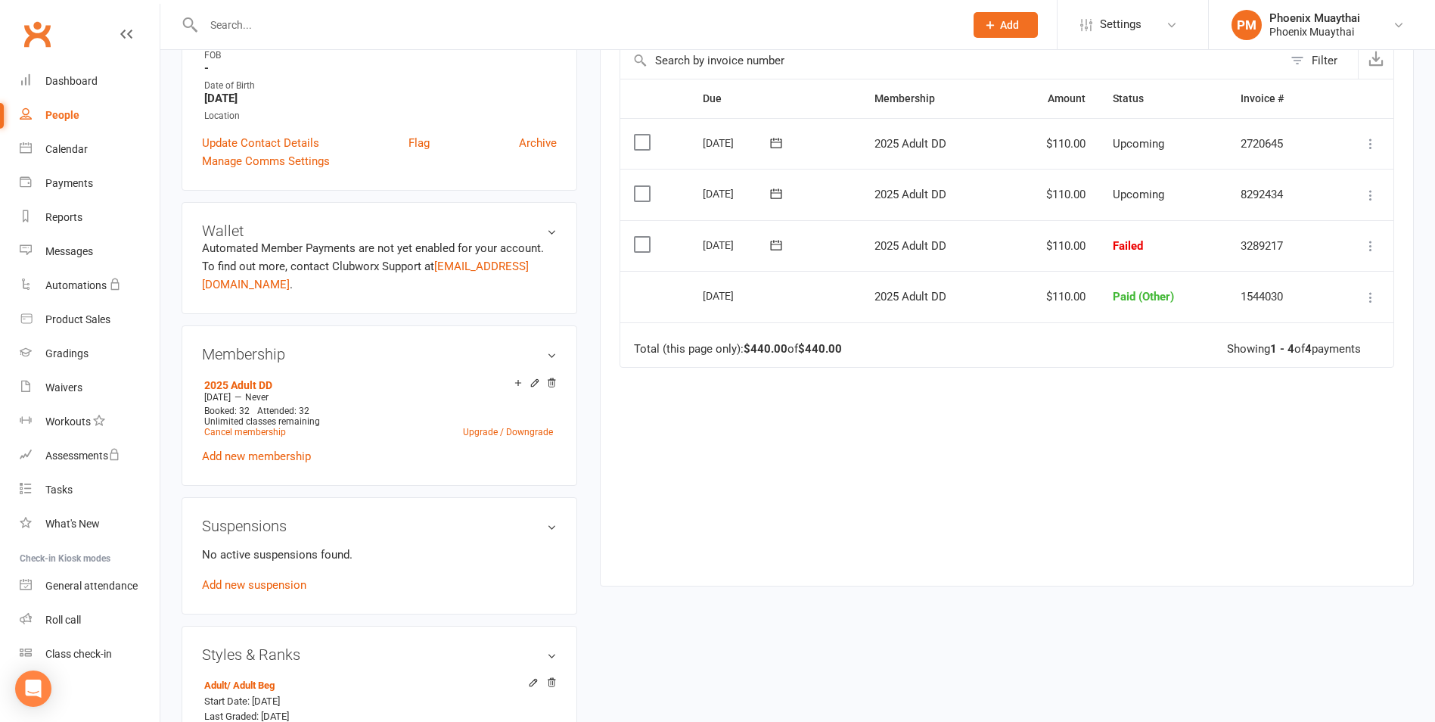
click at [1372, 238] on icon at bounding box center [1370, 245] width 15 height 15
click at [1334, 265] on link "Mark as Paid (Cash)" at bounding box center [1304, 275] width 150 height 30
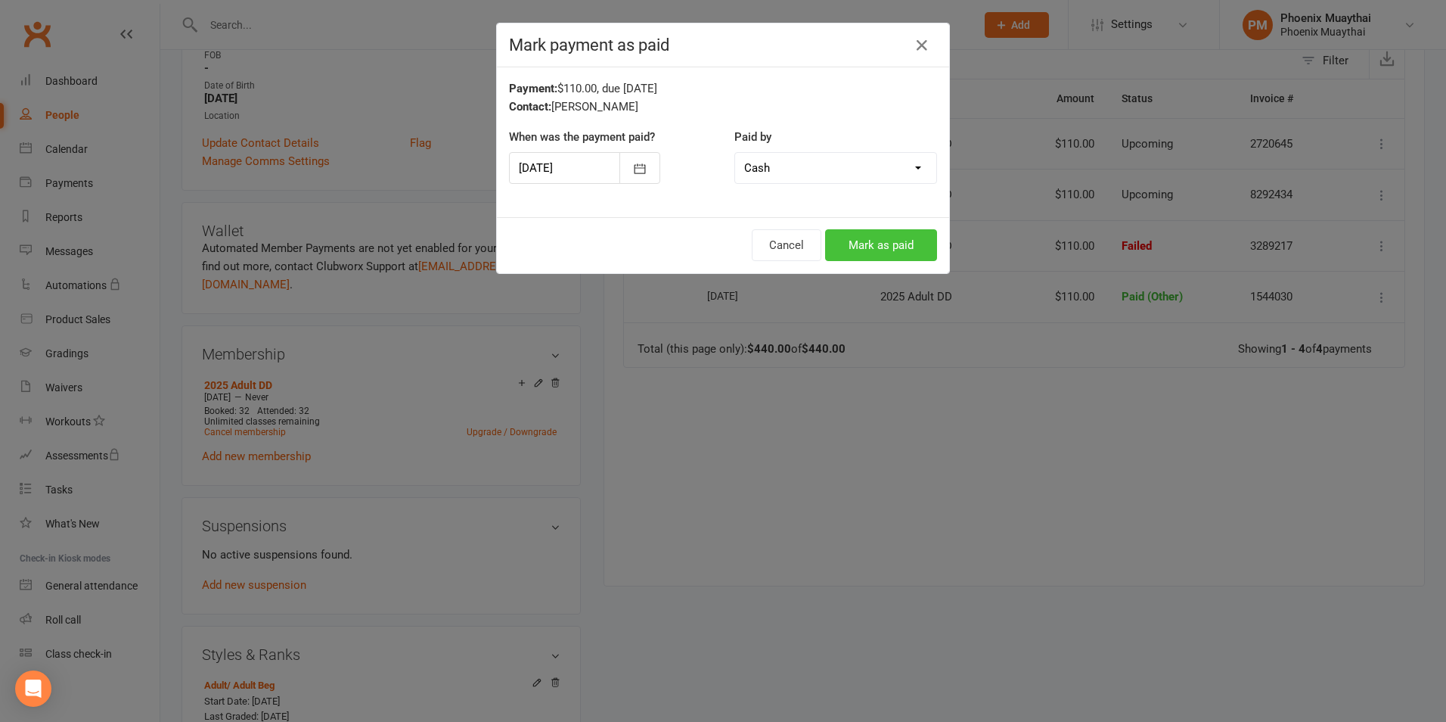
click at [915, 241] on button "Mark as paid" at bounding box center [881, 245] width 112 height 32
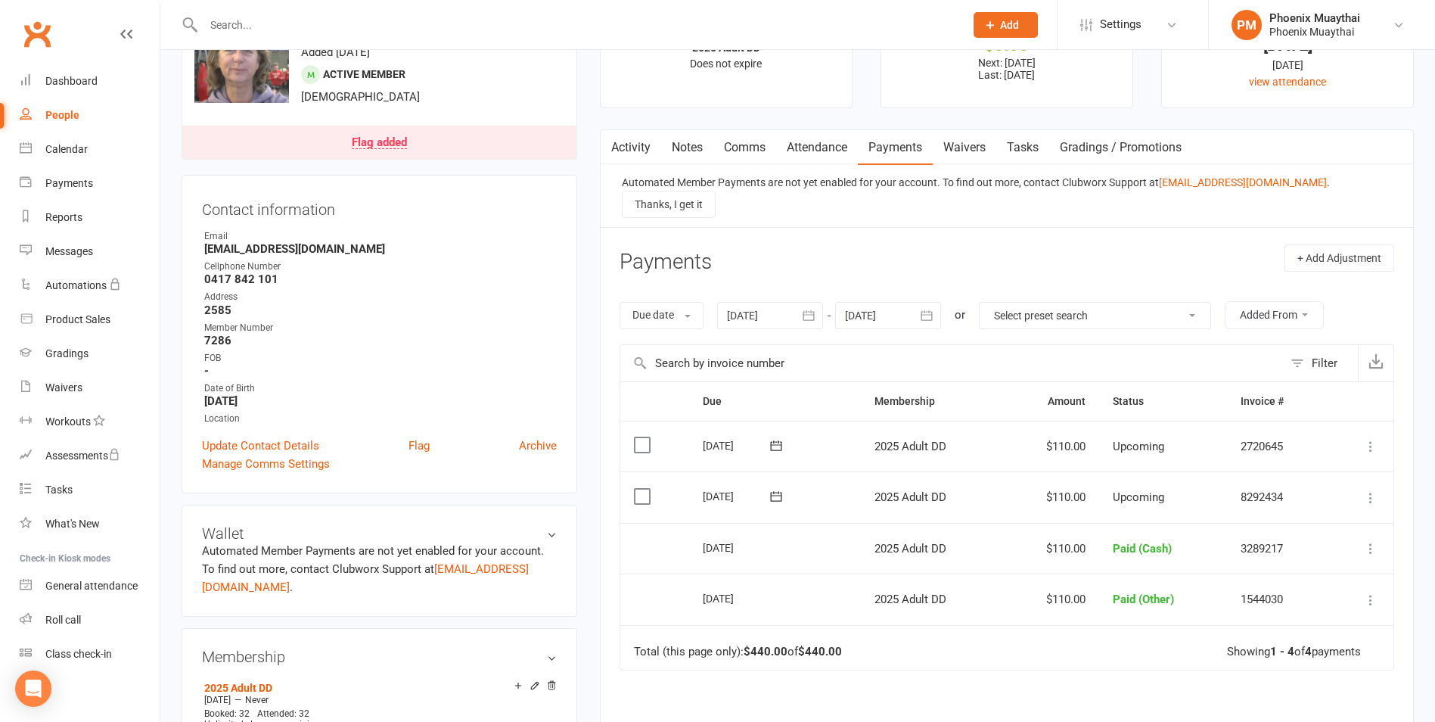
scroll to position [0, 0]
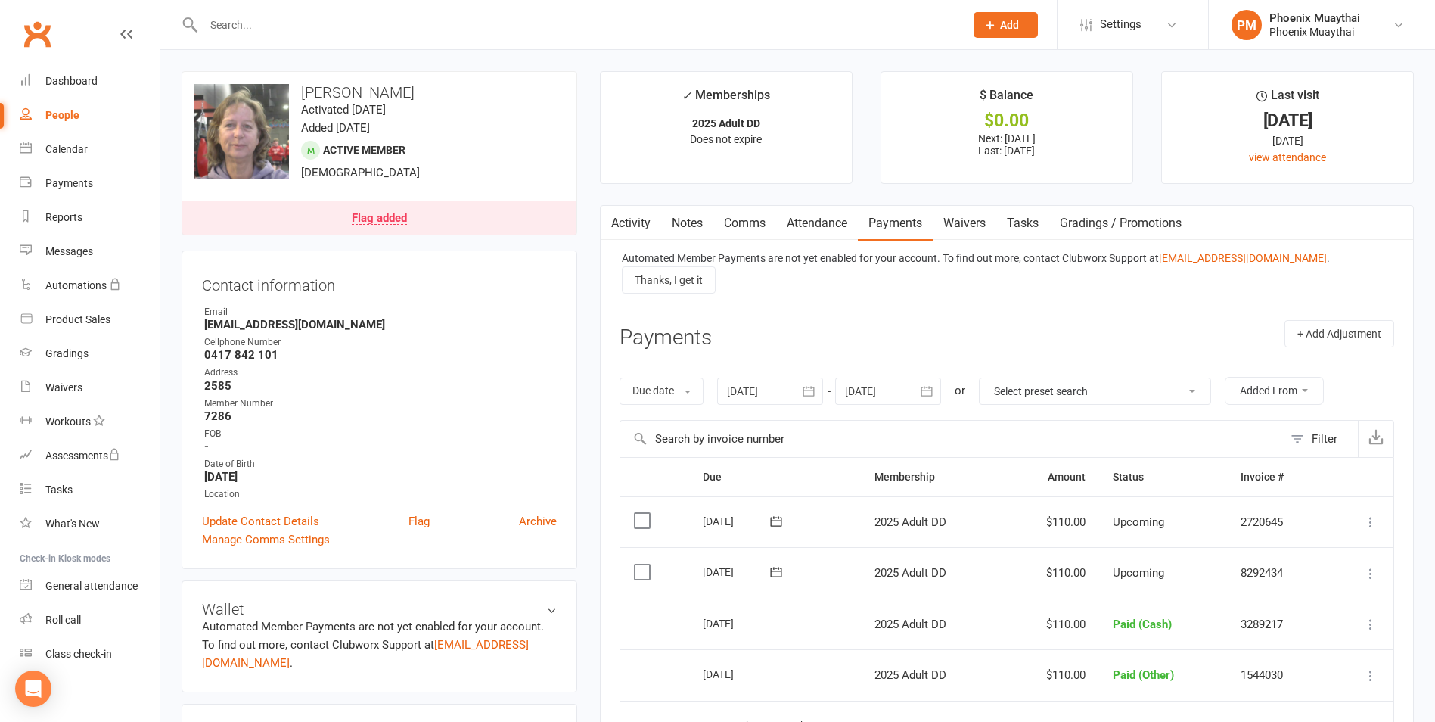
click at [481, 208] on link "Flag added" at bounding box center [379, 217] width 394 height 33
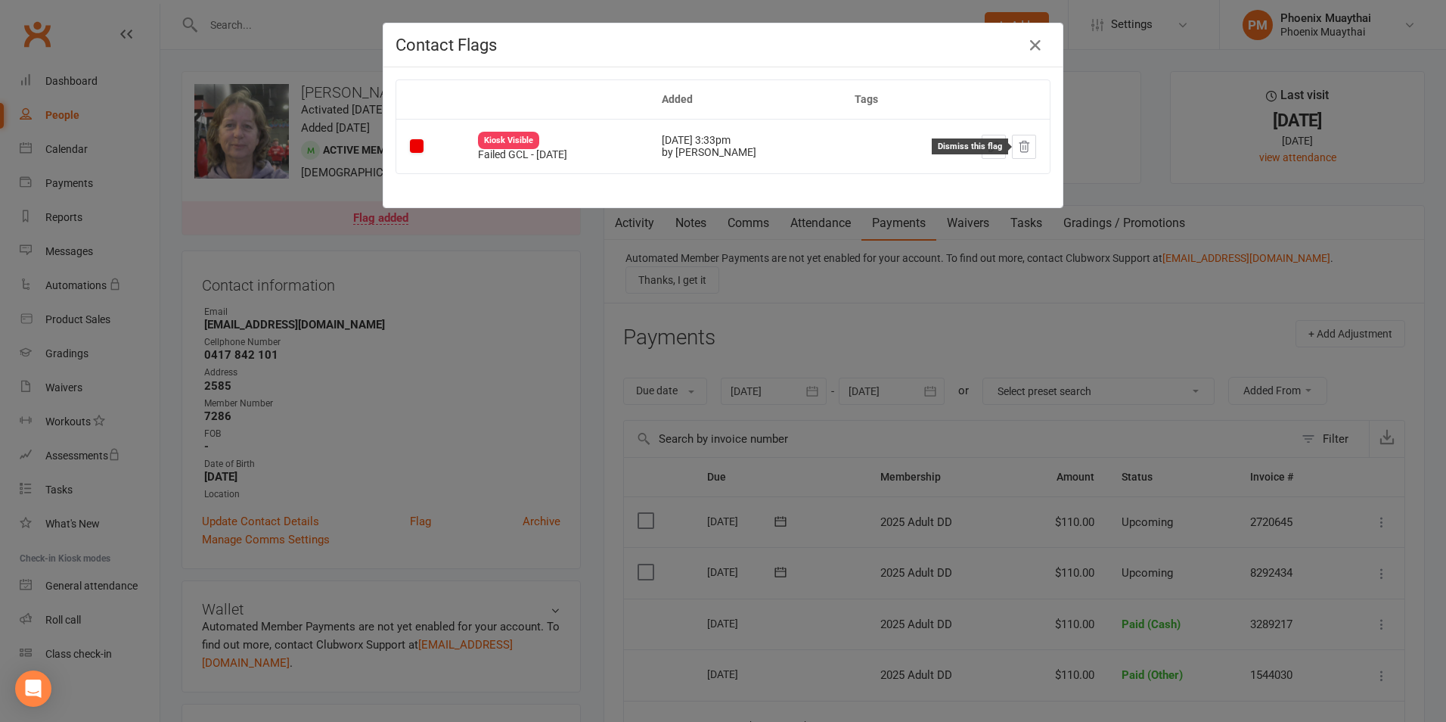
click at [1020, 156] on button at bounding box center [1024, 147] width 24 height 24
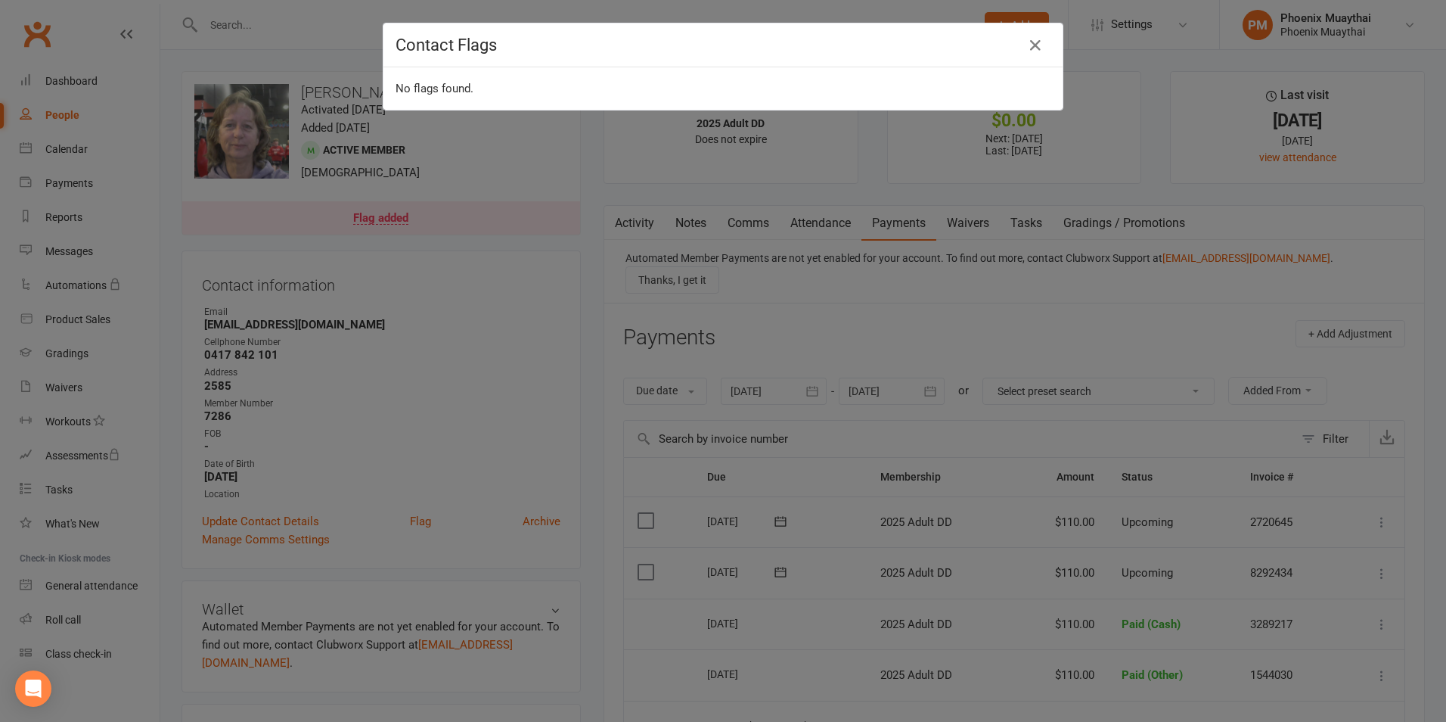
click at [349, 64] on div "Contact Flags No flags found." at bounding box center [723, 361] width 1446 height 722
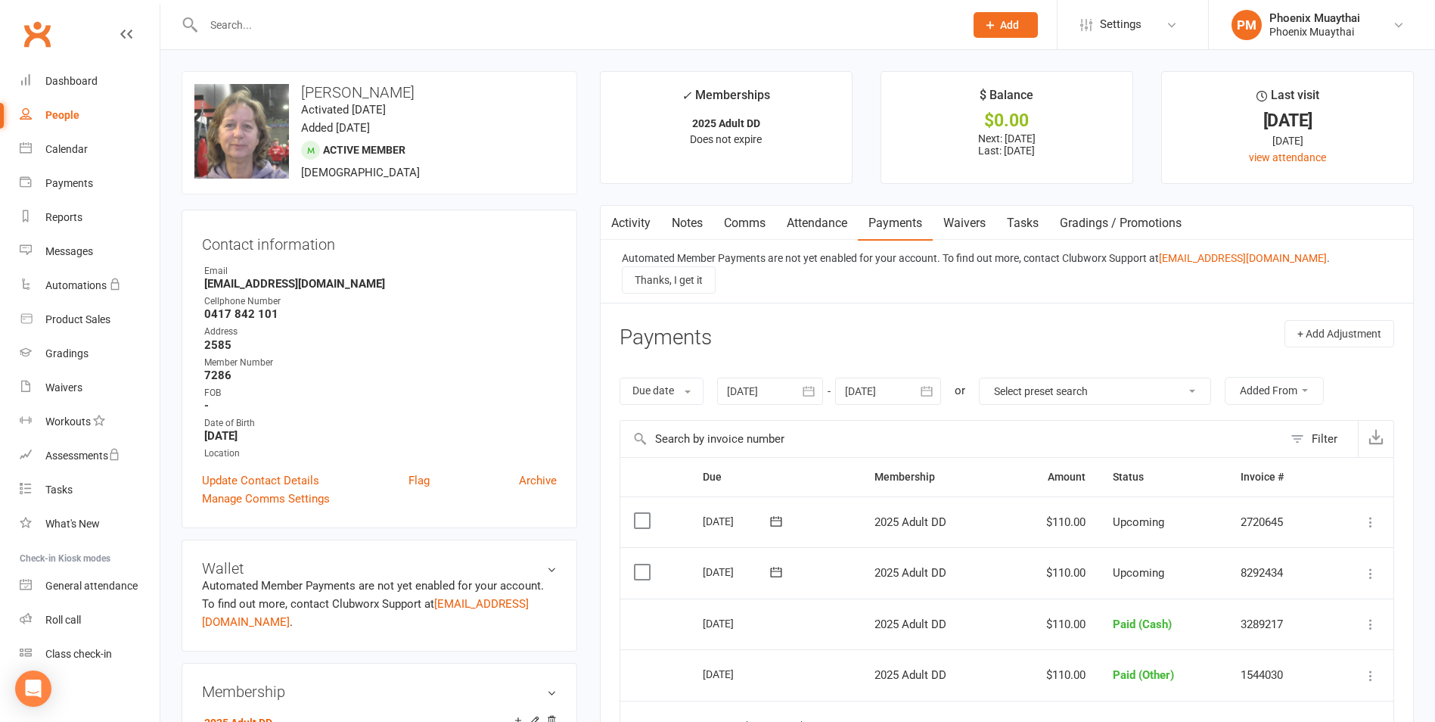
click at [303, 33] on input "text" at bounding box center [576, 24] width 755 height 21
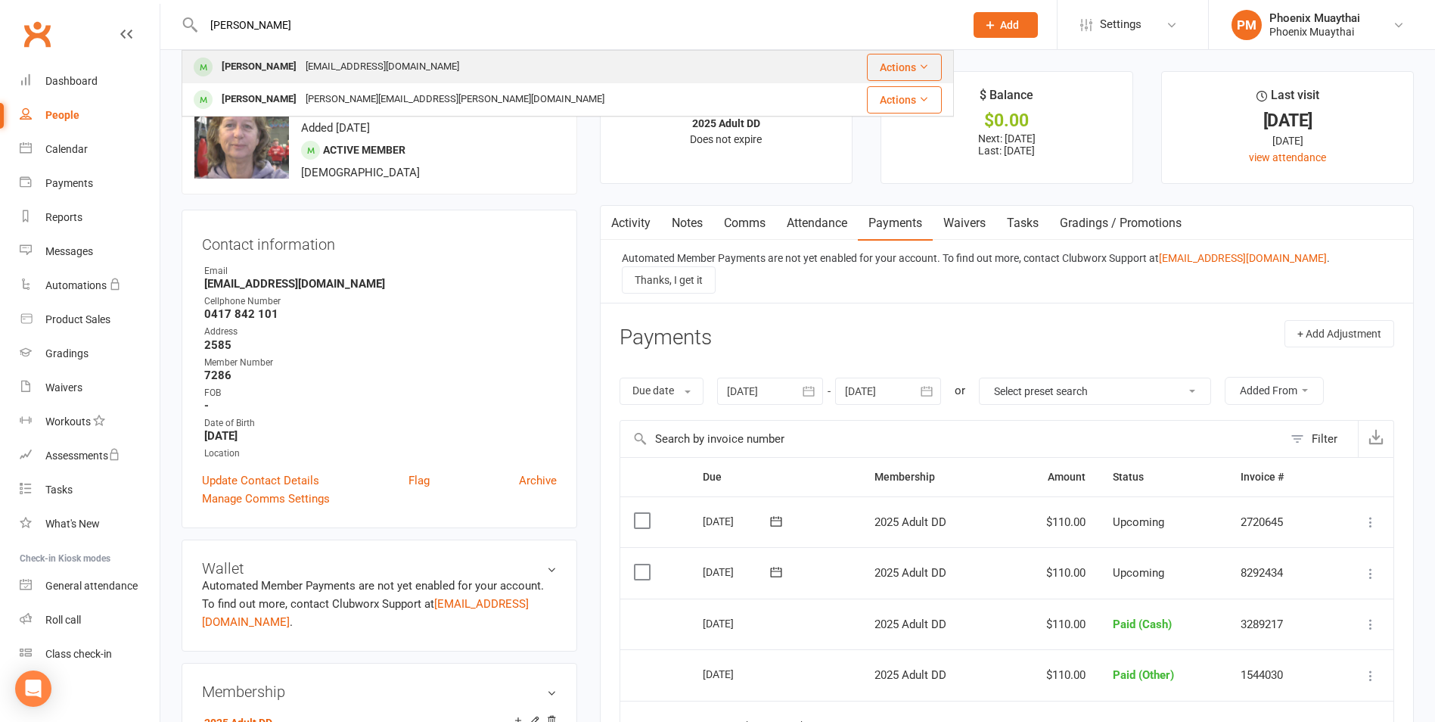
type input "seth"
click at [309, 58] on div "[EMAIL_ADDRESS][DOMAIN_NAME]" at bounding box center [382, 67] width 163 height 22
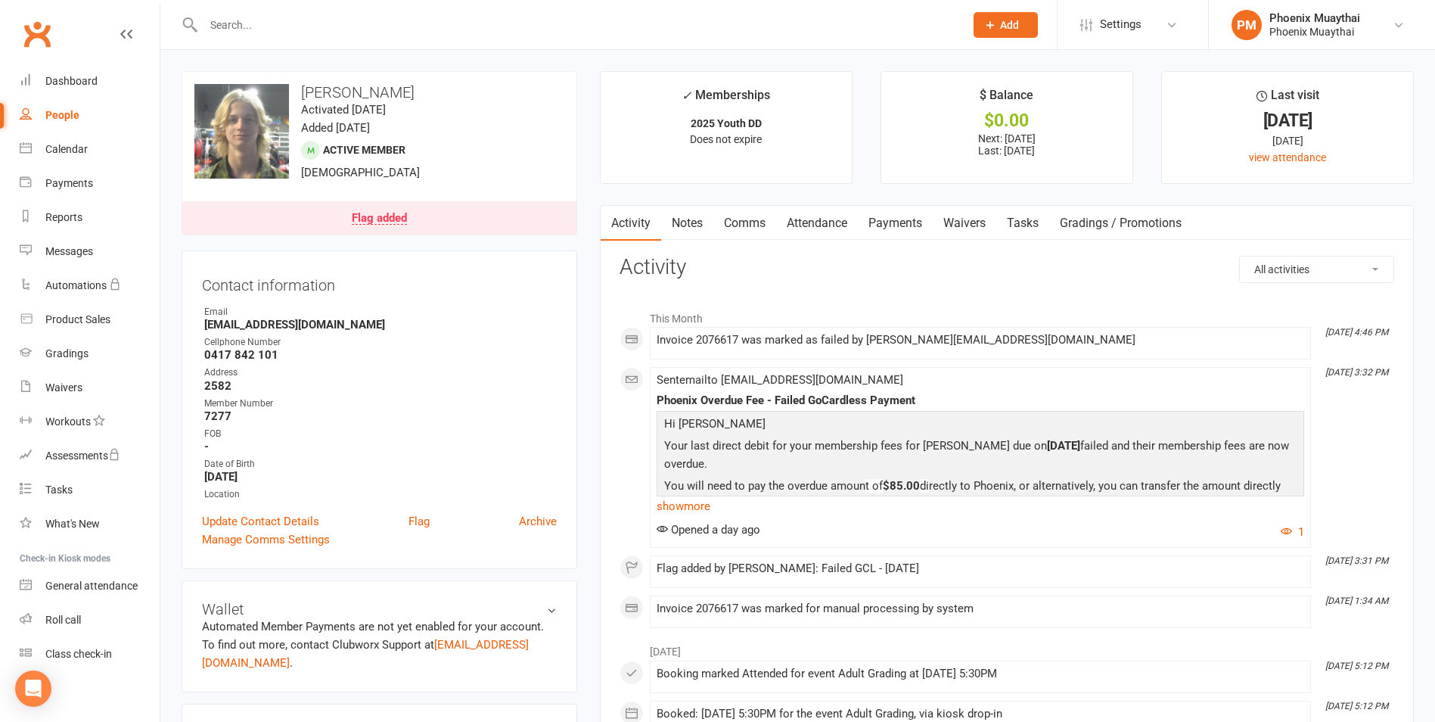
click at [886, 234] on link "Payments" at bounding box center [895, 223] width 75 height 35
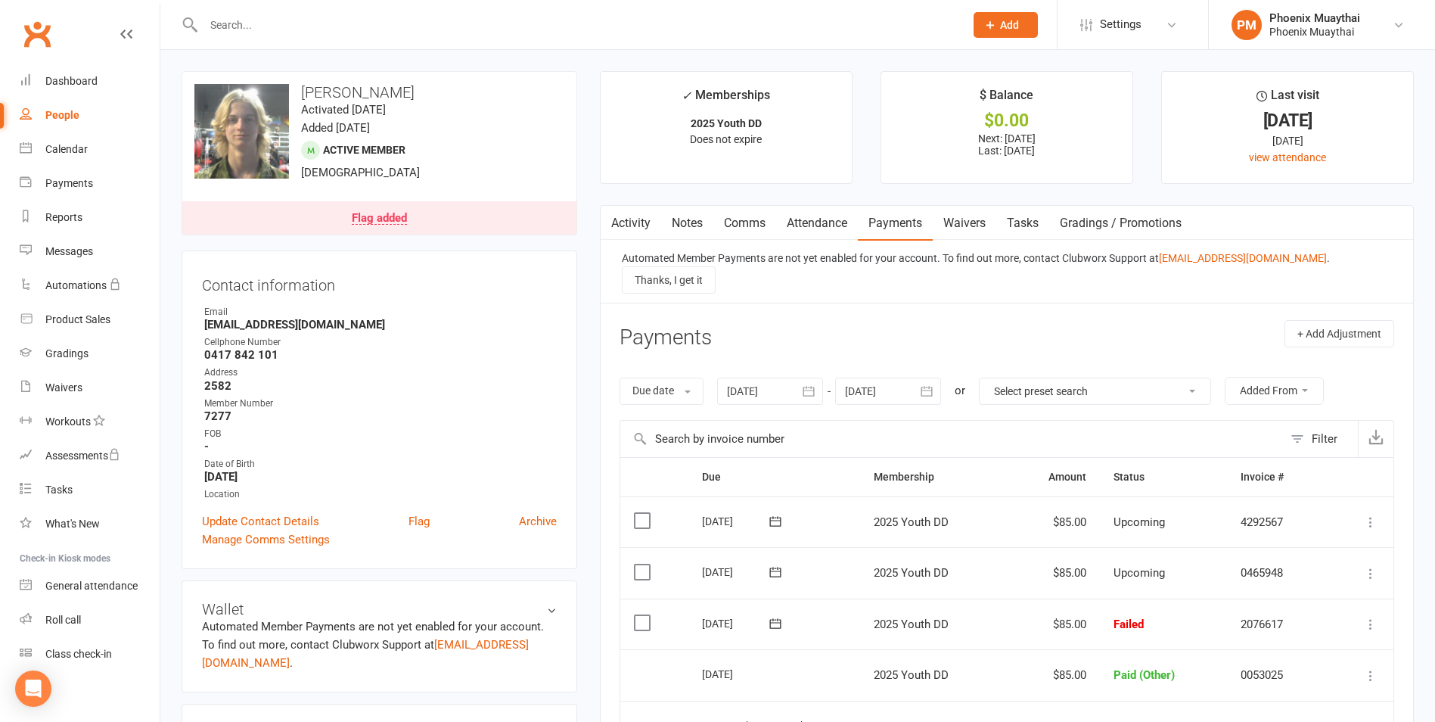
click at [1365, 616] on icon at bounding box center [1370, 623] width 15 height 15
click at [1322, 638] on link "Mark as Paid (Cash)" at bounding box center [1304, 653] width 150 height 30
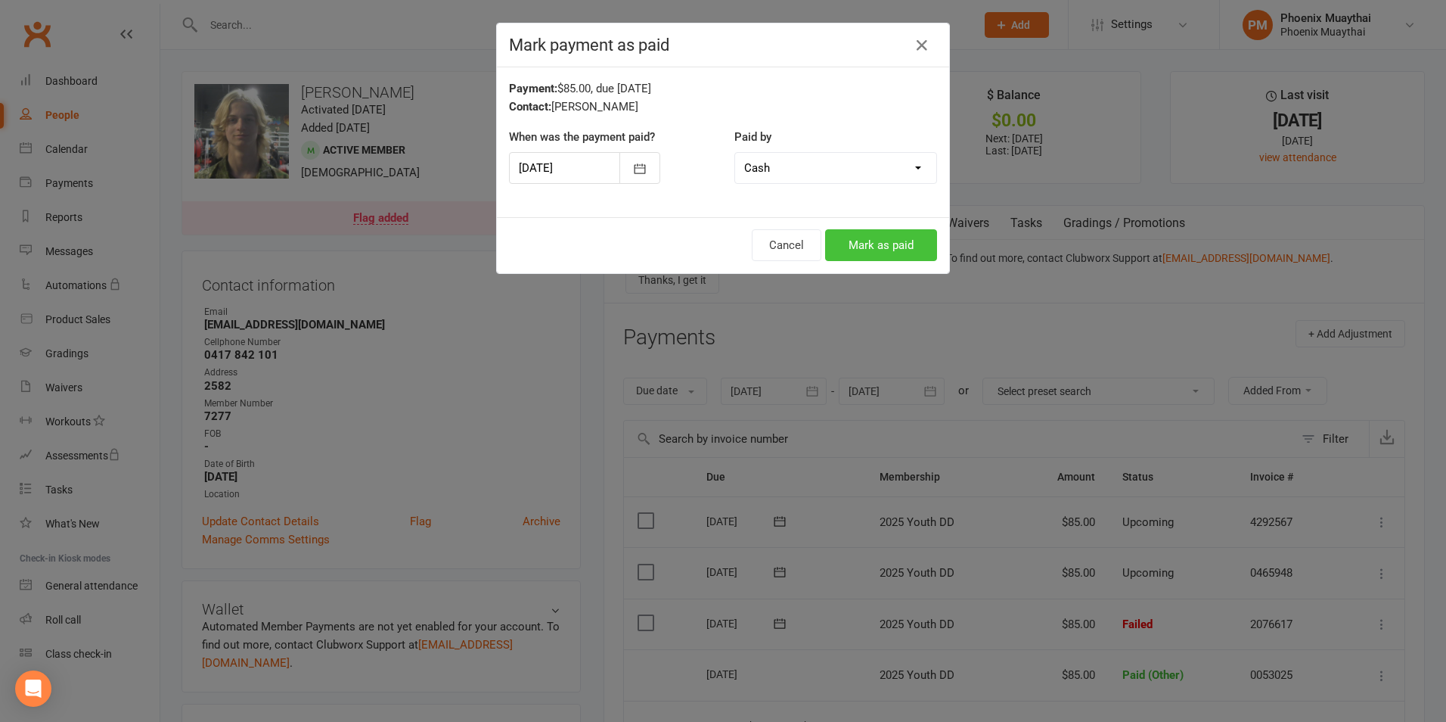
click at [887, 253] on button "Mark as paid" at bounding box center [881, 245] width 112 height 32
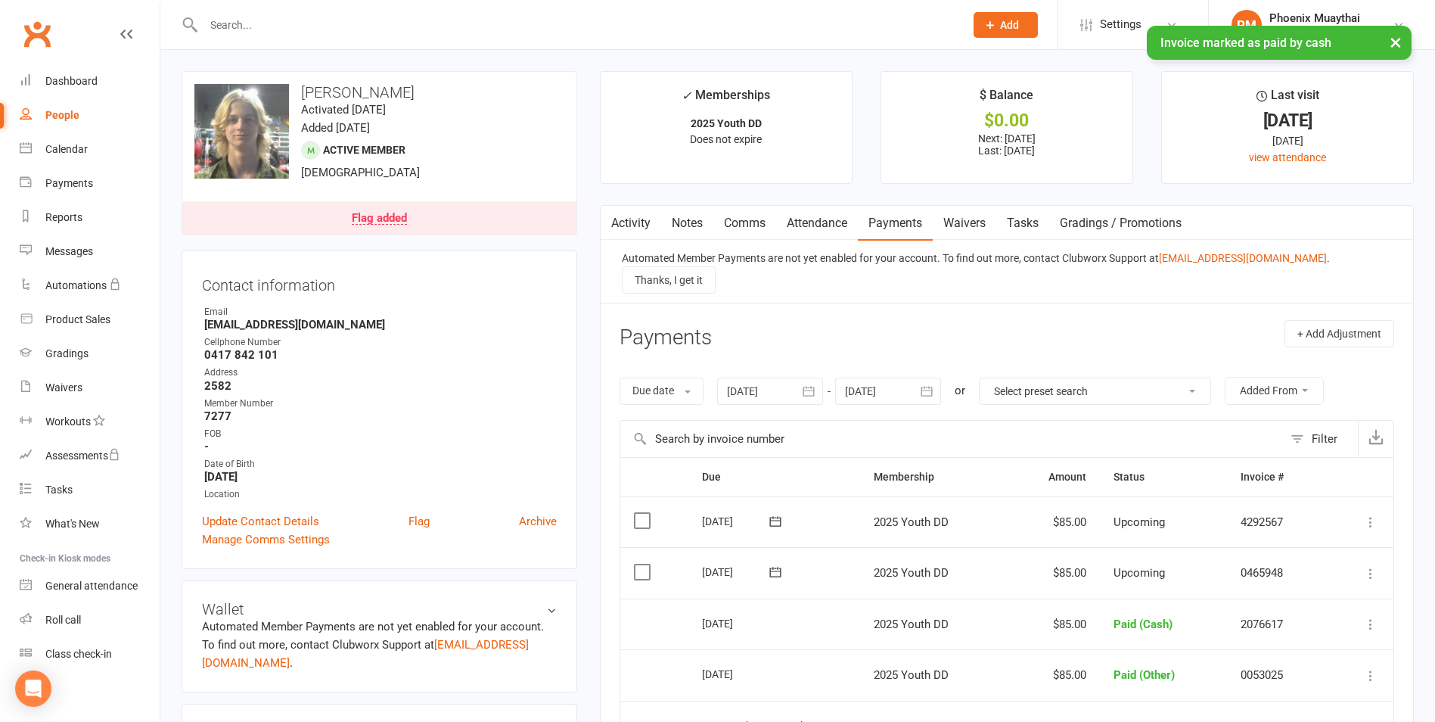
click at [414, 204] on link "Flag added" at bounding box center [379, 217] width 394 height 33
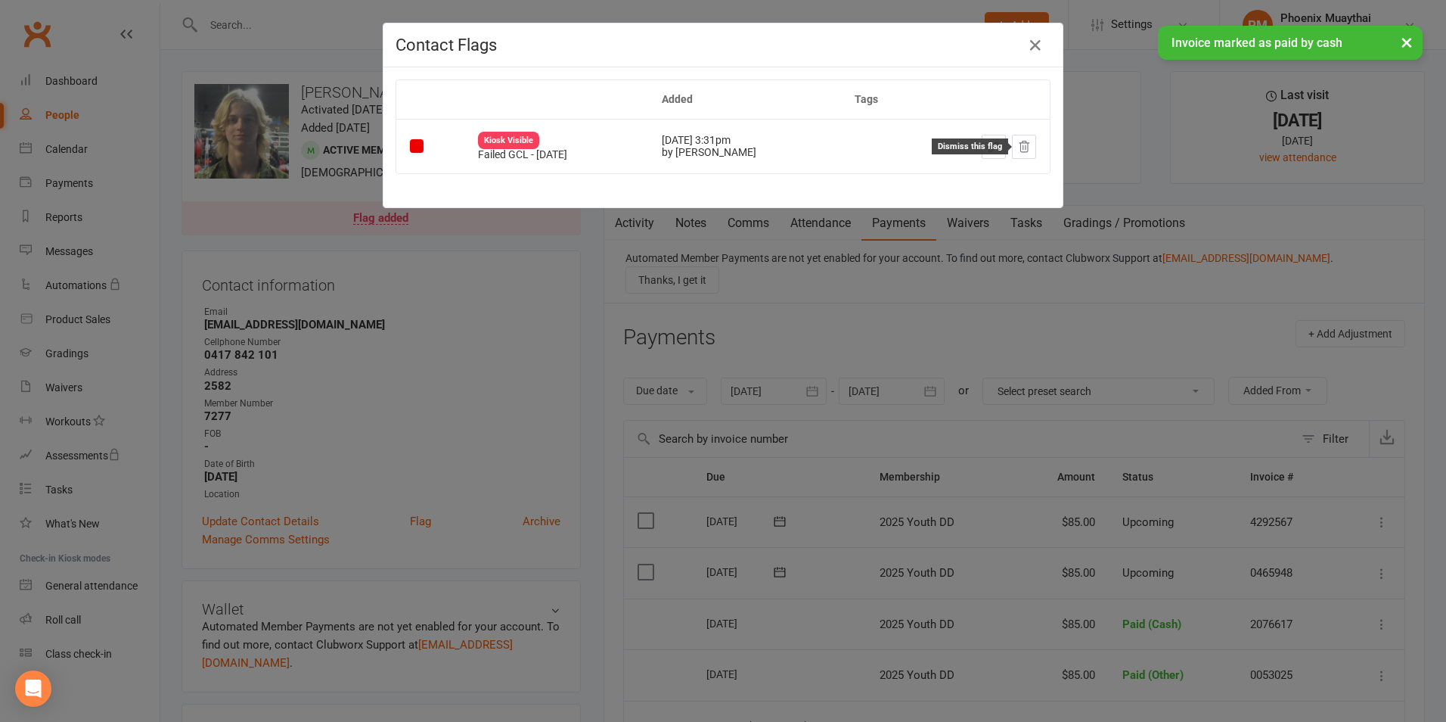
click at [1015, 157] on button at bounding box center [1024, 147] width 24 height 24
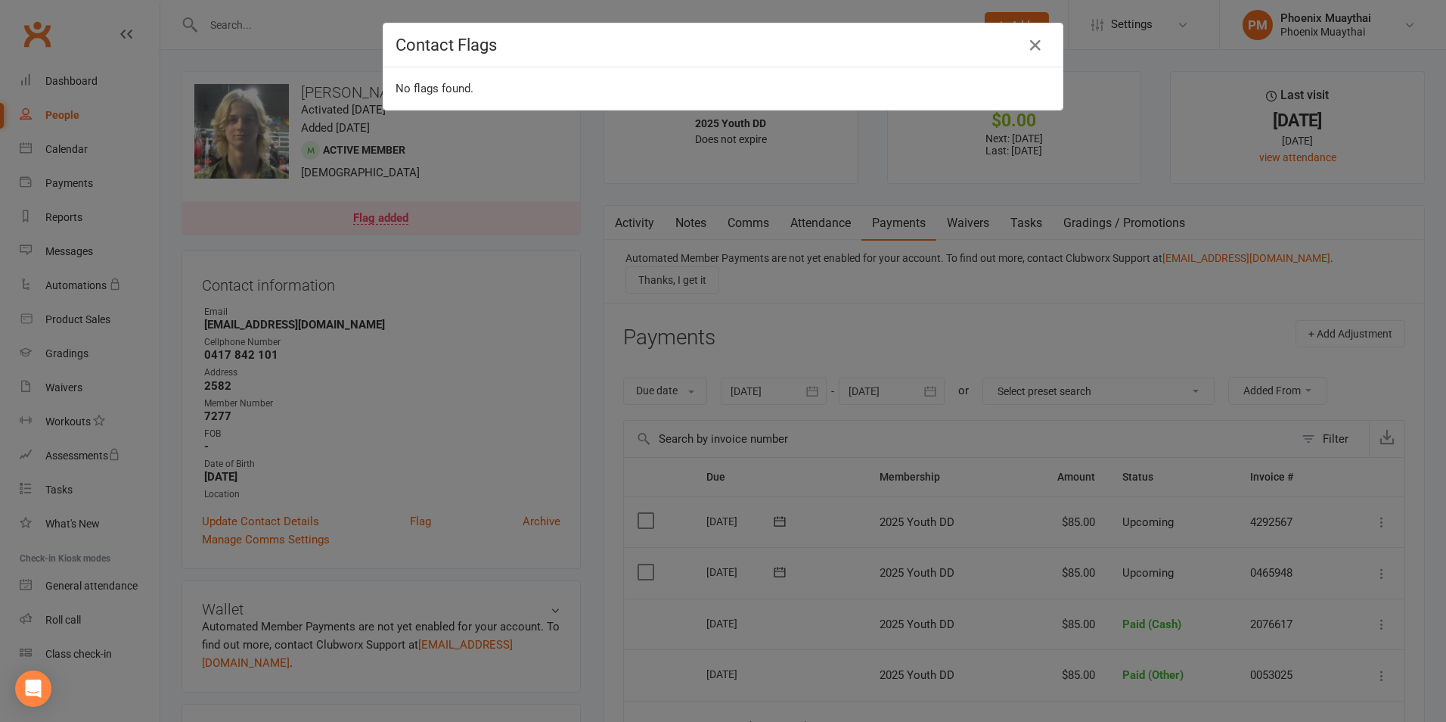
click at [848, 326] on div "Contact Flags No flags found." at bounding box center [723, 361] width 1446 height 722
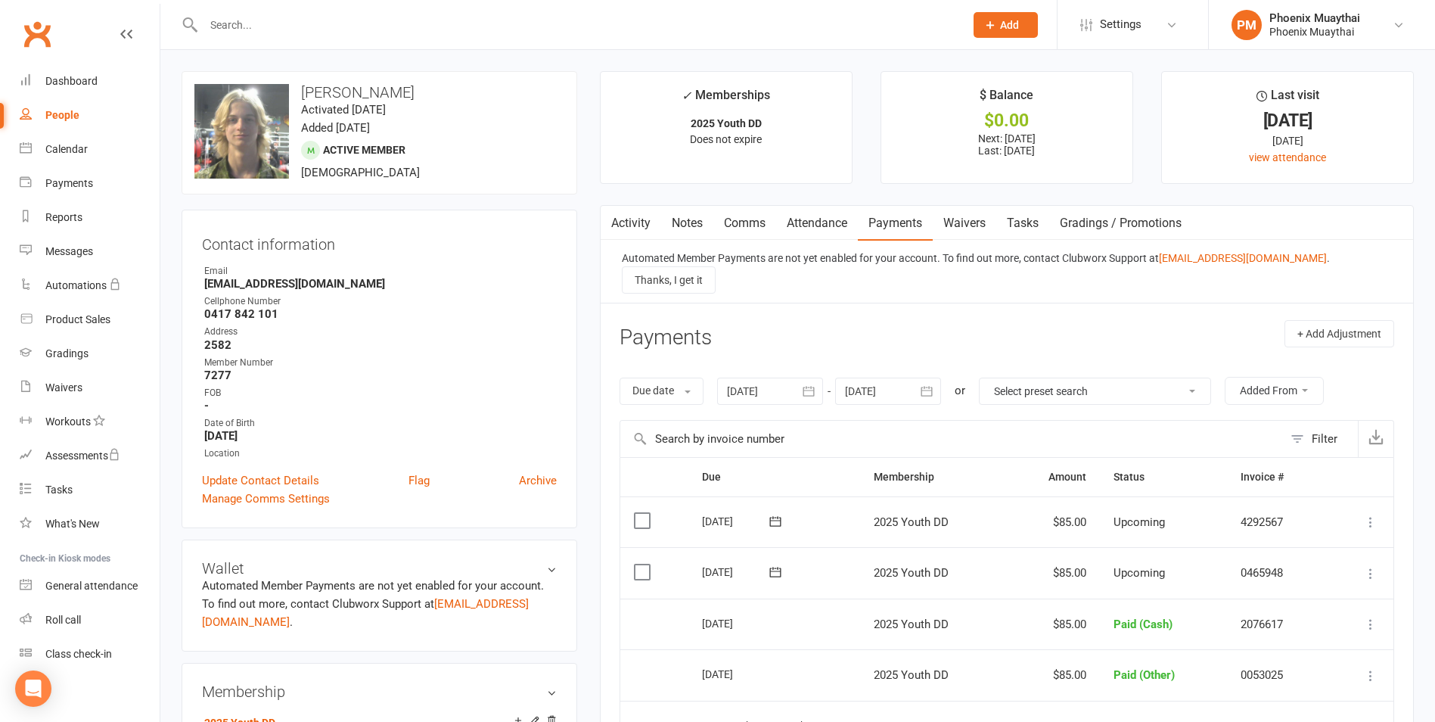
click at [59, 116] on div "People" at bounding box center [62, 115] width 34 height 12
select select "100"
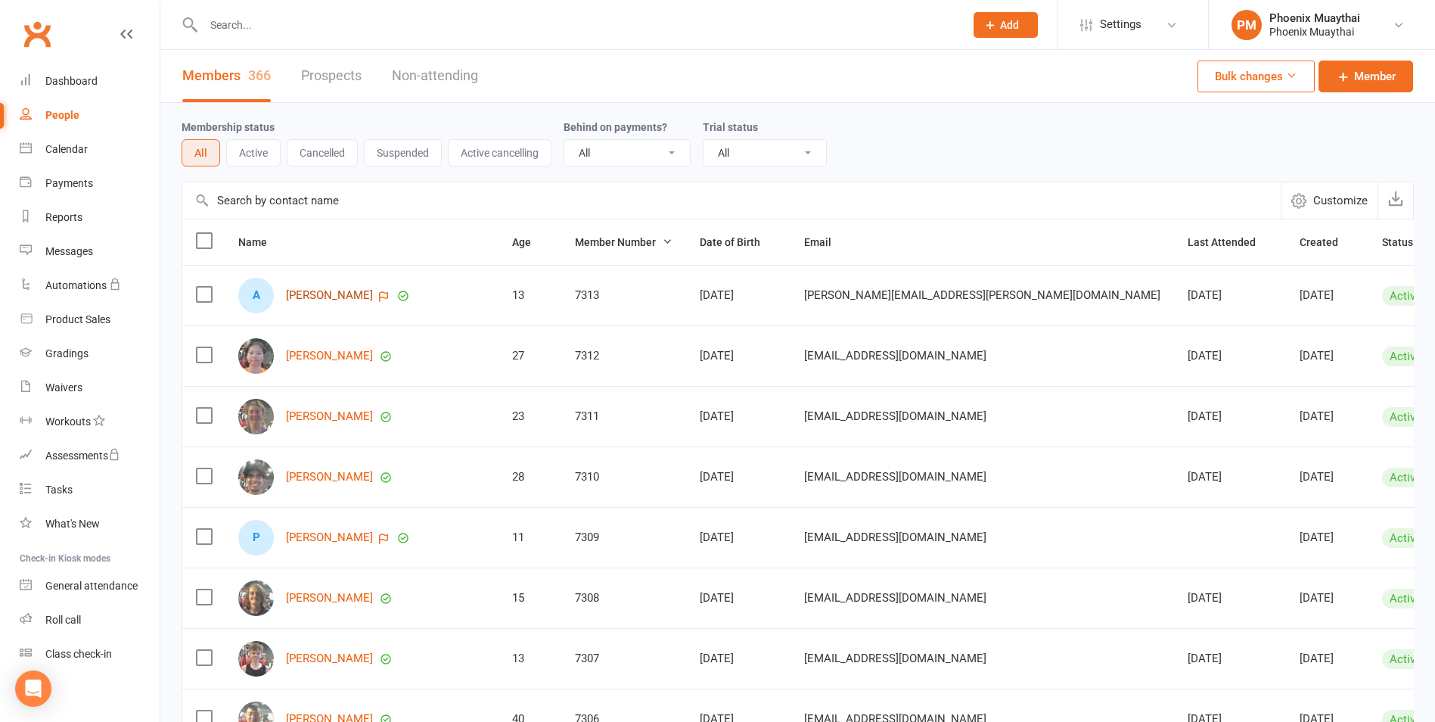
click at [325, 300] on link "[PERSON_NAME]" at bounding box center [329, 295] width 87 height 13
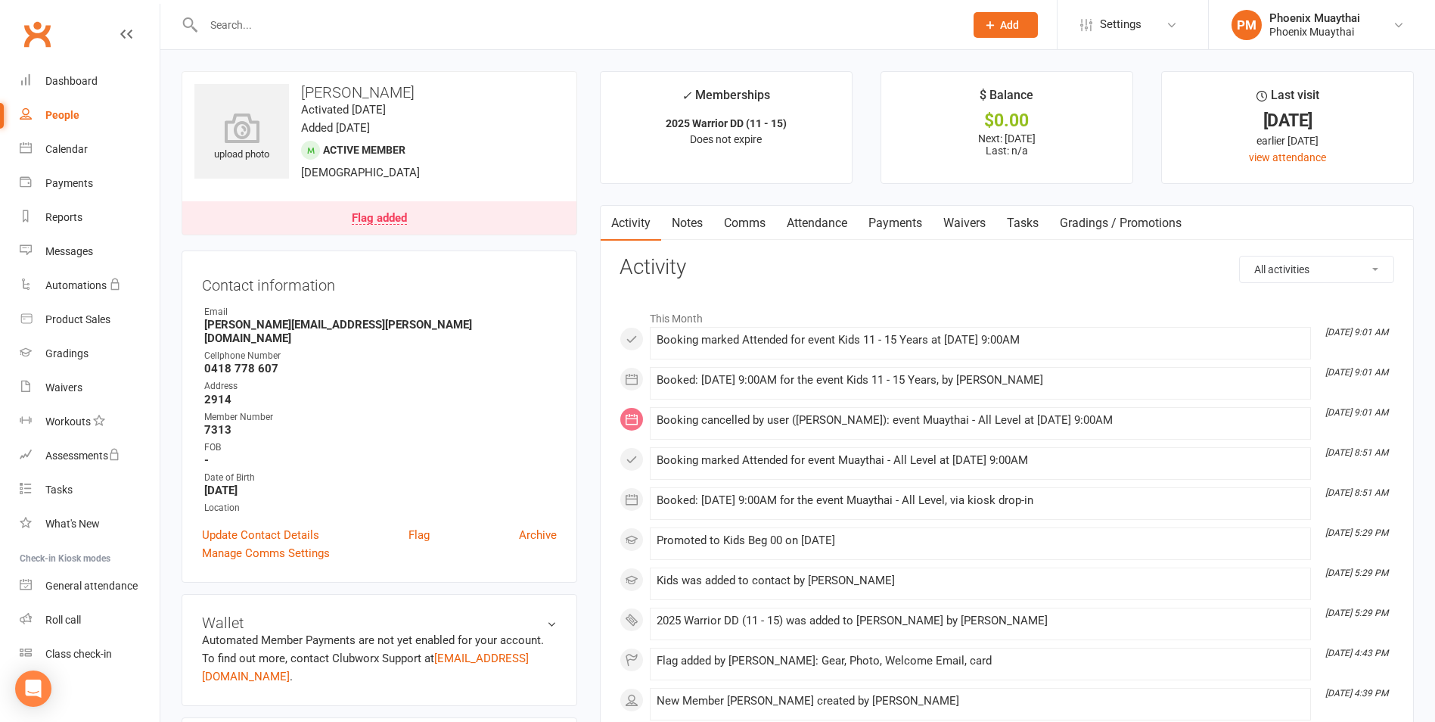
click at [382, 222] on div "Flag added" at bounding box center [379, 219] width 55 height 12
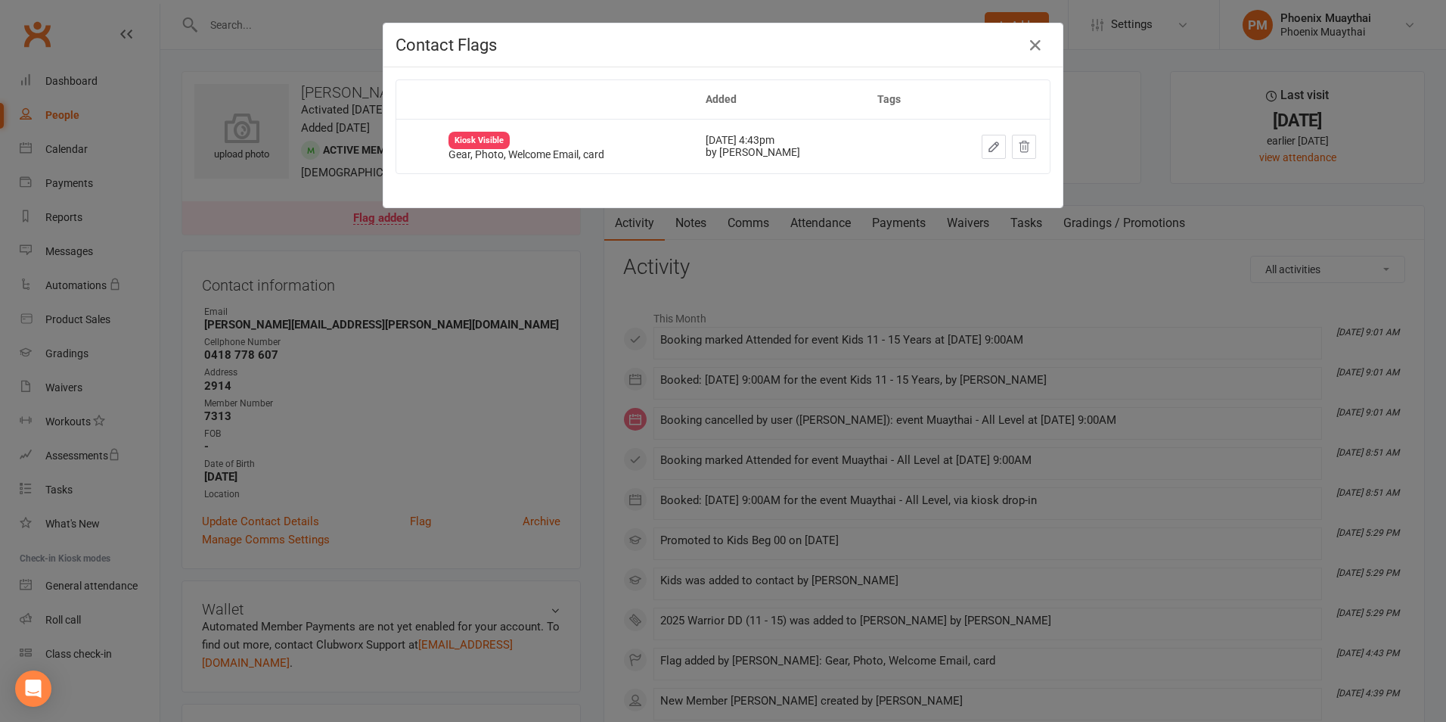
click at [489, 256] on div "Contact Flags Added Tags Kiosk Visible Gear, Photo, Welcome Email, card Oct 10,…" at bounding box center [723, 361] width 1446 height 722
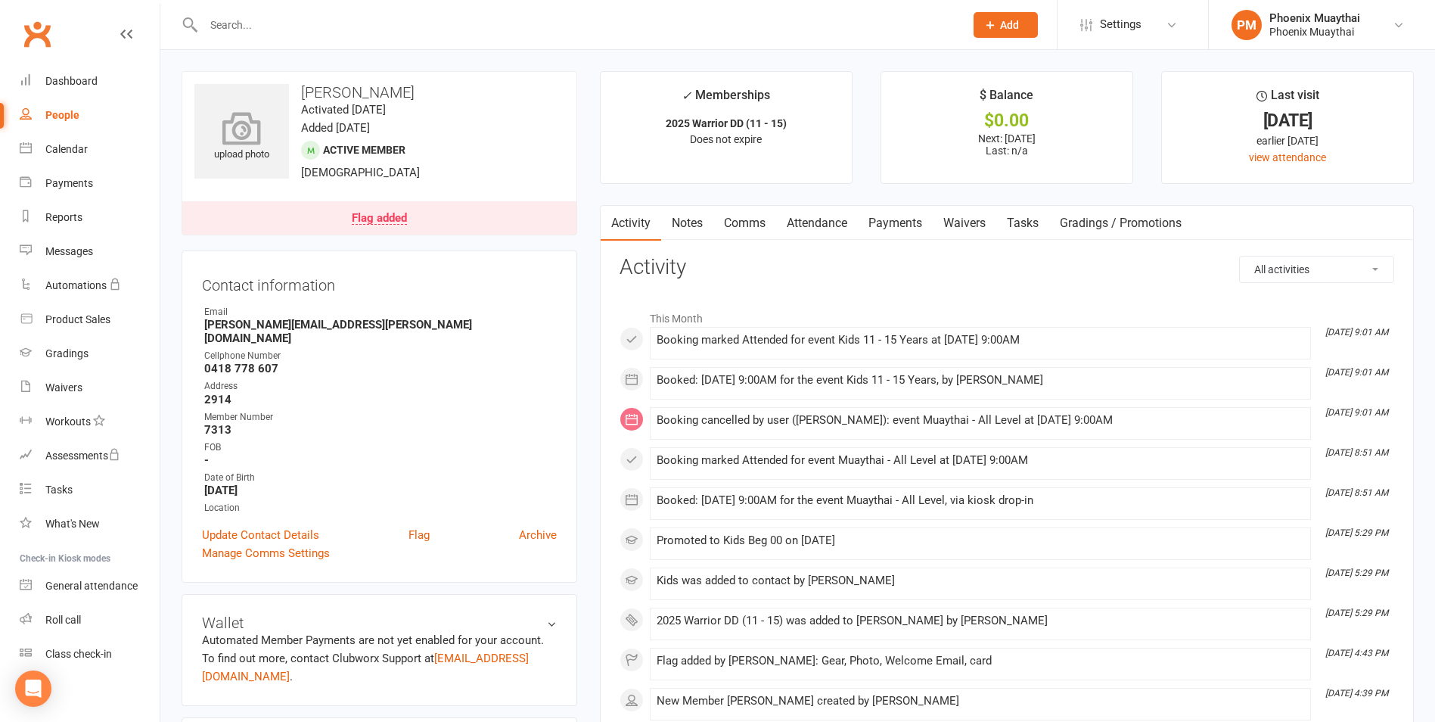
click at [262, 156] on div "upload photo" at bounding box center [241, 138] width 95 height 50
click at [67, 622] on div "Roll call" at bounding box center [63, 619] width 36 height 12
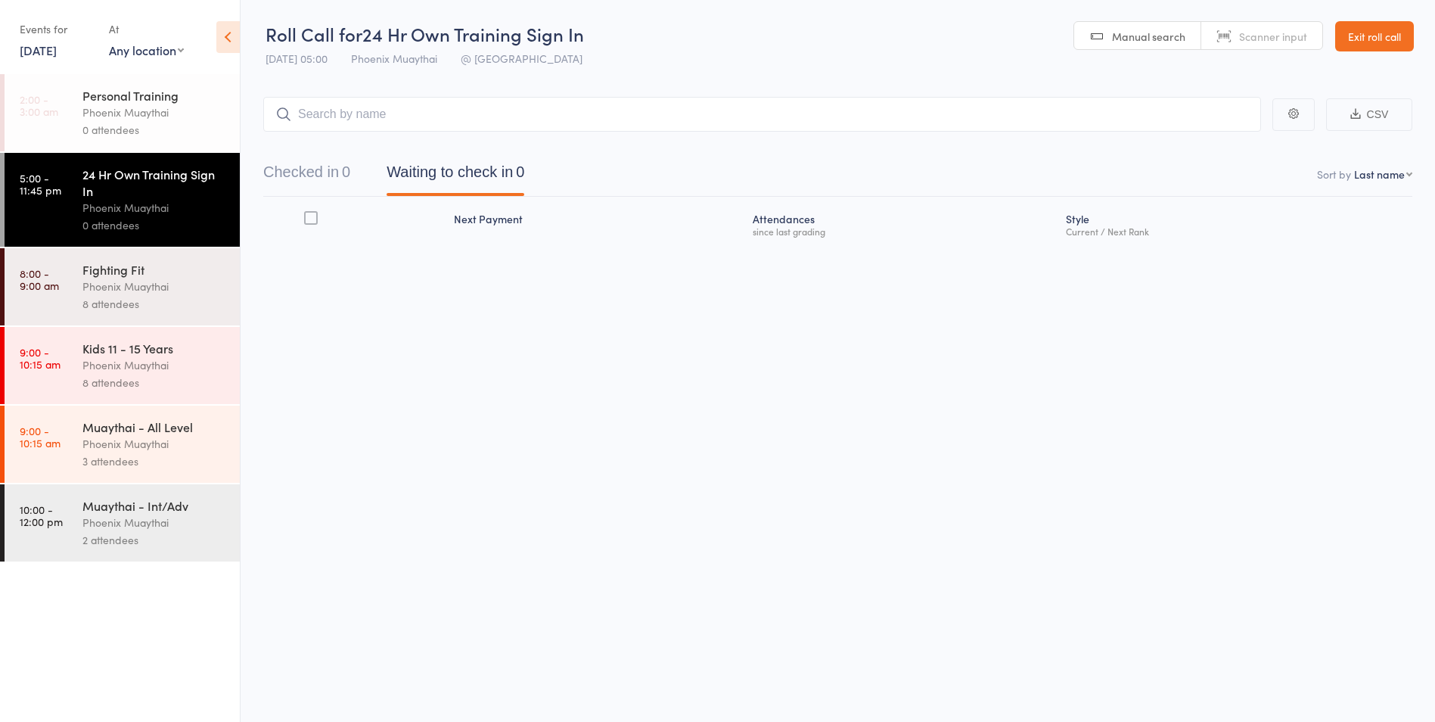
click at [191, 361] on div "Phoenix Muaythai" at bounding box center [154, 364] width 144 height 17
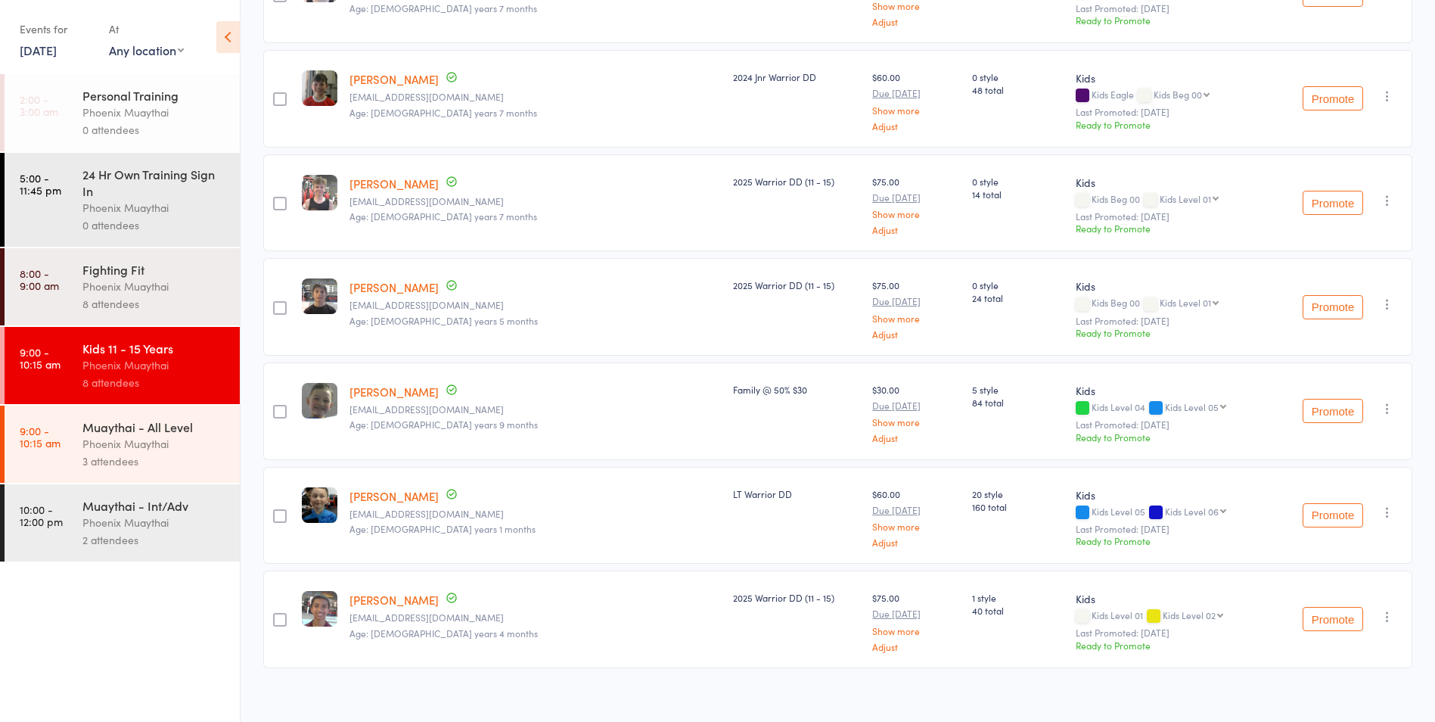
scroll to position [422, 0]
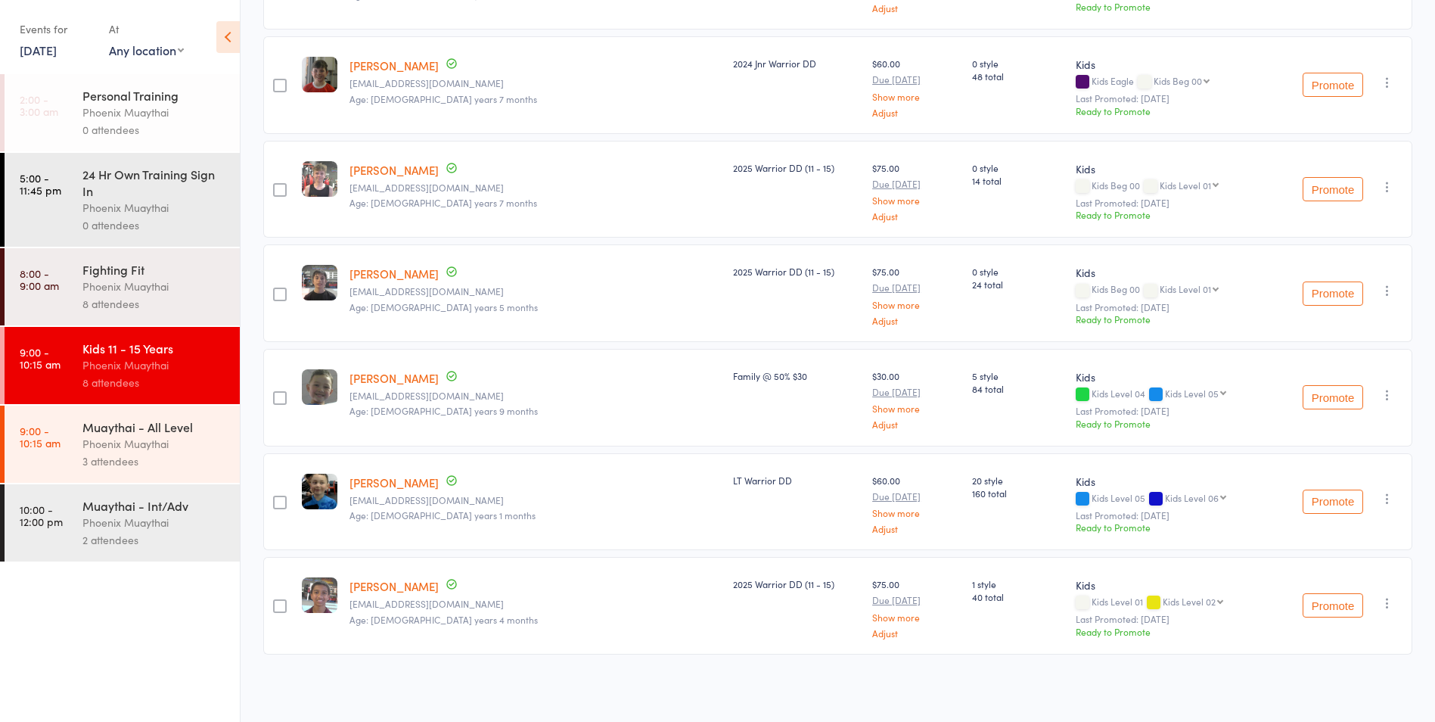
click at [183, 430] on div "Muaythai - All Level" at bounding box center [154, 426] width 144 height 17
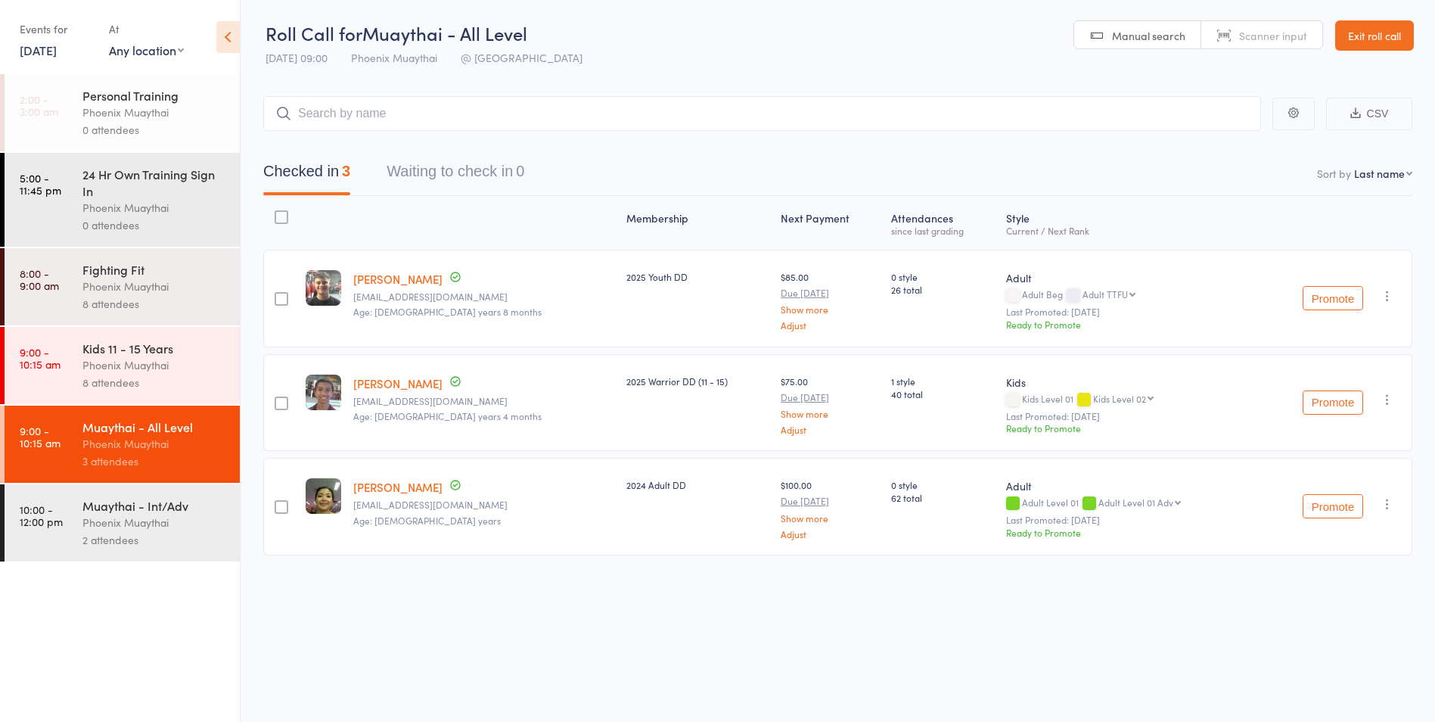
click at [1370, 36] on link "Exit roll call" at bounding box center [1374, 35] width 79 height 30
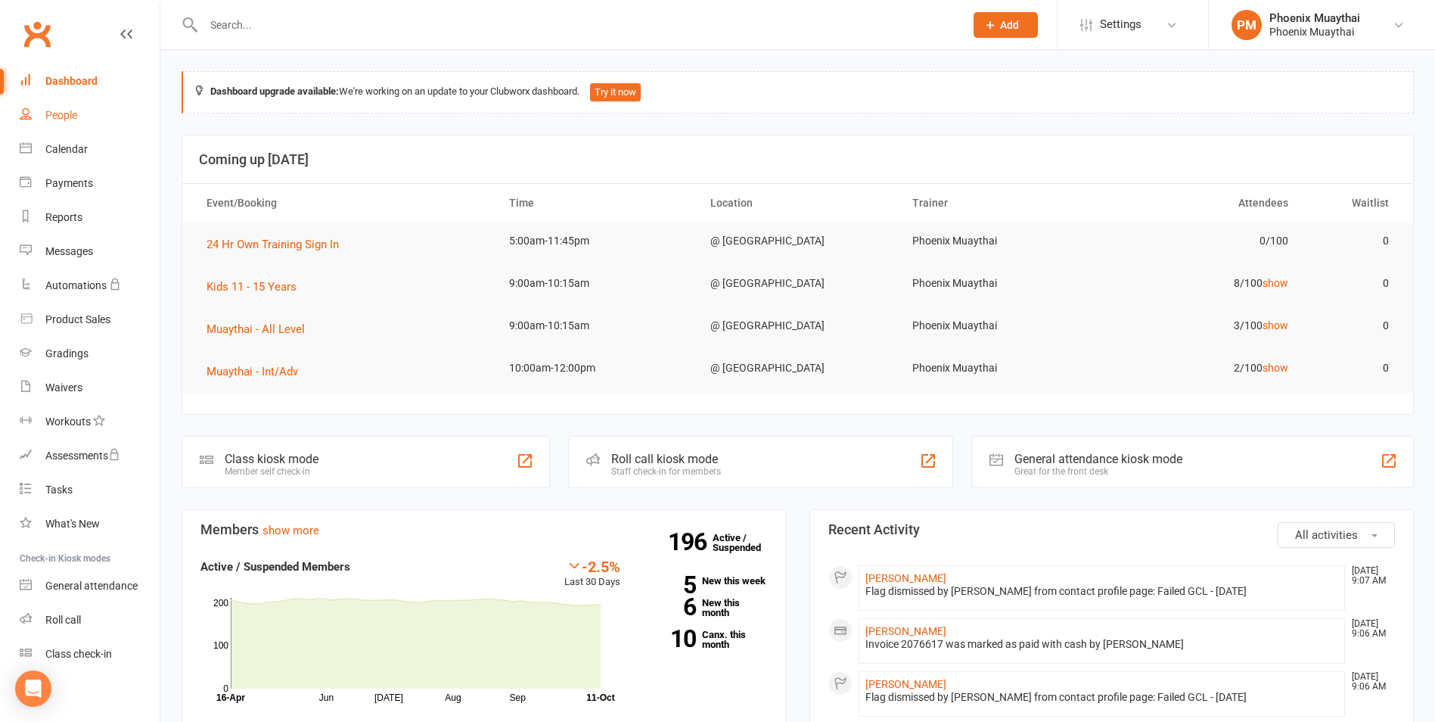
click at [76, 123] on link "People" at bounding box center [90, 115] width 140 height 34
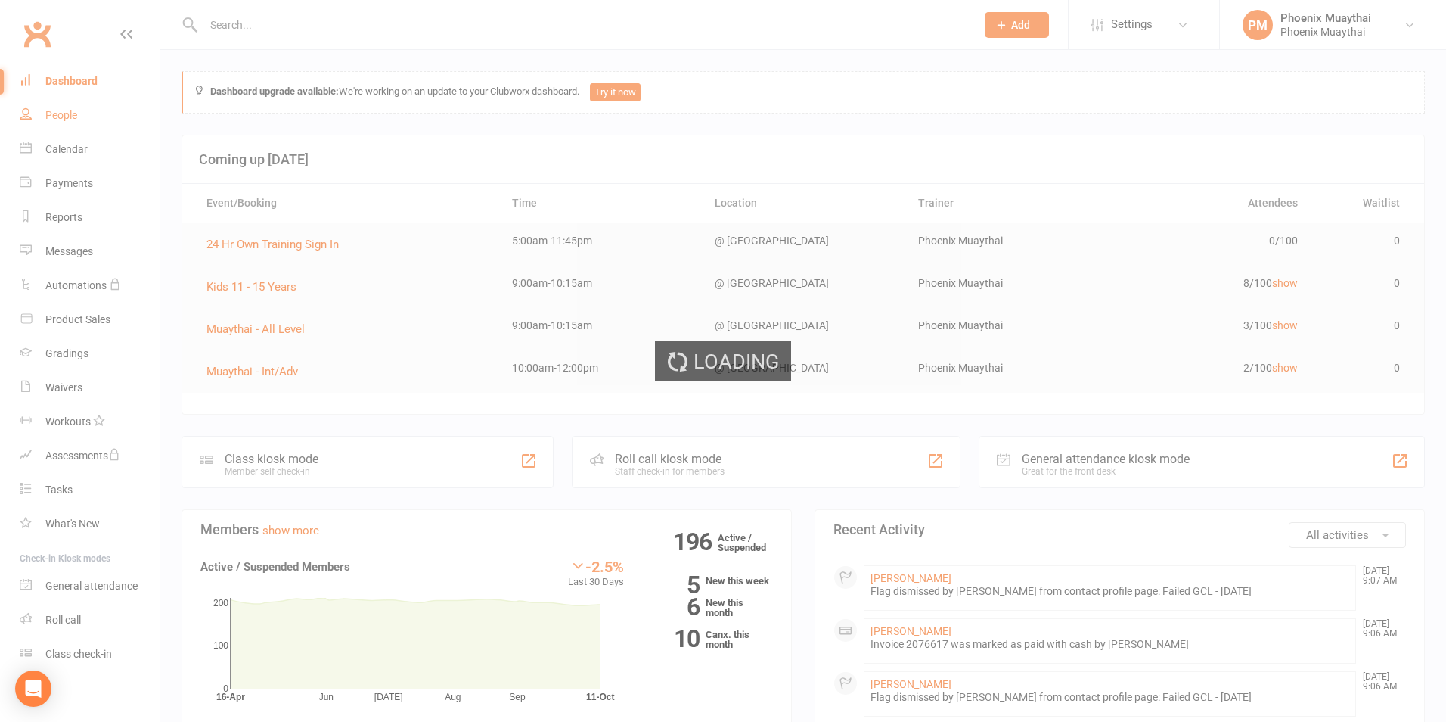
select select "100"
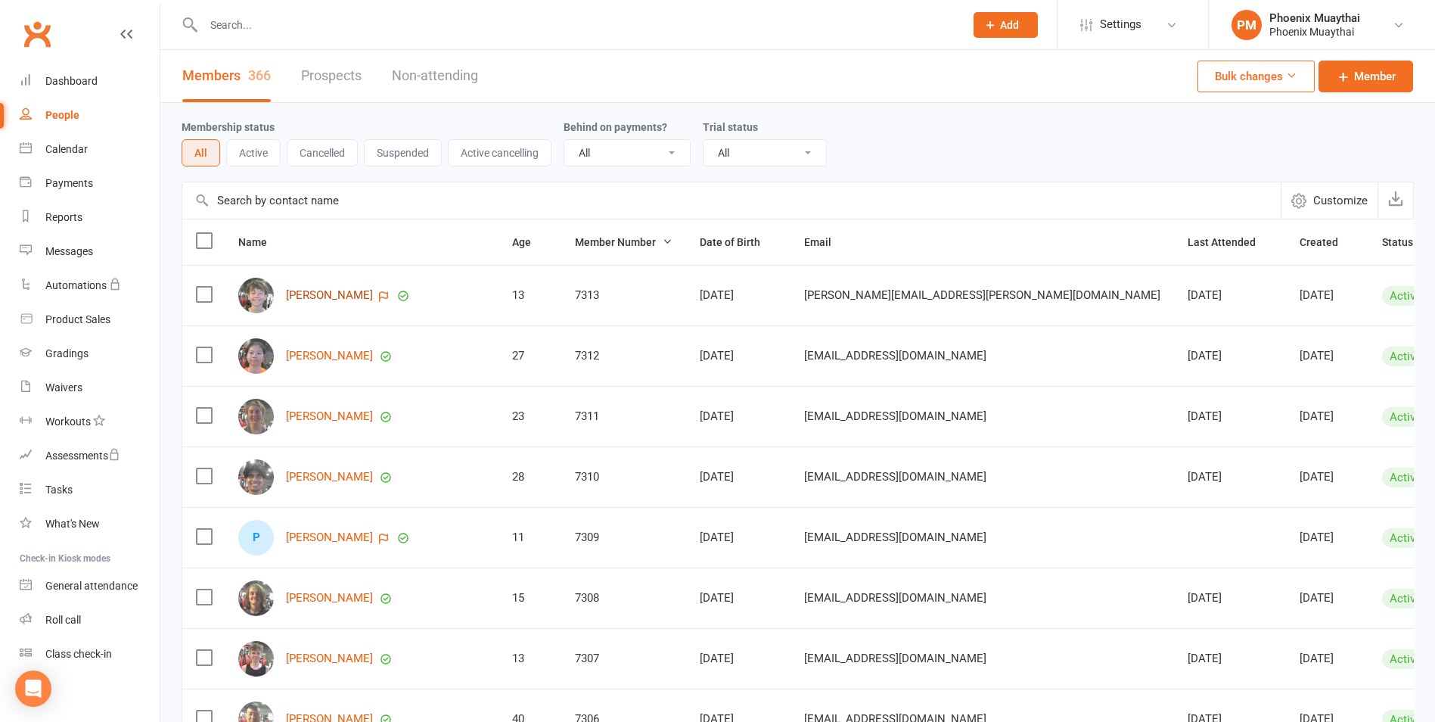
click at [321, 294] on link "[PERSON_NAME]" at bounding box center [329, 295] width 87 height 13
